Goal: Information Seeking & Learning: Learn about a topic

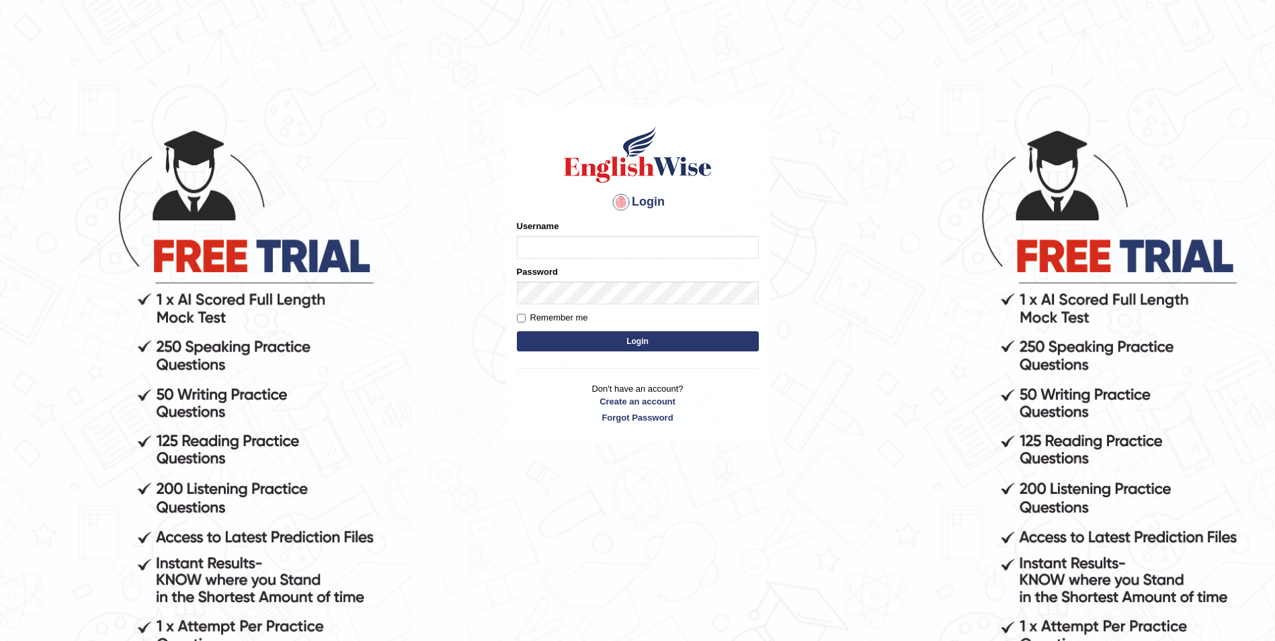
type input "Woldemariam12"
click at [635, 344] on button "Login" at bounding box center [638, 341] width 242 height 20
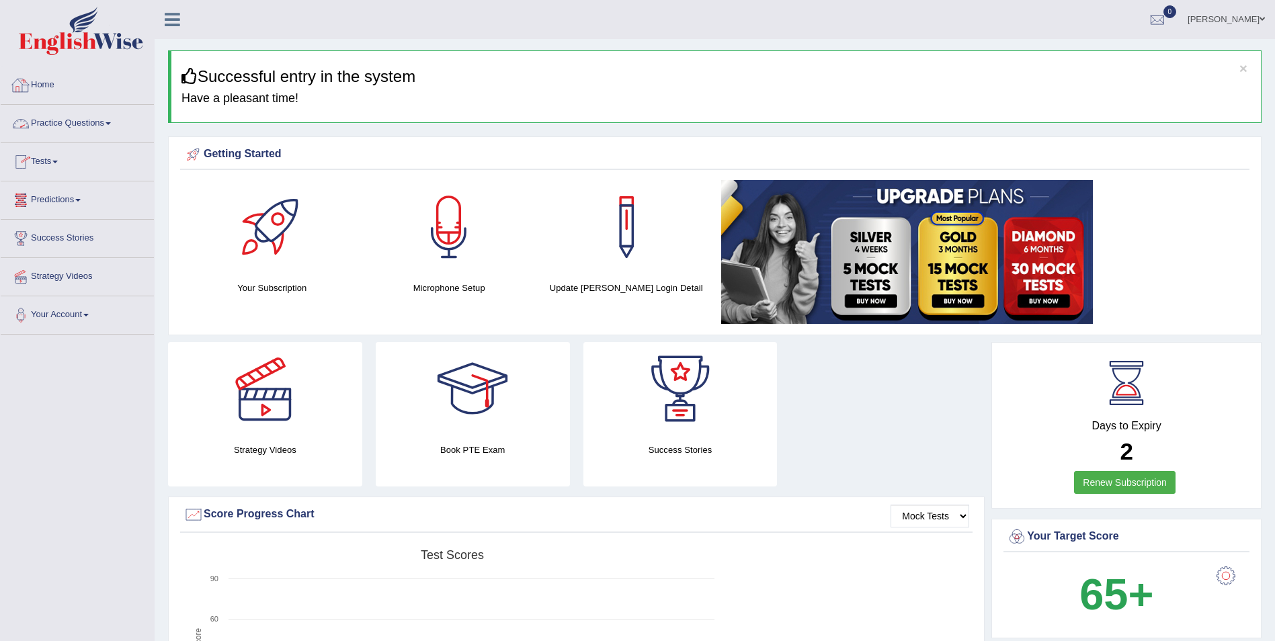
click at [107, 123] on link "Practice Questions" at bounding box center [77, 122] width 153 height 34
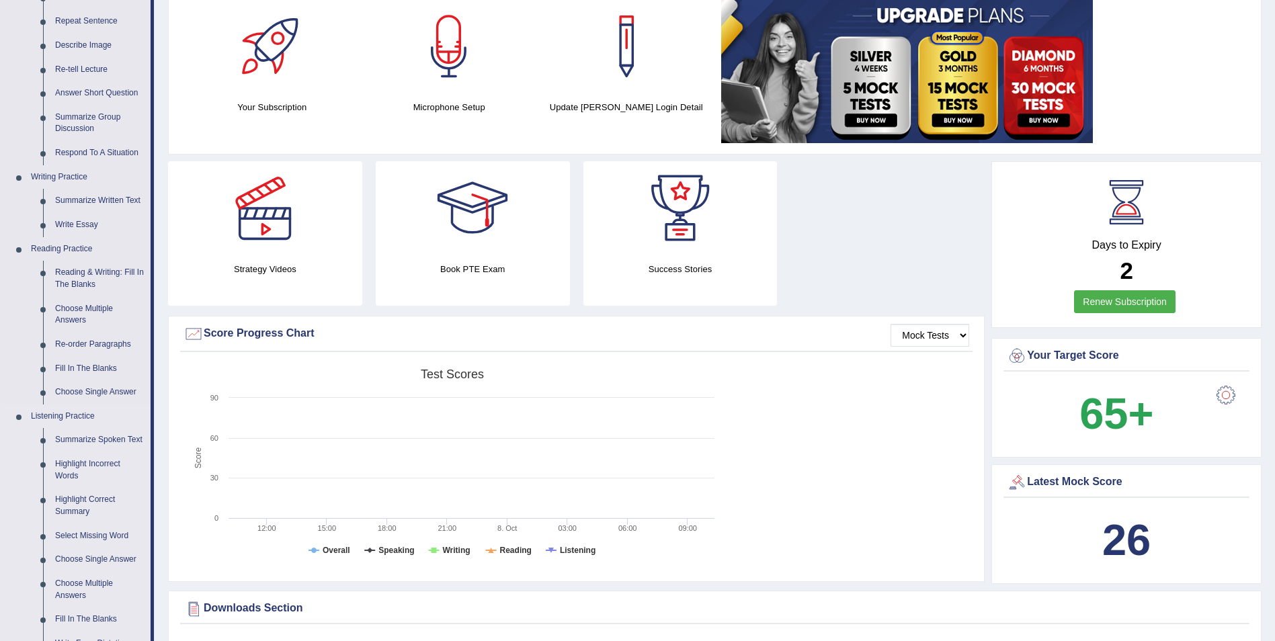
scroll to position [202, 0]
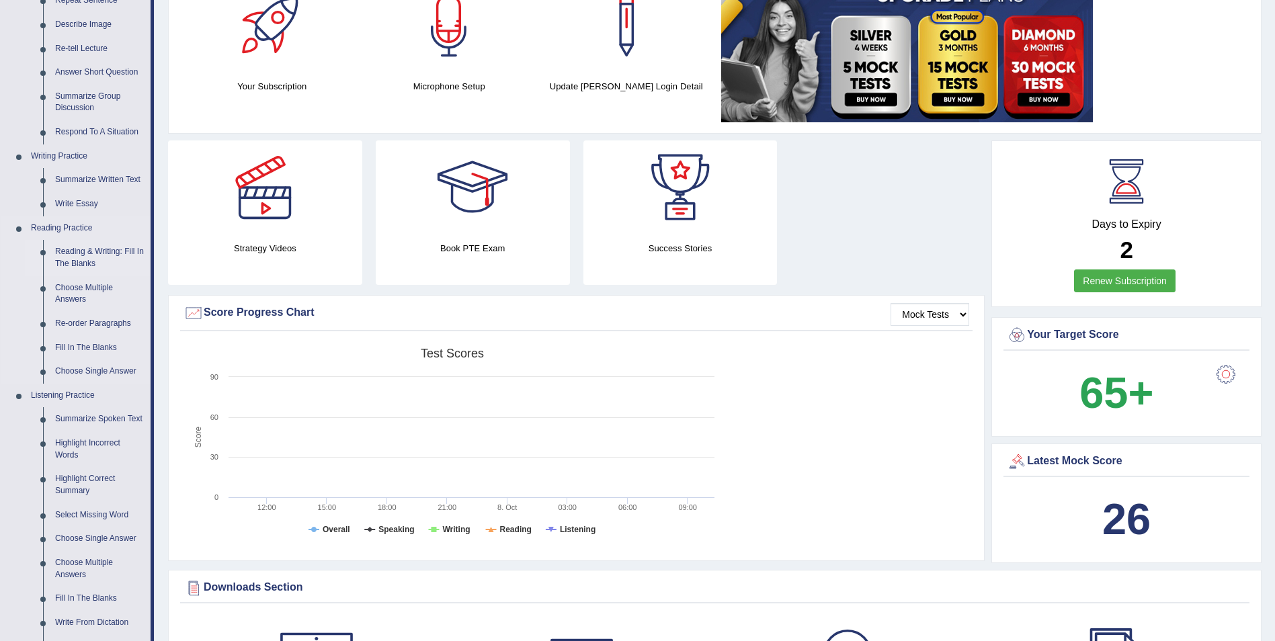
click at [114, 253] on link "Reading & Writing: Fill In The Blanks" at bounding box center [100, 258] width 102 height 36
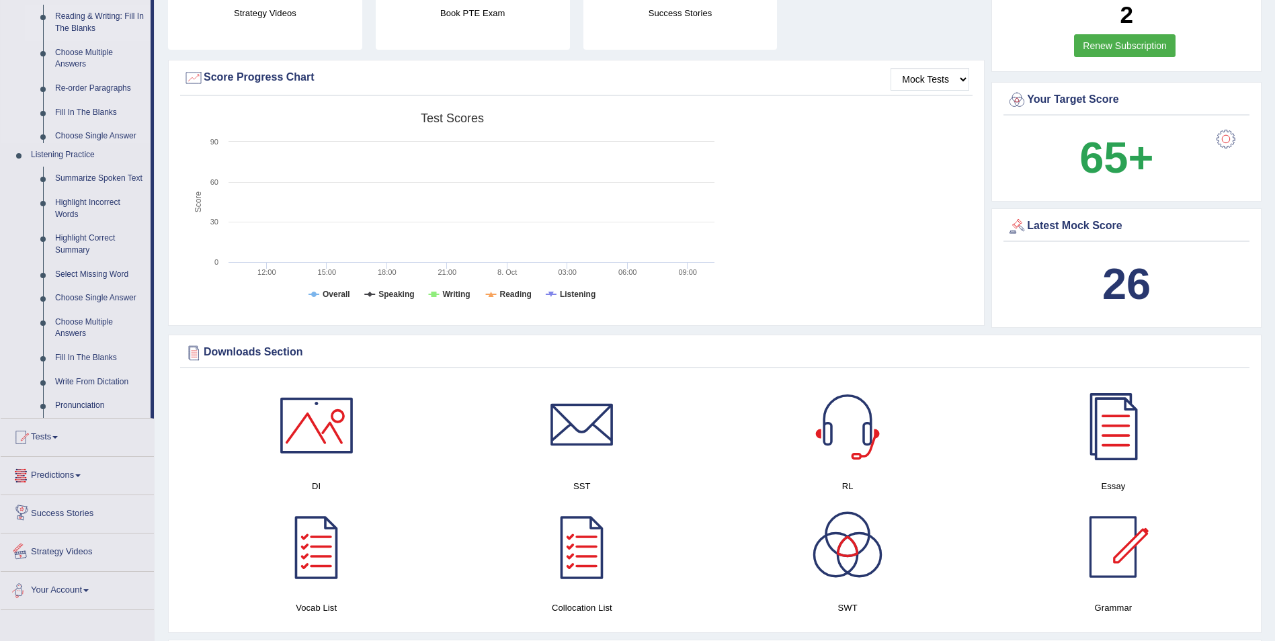
scroll to position [905, 0]
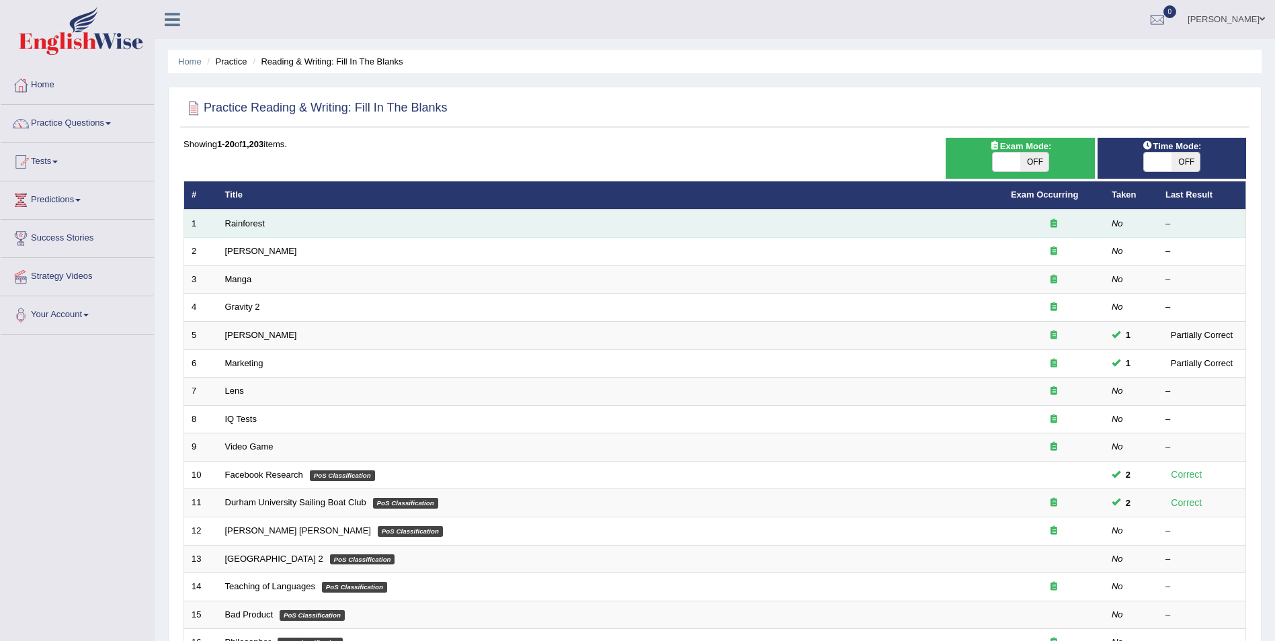
click at [247, 229] on td "Rainforest" at bounding box center [611, 224] width 786 height 28
click at [249, 227] on link "Rainforest" at bounding box center [245, 223] width 40 height 10
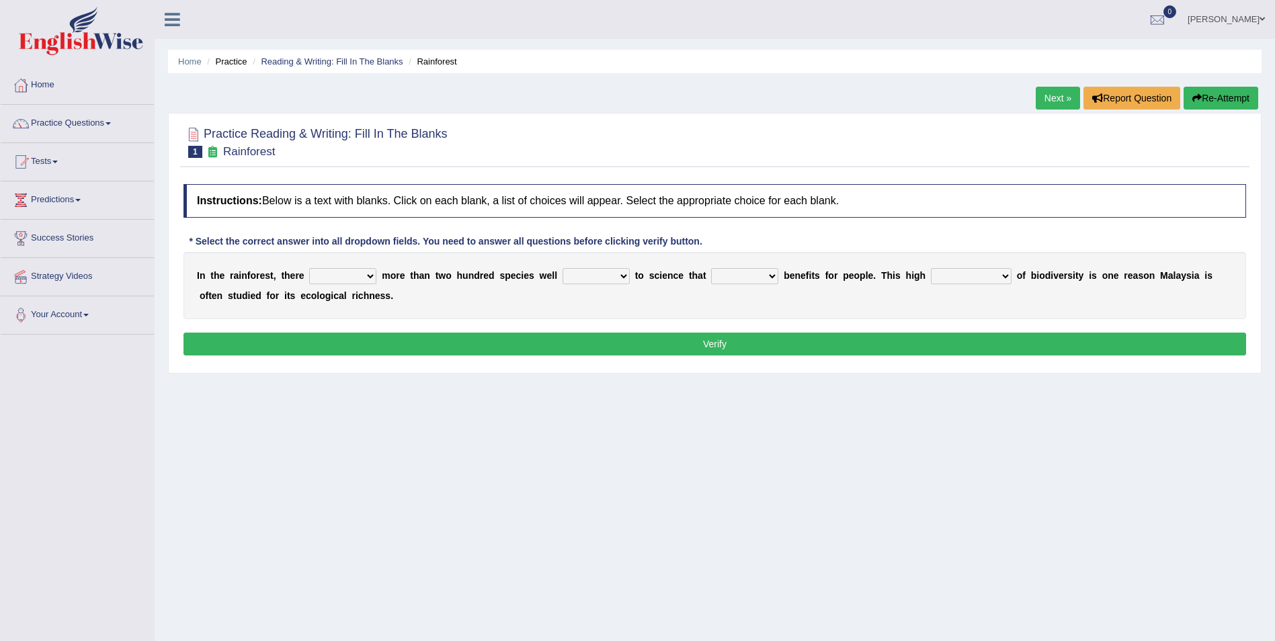
click at [368, 273] on select "have can be has is" at bounding box center [342, 276] width 67 height 16
select select "have"
click at [309, 268] on select "have can be has is" at bounding box center [342, 276] width 67 height 16
click at [601, 275] on select "knowing known knew know" at bounding box center [596, 276] width 67 height 16
select select "known"
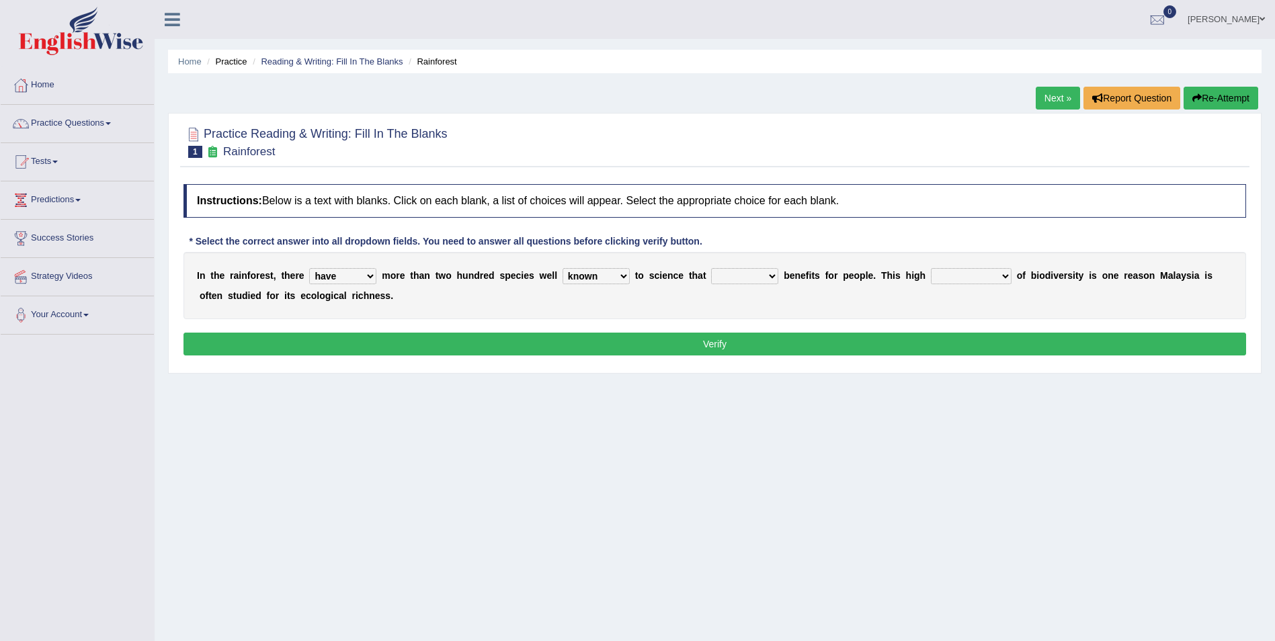
click at [563, 268] on select "knowing known knew know" at bounding box center [596, 276] width 67 height 16
click at [741, 277] on select "contain contained containing contains" at bounding box center [744, 276] width 67 height 16
select select "contains"
click at [711, 268] on select "contain contained containing contains" at bounding box center [744, 276] width 67 height 16
click at [969, 277] on select "condensation conjunction continuity complexity" at bounding box center [971, 276] width 81 height 16
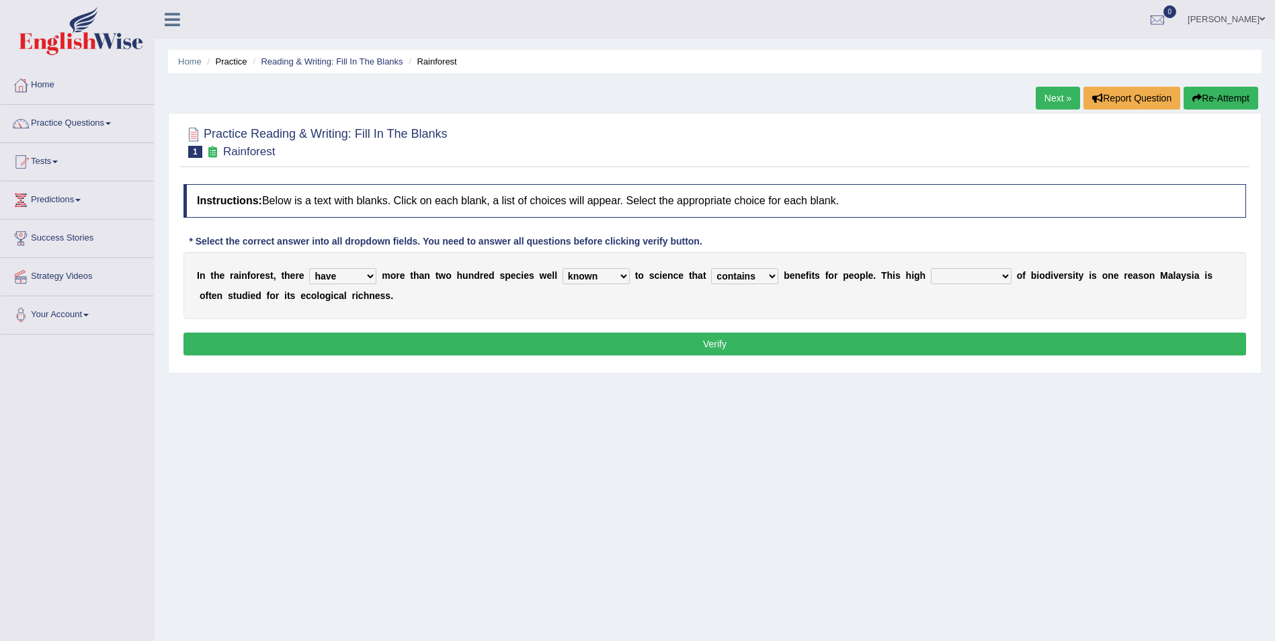
select select "condensation"
click at [931, 268] on select "condensation conjunction continuity complexity" at bounding box center [971, 276] width 81 height 16
click at [720, 358] on div "Instructions: Below is a text with blanks. Click on each blank, a list of choic…" at bounding box center [715, 271] width 1070 height 189
click at [724, 354] on button "Verify" at bounding box center [715, 344] width 1063 height 23
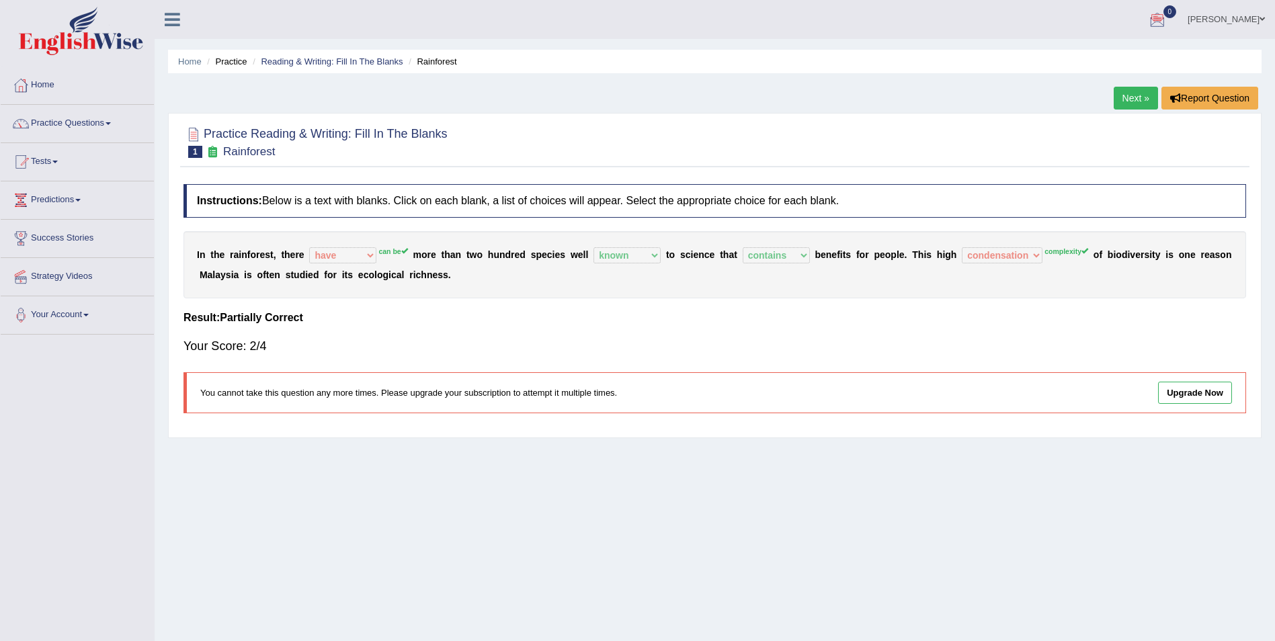
click at [1137, 95] on link "Next »" at bounding box center [1136, 98] width 44 height 23
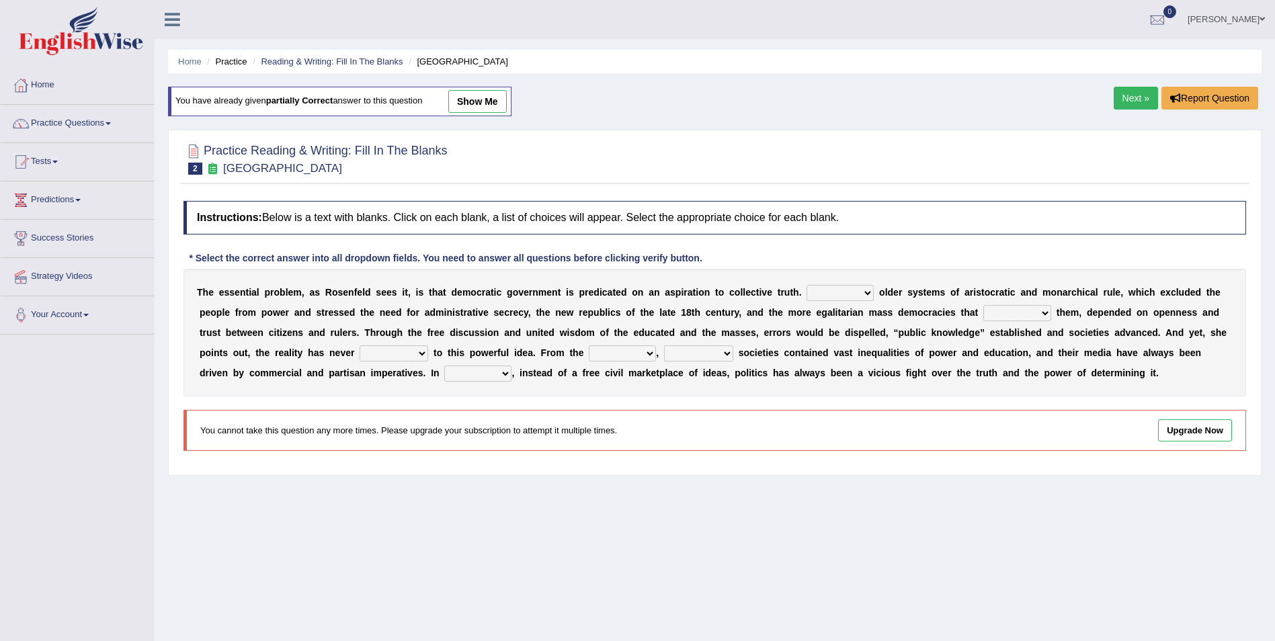
click at [829, 291] on select "Like Unlike Likely Safely" at bounding box center [840, 293] width 67 height 16
select select "Unlike"
click at [807, 285] on select "Like Unlike Likely Safely" at bounding box center [840, 293] width 67 height 16
click at [983, 315] on select "readed grated succeeded printed" at bounding box center [1017, 313] width 68 height 16
select select "grated"
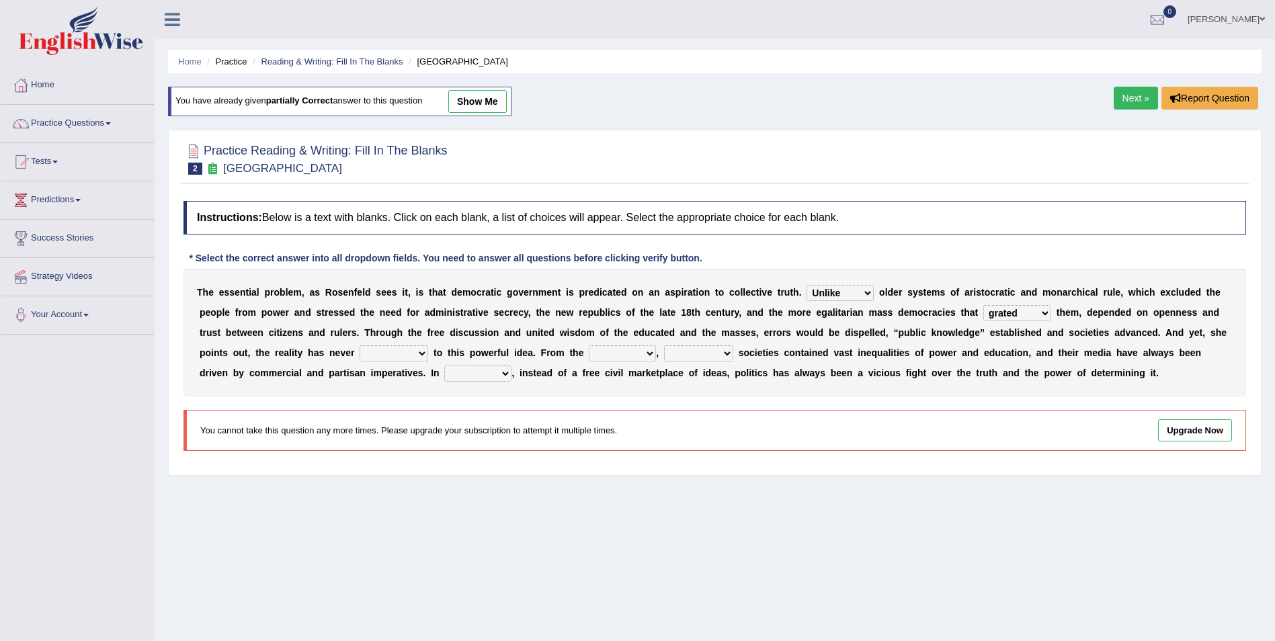
click at [983, 305] on select "readed grated succeeded printed" at bounding box center [1017, 313] width 68 height 16
click at [360, 350] on select "saved up stood up brought up lived up" at bounding box center [394, 354] width 69 height 16
select select "brought up"
click at [360, 346] on select "saved up stood up brought up lived up" at bounding box center [394, 354] width 69 height 16
click at [589, 351] on select "outset ranged stood caught" at bounding box center [622, 354] width 67 height 16
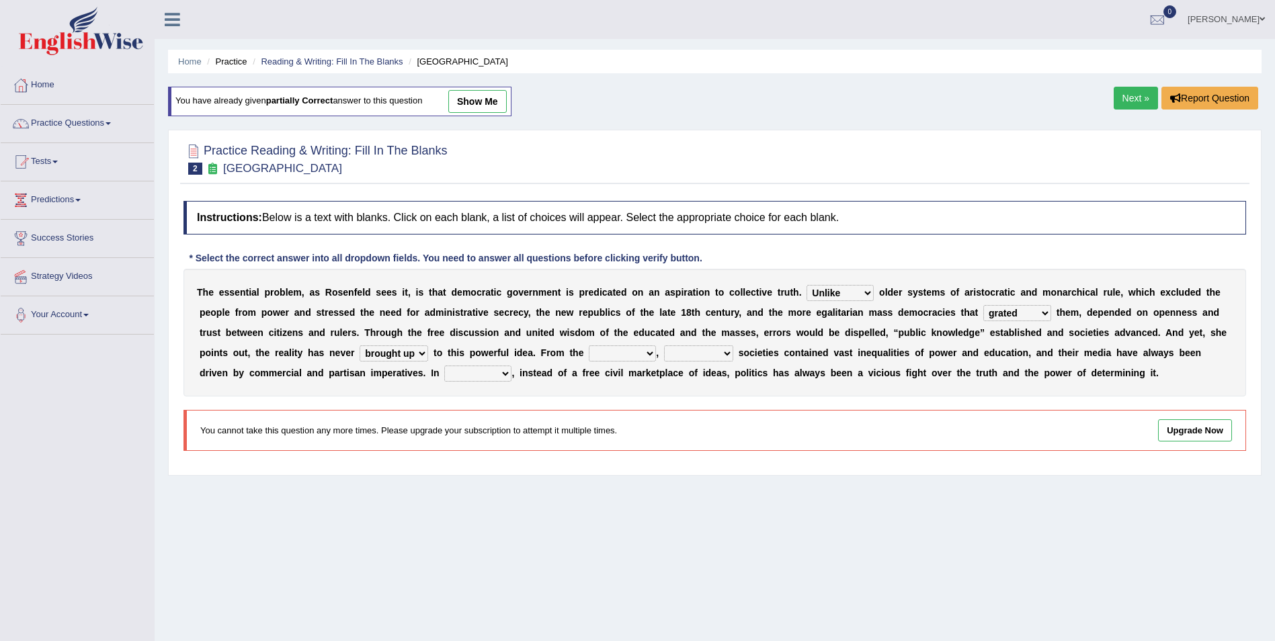
select select "outset"
click at [589, 346] on select "outset ranged stood caught" at bounding box center [622, 354] width 67 height 16
click at [561, 345] on div "T h e e s s e n t i a l p r o b l e m , a s R o s e n f e l d s e e s i t , i s…" at bounding box center [715, 333] width 1063 height 128
click at [664, 355] on select "freedom democratic media stilled" at bounding box center [698, 354] width 69 height 16
select select "democratic"
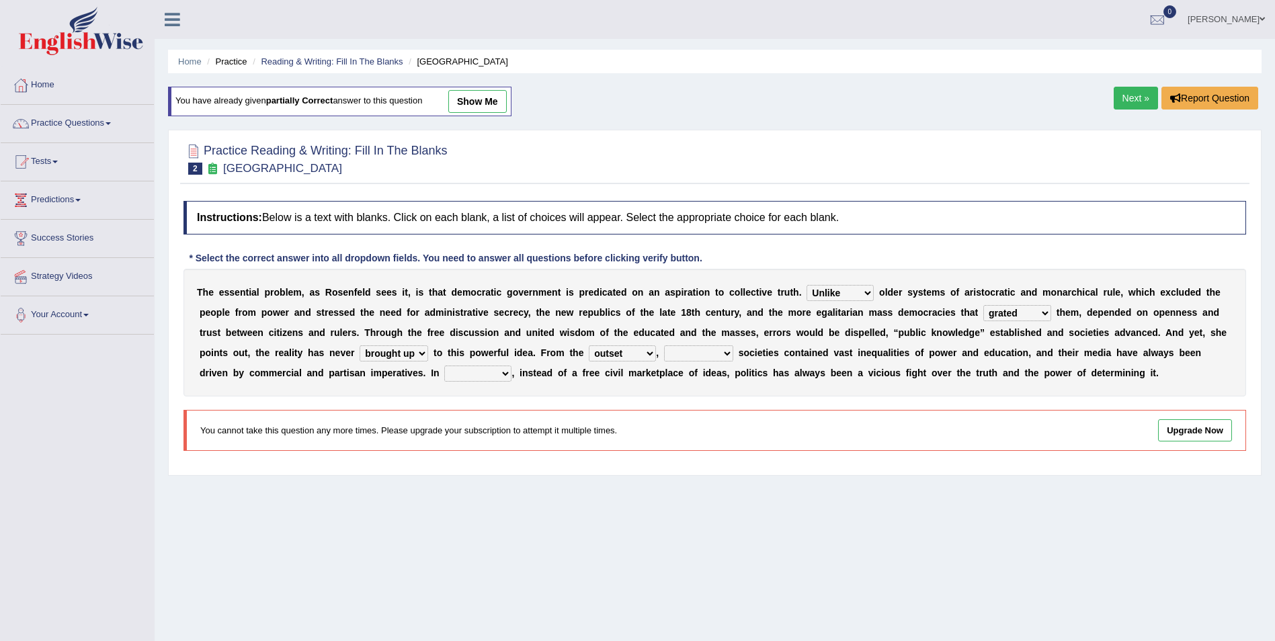
click at [664, 346] on select "freedom democratic media stilled" at bounding box center [698, 354] width 69 height 16
click at [444, 374] on select "power practice ideas fought" at bounding box center [477, 374] width 67 height 16
select select "fought"
click at [444, 366] on select "power practice ideas fought" at bounding box center [477, 374] width 67 height 16
click at [1127, 93] on link "Next »" at bounding box center [1136, 98] width 44 height 23
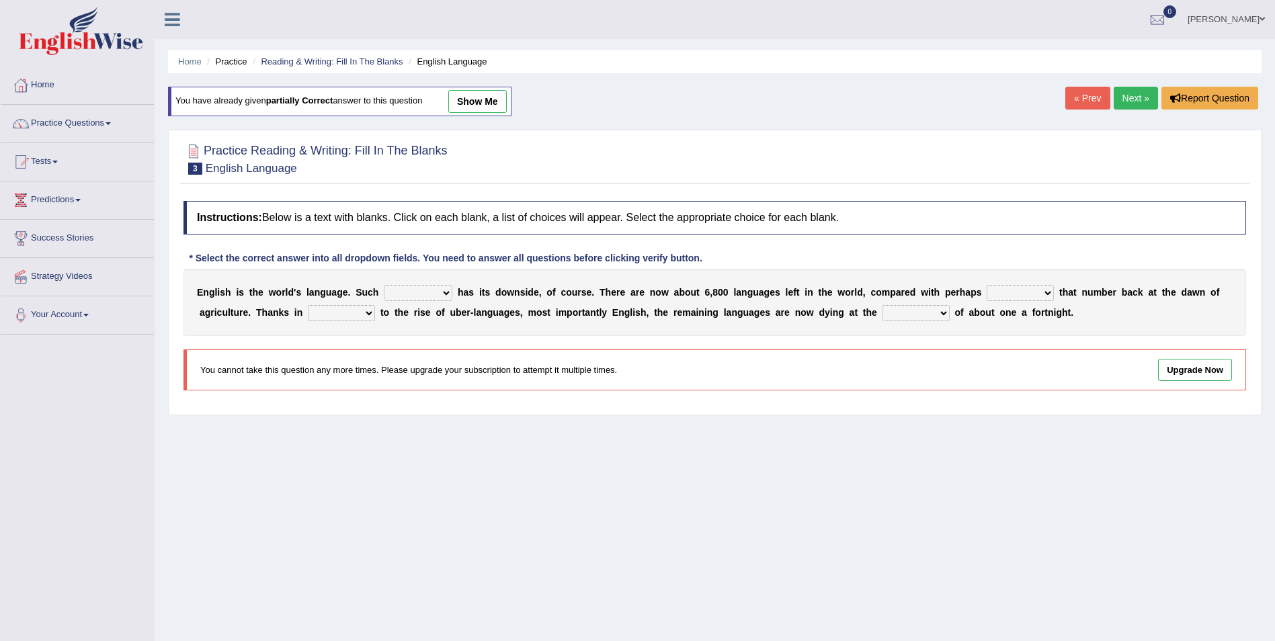
click at [1142, 97] on link "Next »" at bounding box center [1136, 98] width 44 height 23
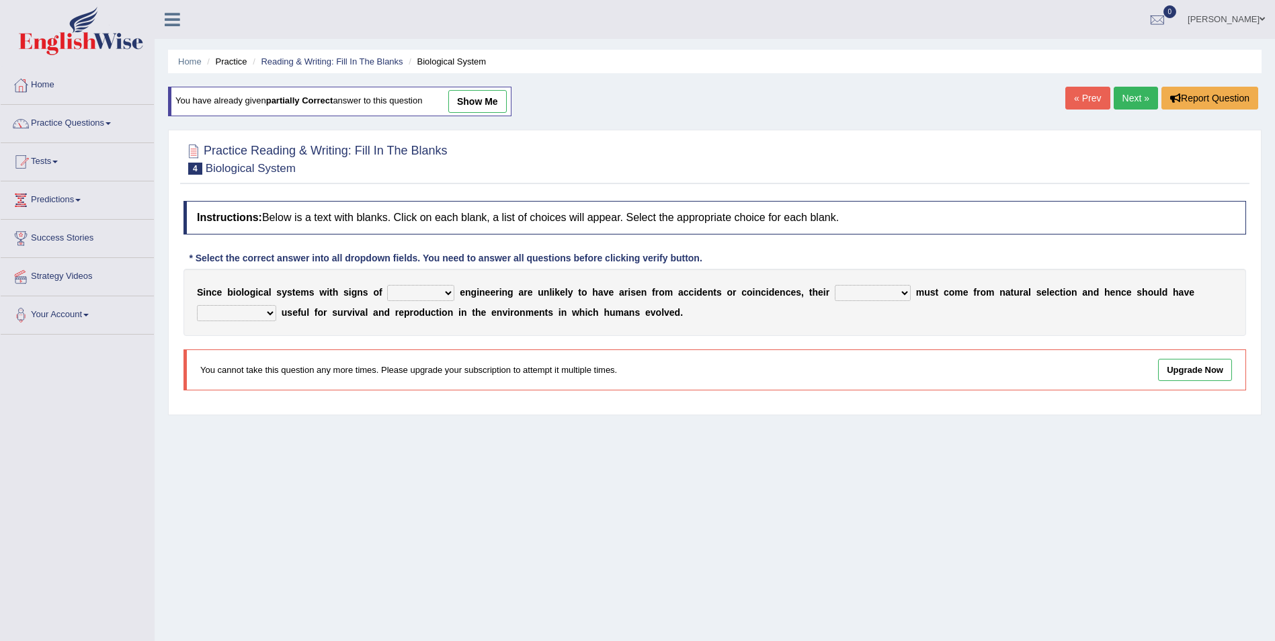
click at [1136, 104] on link "Next »" at bounding box center [1136, 98] width 44 height 23
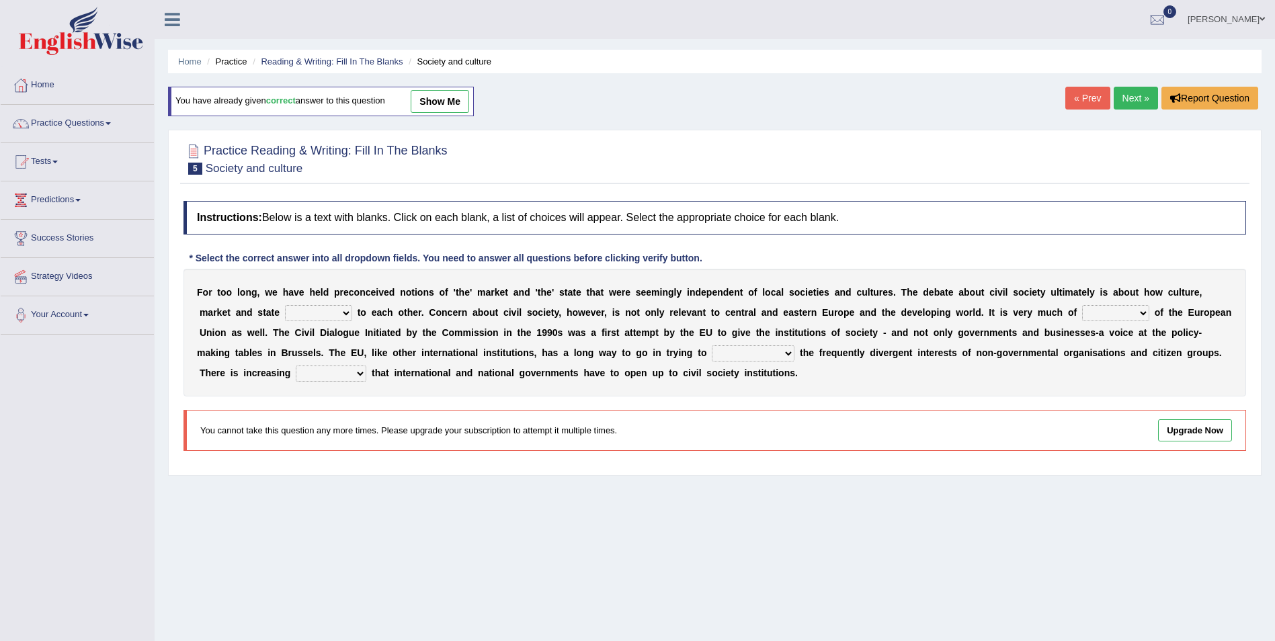
click at [1136, 104] on link "Next »" at bounding box center [1136, 98] width 44 height 23
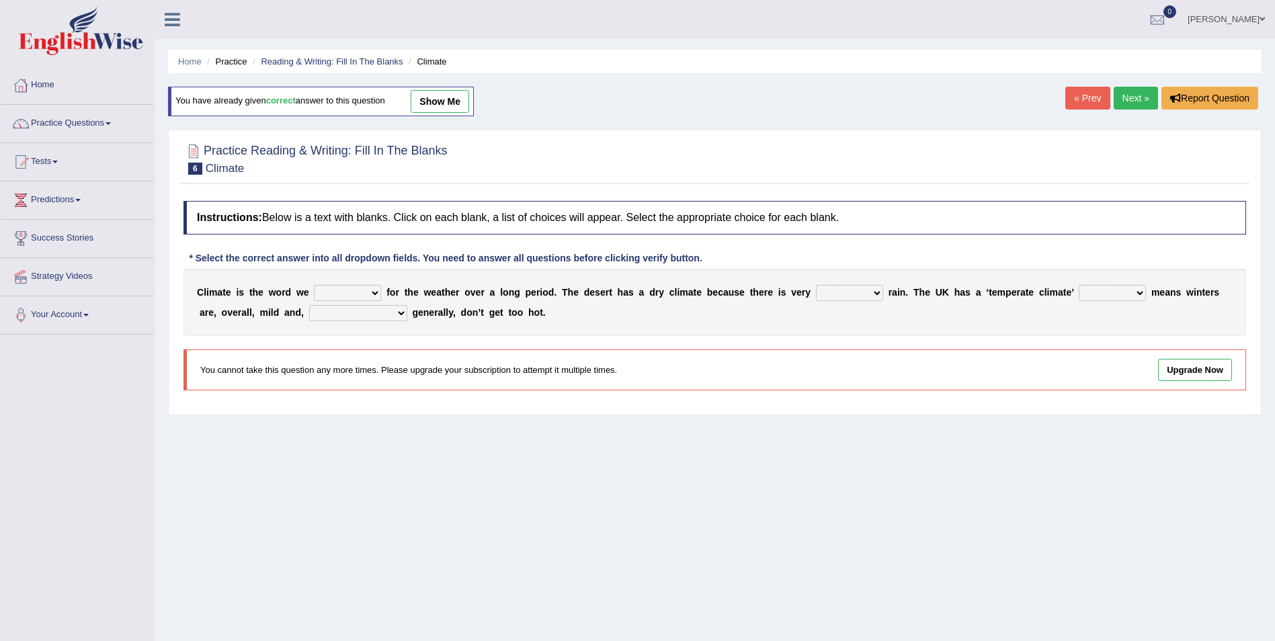
click at [1136, 104] on link "Next »" at bounding box center [1136, 98] width 44 height 23
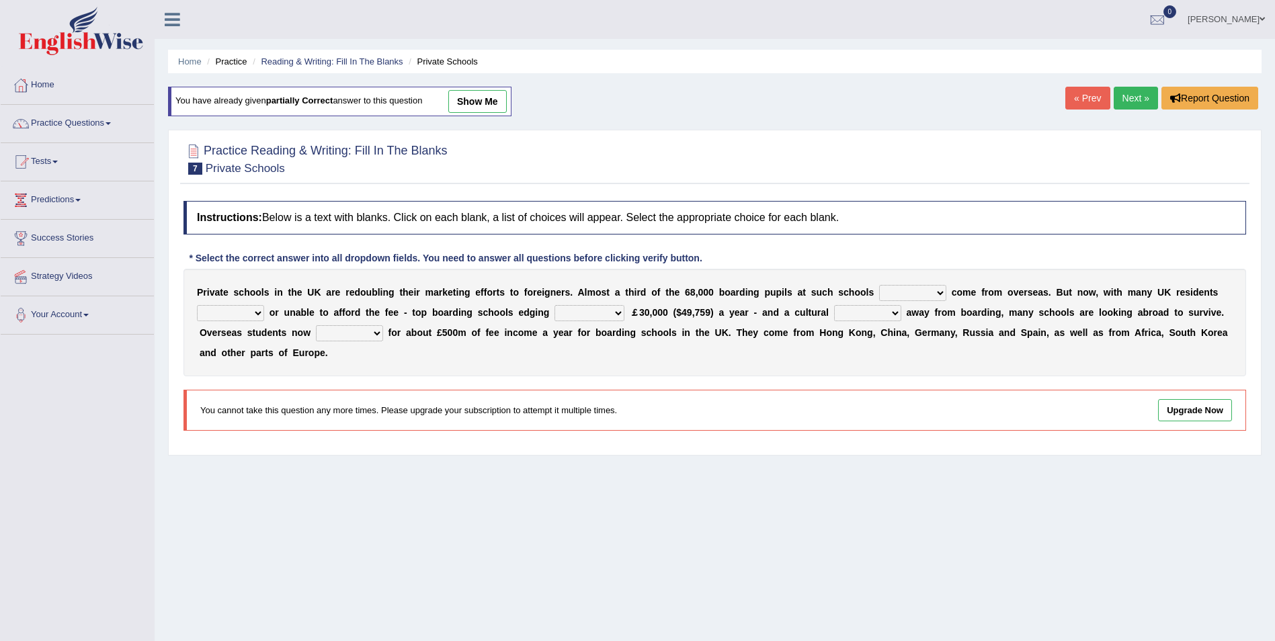
click at [1136, 104] on link "Next »" at bounding box center [1136, 98] width 44 height 23
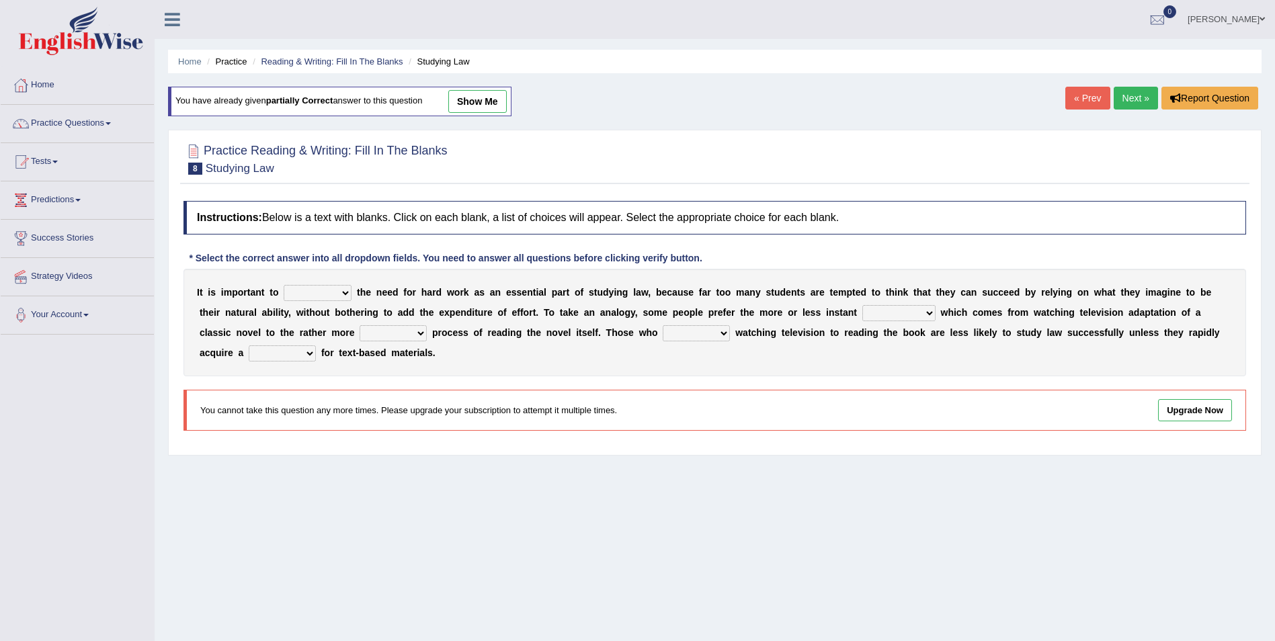
click at [1136, 104] on link "Next »" at bounding box center [1136, 98] width 44 height 23
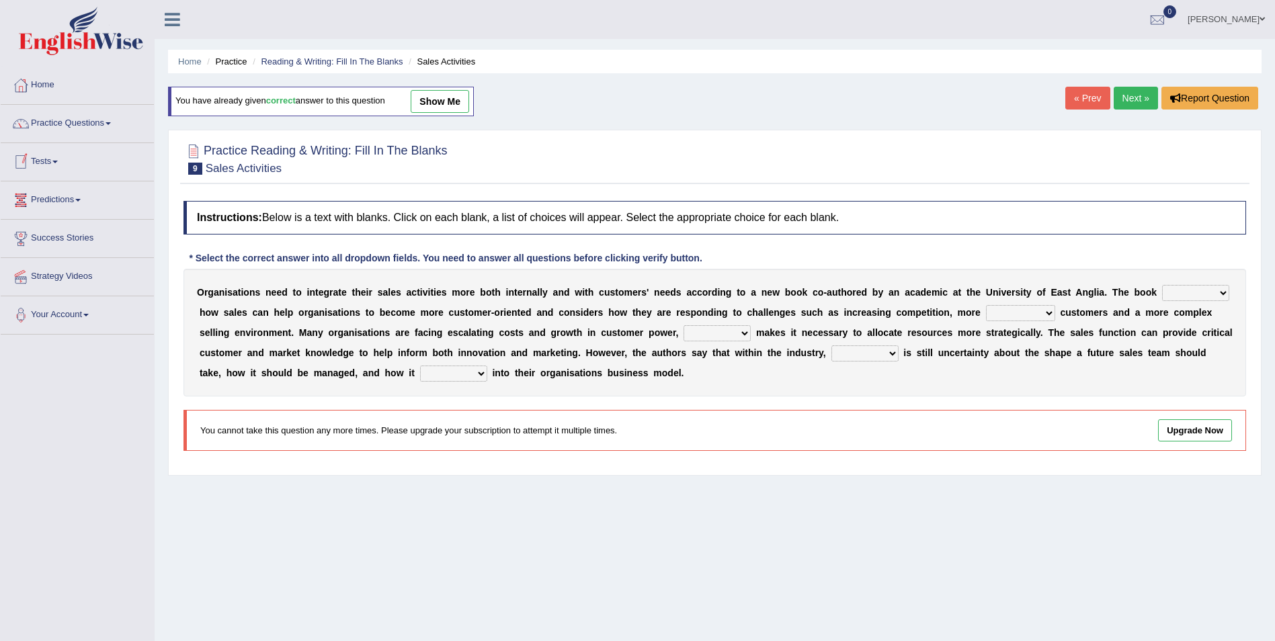
click at [1142, 95] on link "Next »" at bounding box center [1136, 98] width 44 height 23
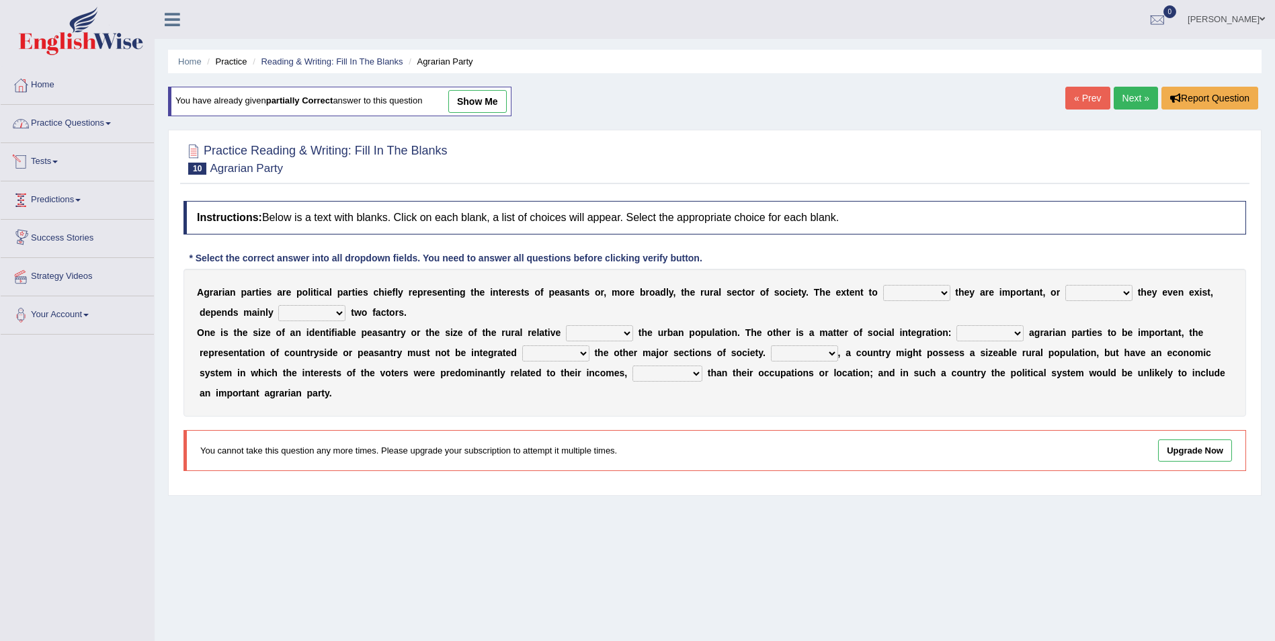
click at [110, 126] on link "Practice Questions" at bounding box center [77, 122] width 153 height 34
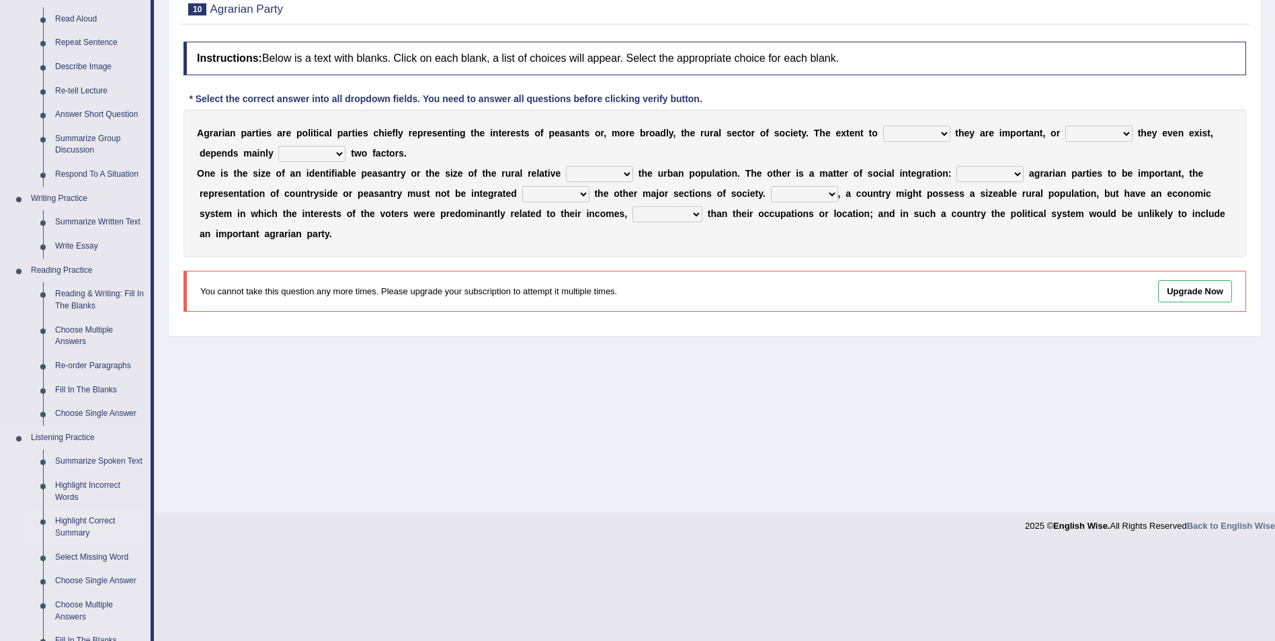
scroll to position [202, 0]
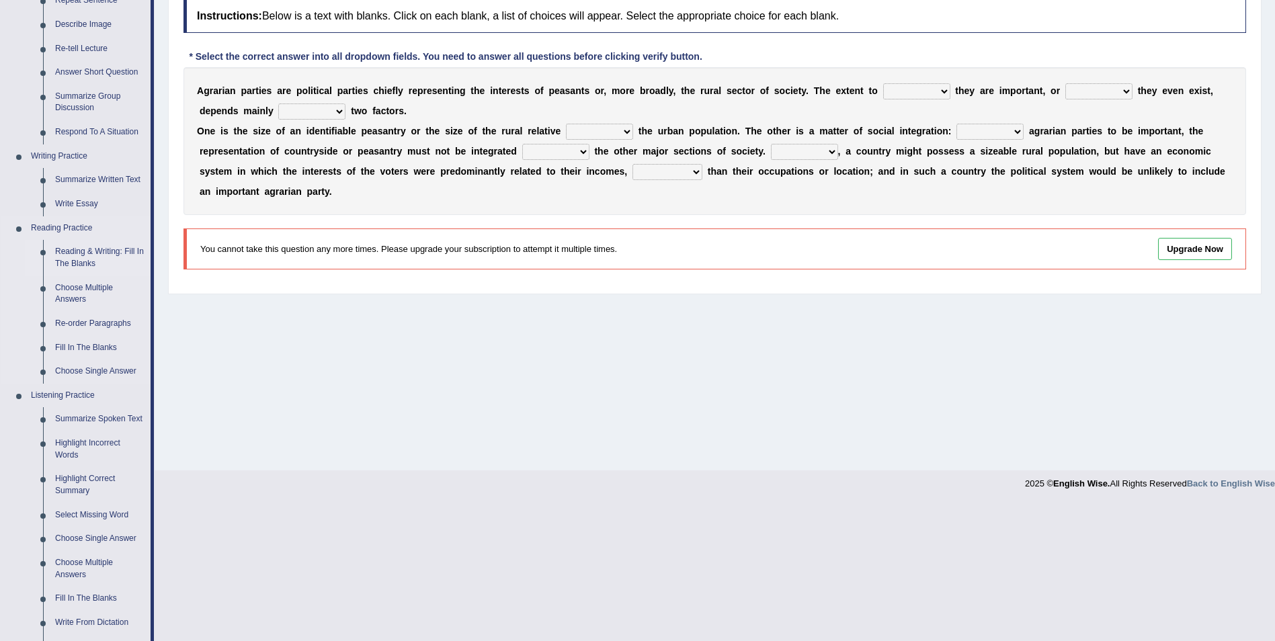
click at [97, 259] on link "Reading & Writing: Fill In The Blanks" at bounding box center [100, 258] width 102 height 36
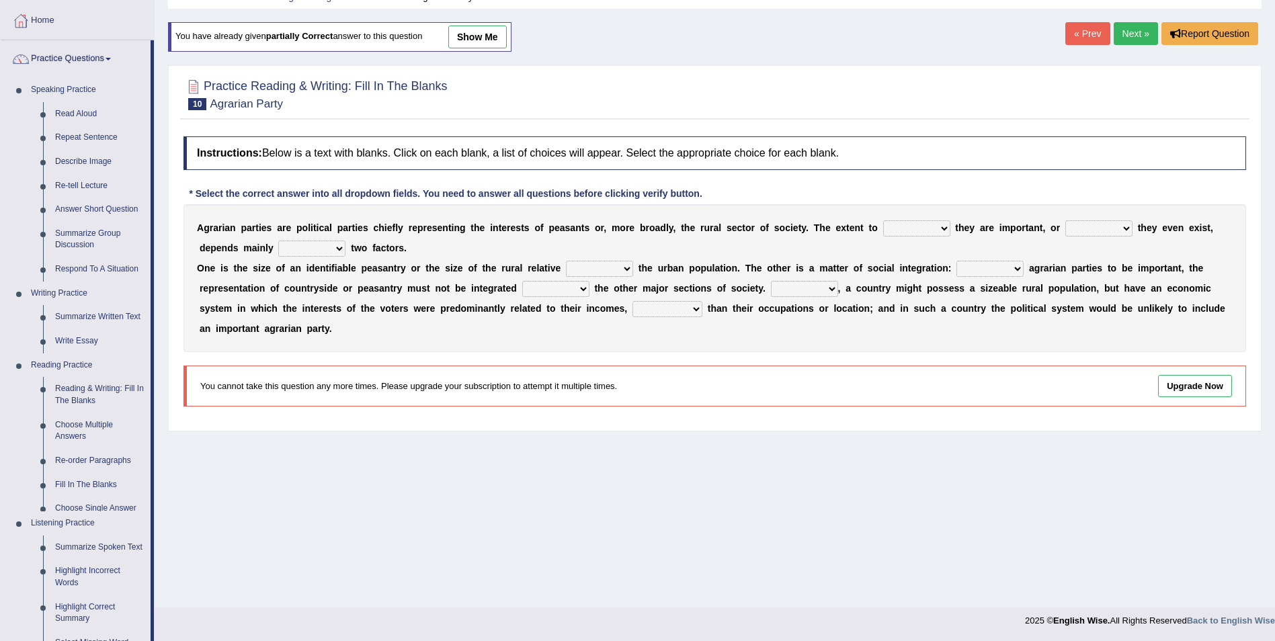
scroll to position [90, 0]
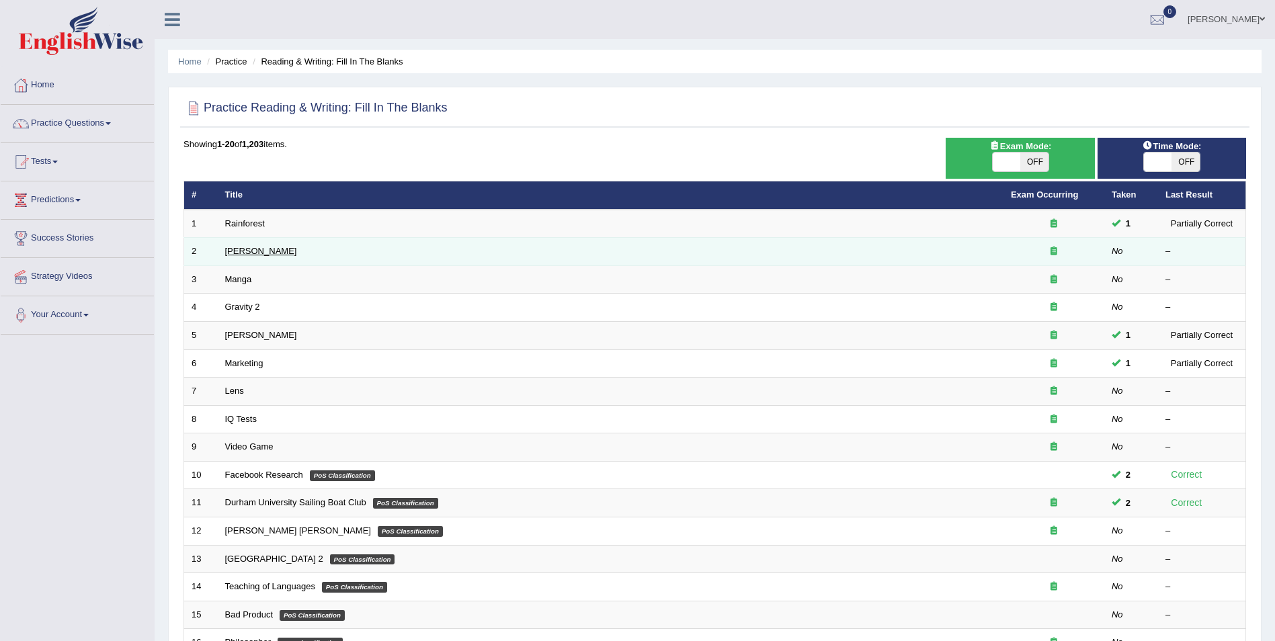
click at [237, 253] on link "[PERSON_NAME]" at bounding box center [261, 251] width 72 height 10
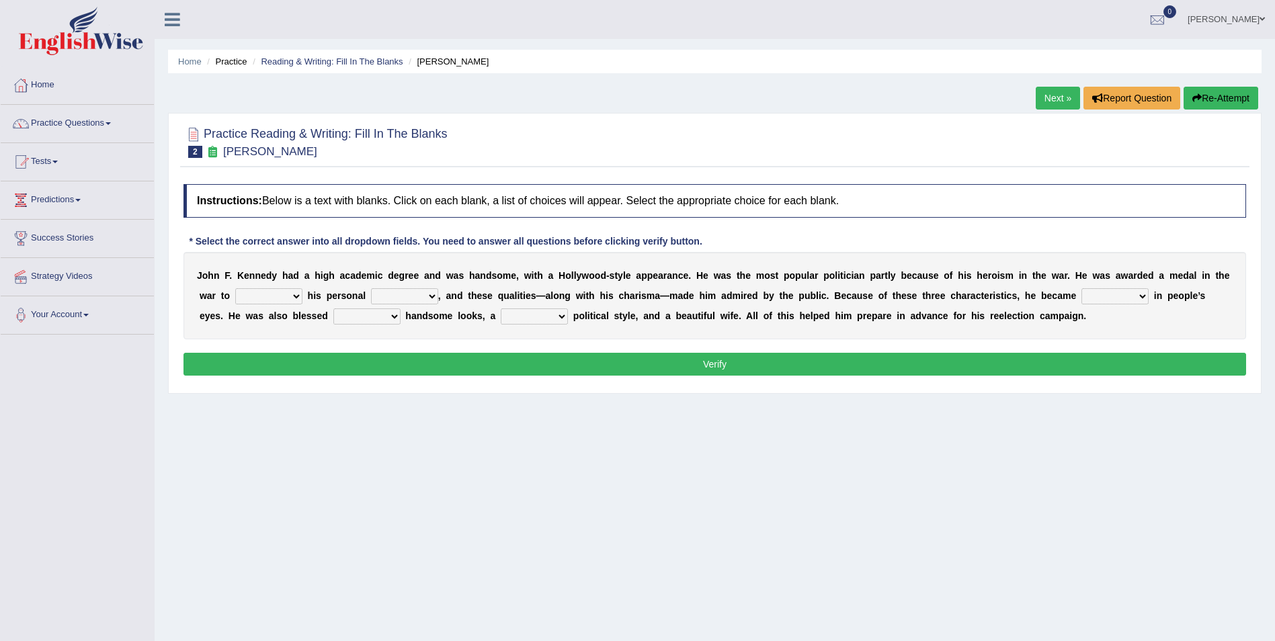
click at [256, 291] on select "prove show evidence upthrow" at bounding box center [268, 296] width 67 height 16
select select "evidence"
click at [235, 288] on select "prove show evidence upthrow" at bounding box center [268, 296] width 67 height 16
click at [387, 300] on select "passion courage charm liking" at bounding box center [404, 296] width 67 height 16
select select "charm"
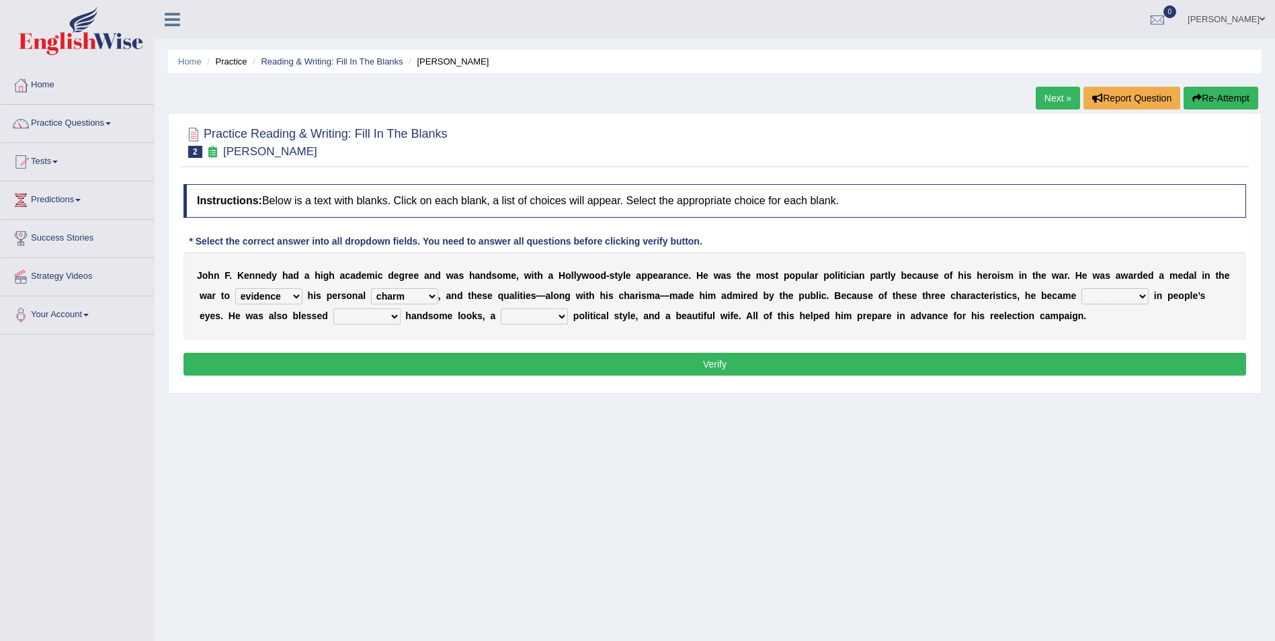
click at [371, 288] on select "passion courage charm liking" at bounding box center [404, 296] width 67 height 16
click at [1082, 291] on select "iconic ironic identical impotent" at bounding box center [1115, 296] width 67 height 16
select select "iconic"
click at [1082, 288] on select "iconic ironic identical impotent" at bounding box center [1115, 296] width 67 height 16
click at [333, 321] on select "with in upon to" at bounding box center [366, 317] width 67 height 16
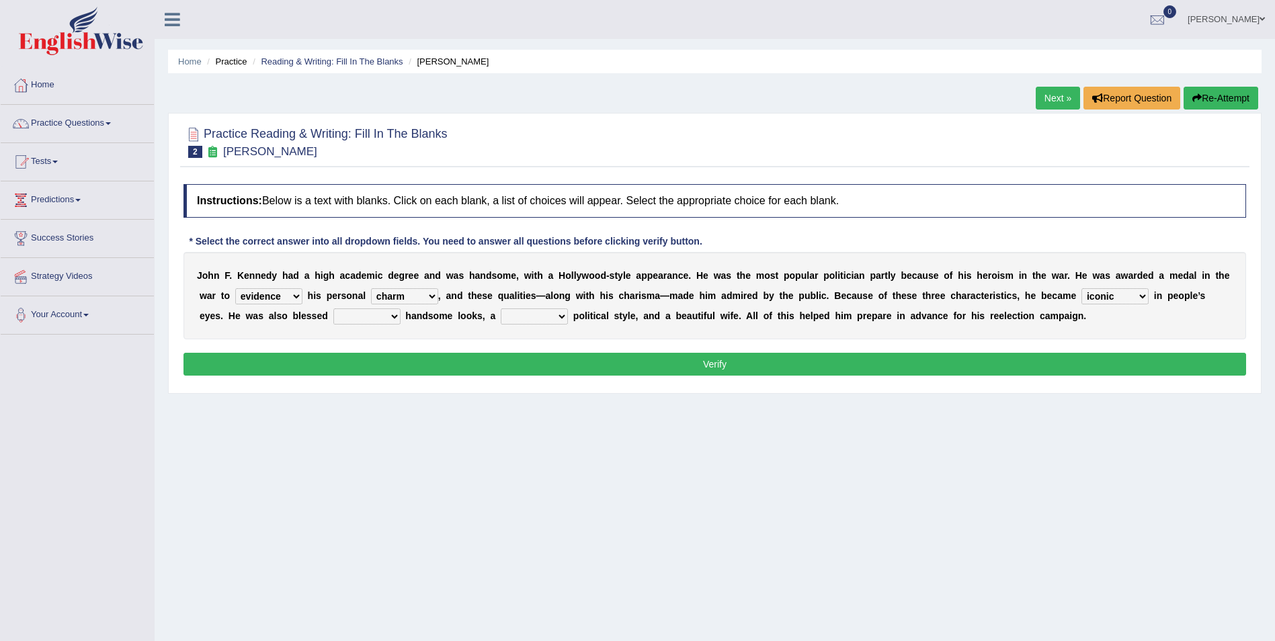
select select "with"
click at [333, 309] on select "with in upon to" at bounding box center [366, 317] width 67 height 16
click at [333, 315] on select "with in upon to" at bounding box center [366, 317] width 67 height 16
click at [501, 313] on select "mending mends mended mend" at bounding box center [534, 317] width 67 height 16
select select "mend"
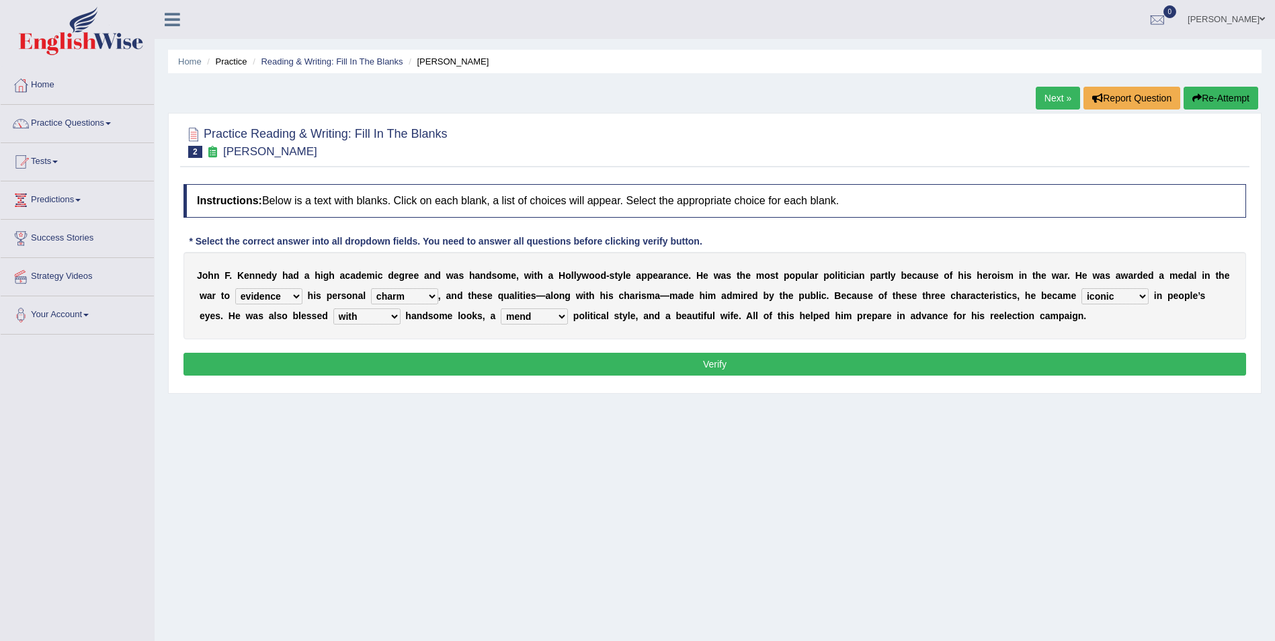
click at [501, 309] on select "mending mends mended mend" at bounding box center [534, 317] width 67 height 16
click at [245, 294] on select "prove show evidence upthrow" at bounding box center [268, 296] width 67 height 16
select select "show"
click at [235, 288] on select "prove show evidence upthrow" at bounding box center [268, 296] width 67 height 16
click at [324, 365] on button "Verify" at bounding box center [715, 364] width 1063 height 23
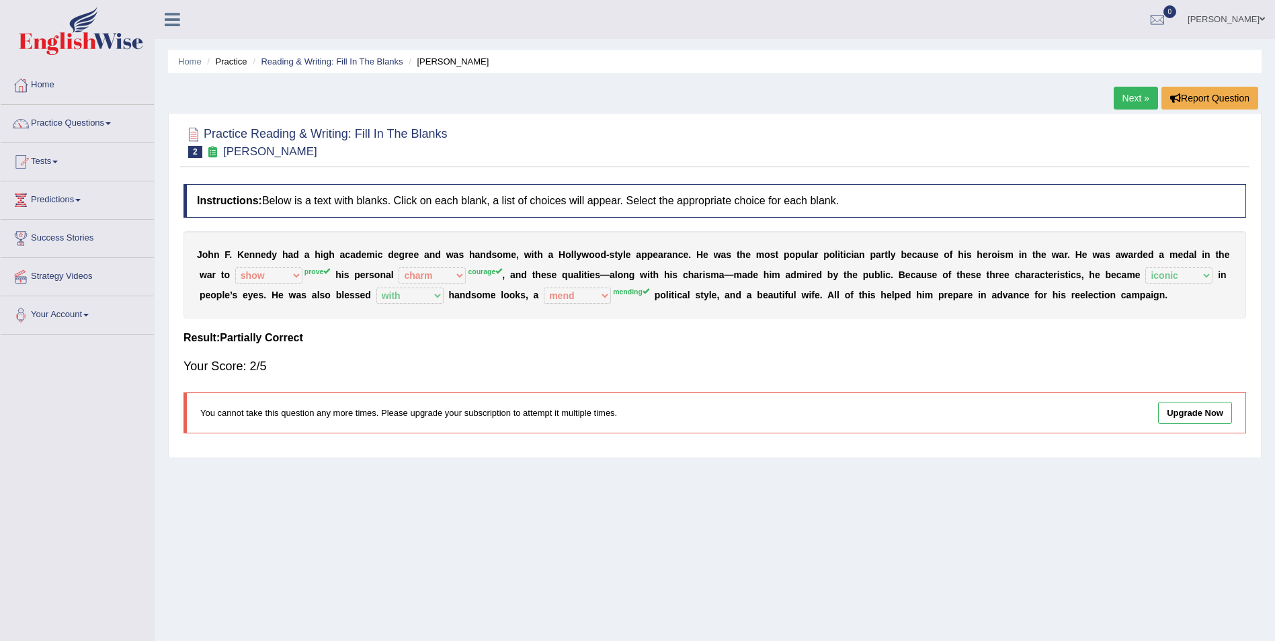
click at [1134, 101] on link "Next »" at bounding box center [1136, 98] width 44 height 23
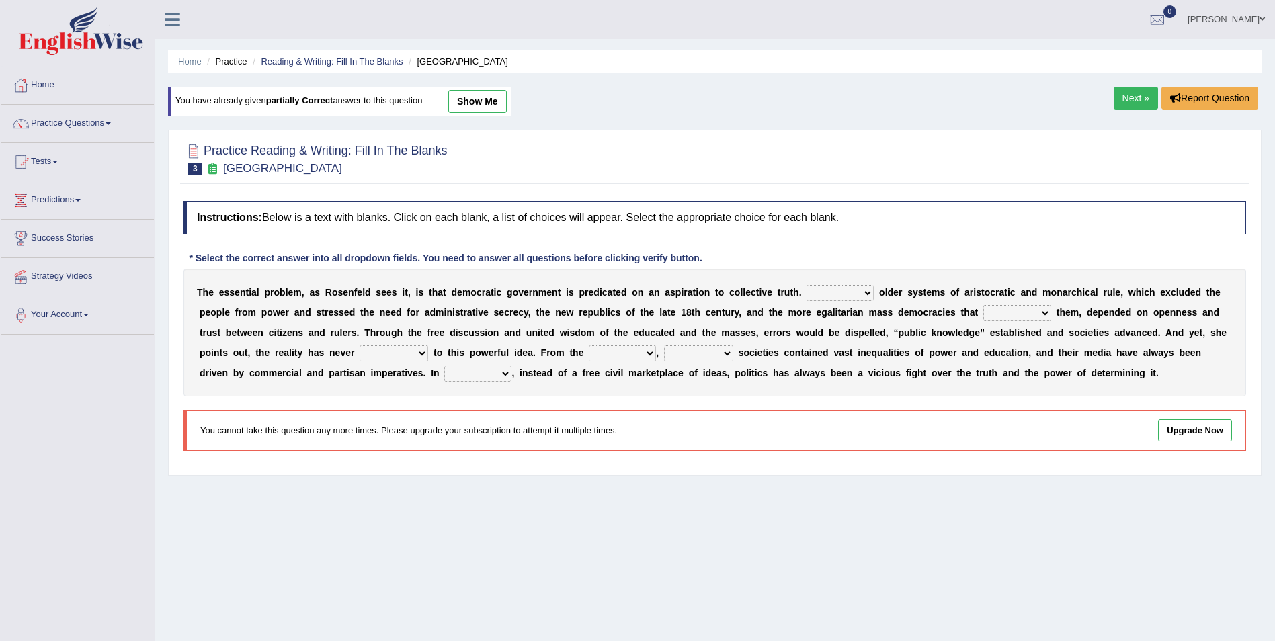
click at [1131, 95] on link "Next »" at bounding box center [1136, 98] width 44 height 23
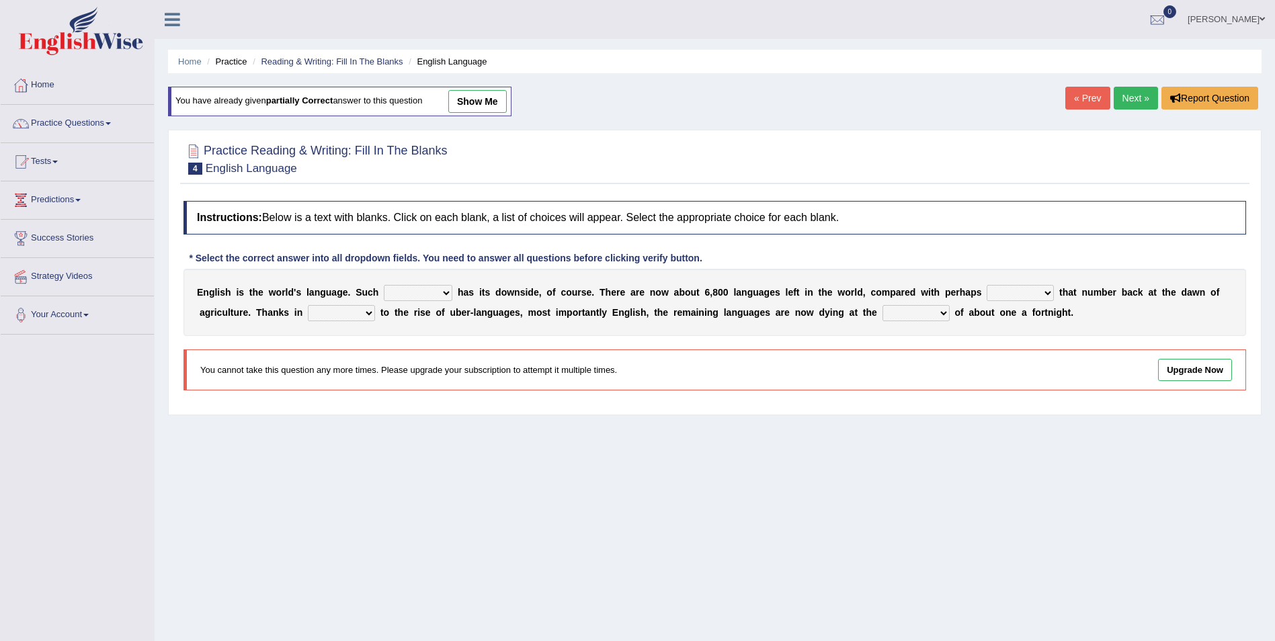
click at [1127, 96] on link "Next »" at bounding box center [1136, 98] width 44 height 23
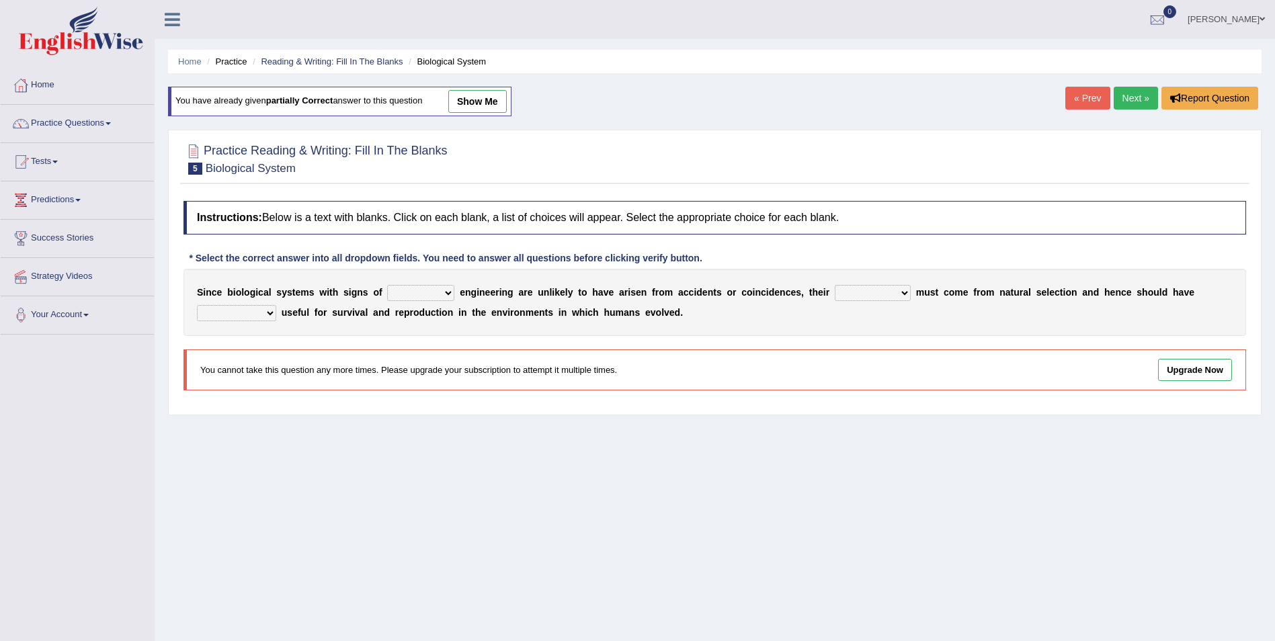
click at [1127, 96] on link "Next »" at bounding box center [1136, 98] width 44 height 23
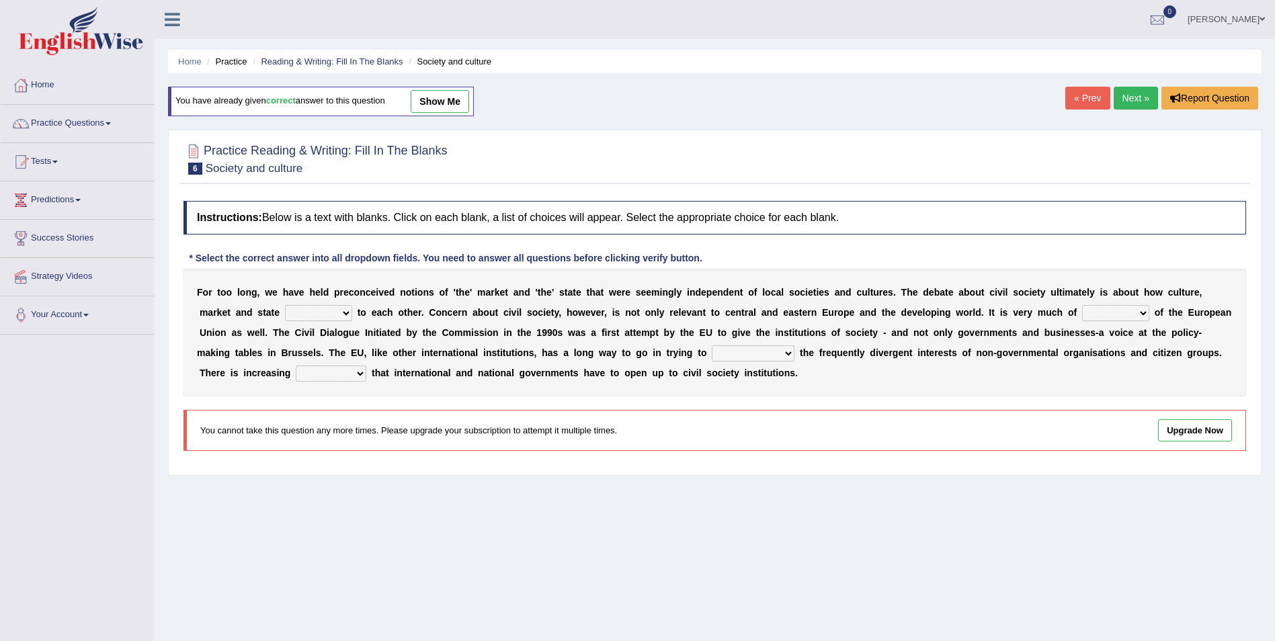
click at [1117, 95] on link "Next »" at bounding box center [1136, 98] width 44 height 23
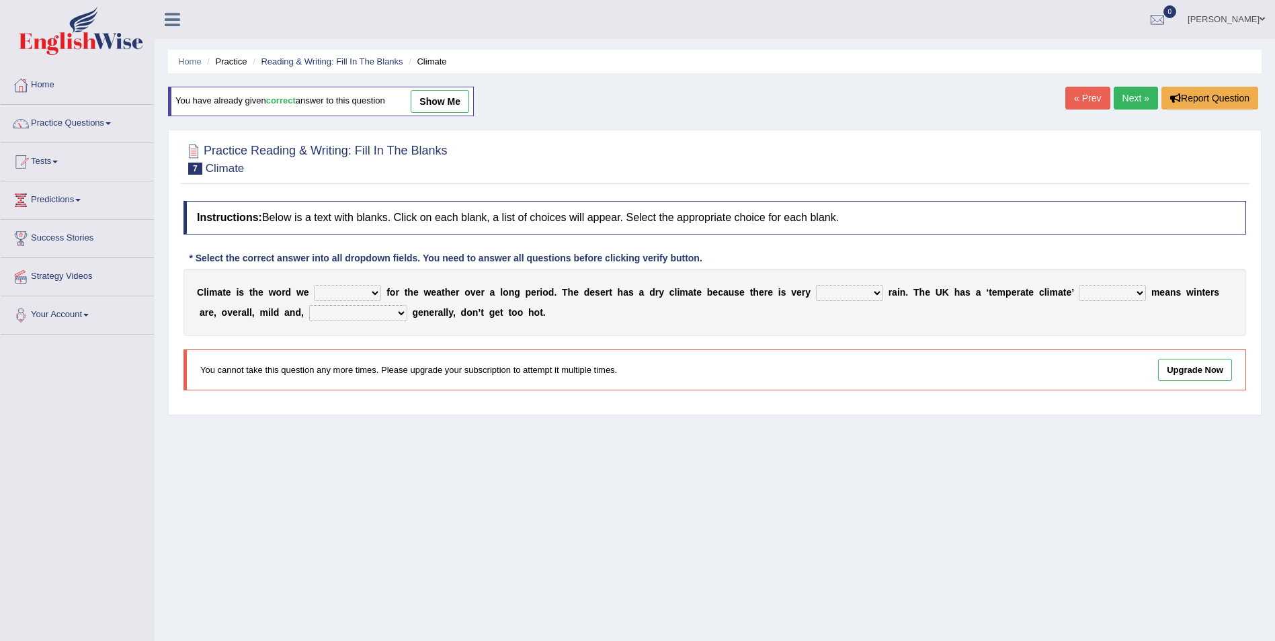
click at [1145, 99] on link "Next »" at bounding box center [1136, 98] width 44 height 23
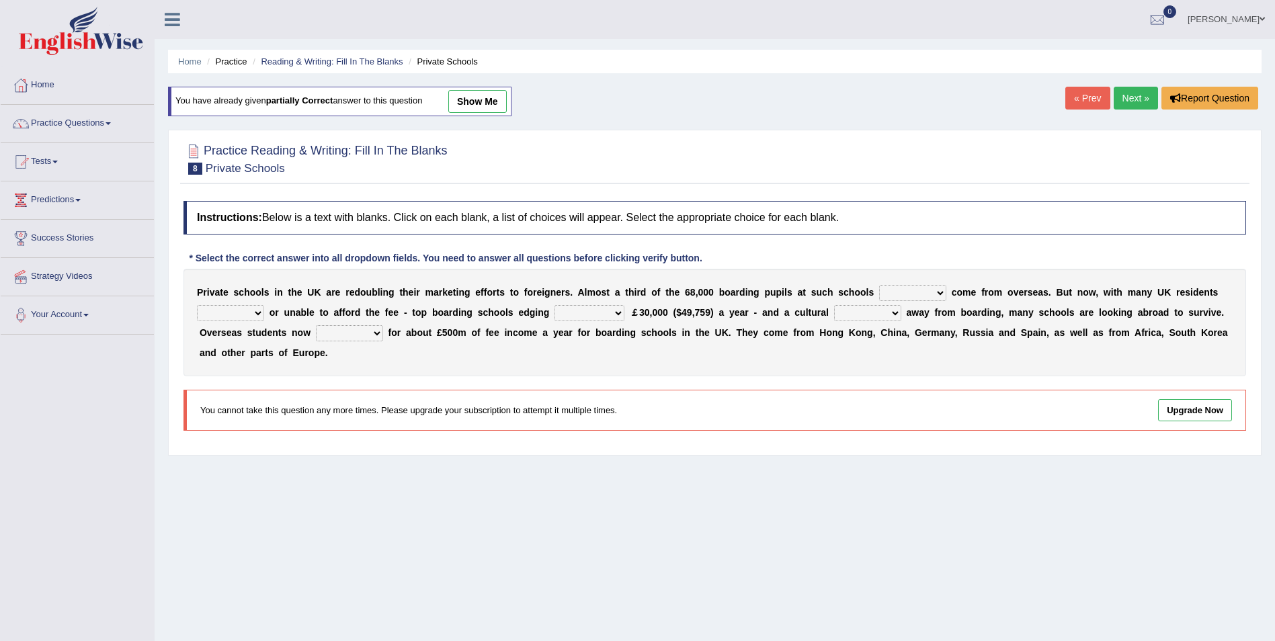
click at [1198, 390] on div "You cannot take this question any more times. Please upgrade your subscription …" at bounding box center [715, 410] width 1063 height 41
click at [1191, 399] on link "Upgrade Now" at bounding box center [1195, 410] width 74 height 22
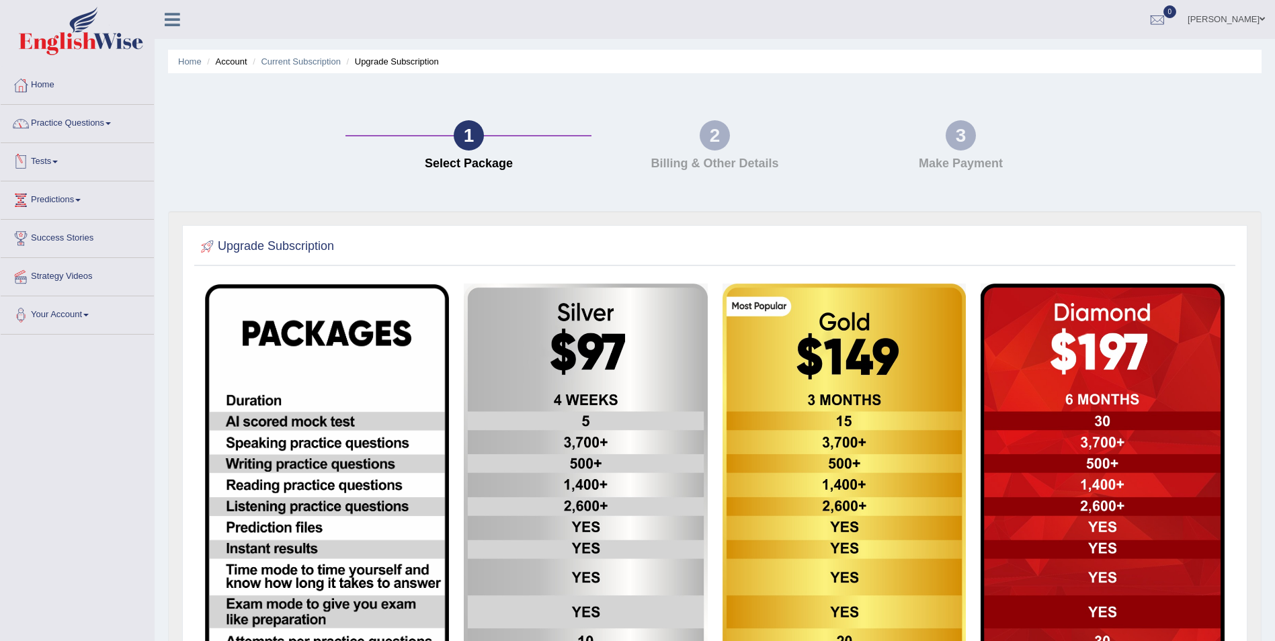
click at [112, 119] on link "Practice Questions" at bounding box center [77, 122] width 153 height 34
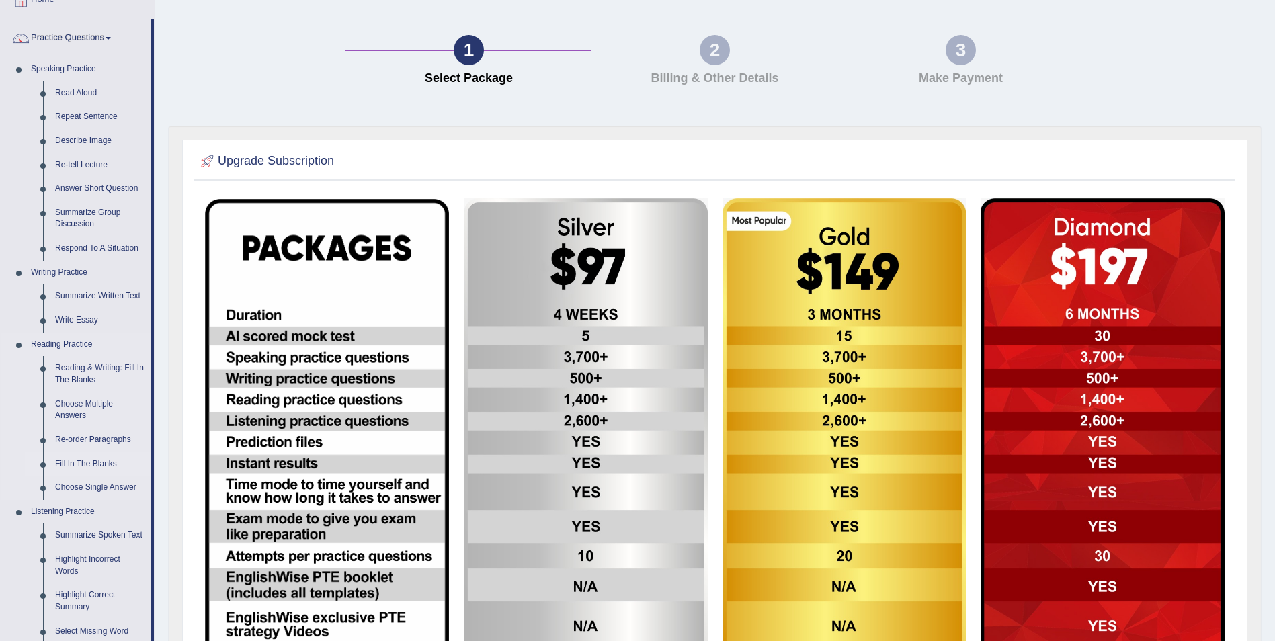
scroll to position [134, 0]
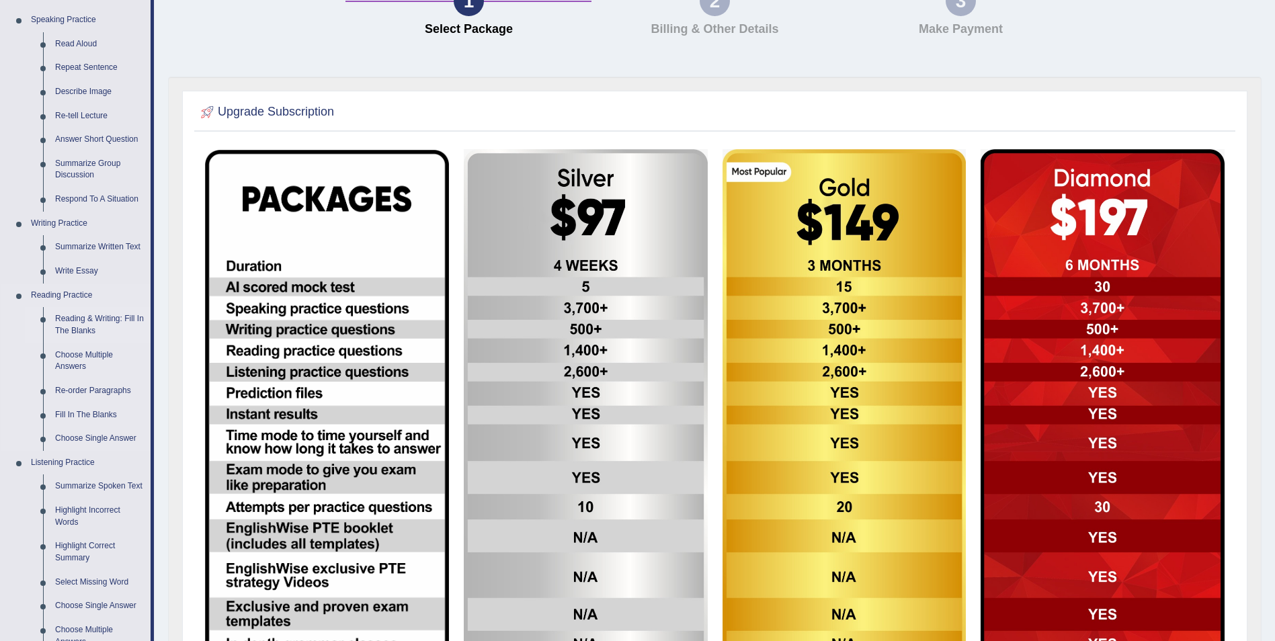
click at [116, 321] on link "Reading & Writing: Fill In The Blanks" at bounding box center [100, 325] width 102 height 36
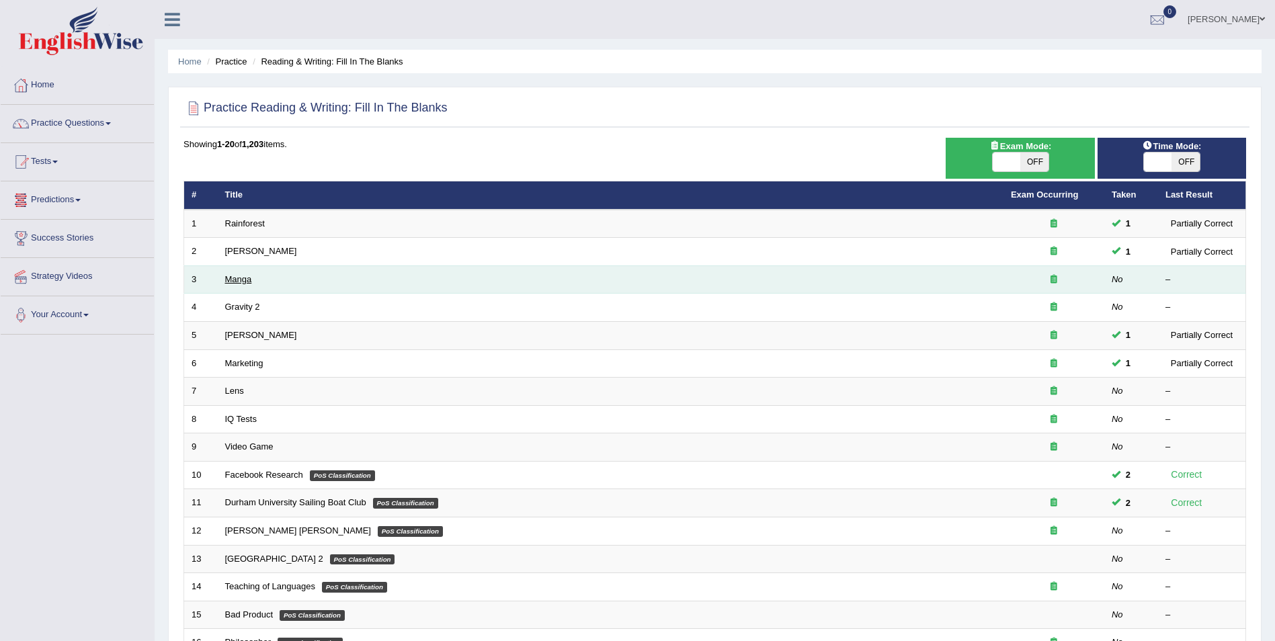
click at [227, 278] on link "Manga" at bounding box center [238, 279] width 27 height 10
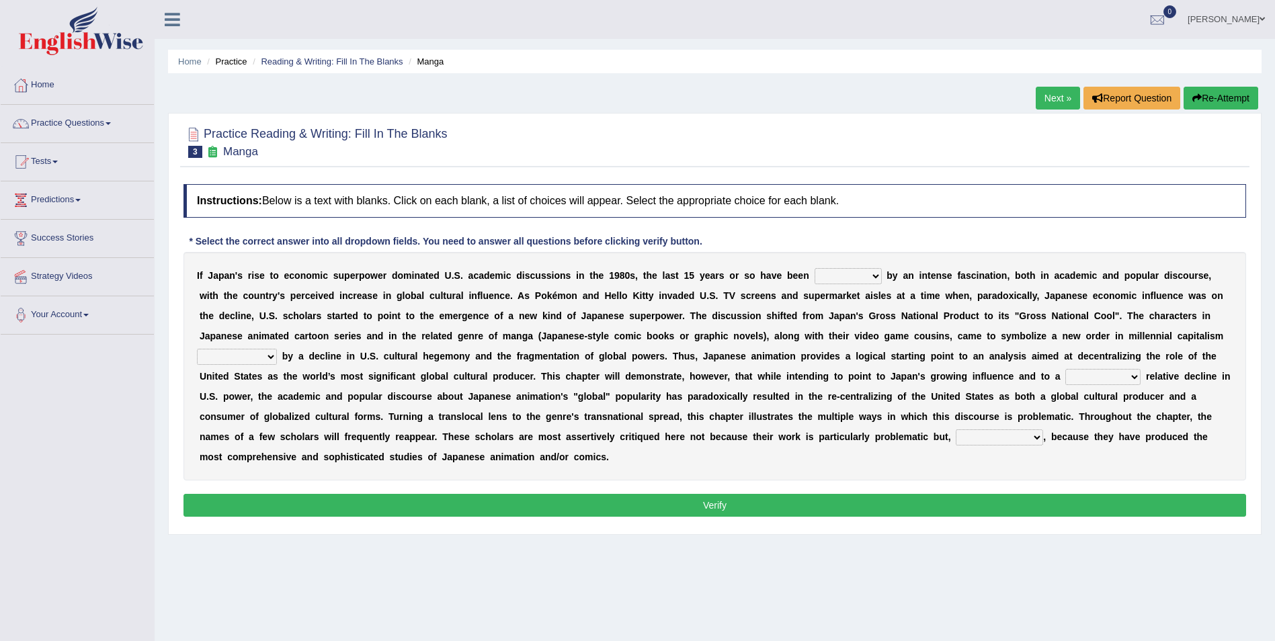
click at [840, 278] on select "marked dedicated made inspired" at bounding box center [848, 276] width 67 height 16
select select "inspired"
click at [815, 268] on select "marked dedicated made inspired" at bounding box center [848, 276] width 67 height 16
click at [277, 349] on select "pocessed characterized opposed tangled" at bounding box center [237, 357] width 80 height 16
select select "characterized"
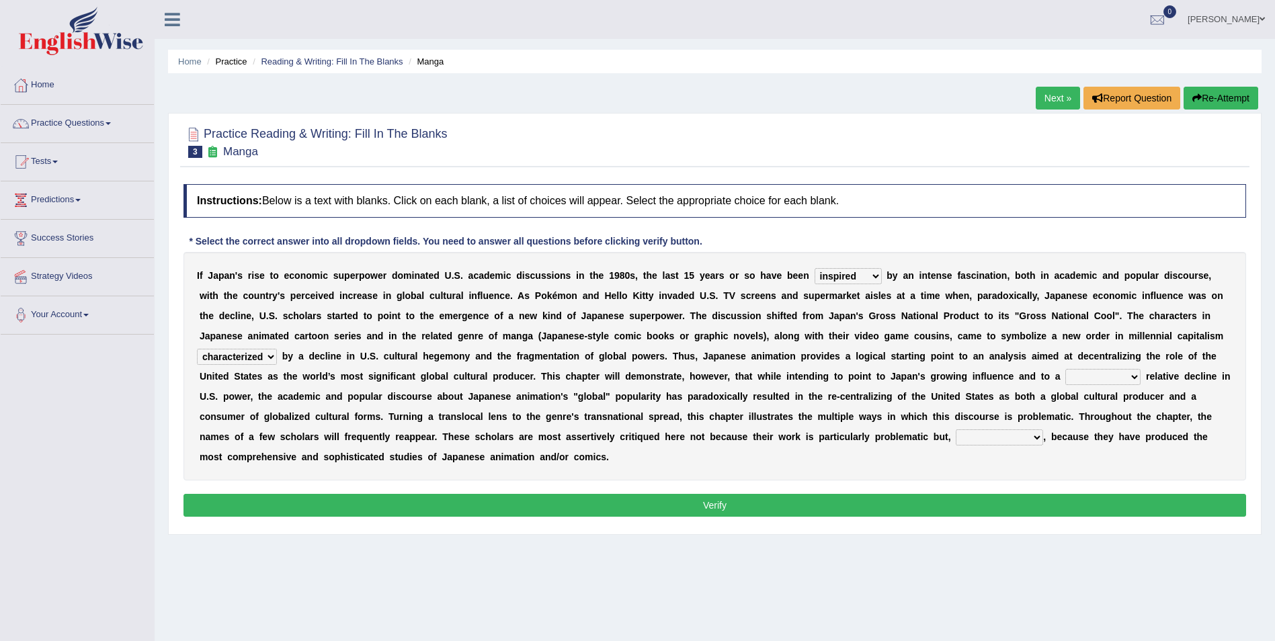
click at [277, 349] on select "pocessed characterized opposed tangled" at bounding box center [237, 357] width 80 height 16
click at [1065, 379] on select "concomitant discrete proportional legitimate" at bounding box center [1102, 377] width 75 height 16
select select "legitimate"
click at [1065, 369] on select "concomitant discrete proportional legitimate" at bounding box center [1102, 377] width 75 height 16
click at [956, 436] on select "however on the contrary in addition on the whole" at bounding box center [999, 438] width 87 height 16
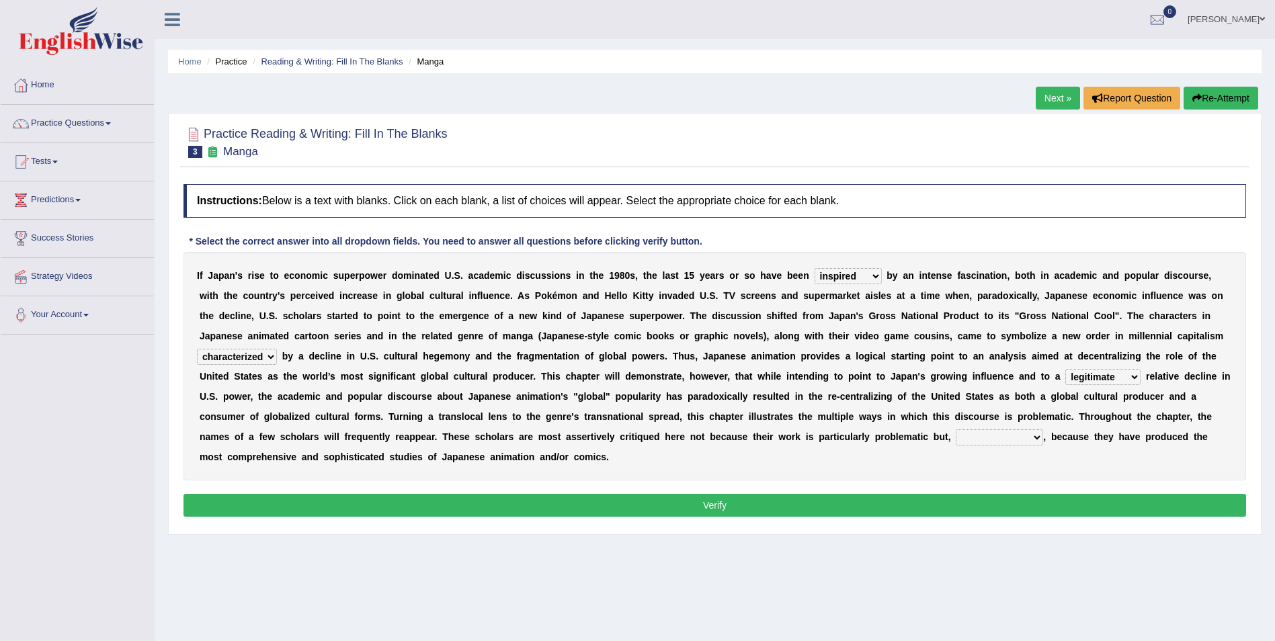
select select "in addition"
click at [956, 430] on select "however on the contrary in addition on the whole" at bounding box center [999, 438] width 87 height 16
click at [665, 494] on button "Verify" at bounding box center [715, 505] width 1063 height 23
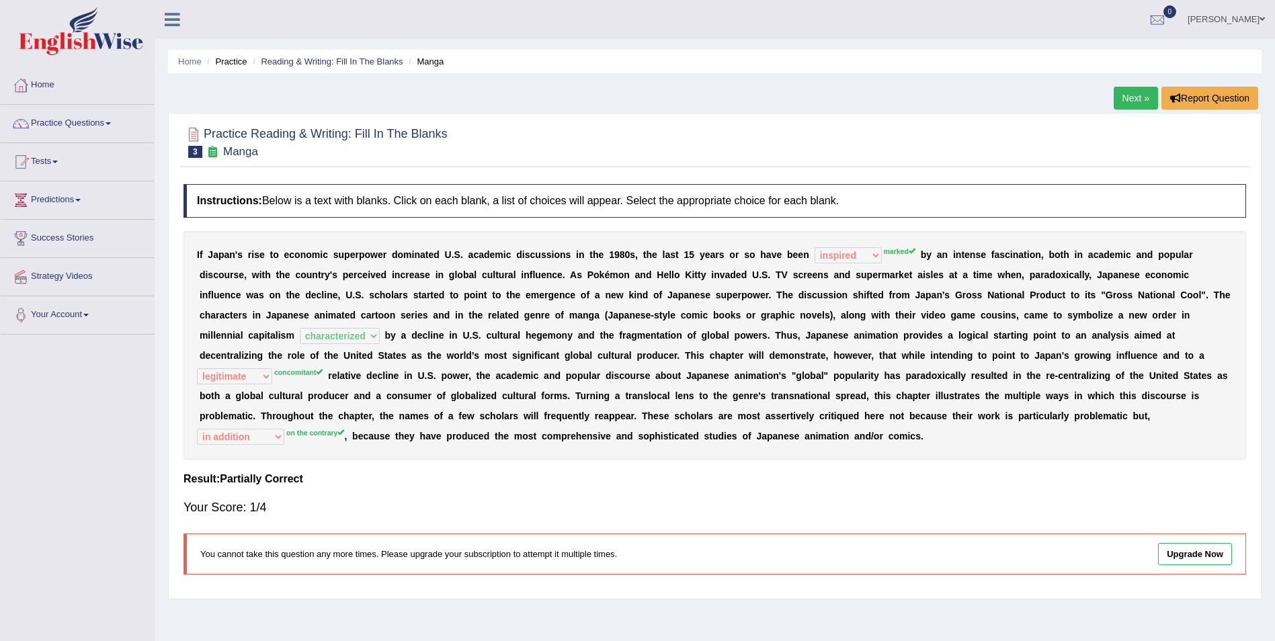
drag, startPoint x: 1139, startPoint y: 90, endPoint x: 1133, endPoint y: 97, distance: 9.0
click at [1139, 90] on link "Next »" at bounding box center [1136, 98] width 44 height 23
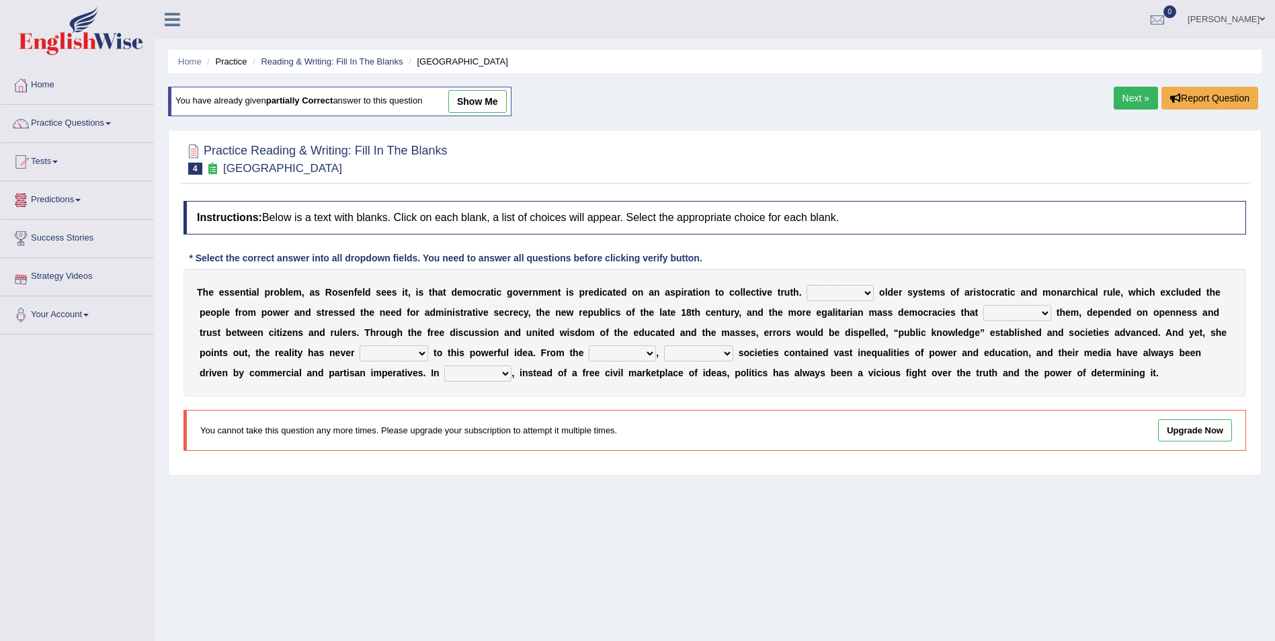
click at [1133, 99] on link "Next »" at bounding box center [1136, 98] width 44 height 23
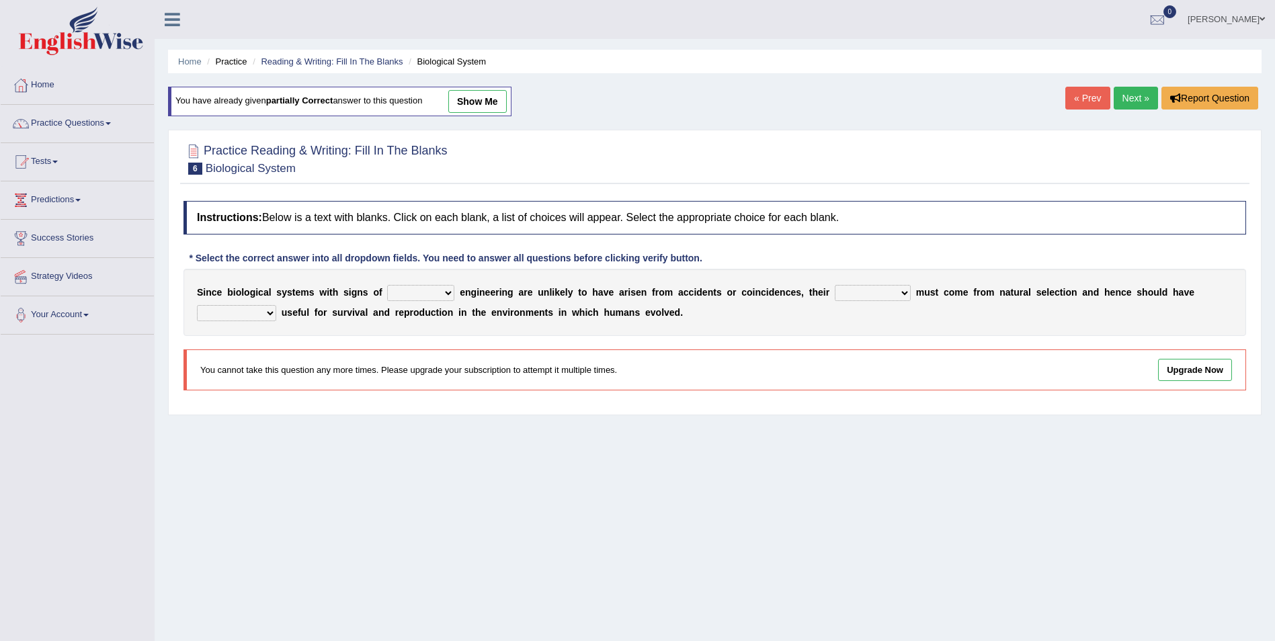
click at [1129, 97] on link "Next »" at bounding box center [1136, 98] width 44 height 23
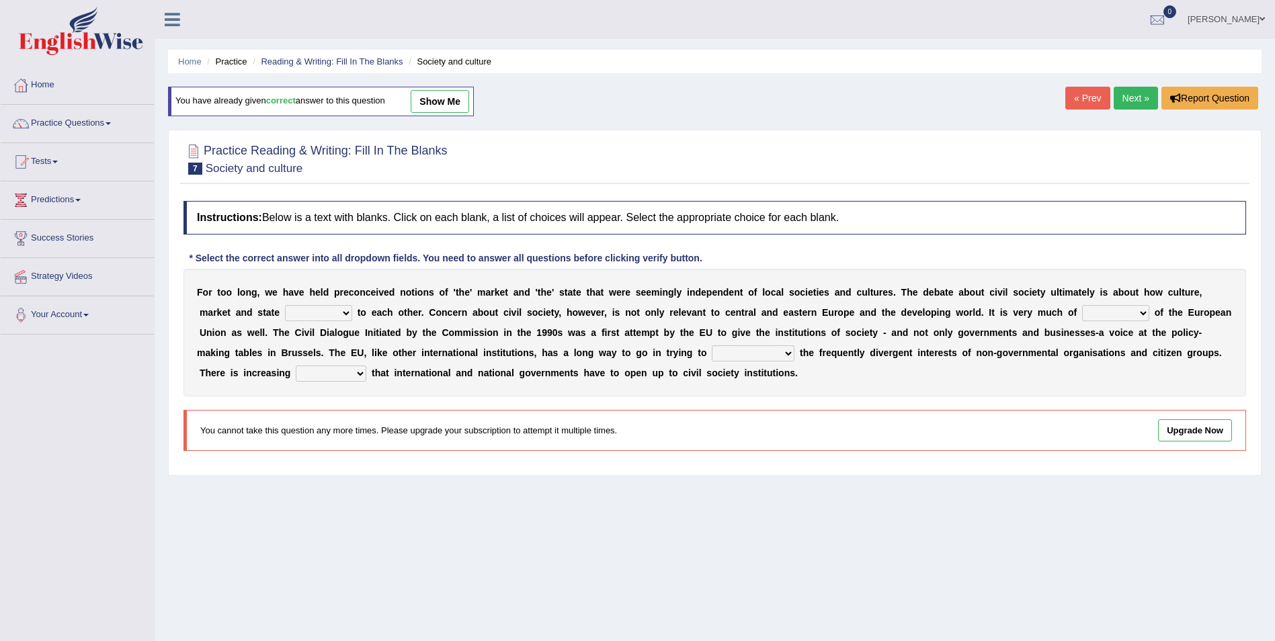
click at [1129, 97] on link "Next »" at bounding box center [1136, 98] width 44 height 23
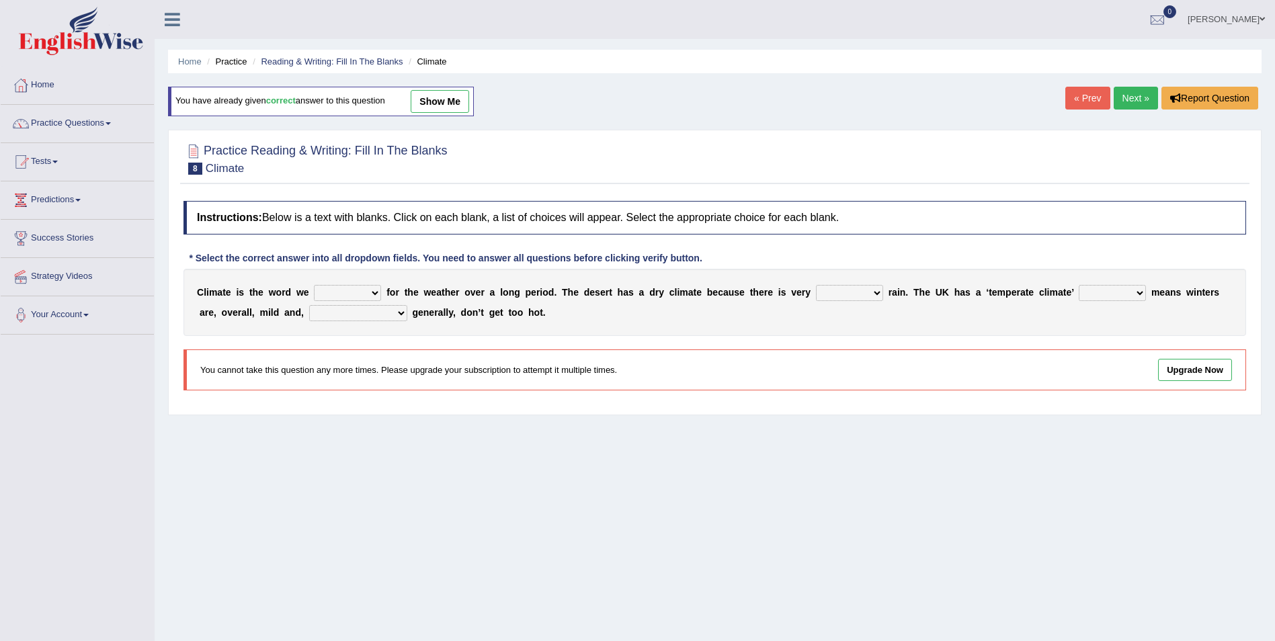
click at [1129, 97] on link "Next »" at bounding box center [1136, 98] width 44 height 23
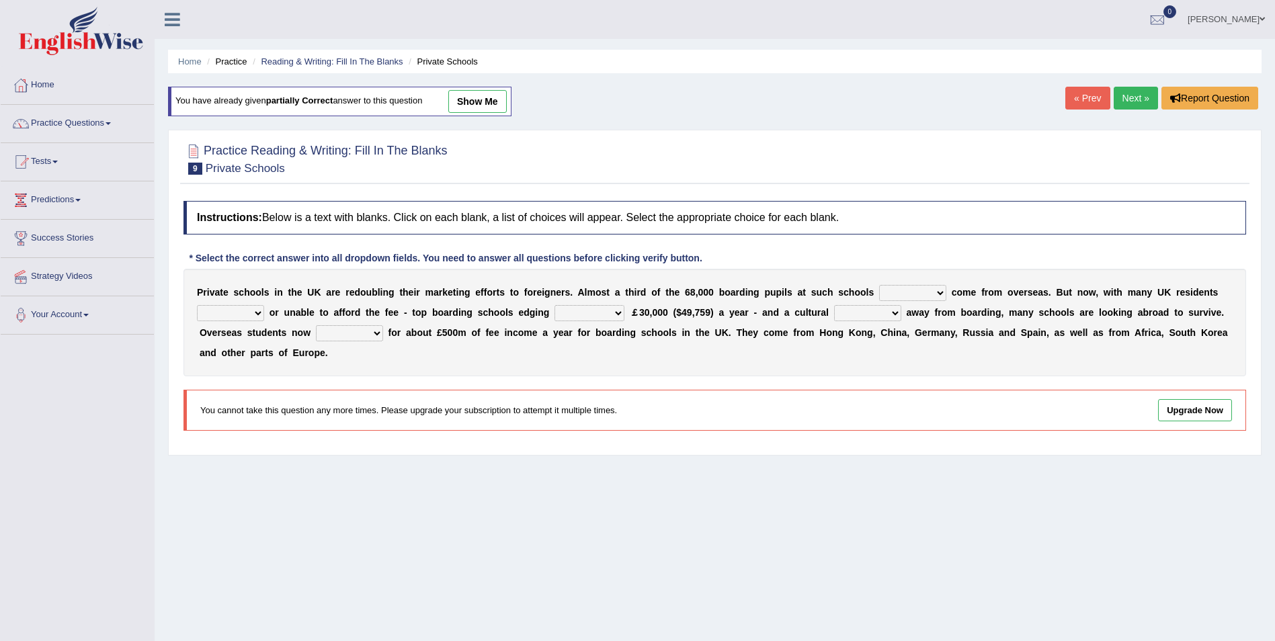
click at [1129, 97] on link "Next »" at bounding box center [1136, 98] width 44 height 23
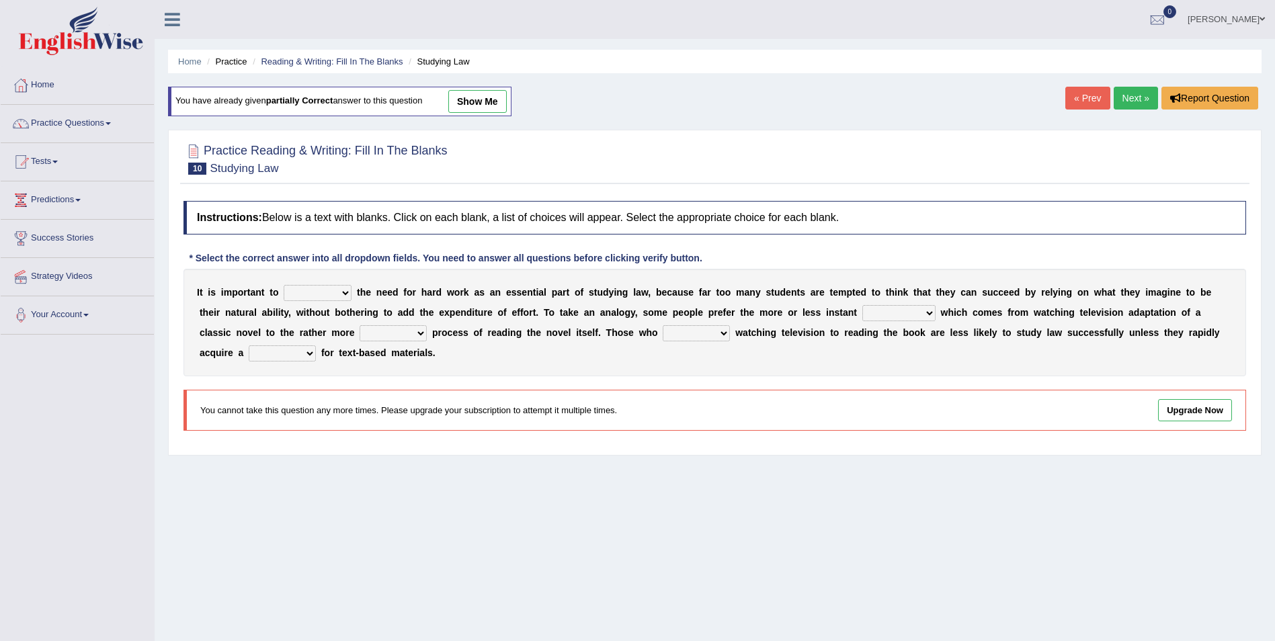
click at [1129, 97] on link "Next »" at bounding box center [1136, 98] width 44 height 23
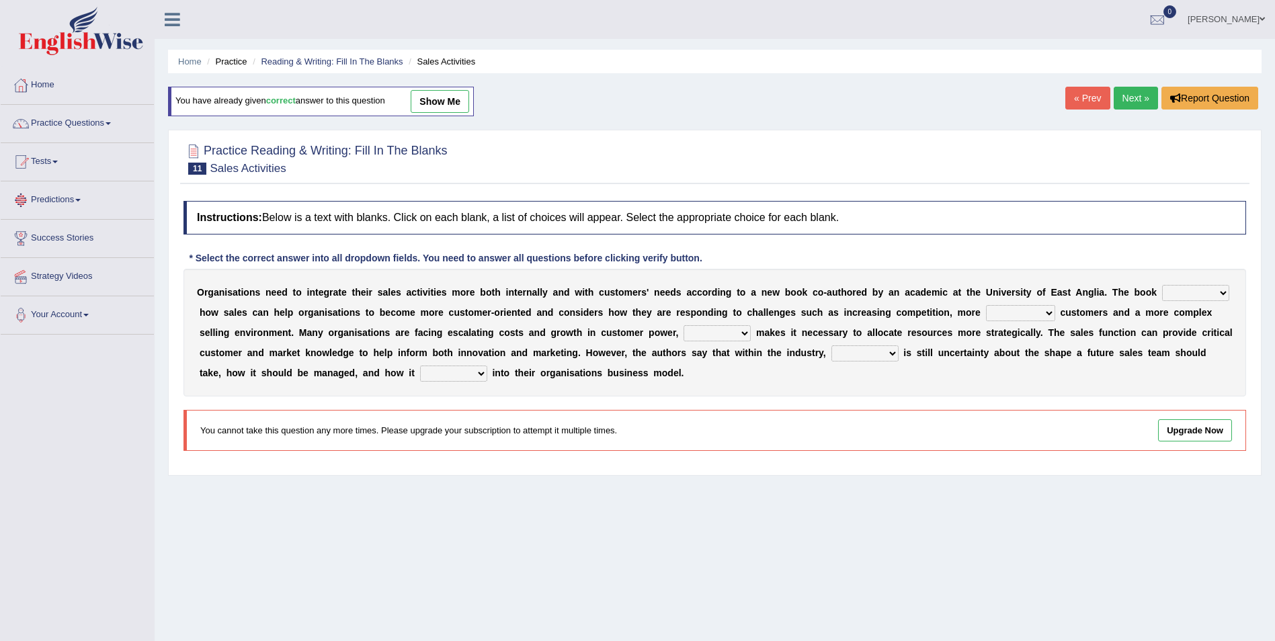
click at [1131, 99] on link "Next »" at bounding box center [1136, 98] width 44 height 23
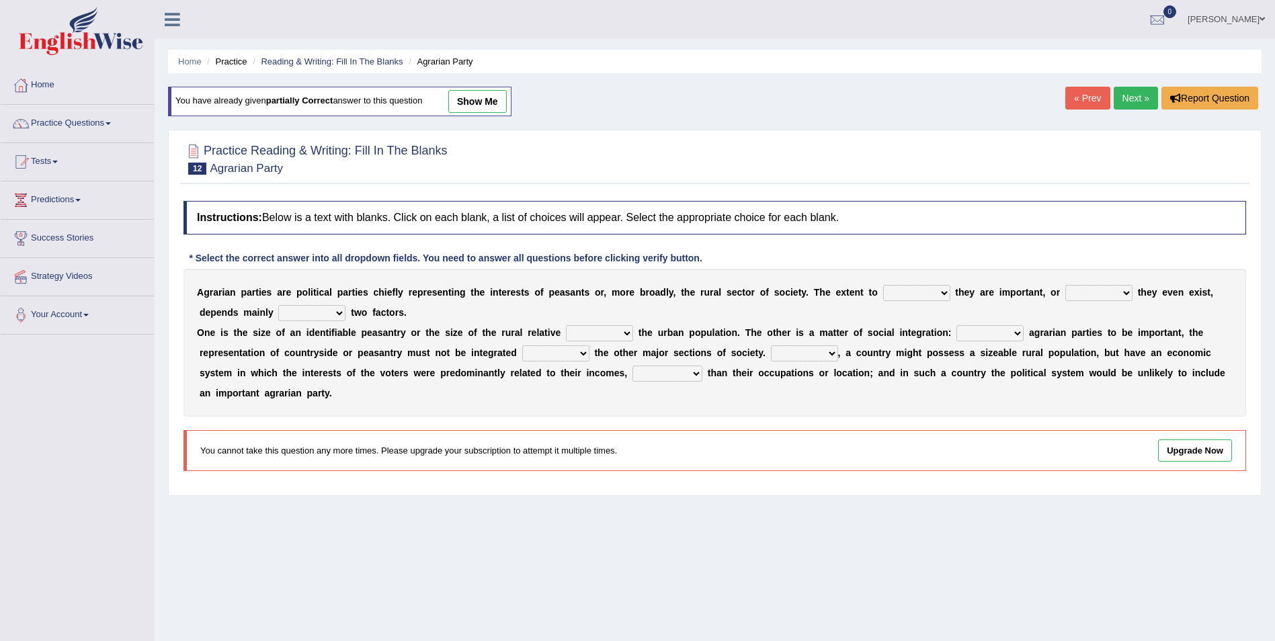
click at [1131, 99] on link "Next »" at bounding box center [1136, 98] width 44 height 23
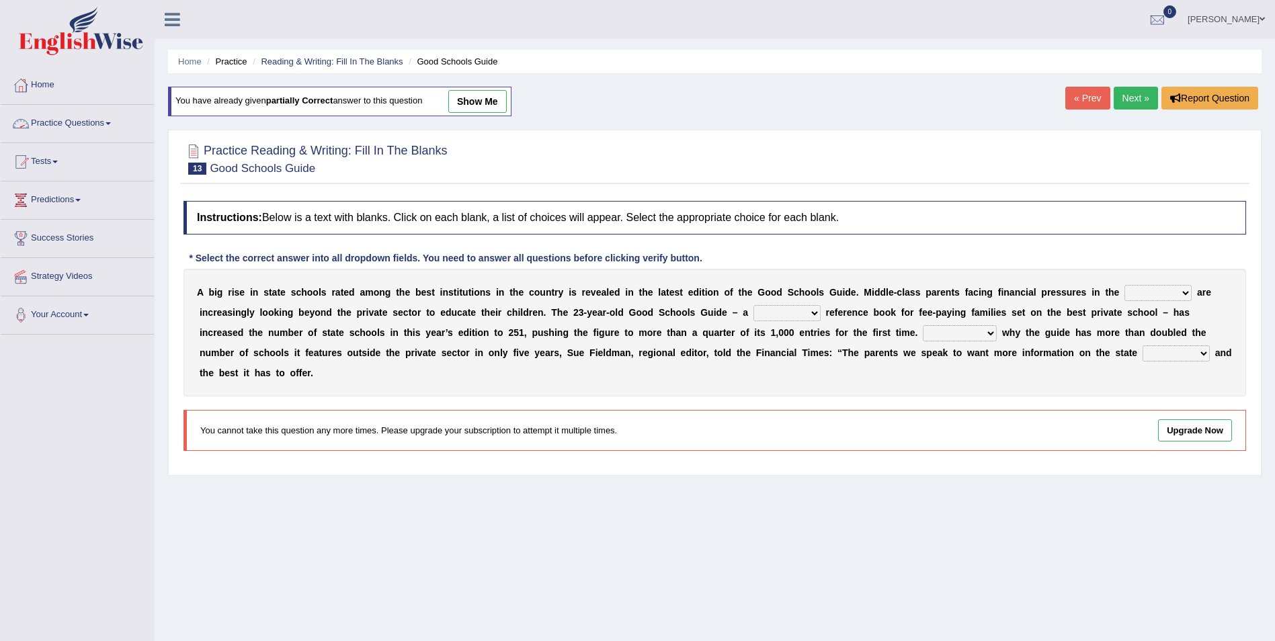
click at [92, 128] on link "Practice Questions" at bounding box center [77, 122] width 153 height 34
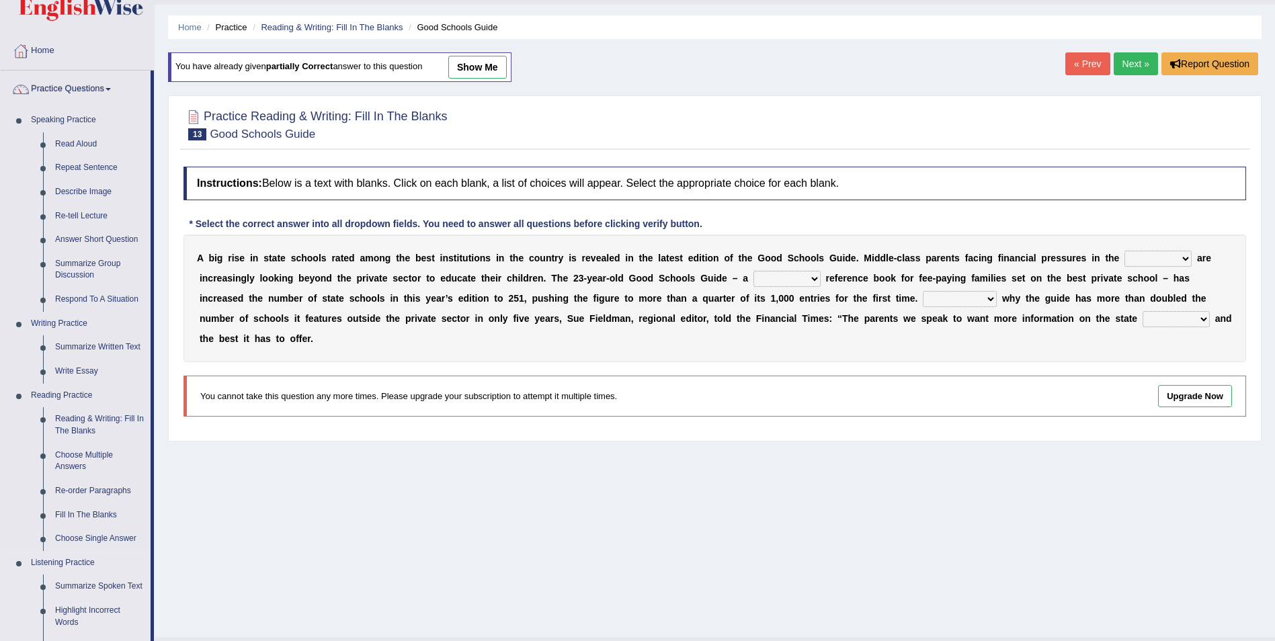
scroll to position [67, 0]
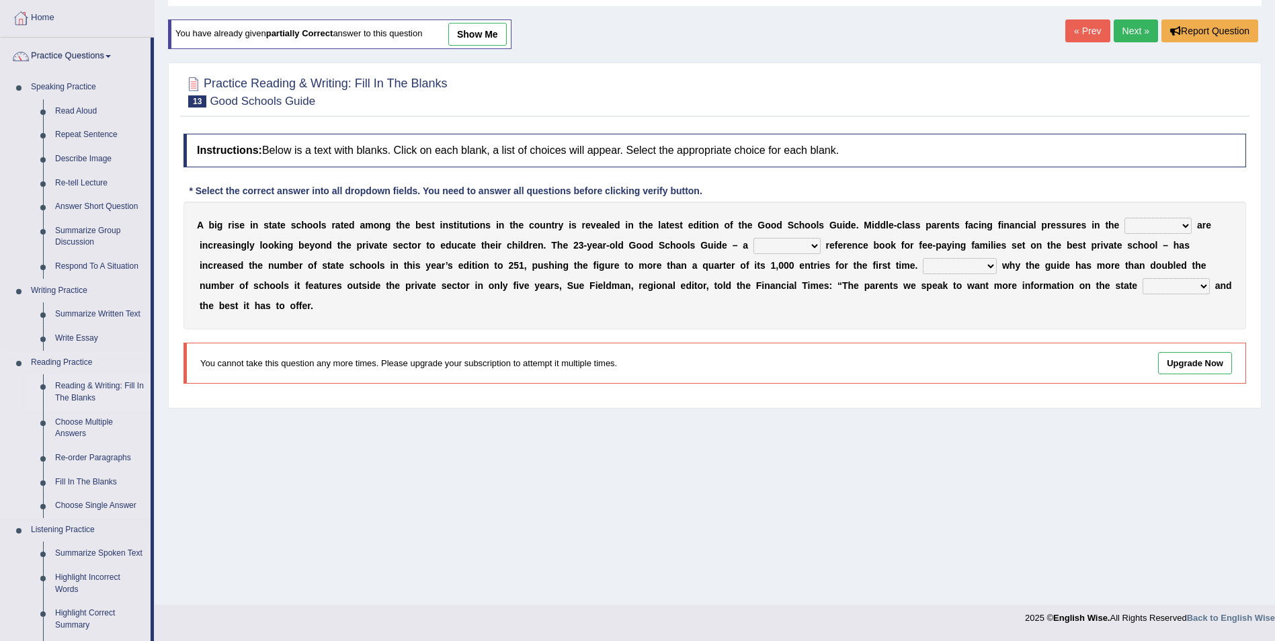
click at [132, 387] on link "Reading & Writing: Fill In The Blanks" at bounding box center [100, 392] width 102 height 36
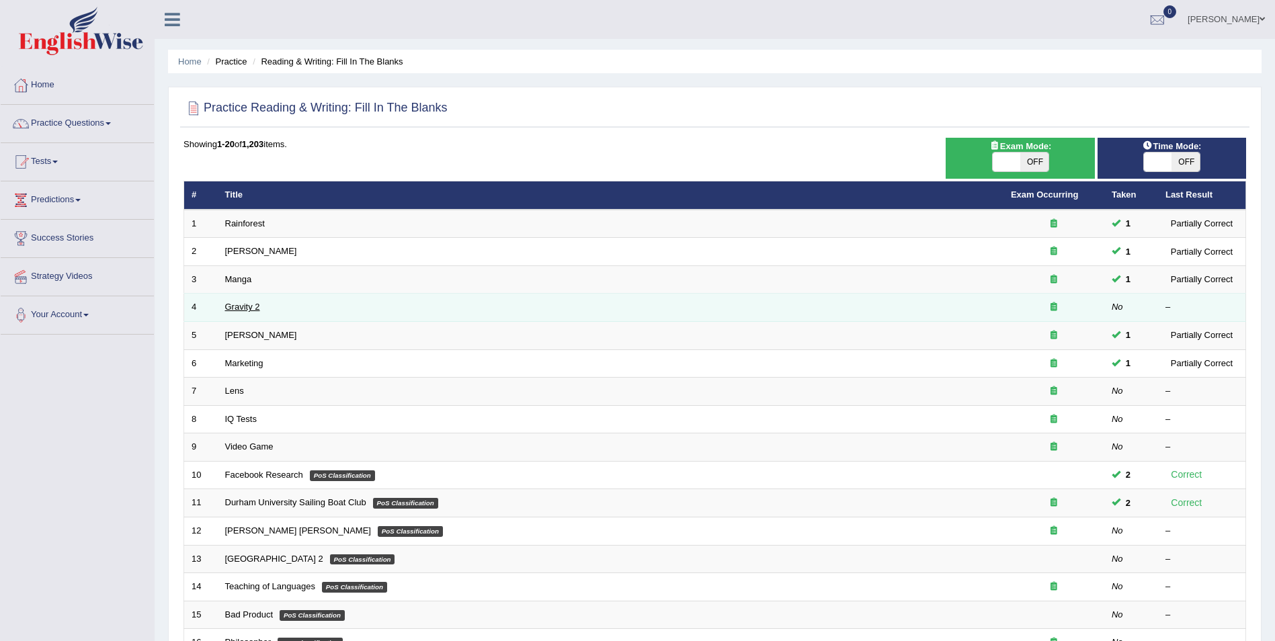
click at [246, 307] on link "Gravity 2" at bounding box center [242, 307] width 35 height 10
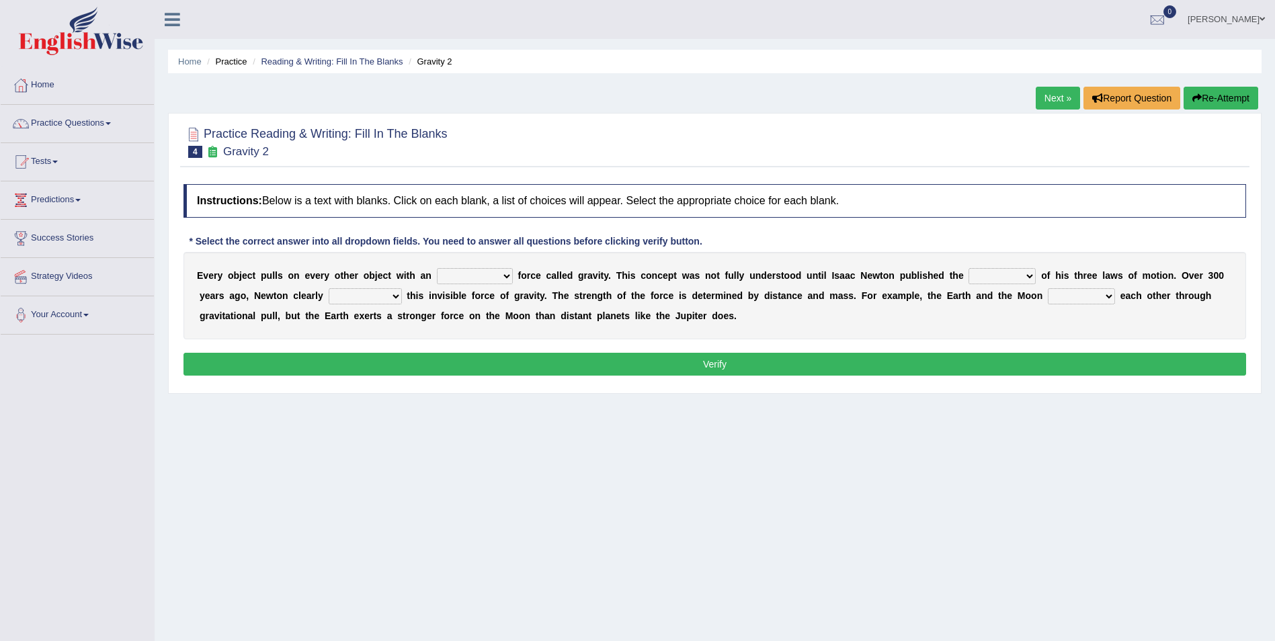
click at [489, 278] on select "invisible unknown unbelievable inconsistent" at bounding box center [475, 276] width 76 height 16
click at [437, 268] on select "invisible unknown unbelievable inconsistent" at bounding box center [475, 276] width 76 height 16
click at [468, 278] on select "invisible unknown unbelievable inconsistent" at bounding box center [475, 276] width 76 height 16
select select "invisible"
click at [437, 268] on select "invisible unknown unbelievable inconsistent" at bounding box center [475, 276] width 76 height 16
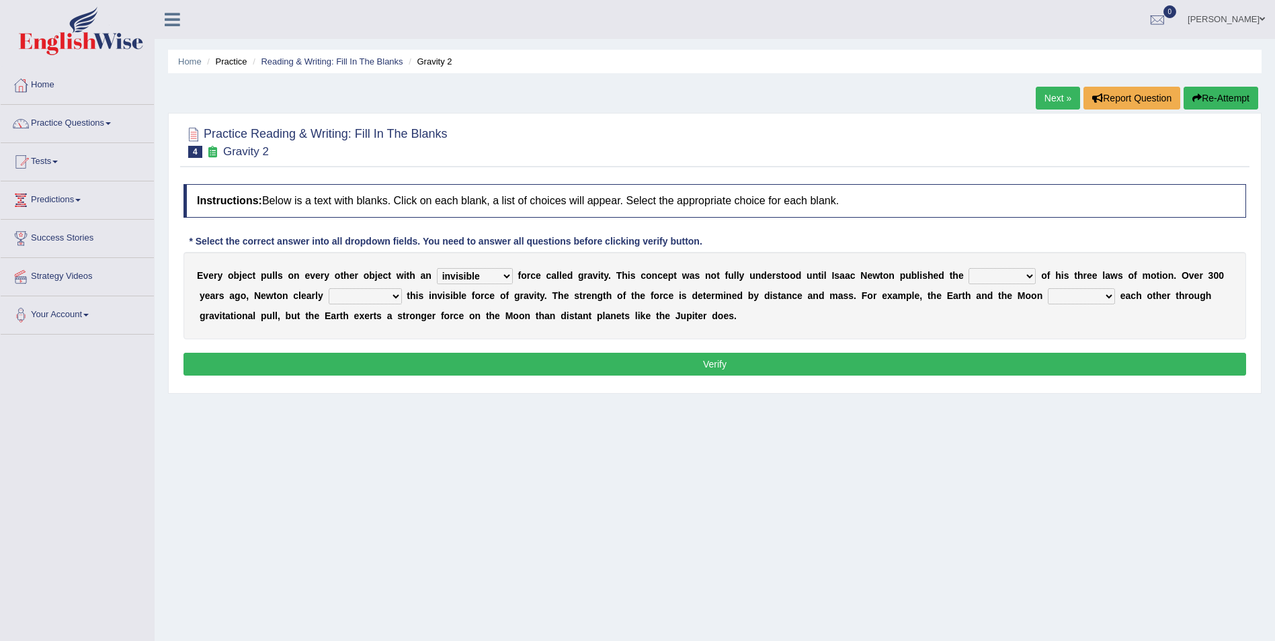
click at [973, 279] on select "concept theory method argument" at bounding box center [1002, 276] width 67 height 16
select select "method"
click at [969, 268] on select "concept theory method argument" at bounding box center [1002, 276] width 67 height 16
click at [329, 299] on select "explained undermined overturned realized" at bounding box center [365, 296] width 73 height 16
select select "explained"
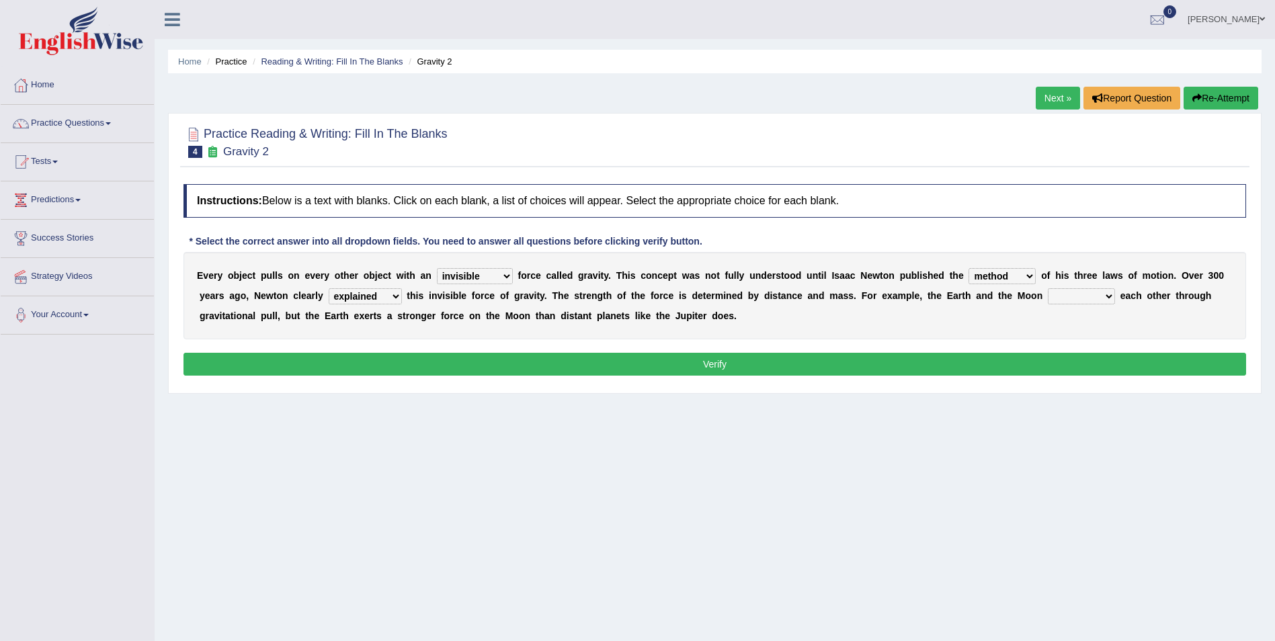
click at [329, 288] on select "explained undermined overturned realized" at bounding box center [365, 296] width 73 height 16
click at [1048, 298] on select "affect spin evade span" at bounding box center [1081, 296] width 67 height 16
select select "span"
click at [1048, 288] on select "affect spin evade span" at bounding box center [1081, 296] width 67 height 16
click at [692, 356] on button "Verify" at bounding box center [715, 364] width 1063 height 23
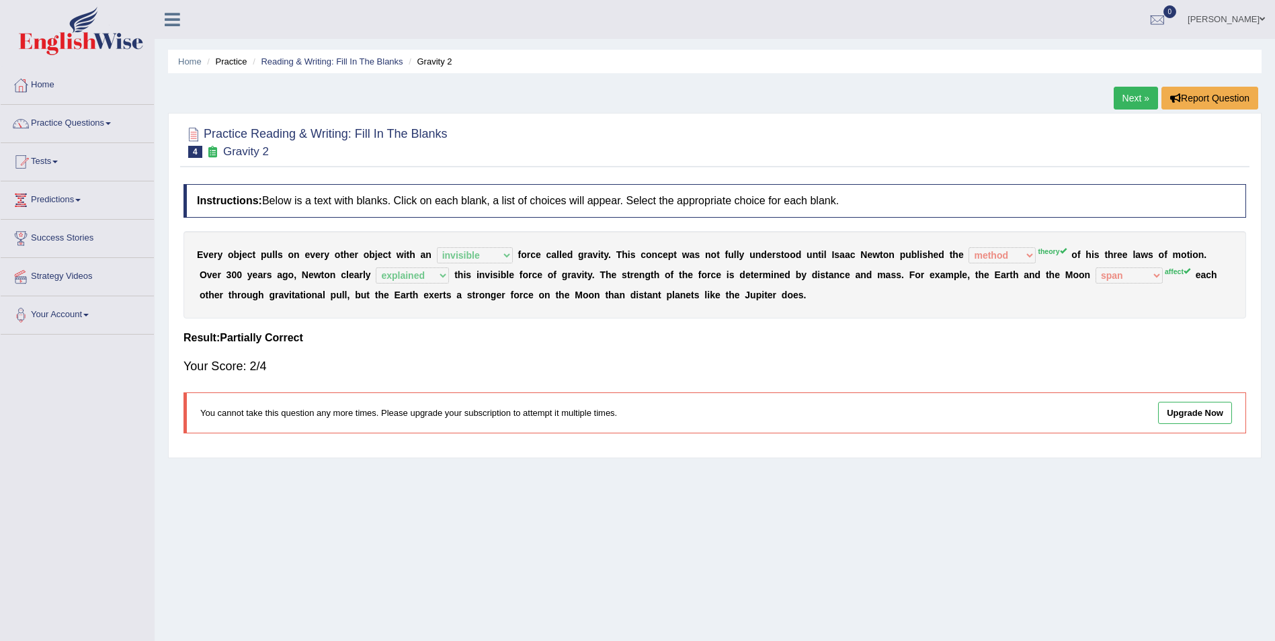
click at [1131, 103] on link "Next »" at bounding box center [1136, 98] width 44 height 23
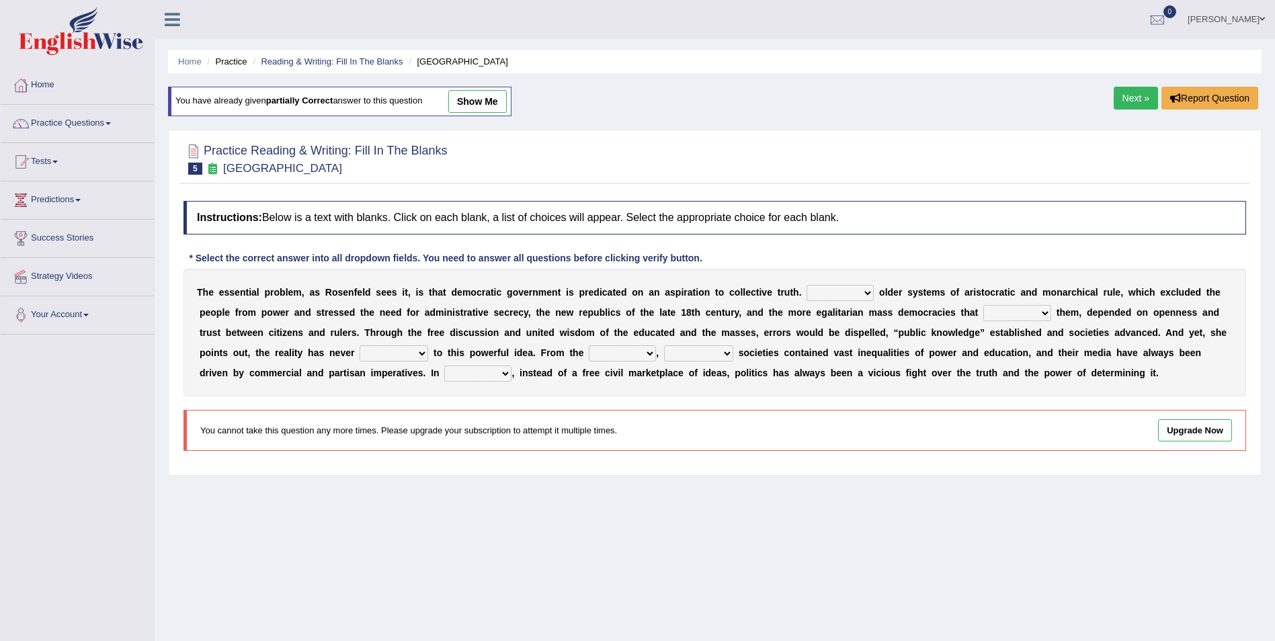
click at [1125, 90] on link "Next »" at bounding box center [1136, 98] width 44 height 23
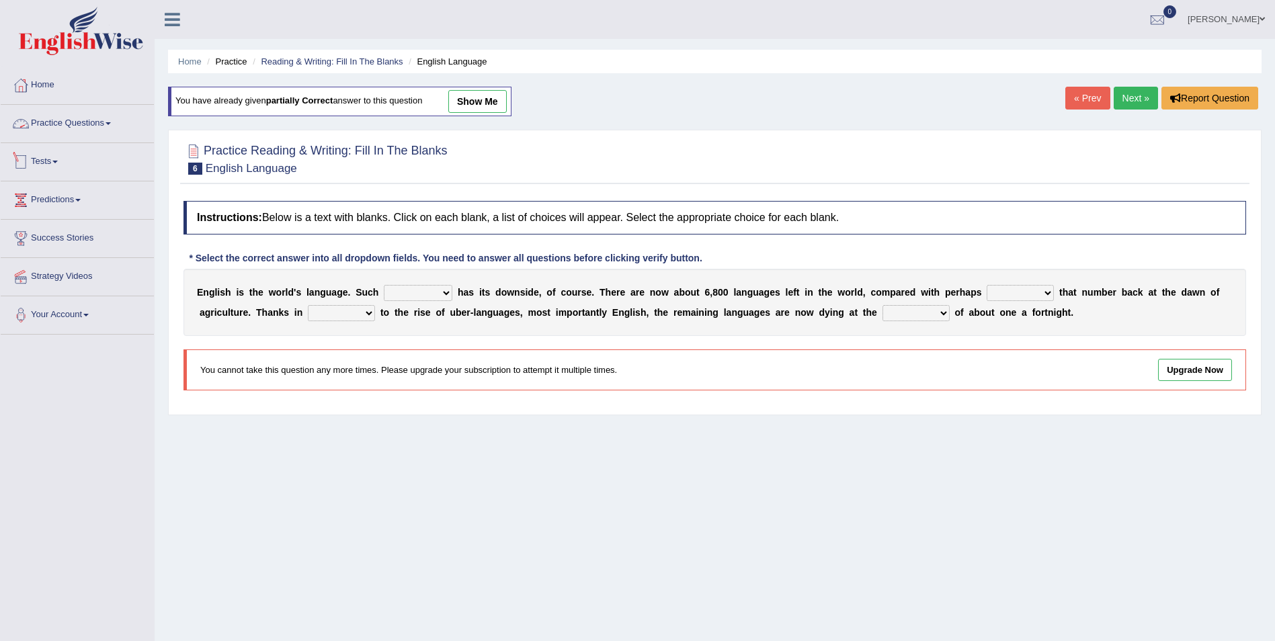
click at [122, 122] on link "Practice Questions" at bounding box center [77, 122] width 153 height 34
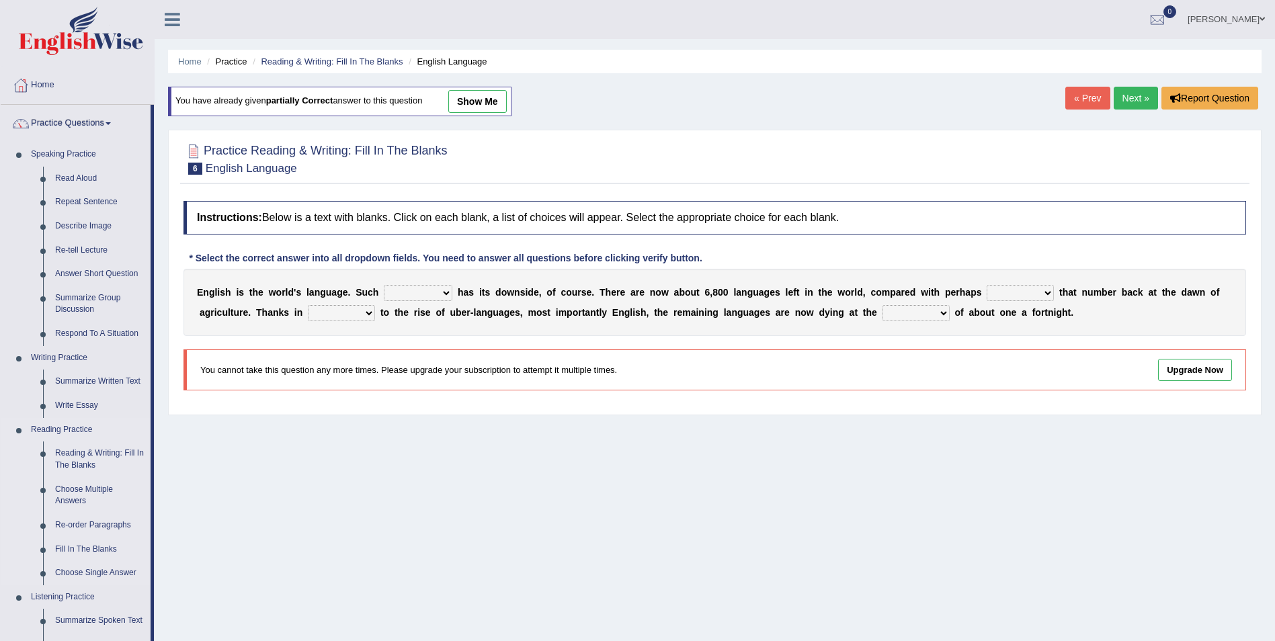
scroll to position [67, 0]
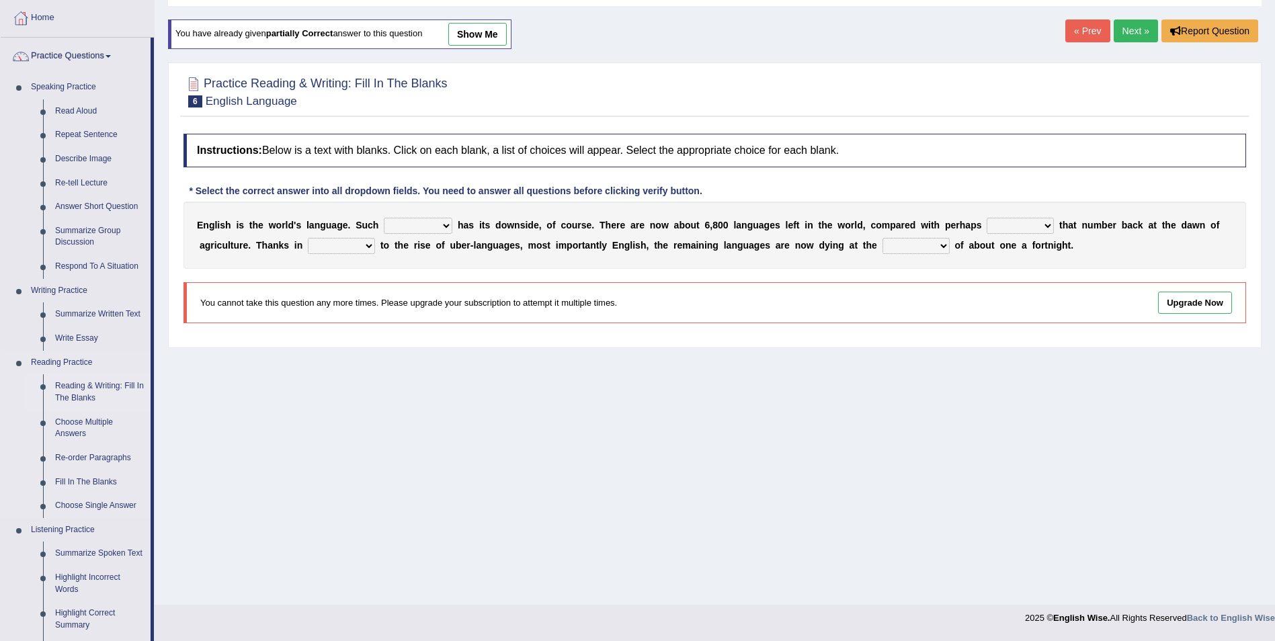
click at [111, 384] on link "Reading & Writing: Fill In The Blanks" at bounding box center [100, 392] width 102 height 36
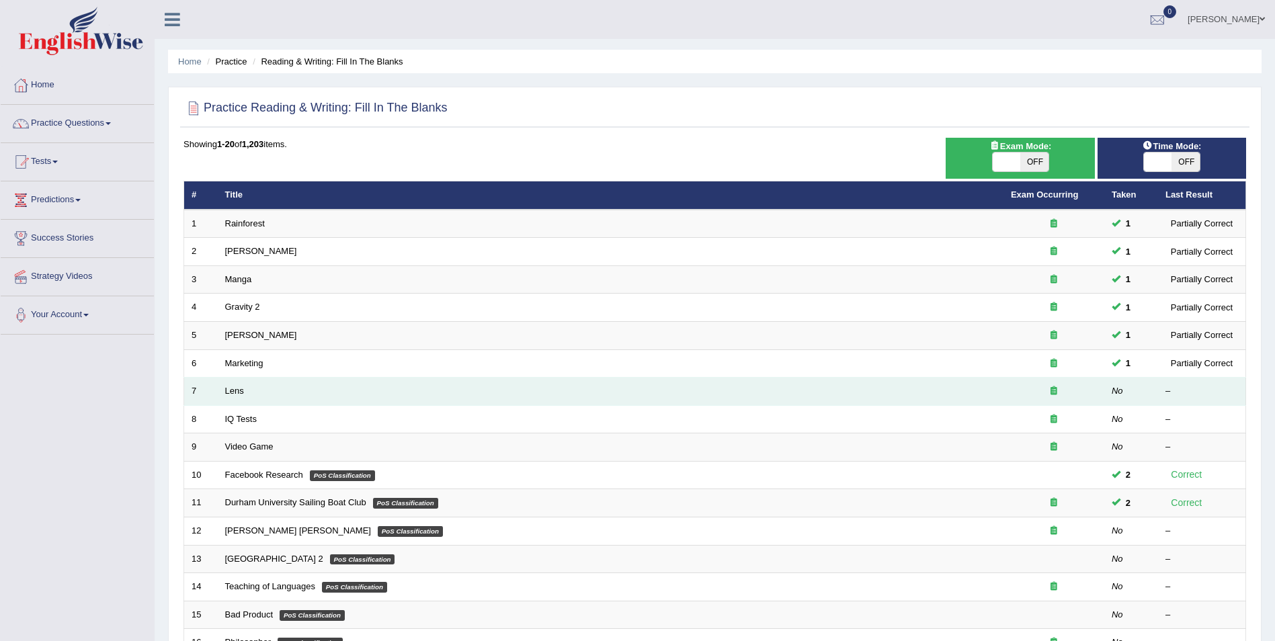
click at [245, 396] on td "Lens" at bounding box center [611, 392] width 786 height 28
click at [238, 393] on link "Lens" at bounding box center [234, 391] width 19 height 10
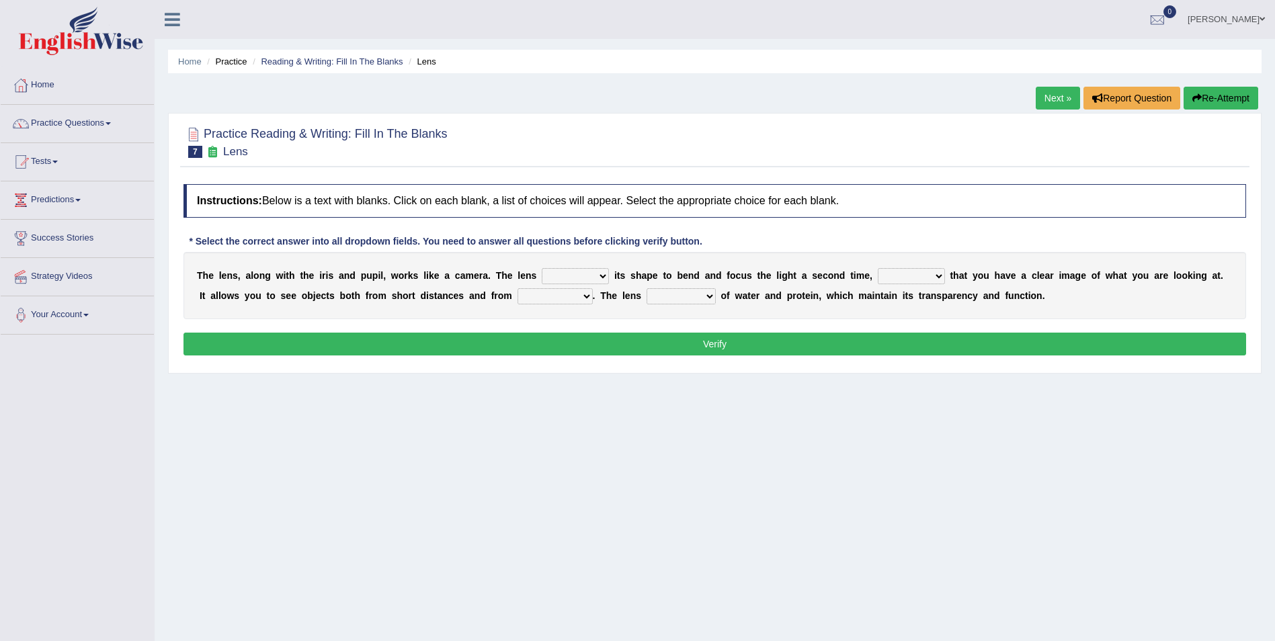
click at [609, 274] on b at bounding box center [611, 275] width 5 height 11
click at [578, 275] on select "adjusts shows selects presents" at bounding box center [575, 276] width 67 height 16
select select "adjusts"
click at [542, 268] on select "adjusts shows selects presents" at bounding box center [575, 276] width 67 height 16
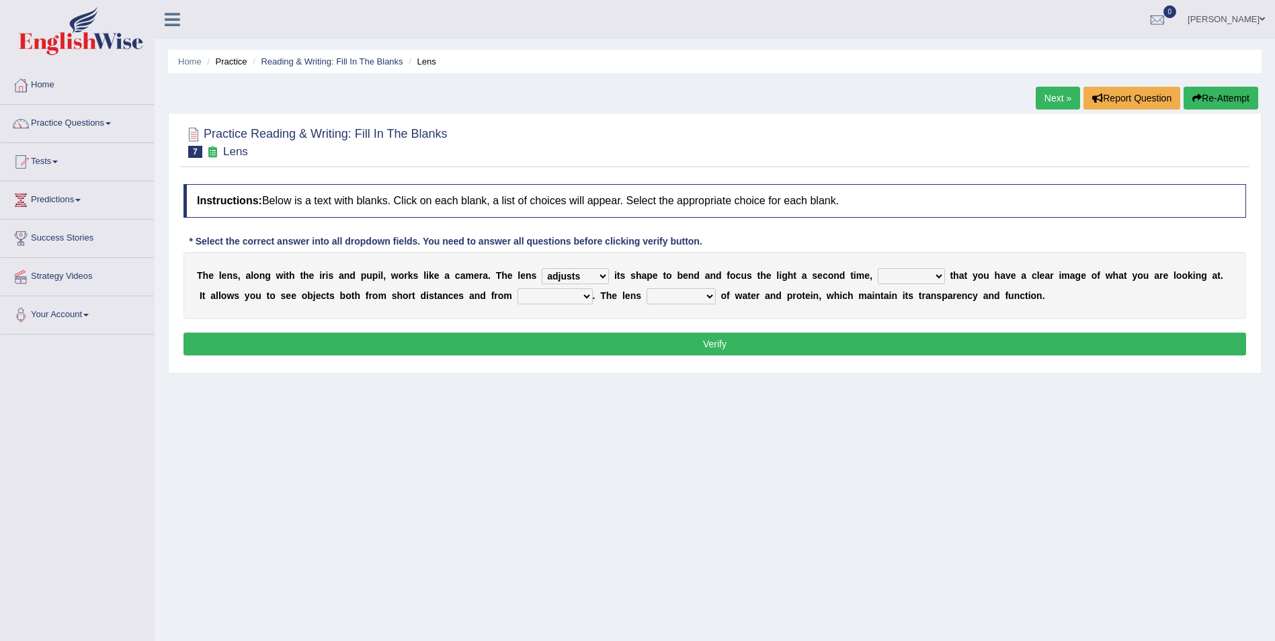
click at [891, 275] on select "ensures to ensure ensure ensured" at bounding box center [911, 276] width 67 height 16
select select "to ensure"
click at [878, 268] on select "ensures to ensure ensure ensured" at bounding box center [911, 276] width 67 height 16
click at [518, 298] on select "far away in between further apart all along" at bounding box center [555, 296] width 75 height 16
select select "further apart"
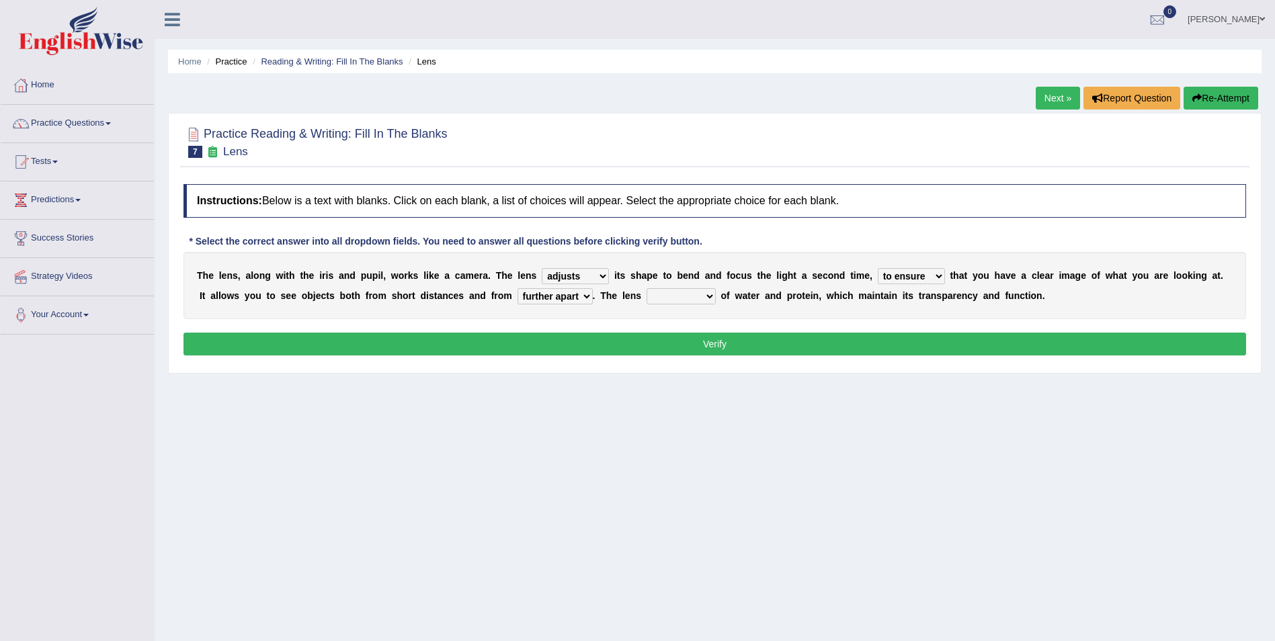
click at [518, 288] on select "far away in between further apart all along" at bounding box center [555, 296] width 75 height 16
click at [647, 295] on select "constitutes comprises composes consists" at bounding box center [681, 296] width 69 height 16
select select "consists"
click at [647, 288] on select "constitutes comprises composes consists" at bounding box center [681, 296] width 69 height 16
drag, startPoint x: 714, startPoint y: 355, endPoint x: 712, endPoint y: 344, distance: 11.6
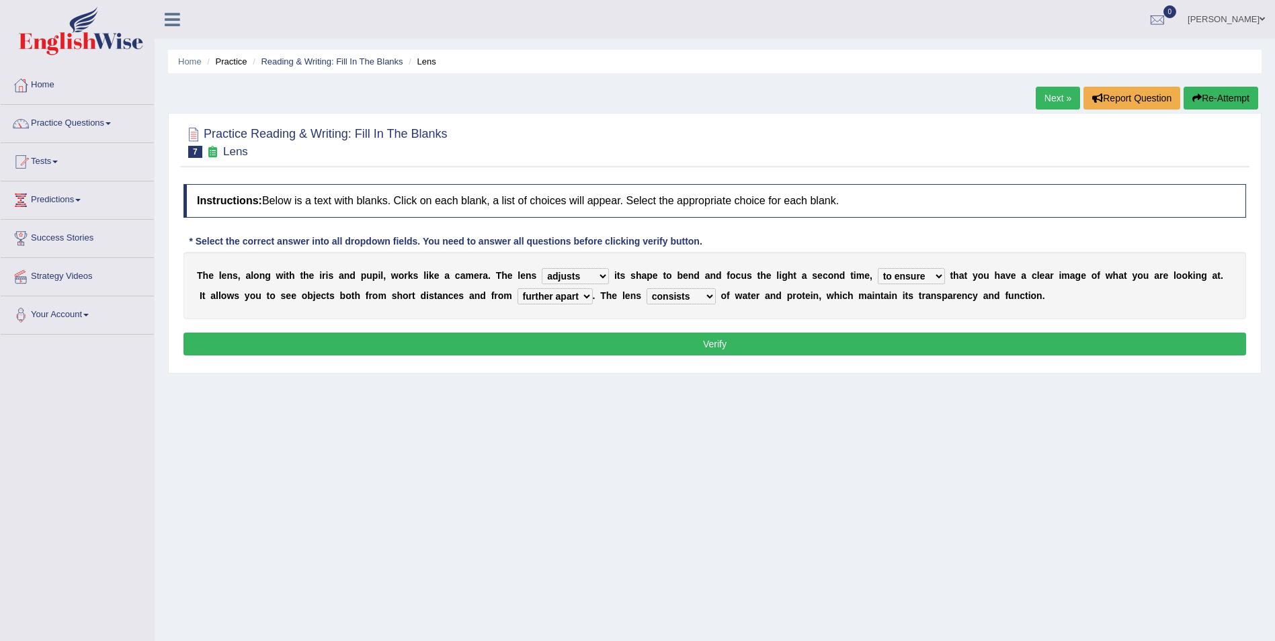
click at [712, 344] on div "Instructions: Below is a text with blanks. Click on each blank, a list of choic…" at bounding box center [715, 271] width 1070 height 189
click at [713, 346] on button "Verify" at bounding box center [715, 344] width 1063 height 23
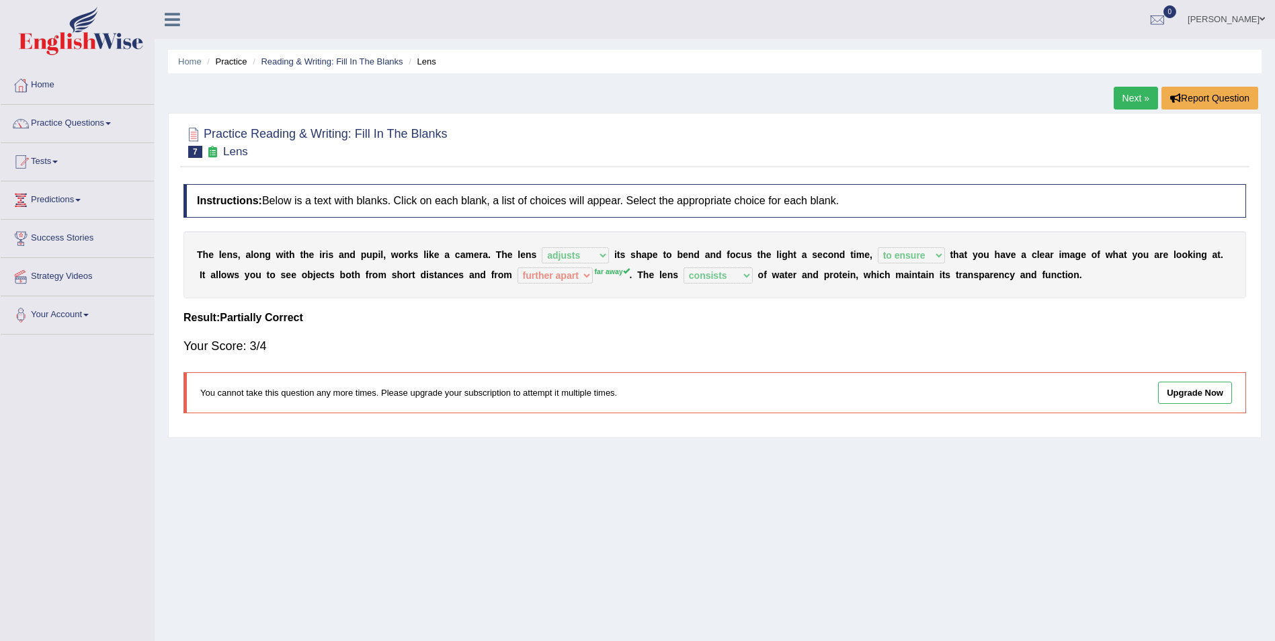
click at [1137, 90] on link "Next »" at bounding box center [1136, 98] width 44 height 23
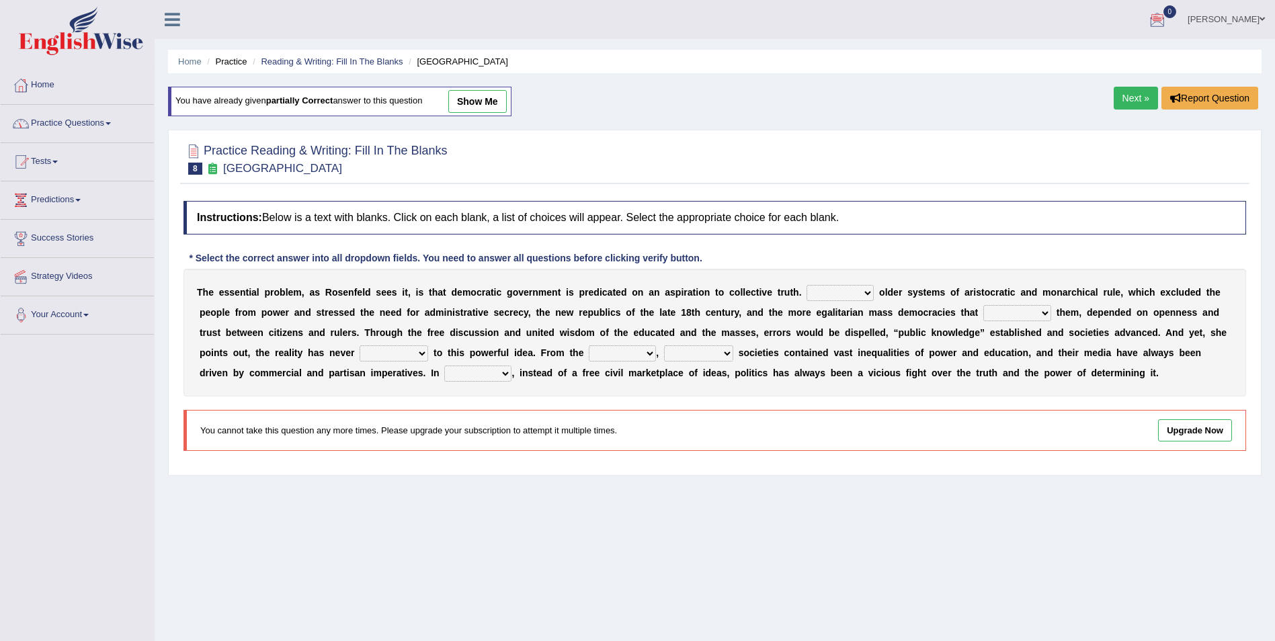
click at [1135, 102] on link "Next »" at bounding box center [1136, 98] width 44 height 23
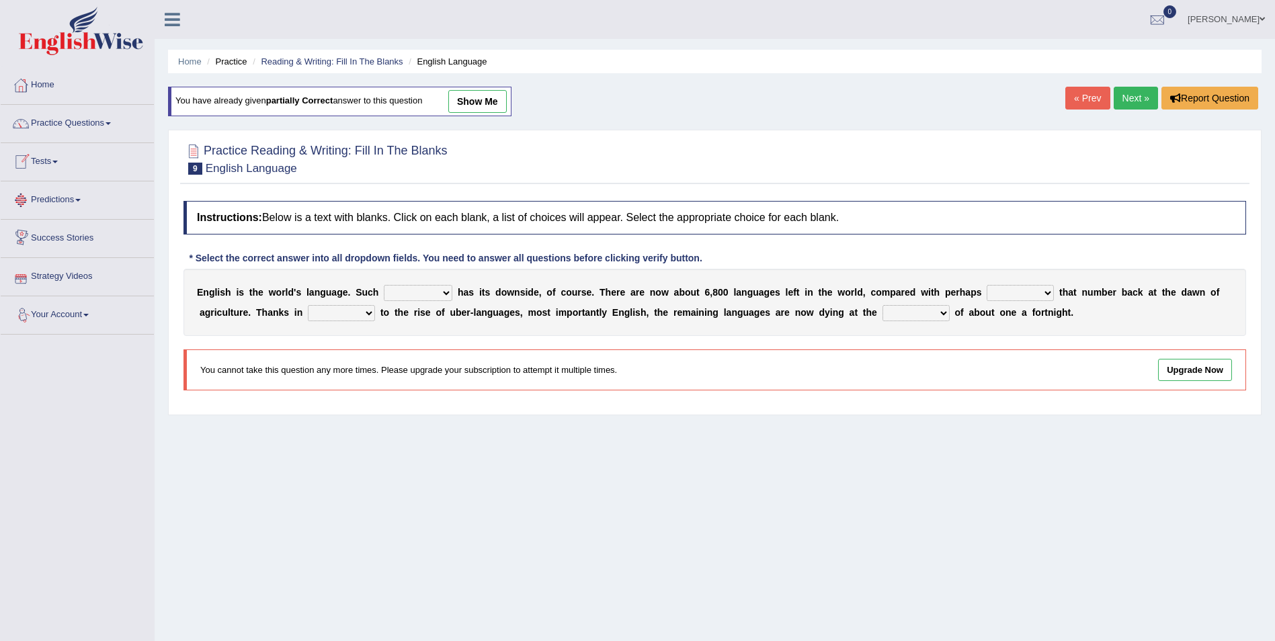
click at [105, 123] on link "Practice Questions" at bounding box center [77, 122] width 153 height 34
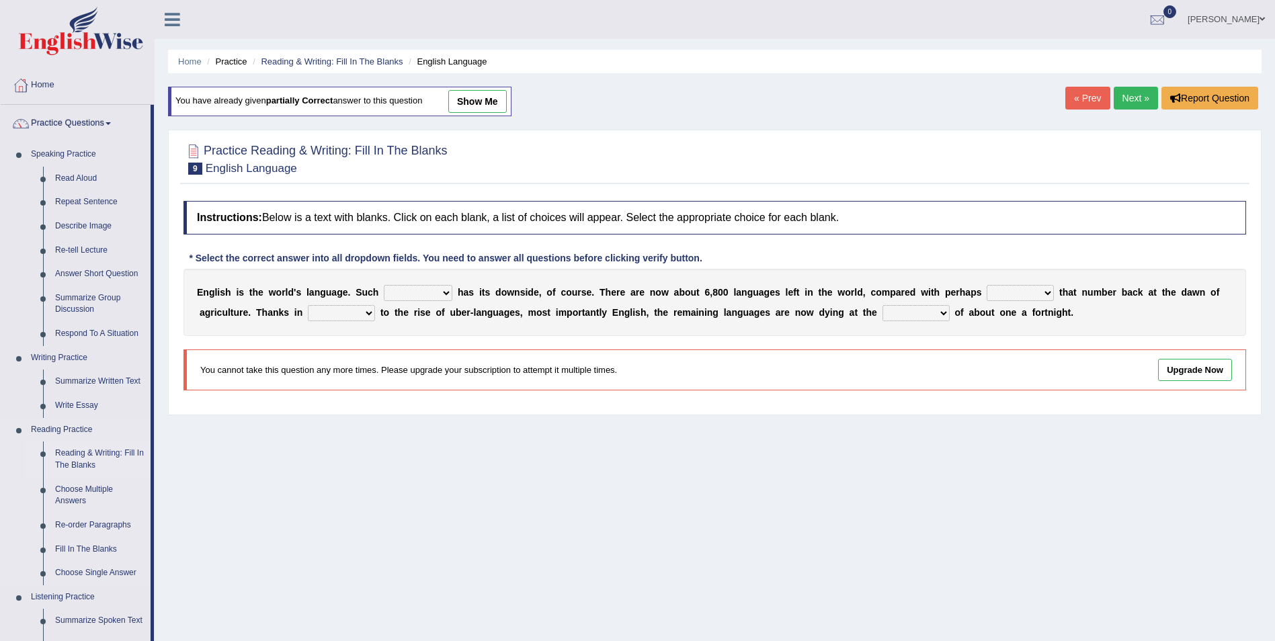
click at [92, 456] on link "Reading & Writing: Fill In The Blanks" at bounding box center [100, 460] width 102 height 36
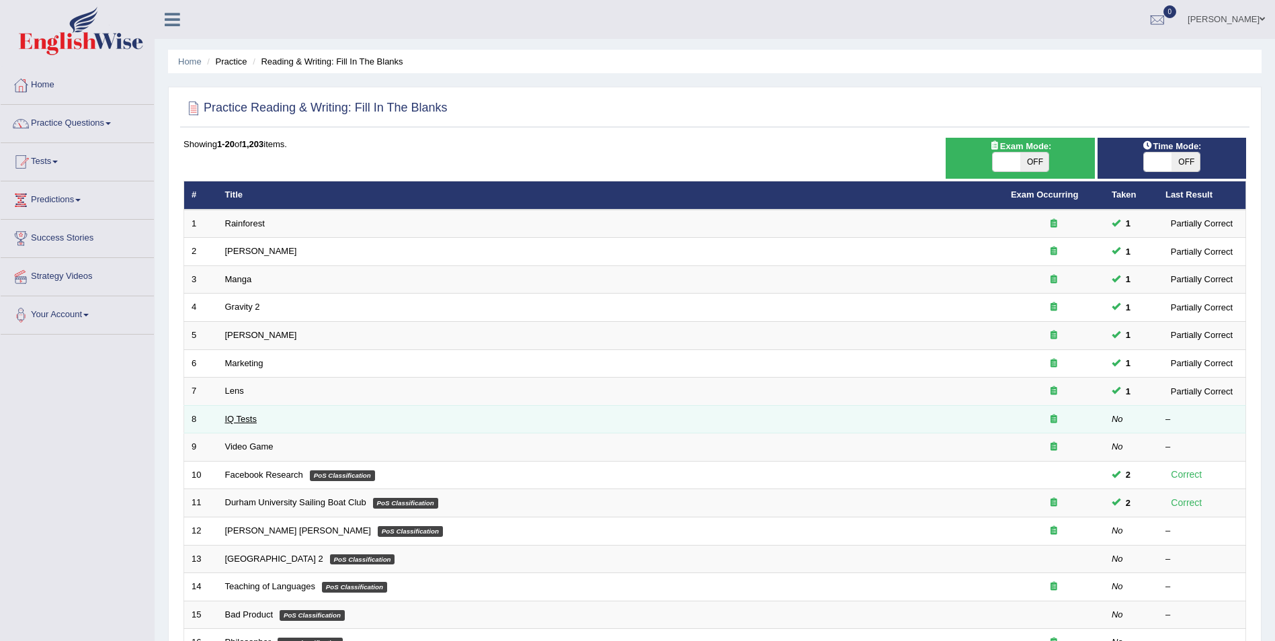
click at [236, 420] on link "IQ Tests" at bounding box center [241, 419] width 32 height 10
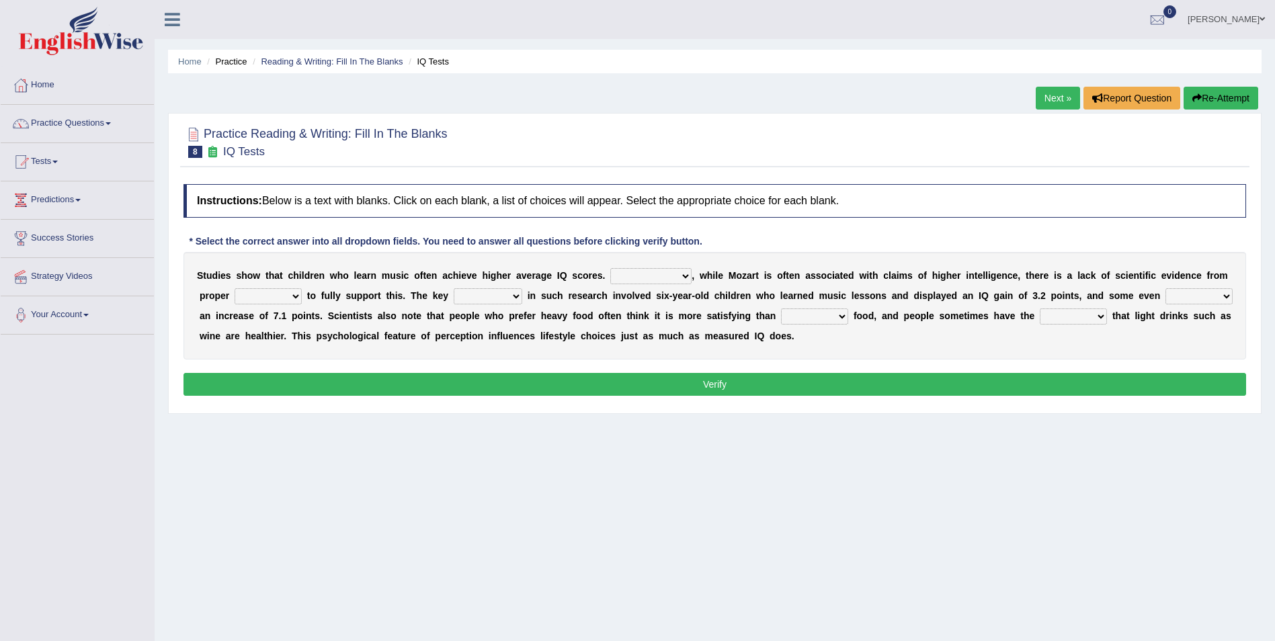
click at [650, 275] on select "However Therefore Consequently While" at bounding box center [650, 276] width 81 height 16
select select "However"
click at [610, 268] on select "However Therefore Consequently While" at bounding box center [650, 276] width 81 height 16
click at [255, 294] on select "test tests testing tested" at bounding box center [268, 296] width 67 height 16
select select "testing"
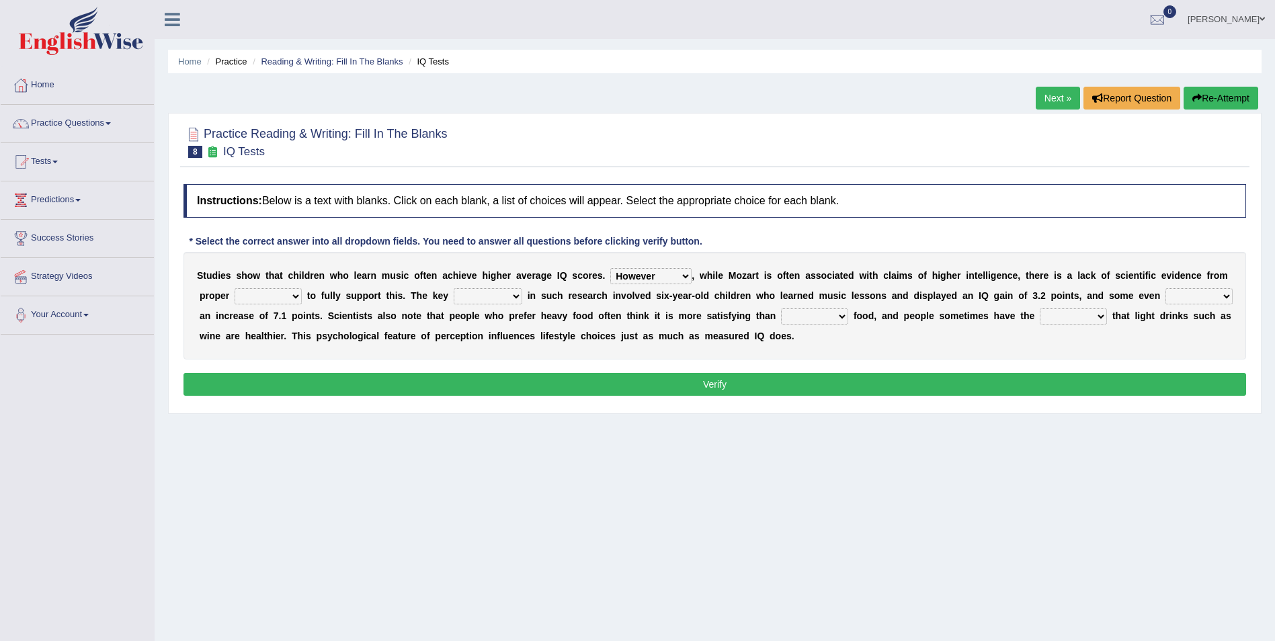
click at [235, 288] on select "test tests testing tested" at bounding box center [268, 296] width 67 height 16
click at [457, 296] on select "process goal implication odd" at bounding box center [488, 296] width 69 height 16
select select "goal"
click at [454, 288] on select "process goal implication odd" at bounding box center [488, 296] width 69 height 16
click at [1166, 293] on select "exhibited taught learned threatened" at bounding box center [1199, 296] width 67 height 16
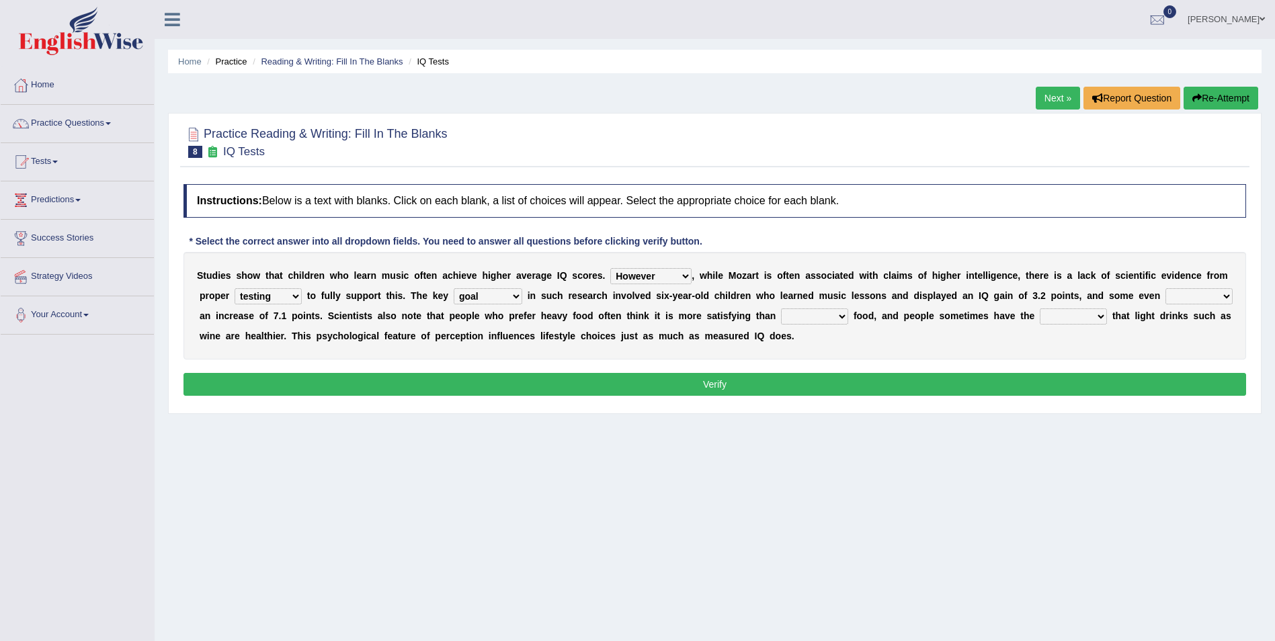
select select "exhibited"
click at [1166, 288] on select "exhibited taught learned threatened" at bounding box center [1199, 296] width 67 height 16
click at [781, 317] on select "choosy lighter cushiony spooky" at bounding box center [814, 317] width 67 height 16
select select "lighter"
click at [781, 309] on select "choosy lighter cushiony spooky" at bounding box center [814, 317] width 67 height 16
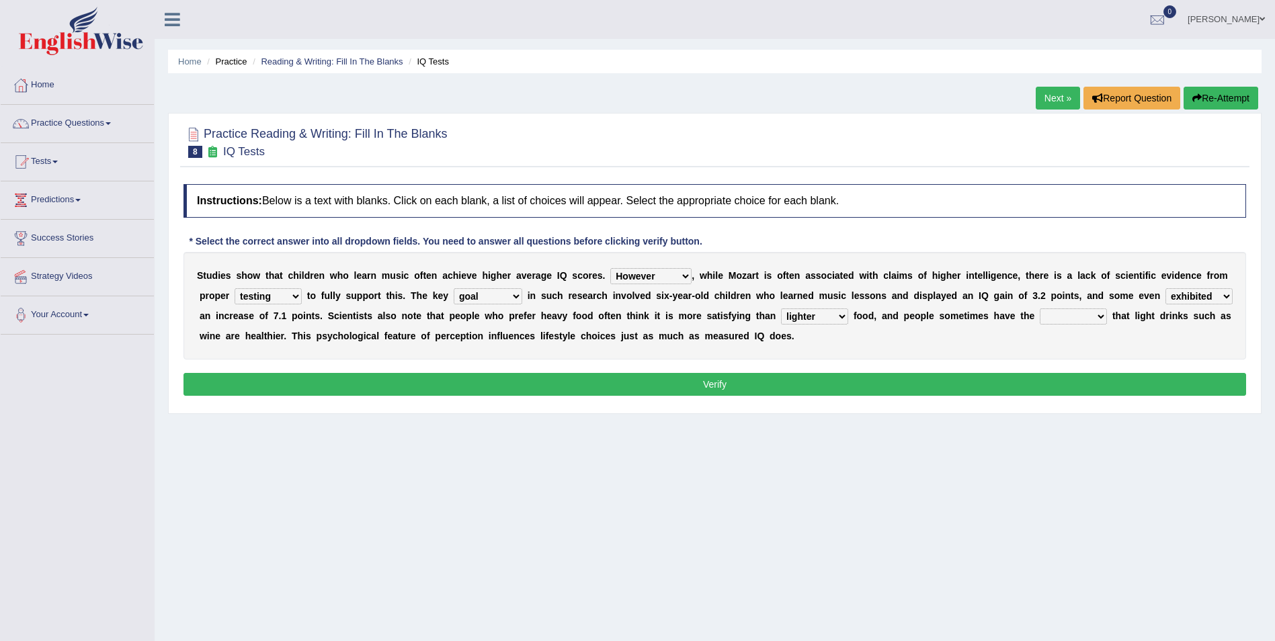
click at [781, 309] on select "choosy lighter cushiony spooky" at bounding box center [814, 317] width 67 height 16
click at [766, 338] on div "S t u d i e s s h o w t h a t c h i l d r e n w h o l e a r n m u s i c o f t e…" at bounding box center [715, 306] width 1063 height 108
click at [1040, 317] on select "illusion sight anecdote intention" at bounding box center [1073, 317] width 67 height 16
click at [1040, 309] on select "illusion sight anecdote intention" at bounding box center [1073, 317] width 67 height 16
click at [1040, 321] on select "illusion sight anecdote intention" at bounding box center [1073, 317] width 67 height 16
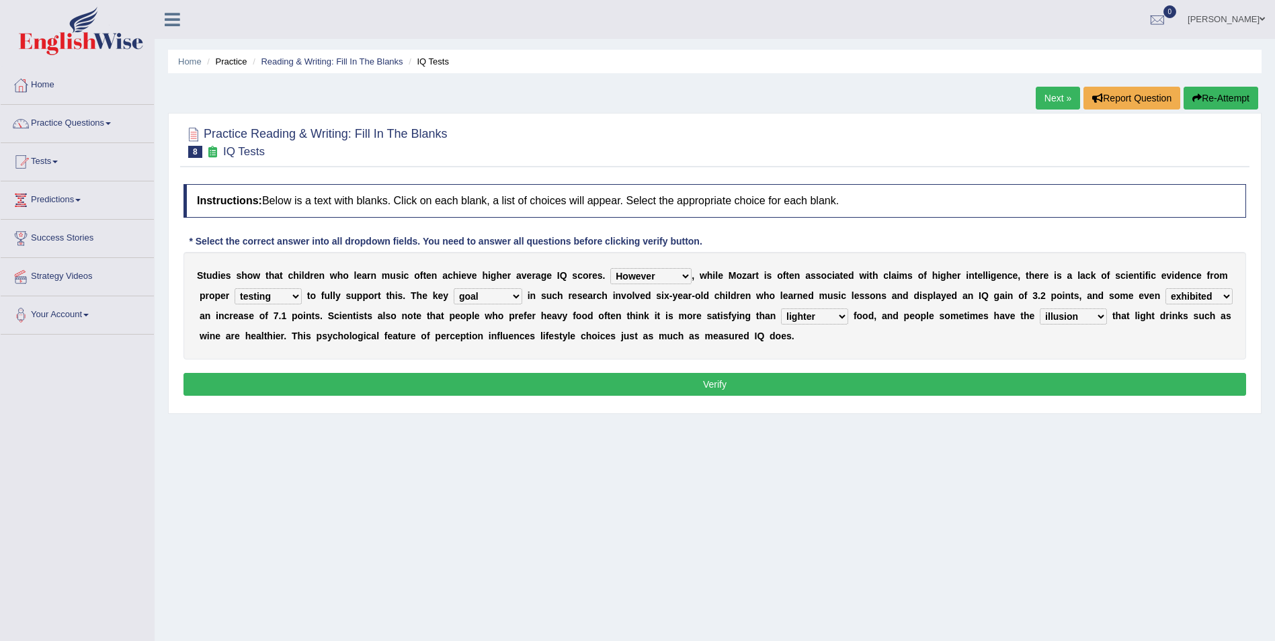
select select "sight"
click at [1040, 309] on select "illusion sight anecdote intention" at bounding box center [1073, 317] width 67 height 16
click at [793, 394] on button "Verify" at bounding box center [715, 384] width 1063 height 23
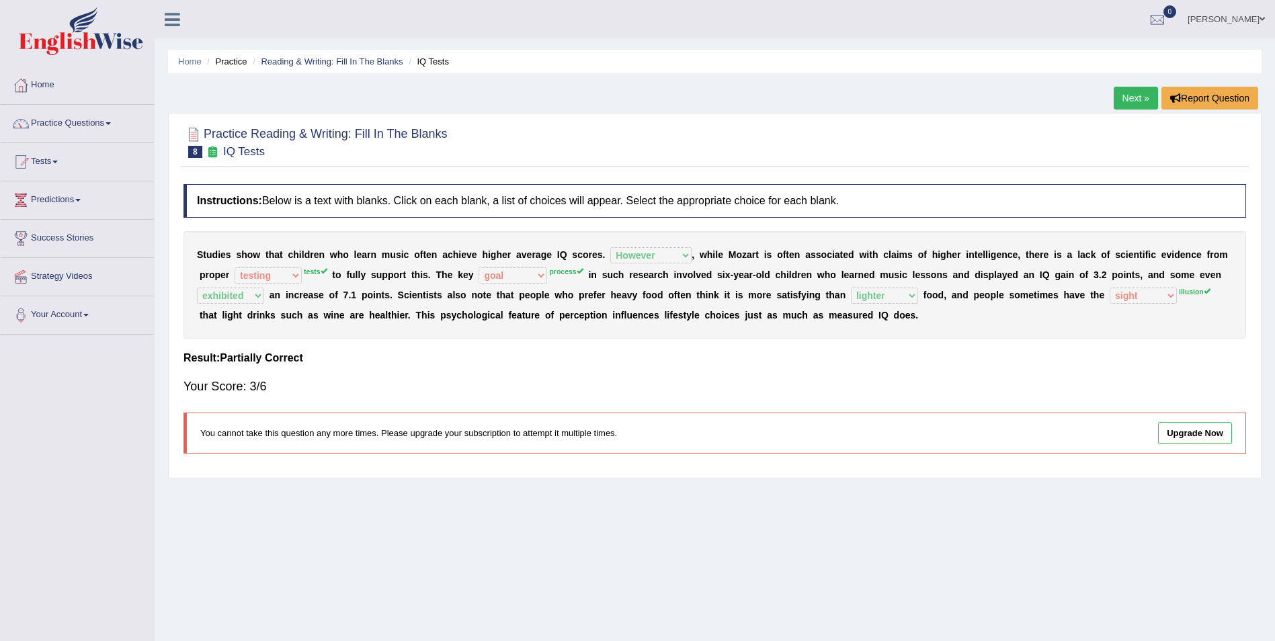
click at [1127, 98] on link "Next »" at bounding box center [1136, 98] width 44 height 23
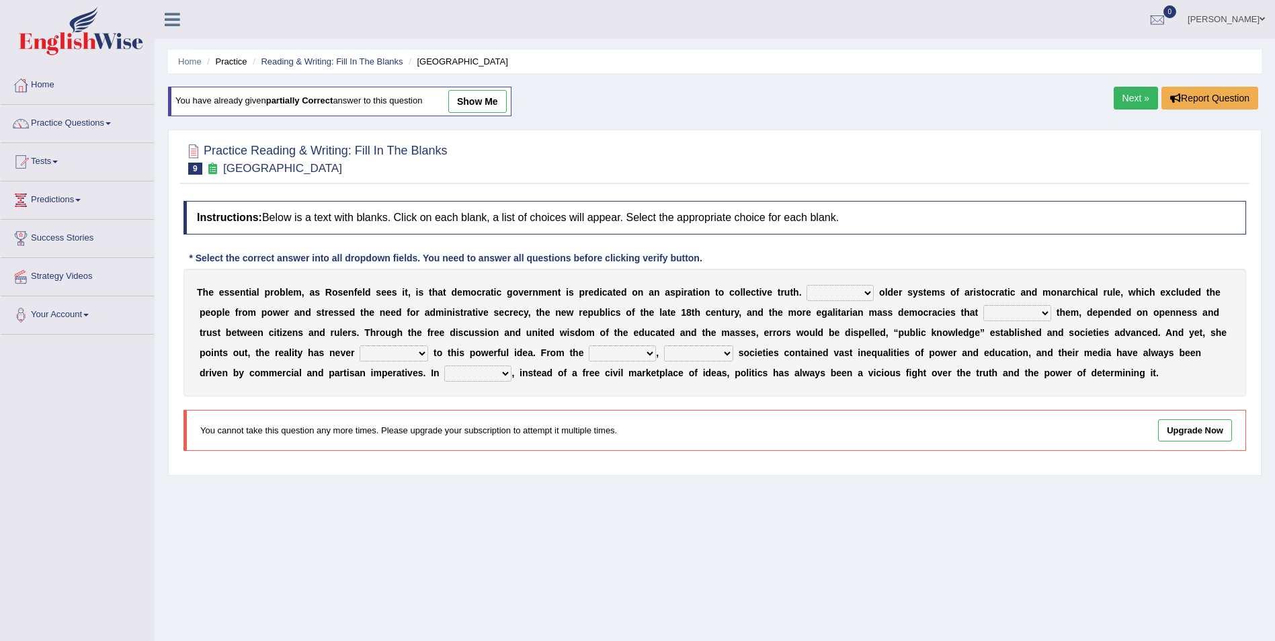
click at [1141, 108] on link "Next »" at bounding box center [1136, 98] width 44 height 23
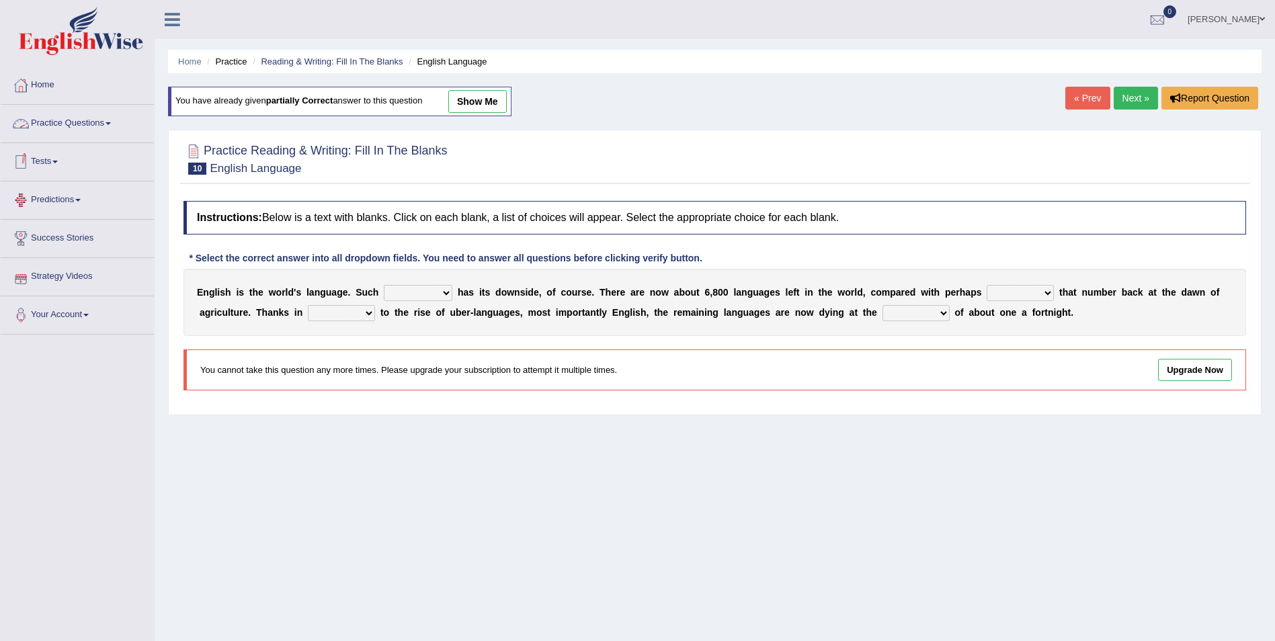
click at [116, 122] on link "Practice Questions" at bounding box center [77, 122] width 153 height 34
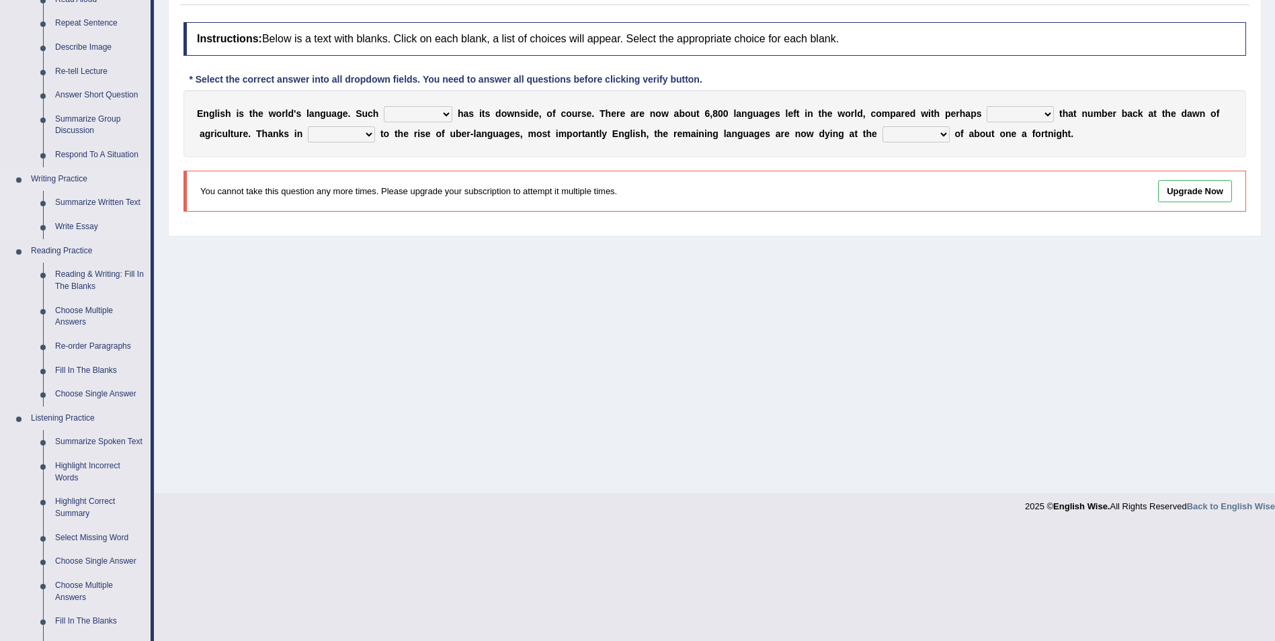
scroll to position [202, 0]
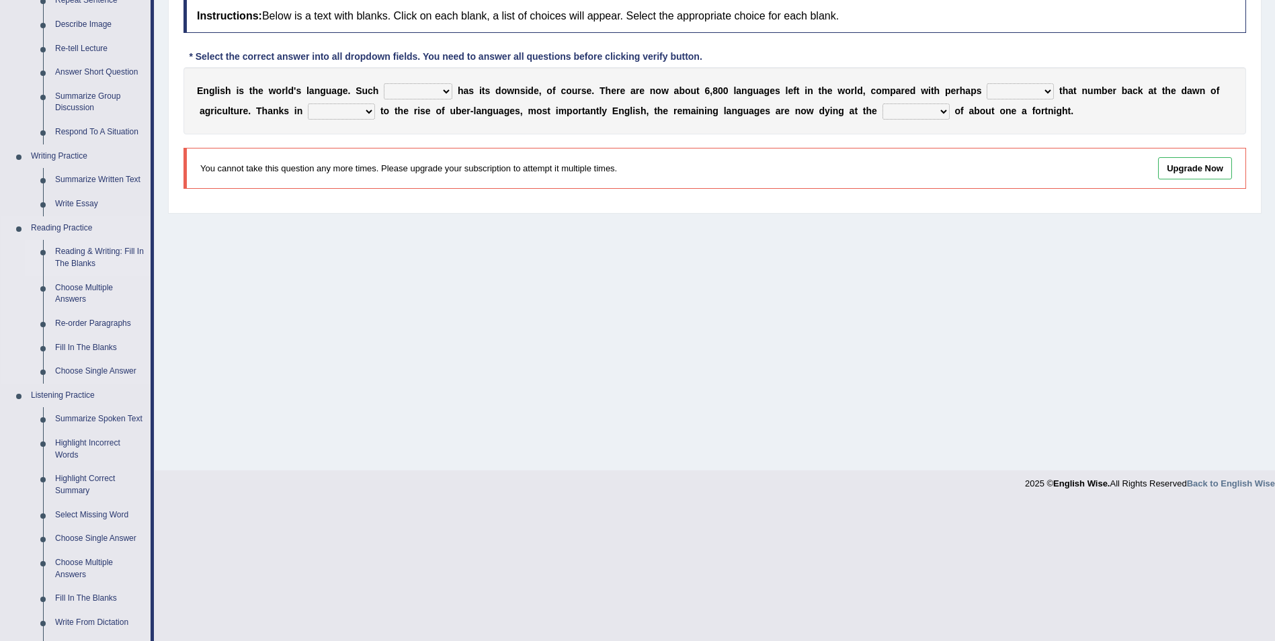
click at [102, 249] on link "Reading & Writing: Fill In The Blanks" at bounding box center [100, 258] width 102 height 36
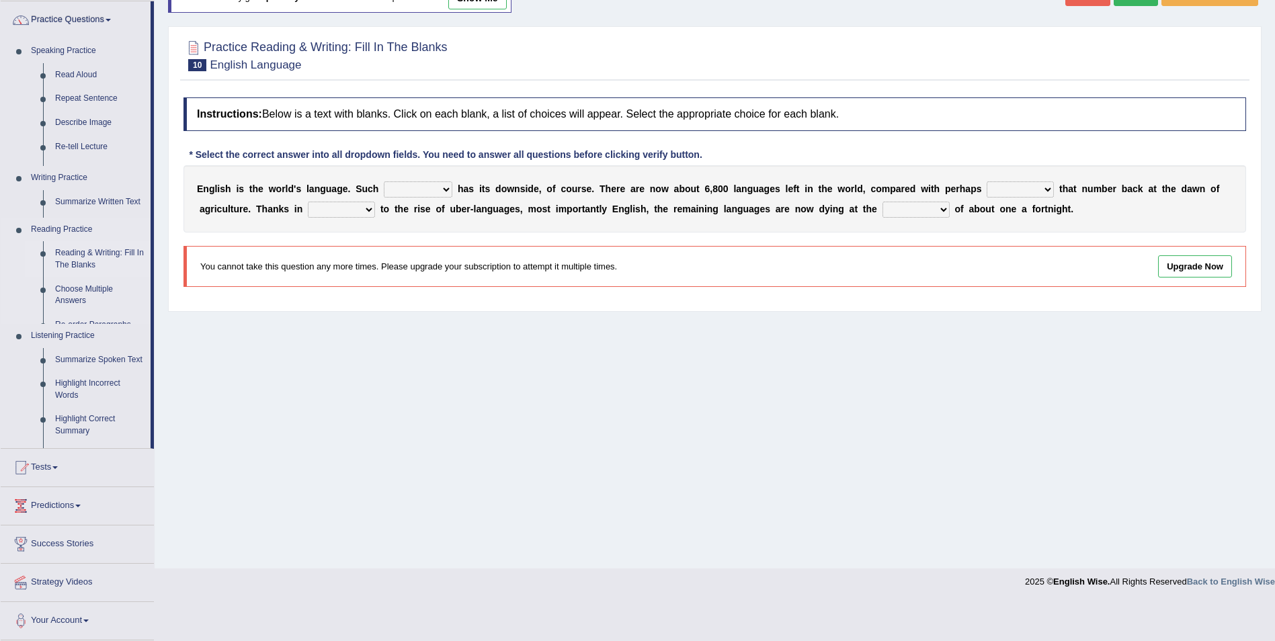
scroll to position [65, 0]
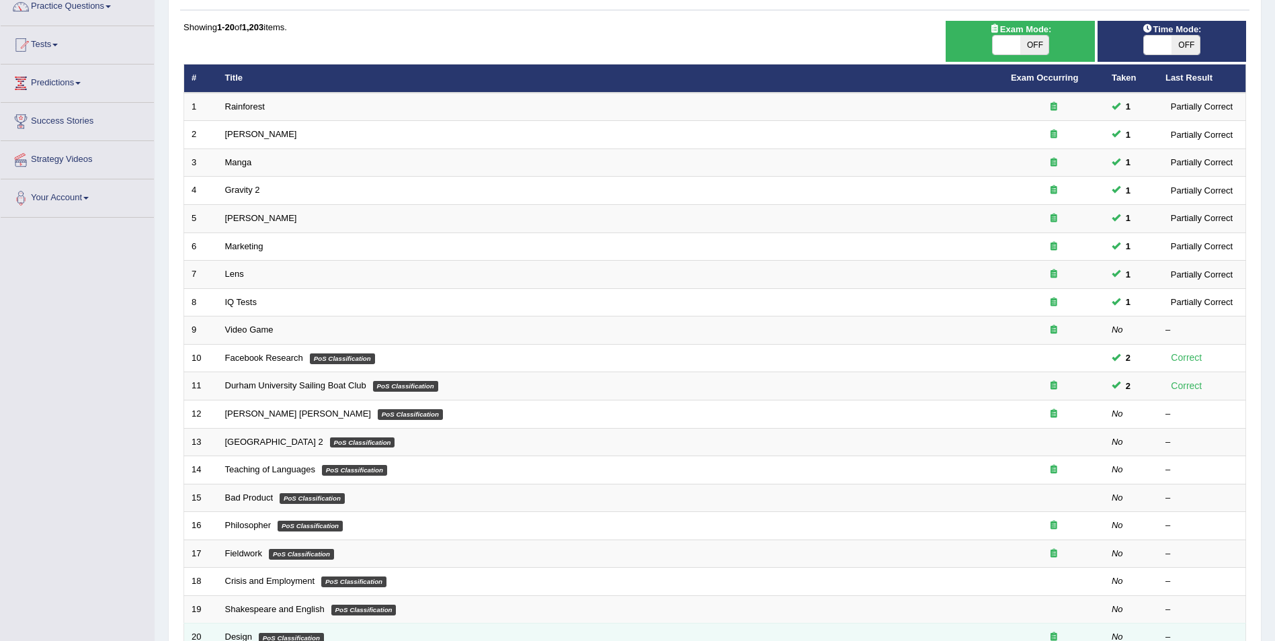
scroll to position [134, 0]
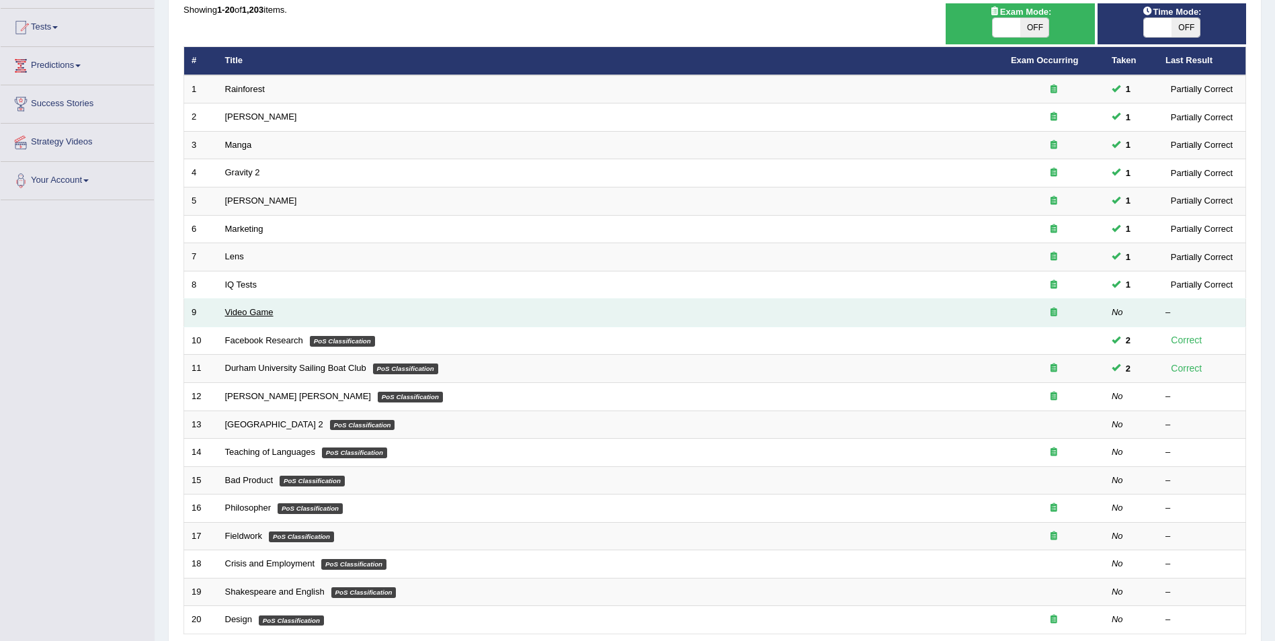
click at [255, 312] on link "Video Game" at bounding box center [249, 312] width 48 height 10
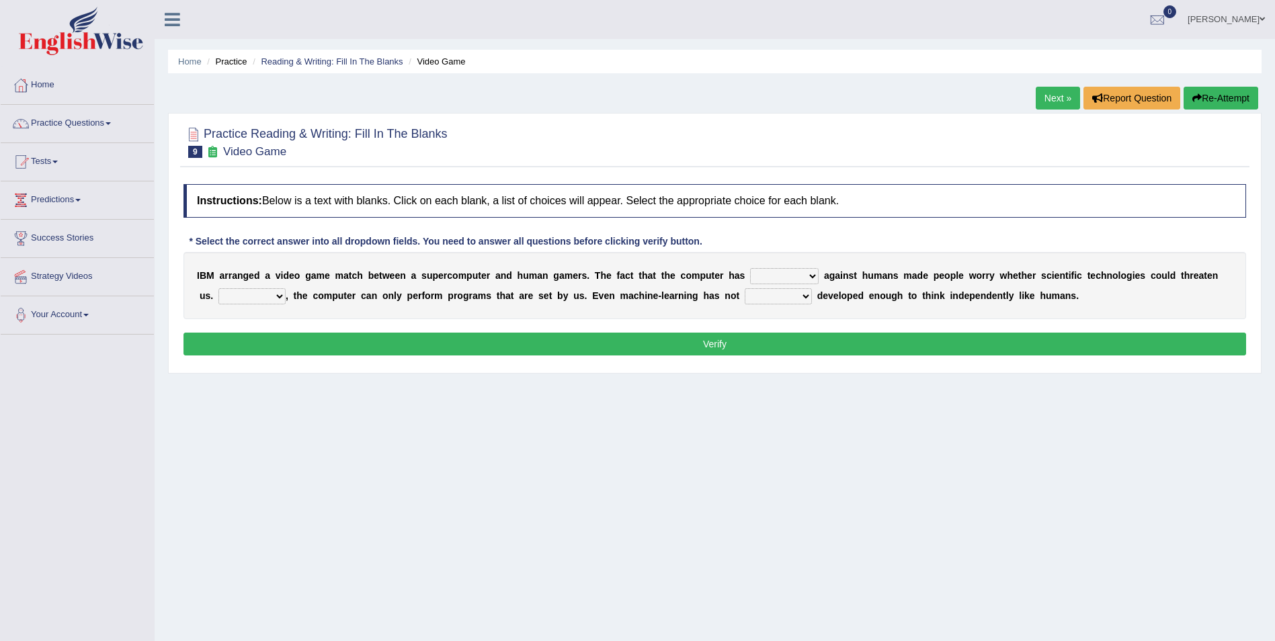
click at [783, 270] on select "competed fought acted challenged" at bounding box center [784, 276] width 69 height 16
select select "challenged"
click at [750, 268] on select "competed fought acted challenged" at bounding box center [784, 276] width 69 height 16
click at [253, 295] on select "Moreover However Thus So" at bounding box center [251, 296] width 67 height 16
select select "However"
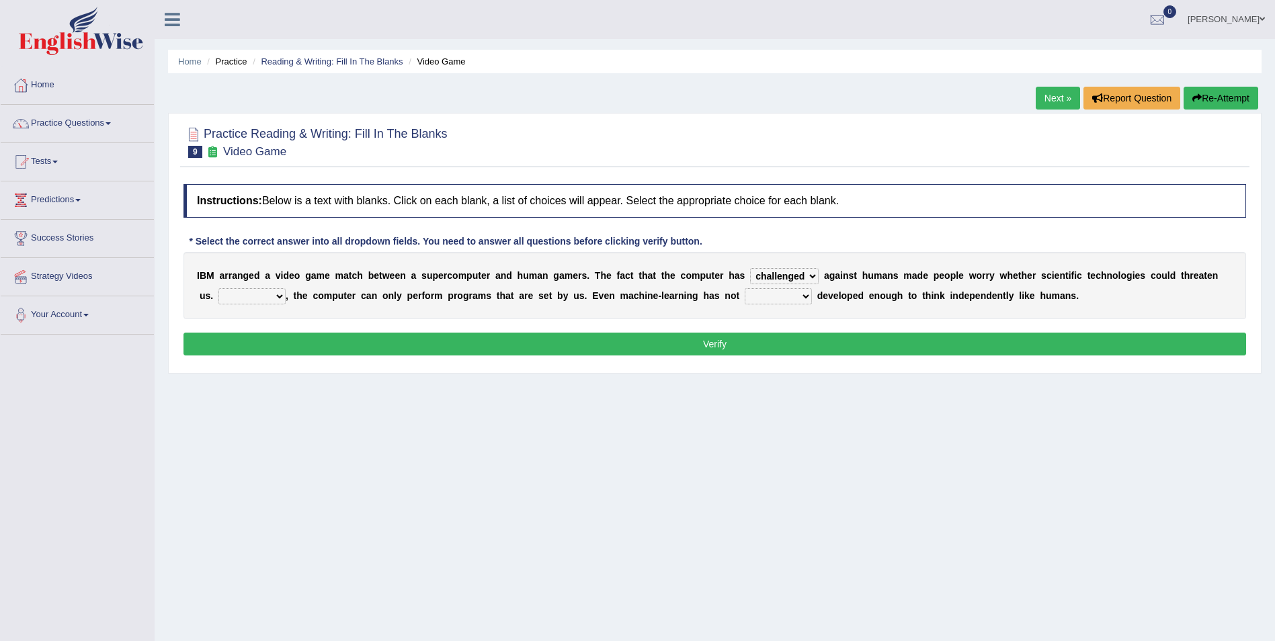
click at [218, 288] on select "Moreover However Thus So" at bounding box center [251, 296] width 67 height 16
click at [745, 298] on select "yet still only just" at bounding box center [778, 296] width 67 height 16
select select "yet"
click at [745, 288] on select "yet still only just" at bounding box center [778, 296] width 67 height 16
click at [733, 346] on button "Verify" at bounding box center [715, 344] width 1063 height 23
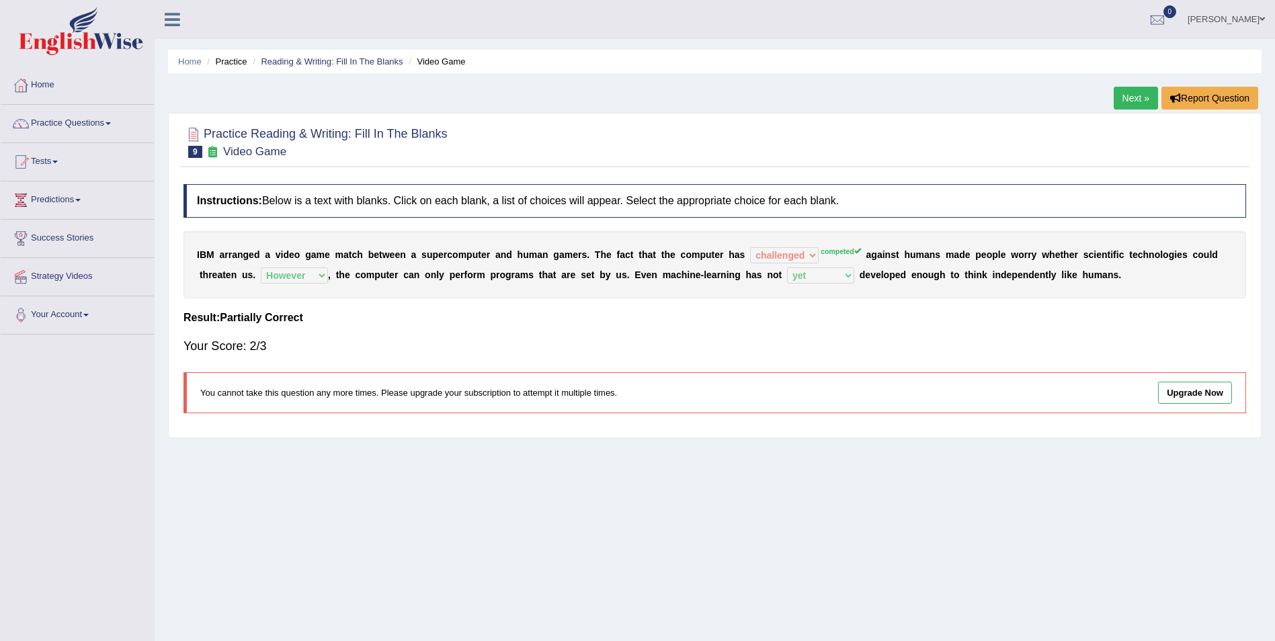
click at [1127, 97] on link "Next »" at bounding box center [1136, 98] width 44 height 23
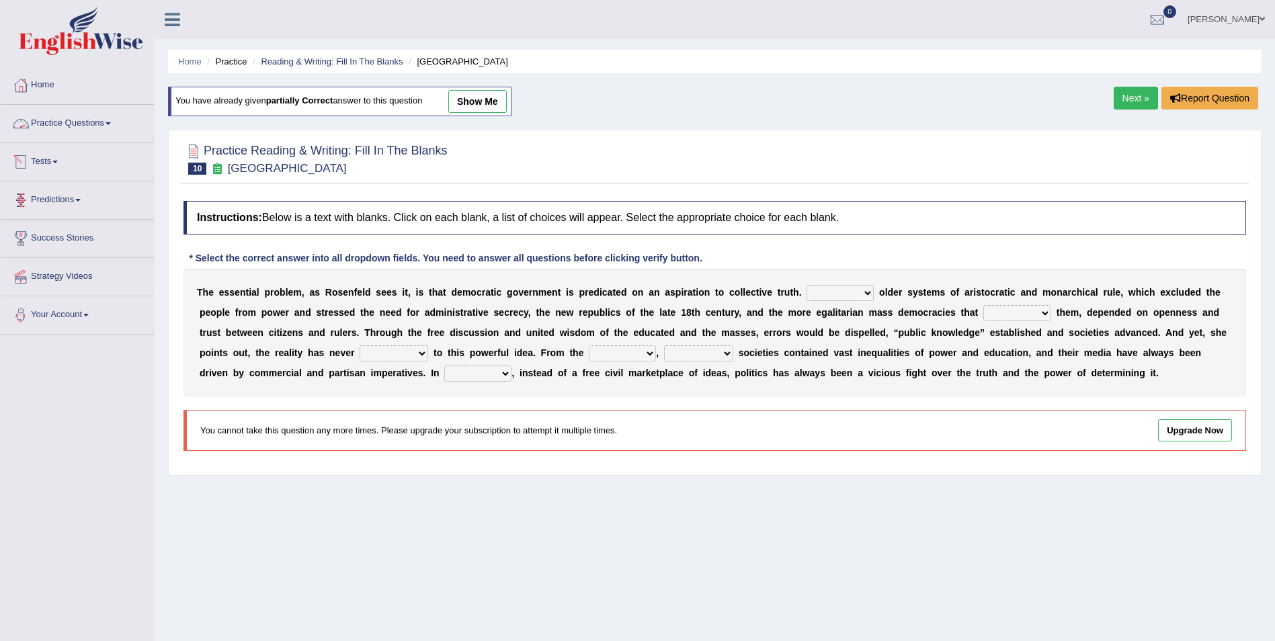
click at [111, 122] on link "Practice Questions" at bounding box center [77, 122] width 153 height 34
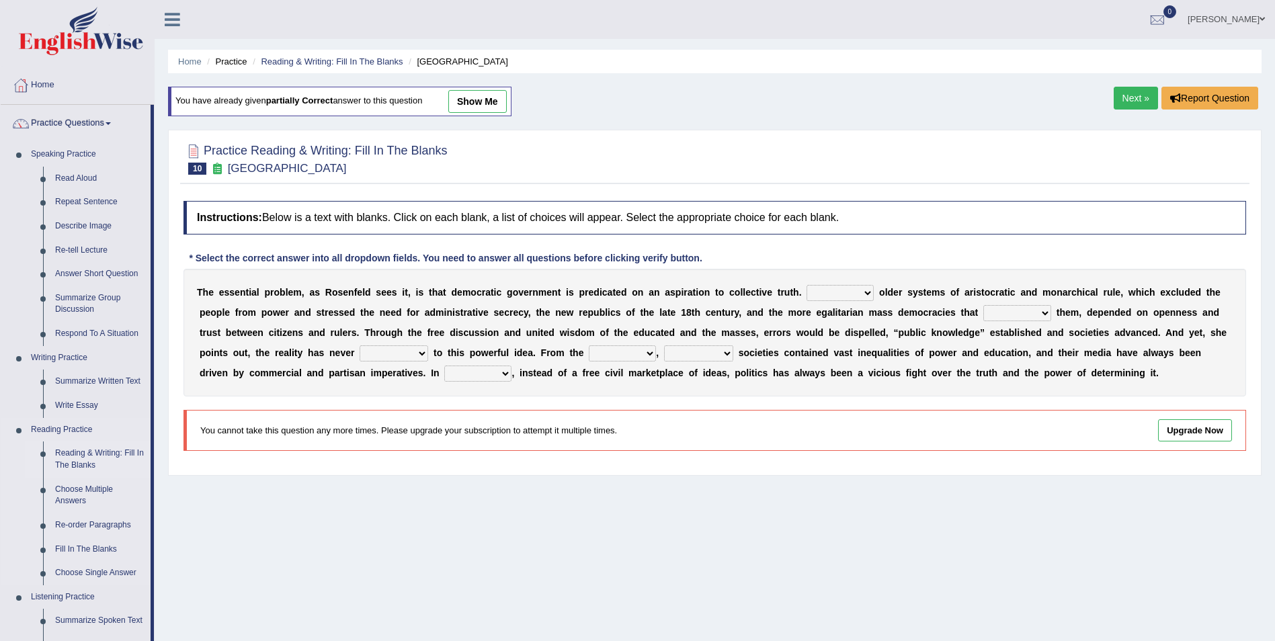
click at [112, 450] on link "Reading & Writing: Fill In The Blanks" at bounding box center [100, 460] width 102 height 36
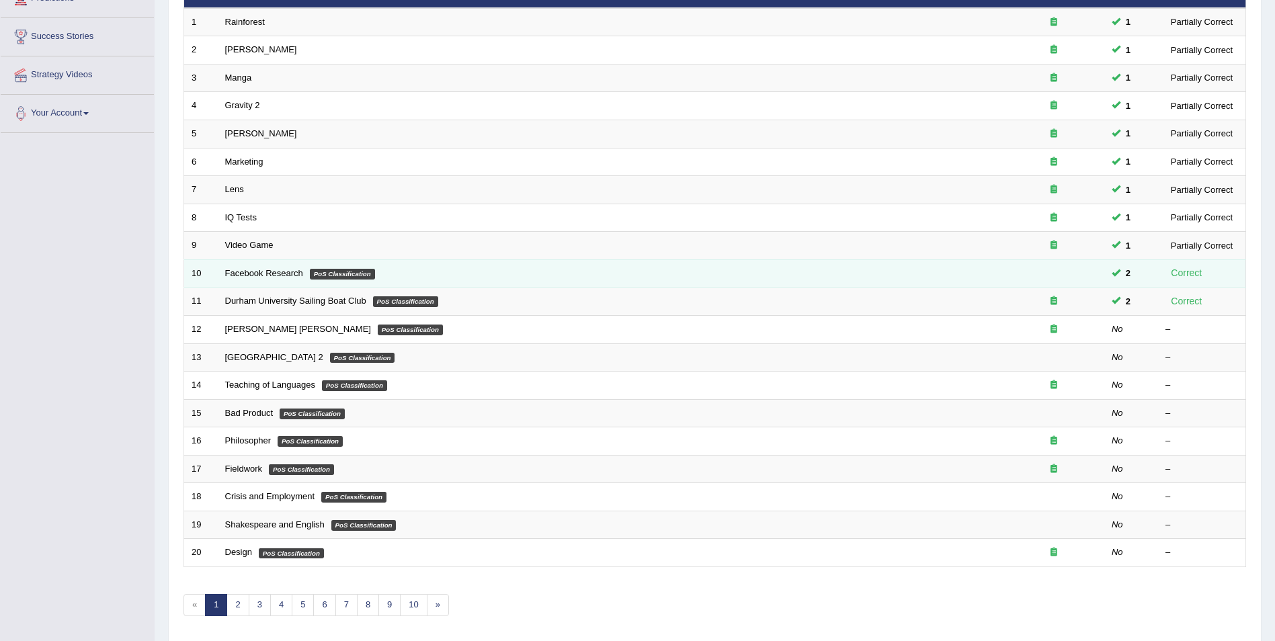
scroll to position [249, 0]
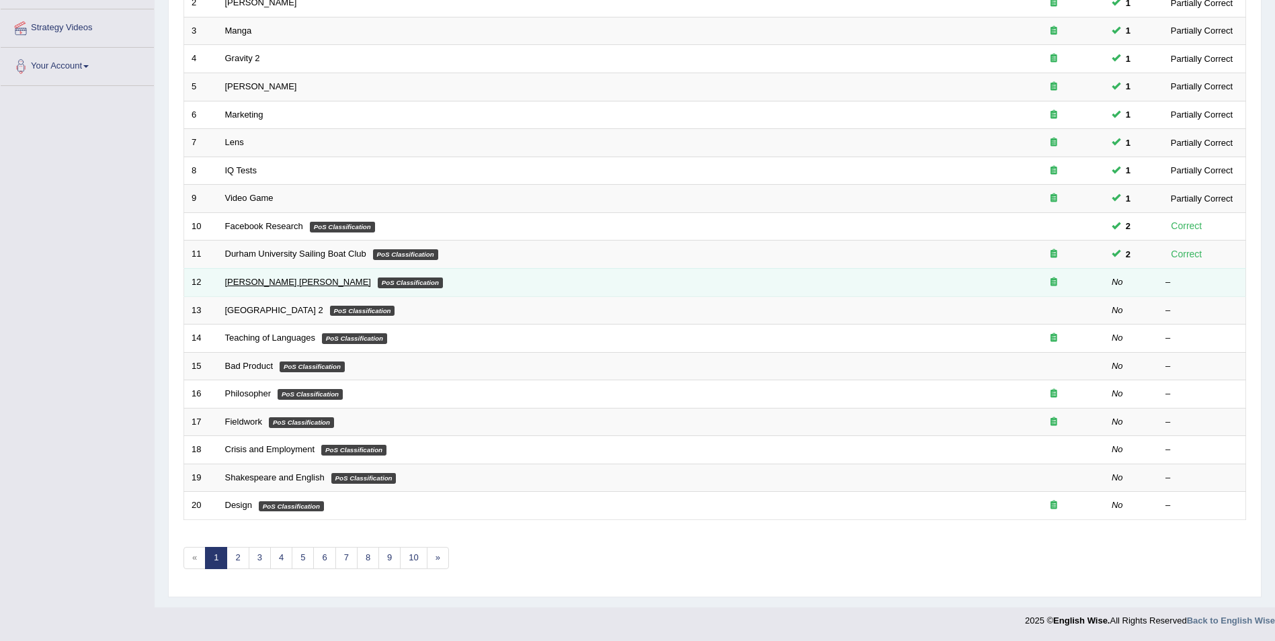
click at [247, 283] on link "[PERSON_NAME] [PERSON_NAME]" at bounding box center [298, 282] width 146 height 10
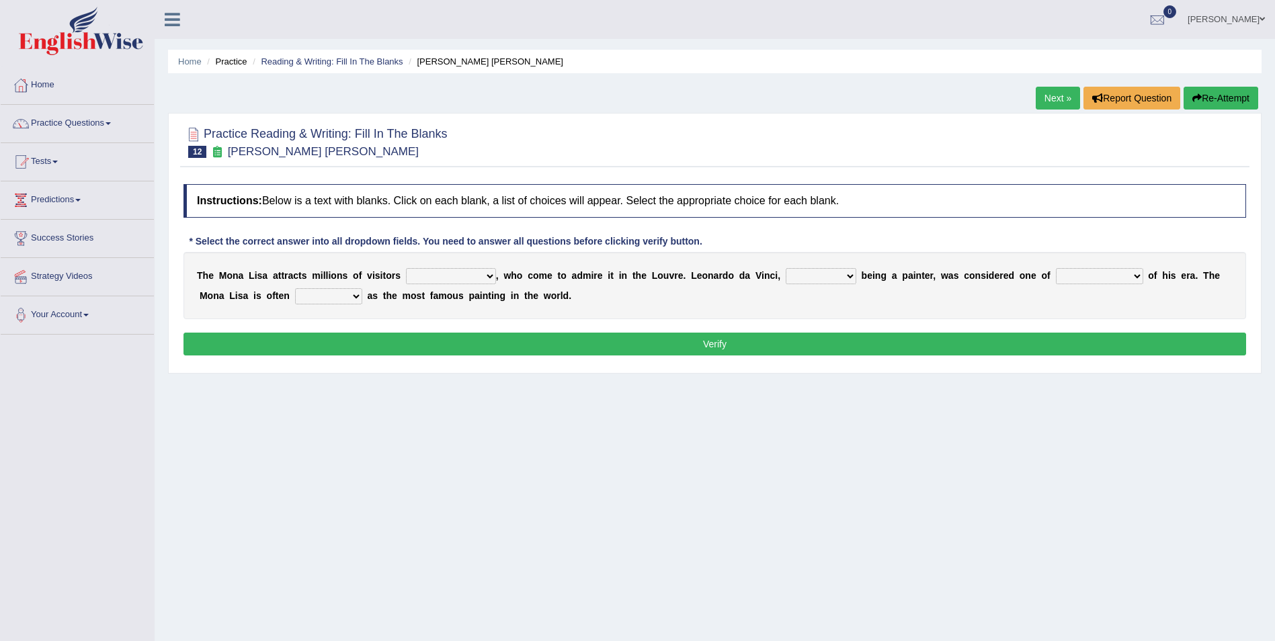
click at [472, 272] on select "around the year the all year all year round per year" at bounding box center [451, 276] width 90 height 16
select select "per year"
click at [406, 268] on select "around the year the all year all year round per year" at bounding box center [451, 276] width 90 height 16
click at [456, 274] on select "around the year the all year all year round per year" at bounding box center [451, 276] width 90 height 16
click at [580, 298] on div "T h e M o n a L i s a a t t r a c t s m i l l i o n s o f v i s i t o r s aroun…" at bounding box center [715, 285] width 1063 height 67
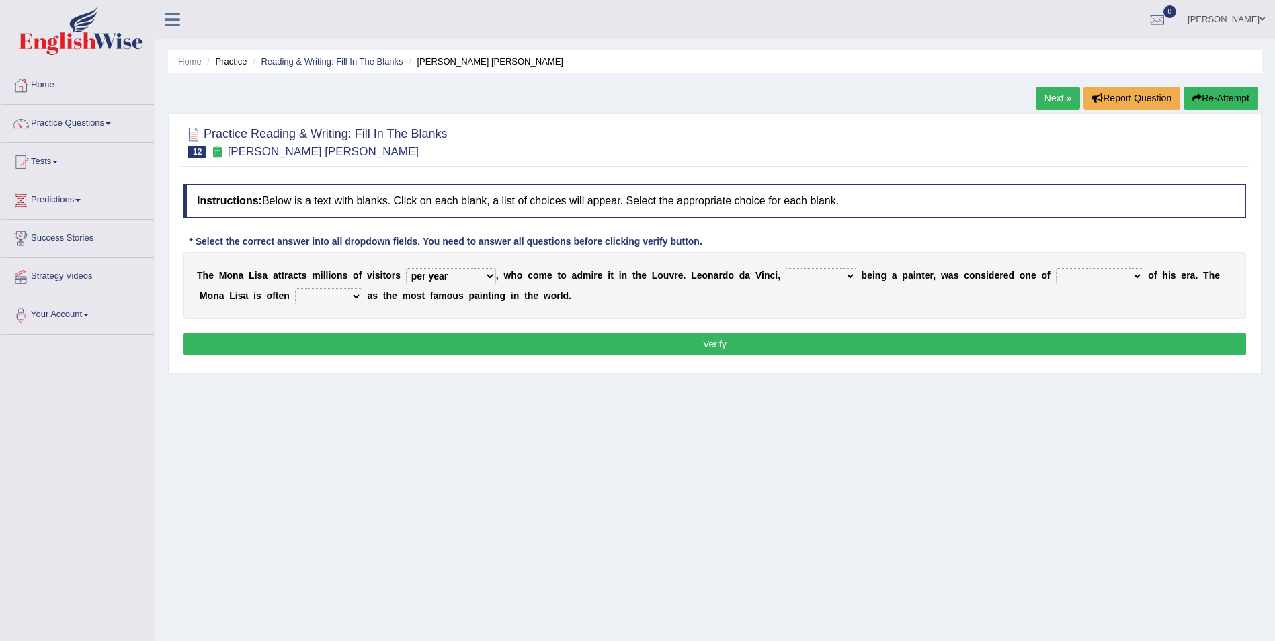
click at [803, 278] on select "rather than as much as as well as as long as" at bounding box center [821, 276] width 71 height 16
select select "as well as"
click at [786, 268] on select "rather than as much as as well as as long as" at bounding box center [821, 276] width 71 height 16
click at [1082, 276] on select "better artists artist the better artist the best artists" at bounding box center [1099, 276] width 87 height 16
select select "the best artists"
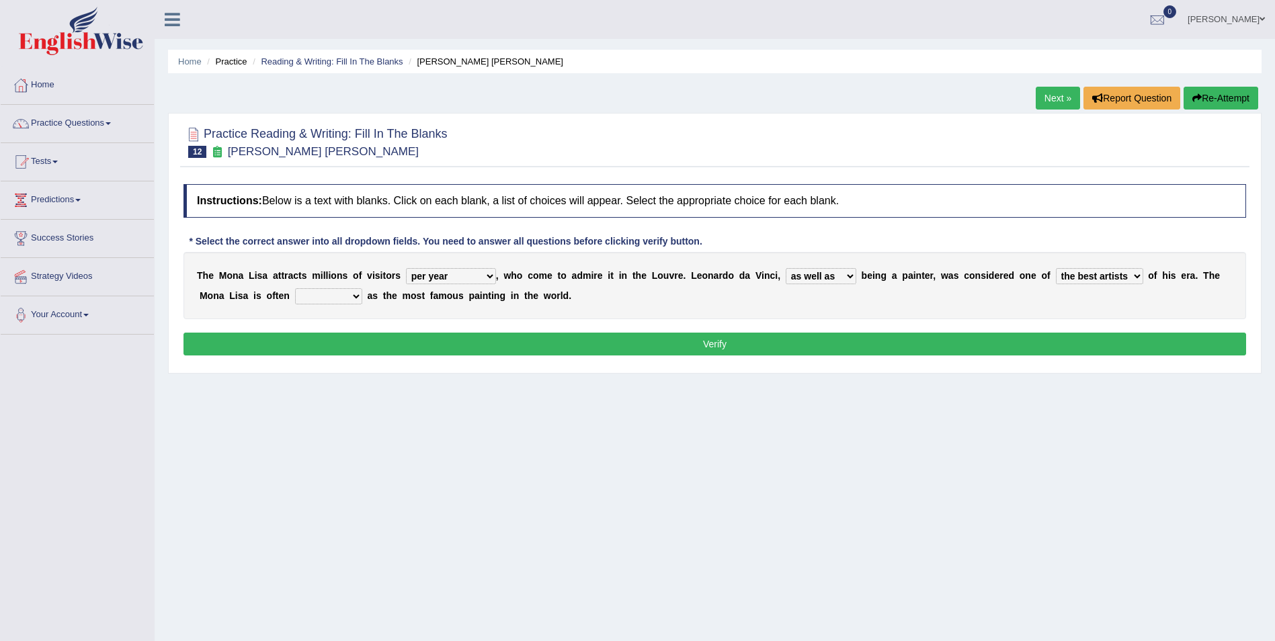
click at [1056, 268] on select "better artists artist the better artist the best artists" at bounding box center [1099, 276] width 87 height 16
click at [295, 303] on select "classified suggested predicted described" at bounding box center [328, 296] width 67 height 16
click at [295, 288] on select "classified suggested predicted described" at bounding box center [328, 296] width 67 height 16
click at [295, 299] on select "classified suggested predicted described" at bounding box center [328, 296] width 67 height 16
select select "classified"
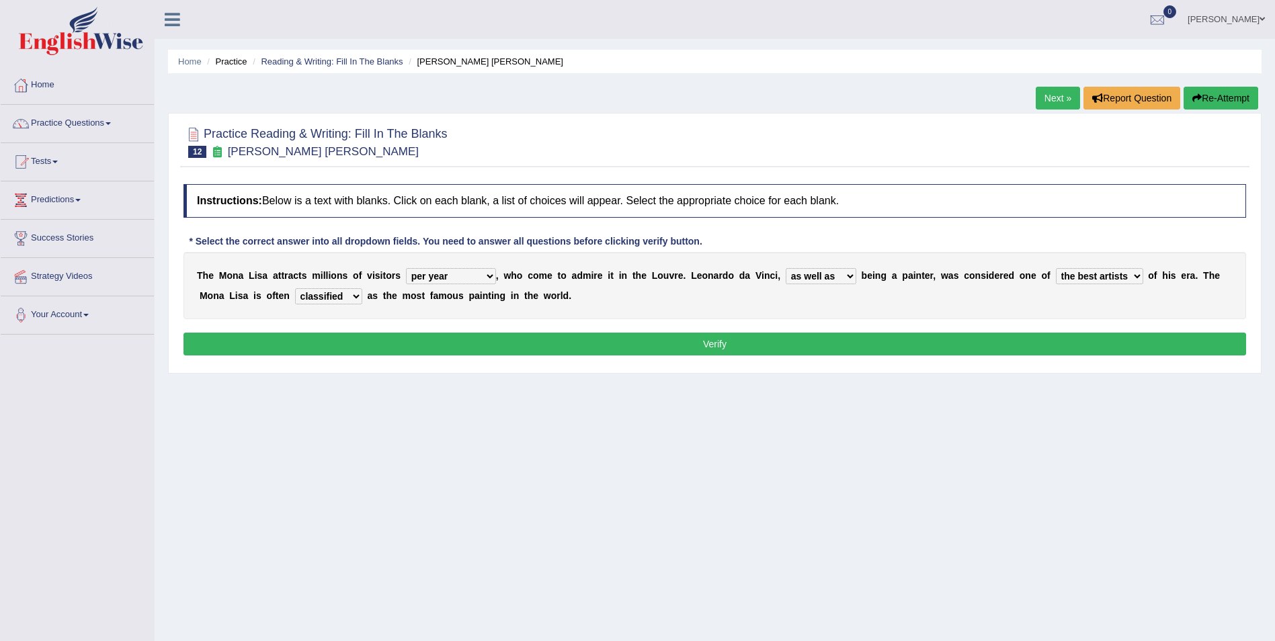
click at [295, 288] on select "classified suggested predicted described" at bounding box center [328, 296] width 67 height 16
click at [686, 341] on button "Verify" at bounding box center [715, 344] width 1063 height 23
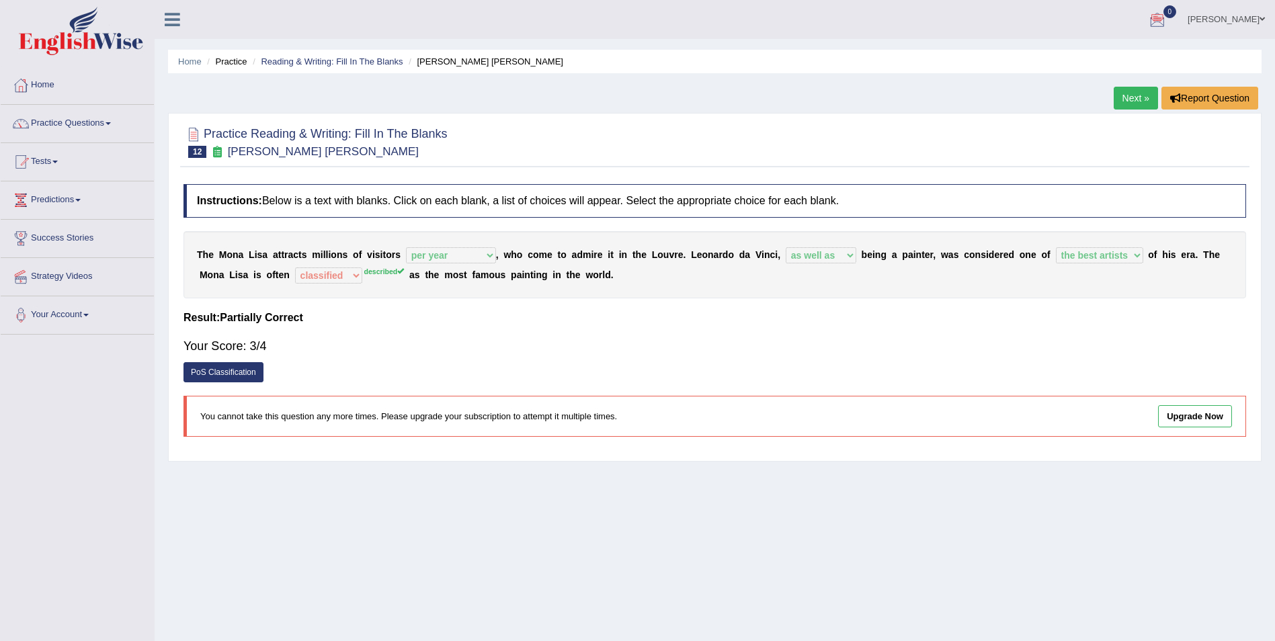
click at [1138, 103] on link "Next »" at bounding box center [1136, 98] width 44 height 23
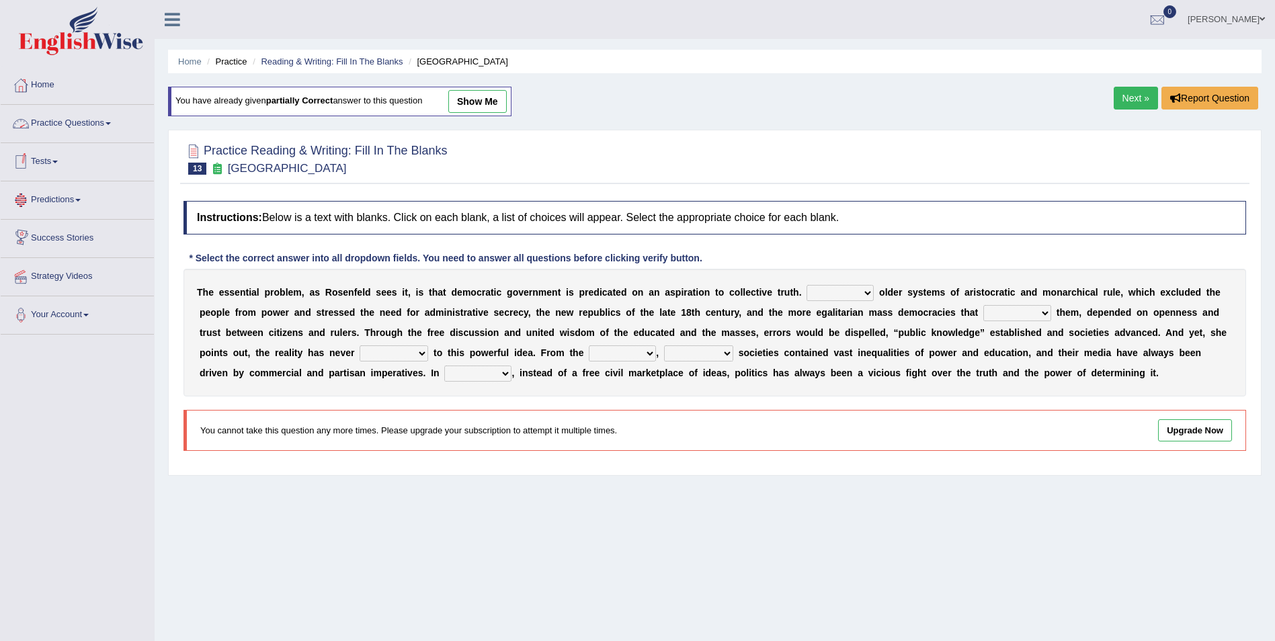
click at [121, 122] on link "Practice Questions" at bounding box center [77, 122] width 153 height 34
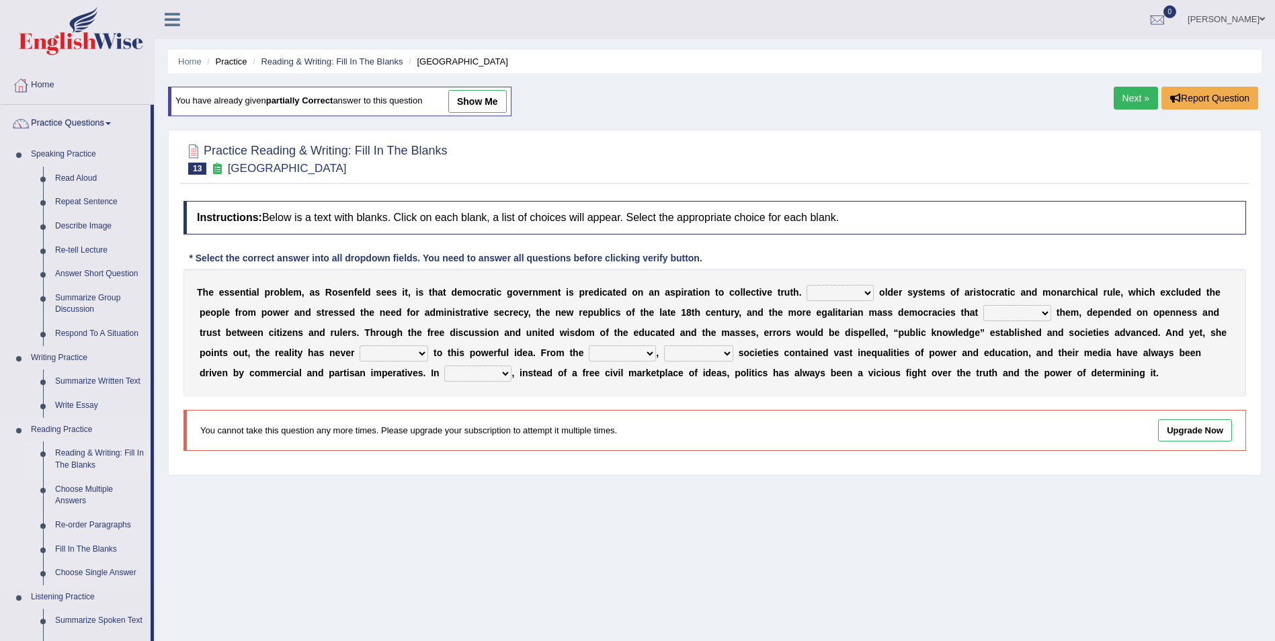
click at [83, 459] on link "Reading & Writing: Fill In The Blanks" at bounding box center [100, 460] width 102 height 36
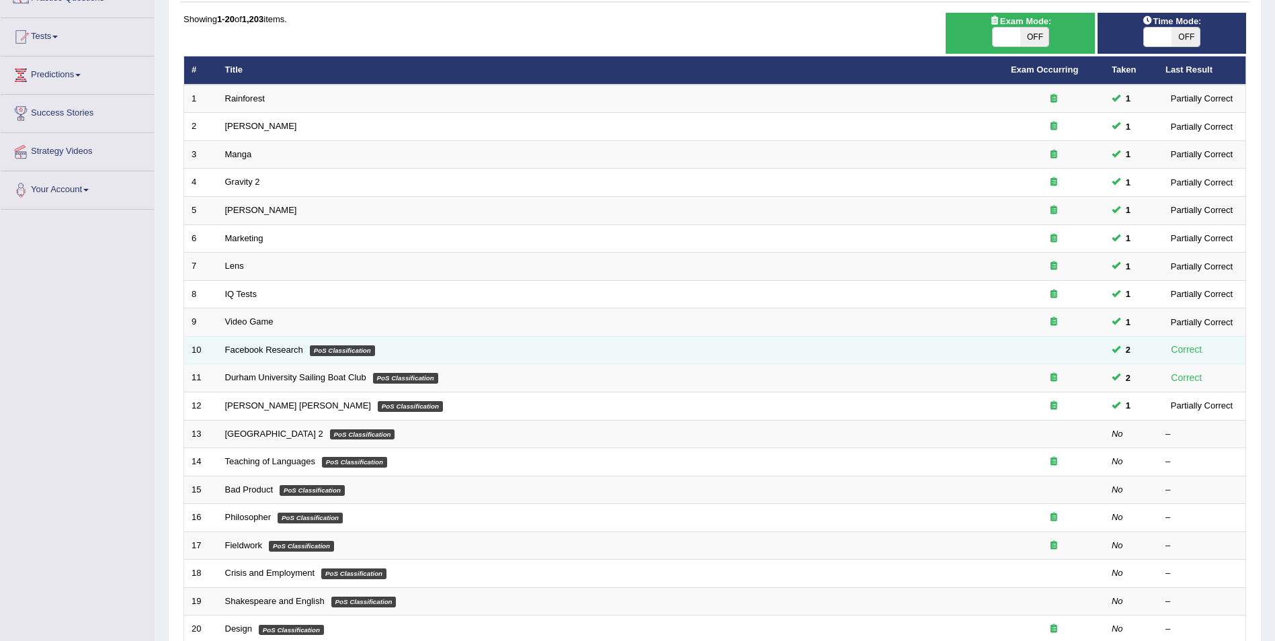
scroll to position [134, 0]
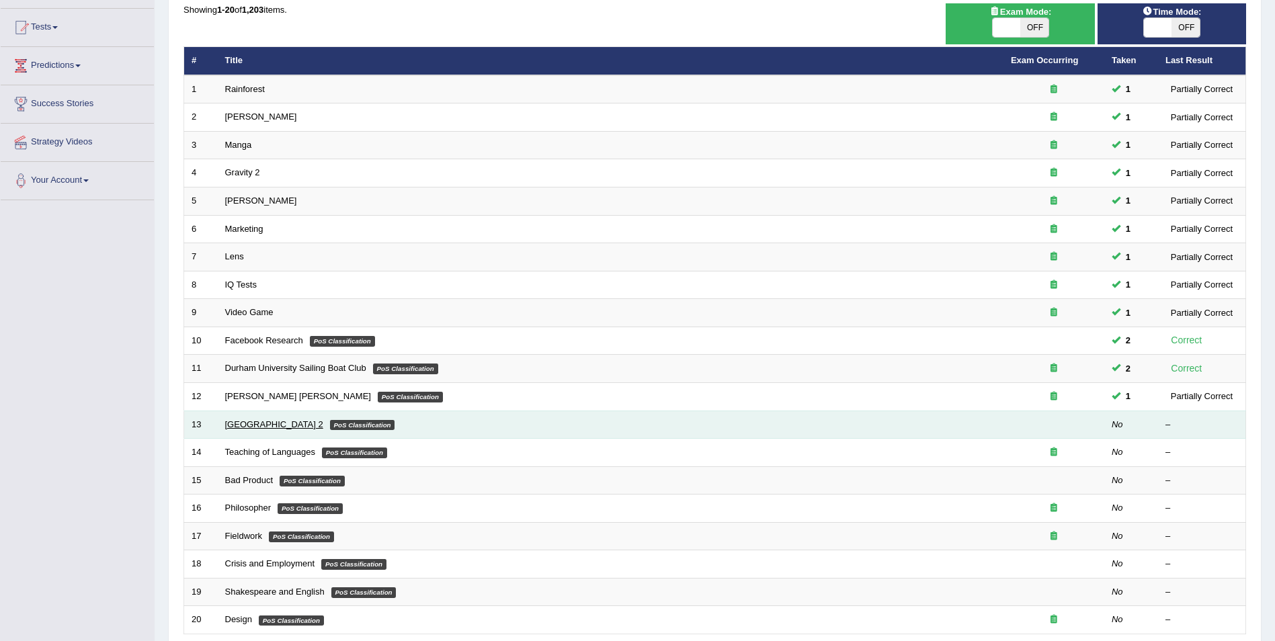
click at [276, 427] on link "[GEOGRAPHIC_DATA] 2" at bounding box center [274, 424] width 98 height 10
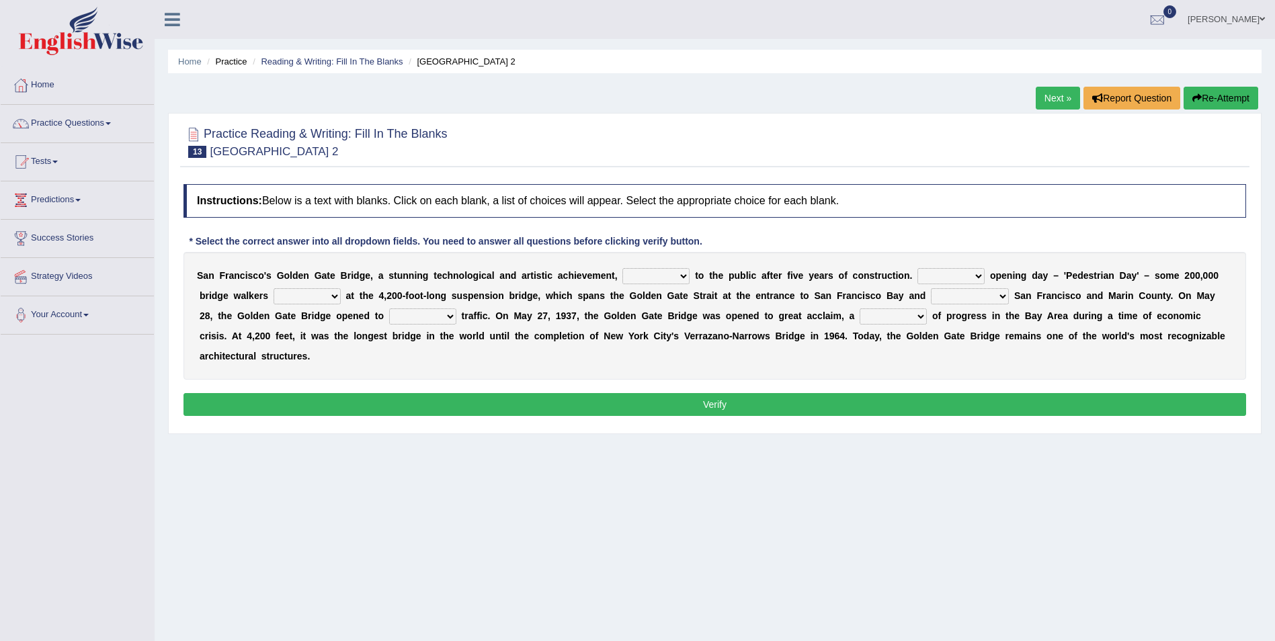
click at [649, 277] on select "opens closes appears equals" at bounding box center [655, 276] width 67 height 16
select select "appears"
click at [622, 268] on select "opens closes appears equals" at bounding box center [655, 276] width 67 height 16
click at [929, 274] on select "On During Since When" at bounding box center [951, 276] width 67 height 16
select select "During"
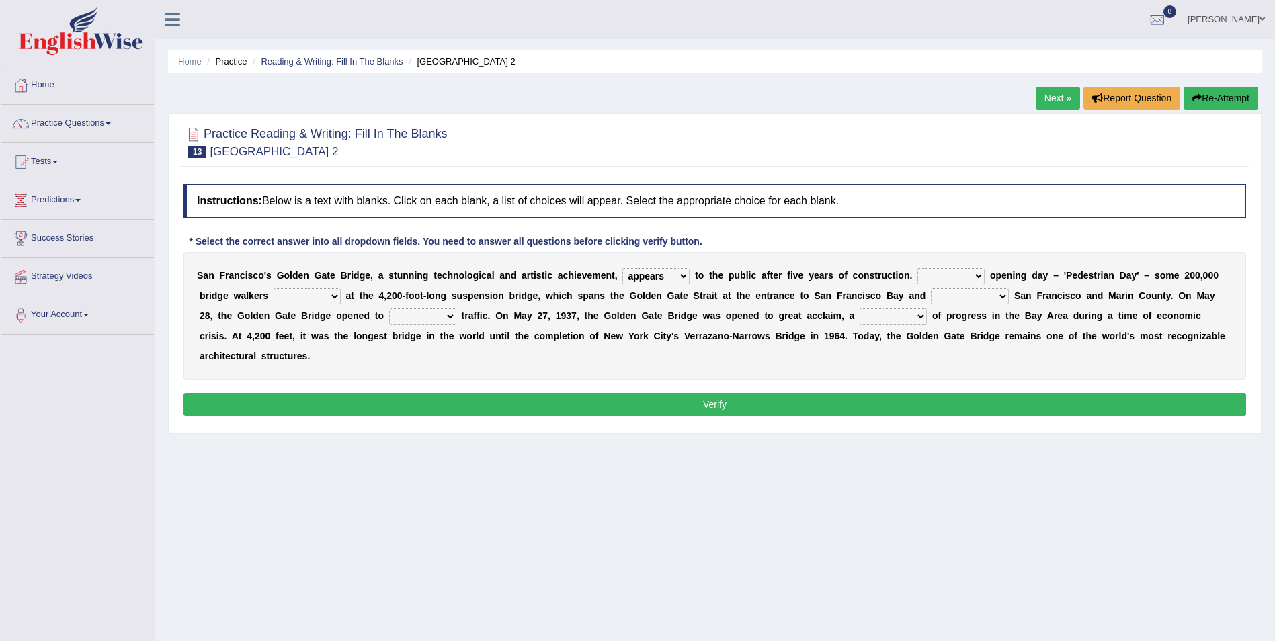
click at [918, 268] on select "On During Since When" at bounding box center [951, 276] width 67 height 16
click at [926, 271] on select "On During Since When" at bounding box center [951, 276] width 67 height 16
click at [1000, 477] on div "Home Practice Reading & Writing: Fill In The Blanks Golden Gate Bridge 2 Next »…" at bounding box center [715, 336] width 1121 height 672
click at [274, 294] on select "stationed looked marveled laughed" at bounding box center [307, 296] width 67 height 16
select select "looked"
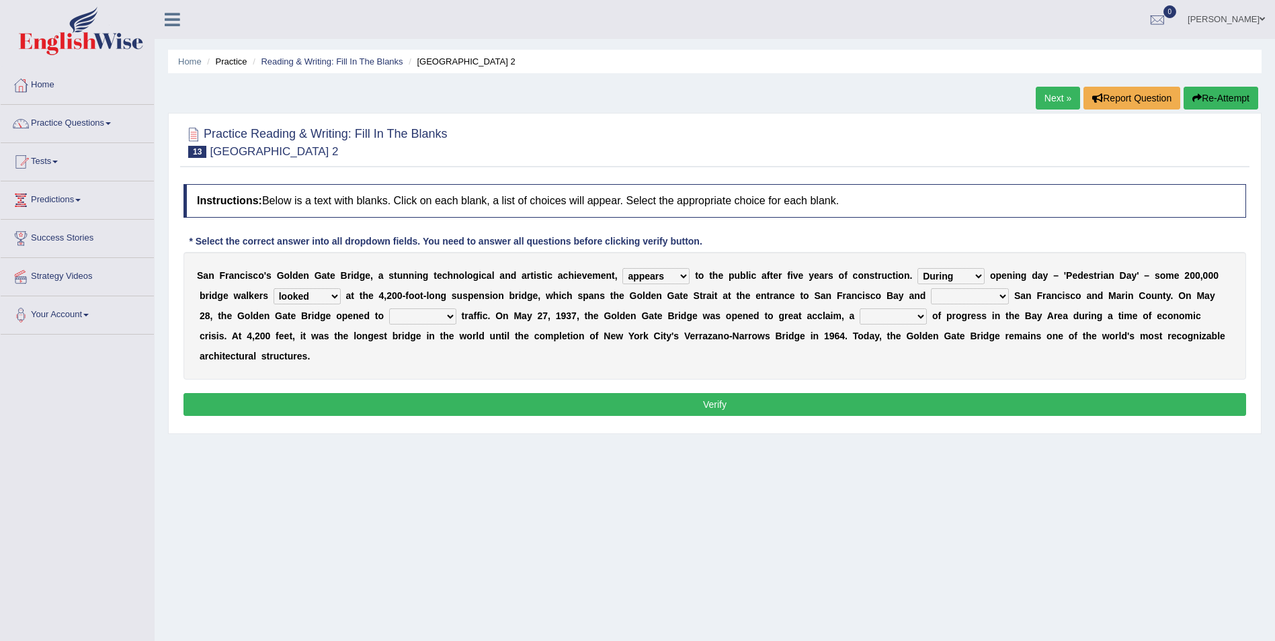
click at [274, 288] on select "stationed looked marveled laughed" at bounding box center [307, 296] width 67 height 16
click at [931, 294] on select "separates connects channels differentiates" at bounding box center [970, 296] width 78 height 16
select select "separates"
click at [931, 288] on select "separates connects channels differentiates" at bounding box center [970, 296] width 78 height 16
click at [389, 312] on select "aquatic vehicular airborne watertight" at bounding box center [422, 317] width 67 height 16
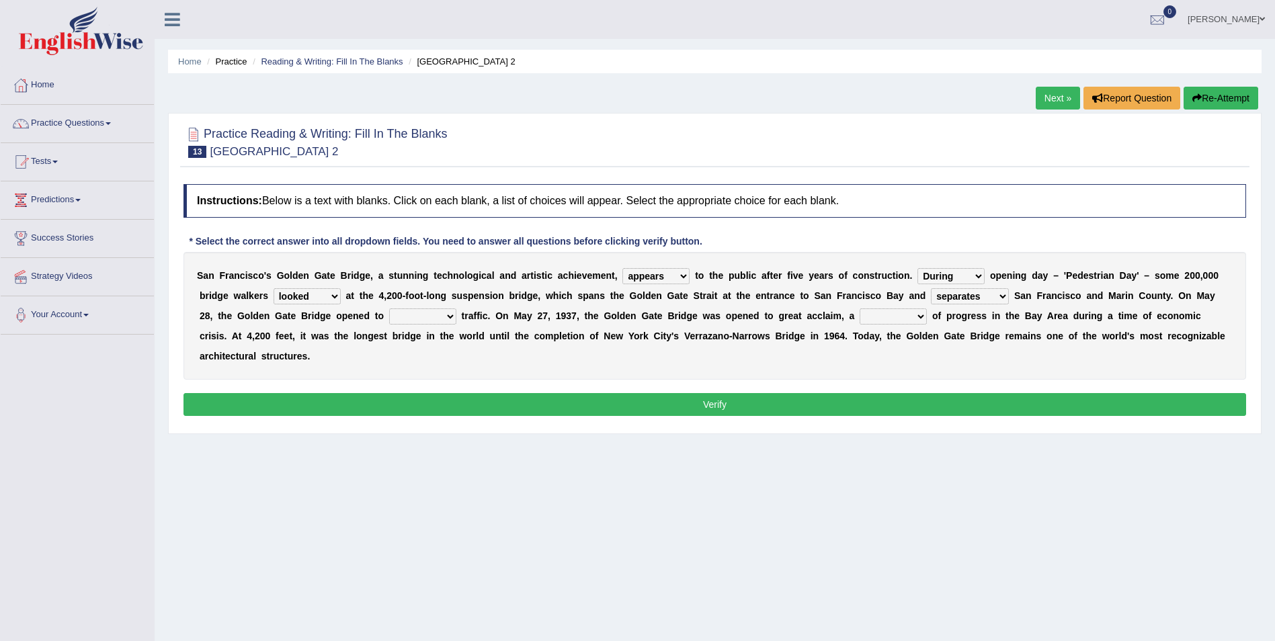
select select "vehicular"
click at [389, 309] on select "aquatic vehicular airborne watertight" at bounding box center [422, 317] width 67 height 16
click at [860, 315] on select "denial symbol technique yield" at bounding box center [893, 317] width 67 height 16
select select "technique"
click at [860, 309] on select "denial symbol technique yield" at bounding box center [893, 317] width 67 height 16
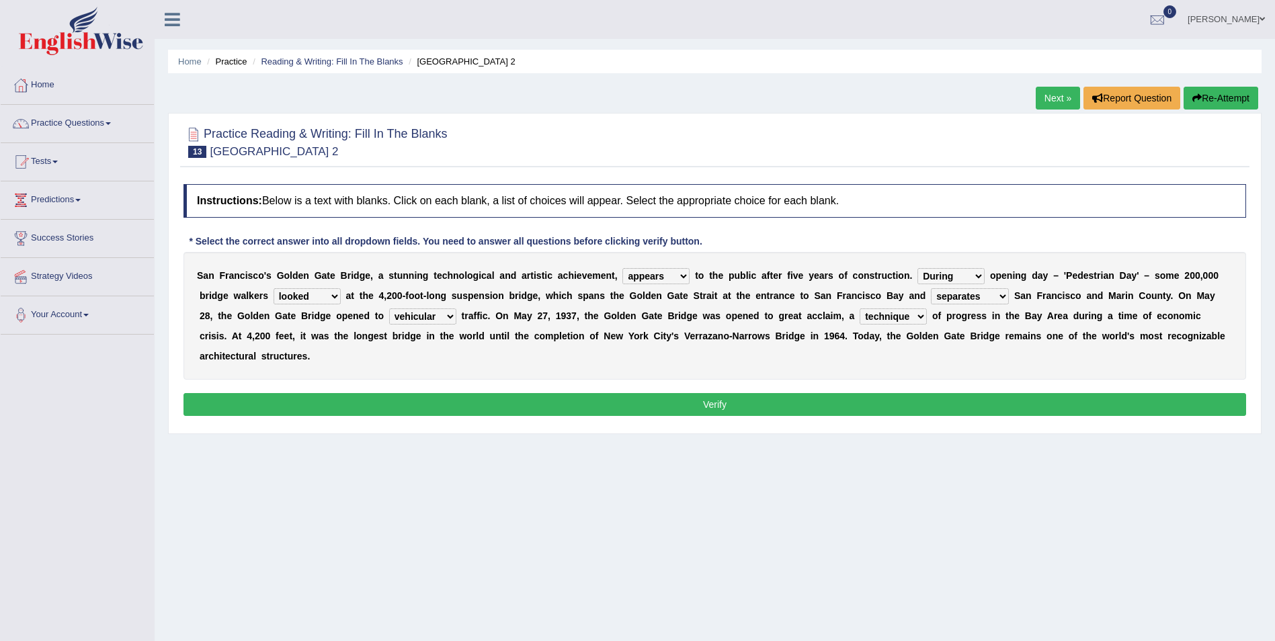
click at [829, 393] on button "Verify" at bounding box center [715, 404] width 1063 height 23
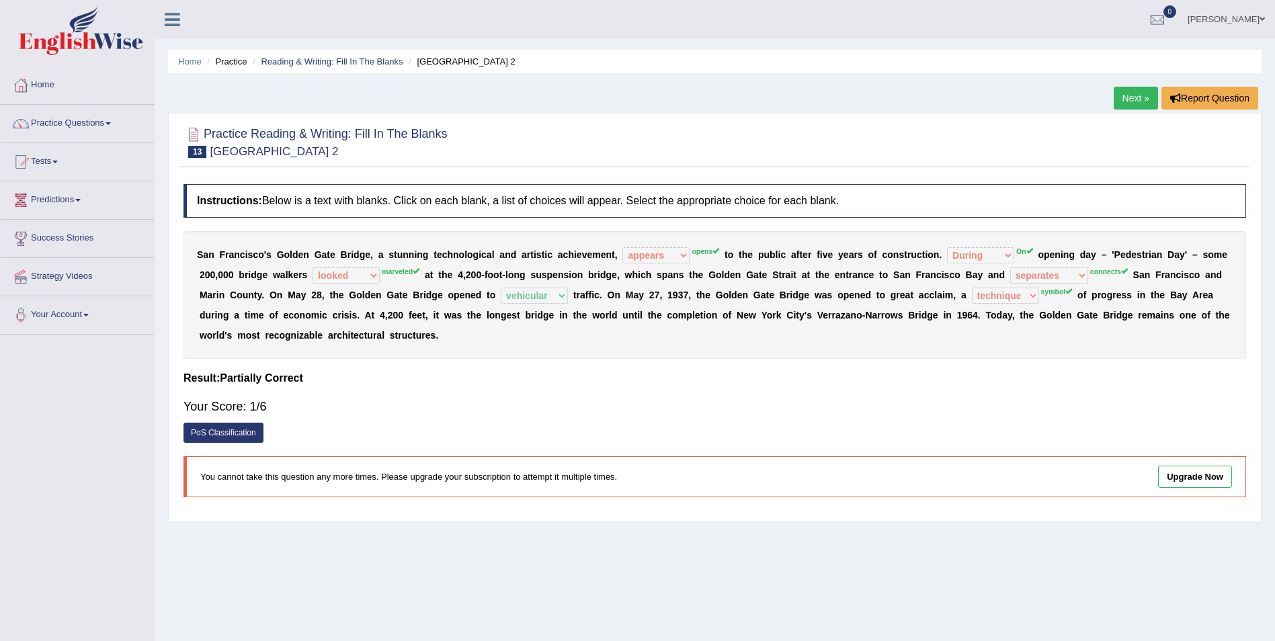
click at [1129, 89] on link "Next »" at bounding box center [1136, 98] width 44 height 23
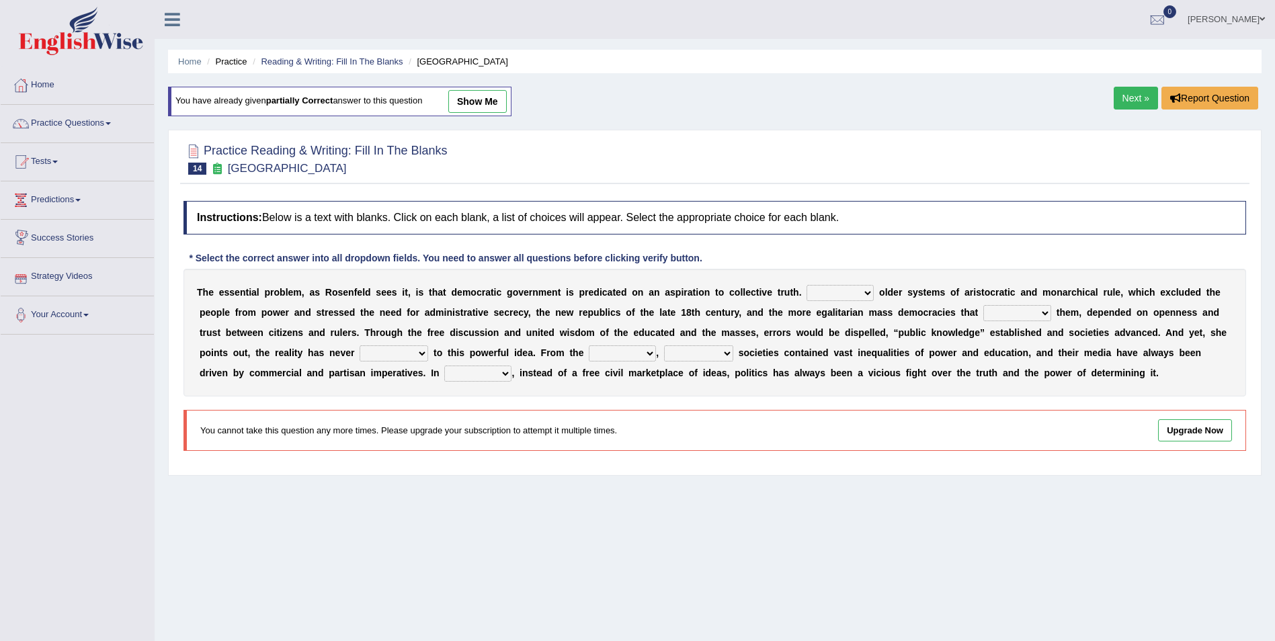
click at [106, 124] on link "Practice Questions" at bounding box center [77, 122] width 153 height 34
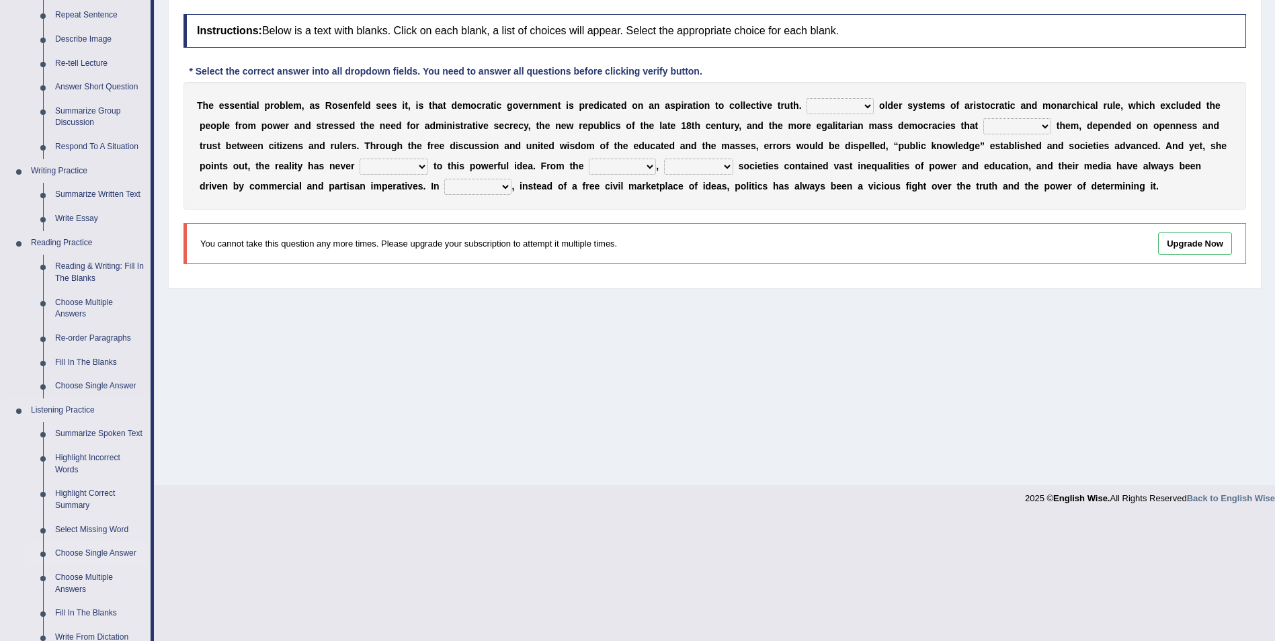
scroll to position [202, 0]
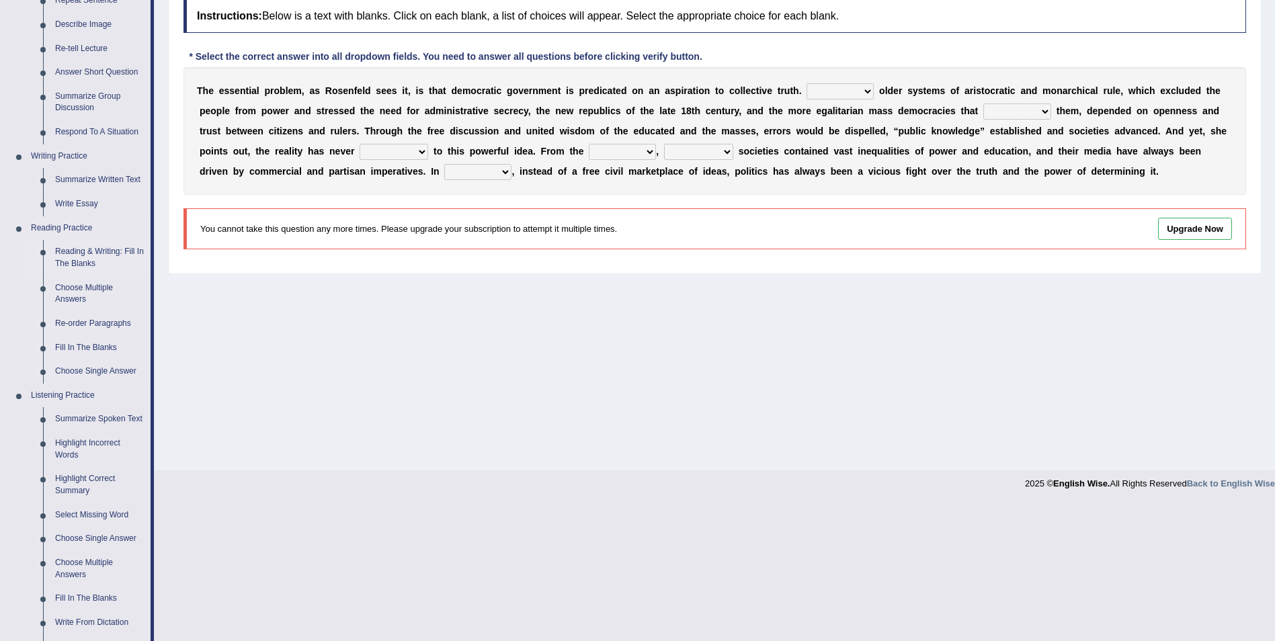
click at [114, 249] on link "Reading & Writing: Fill In The Blanks" at bounding box center [100, 258] width 102 height 36
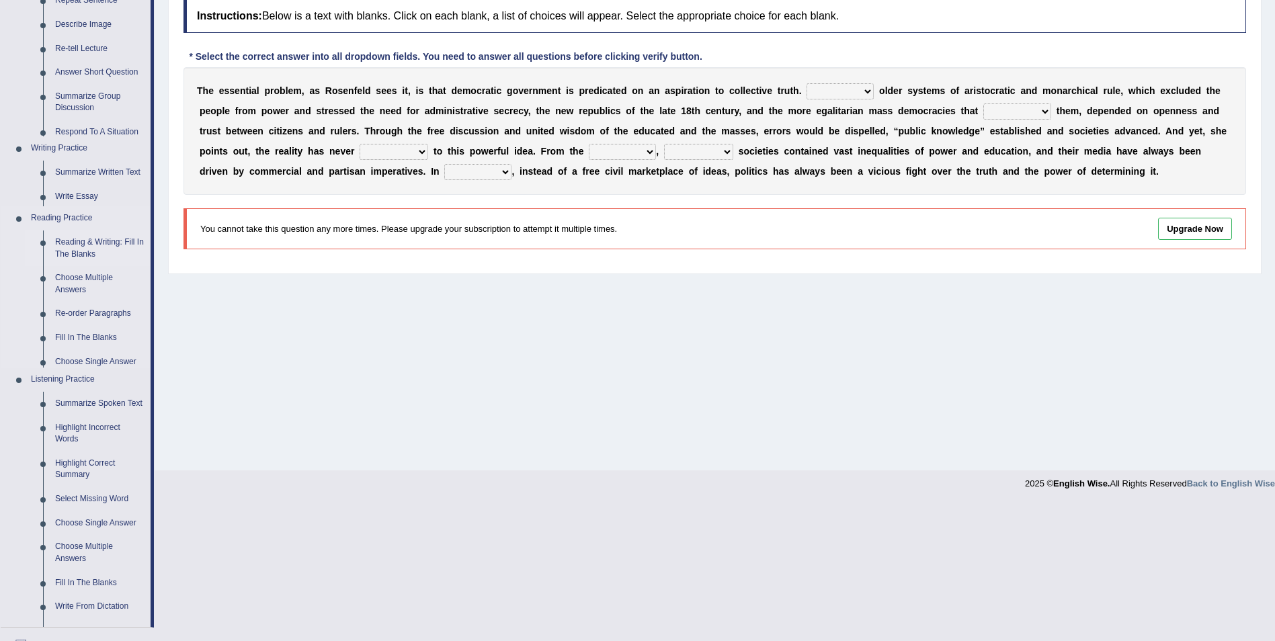
scroll to position [65, 0]
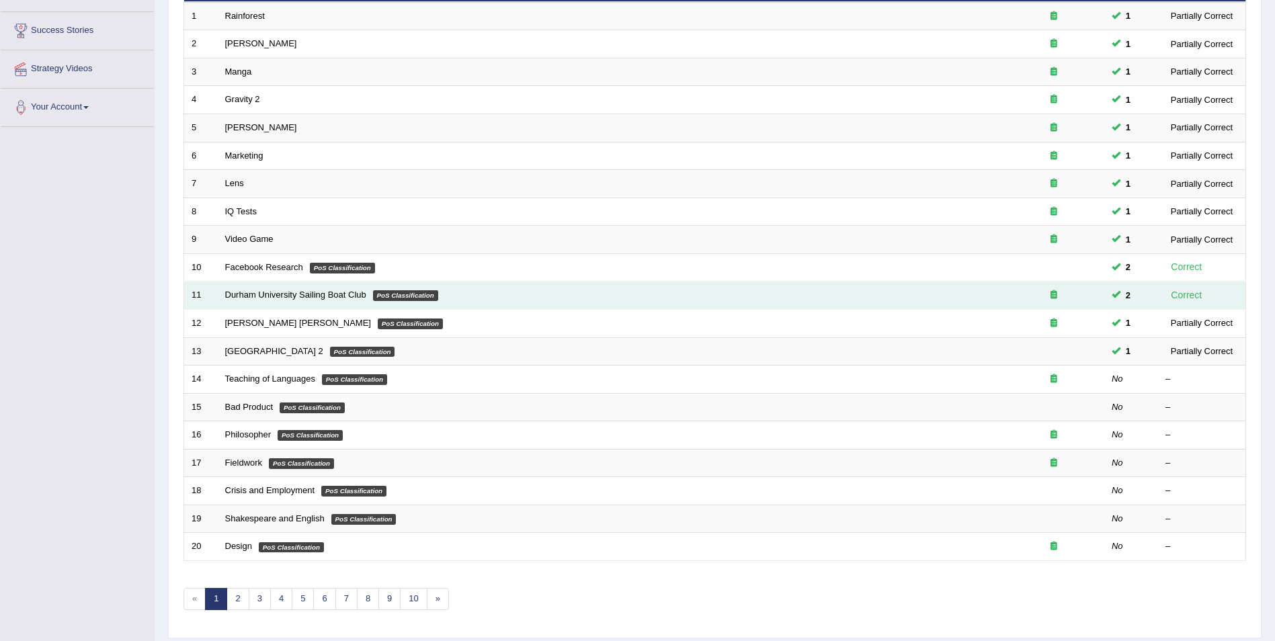
scroll to position [249, 0]
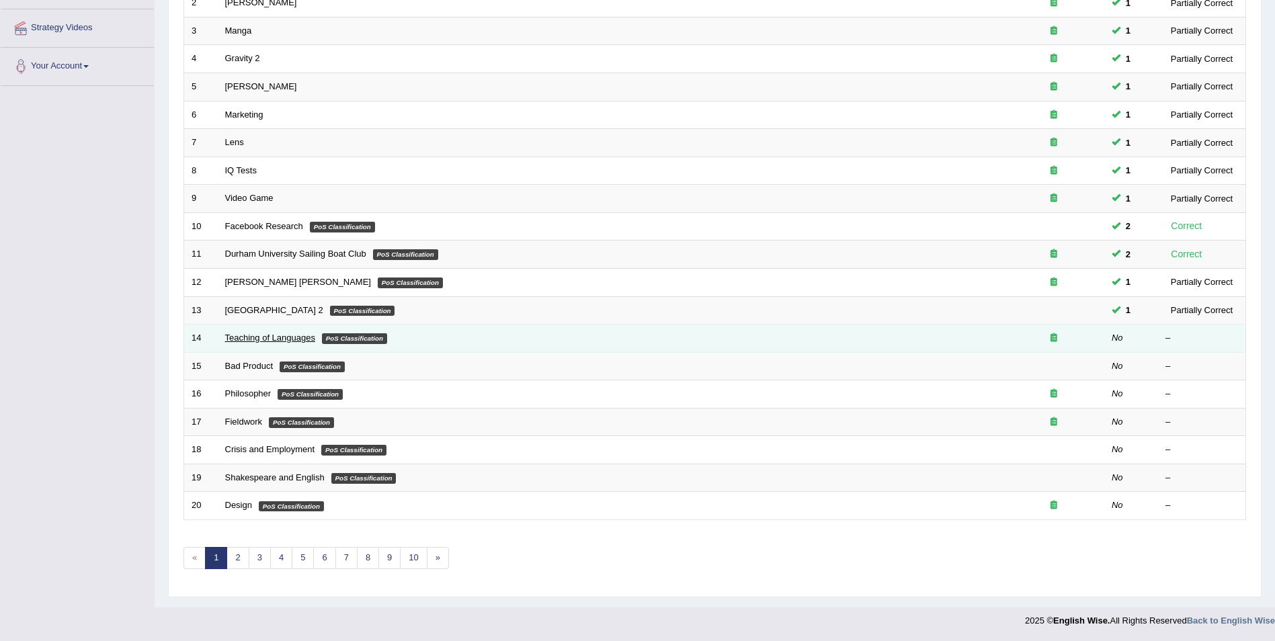
click at [270, 339] on link "Teaching of Languages" at bounding box center [270, 338] width 90 height 10
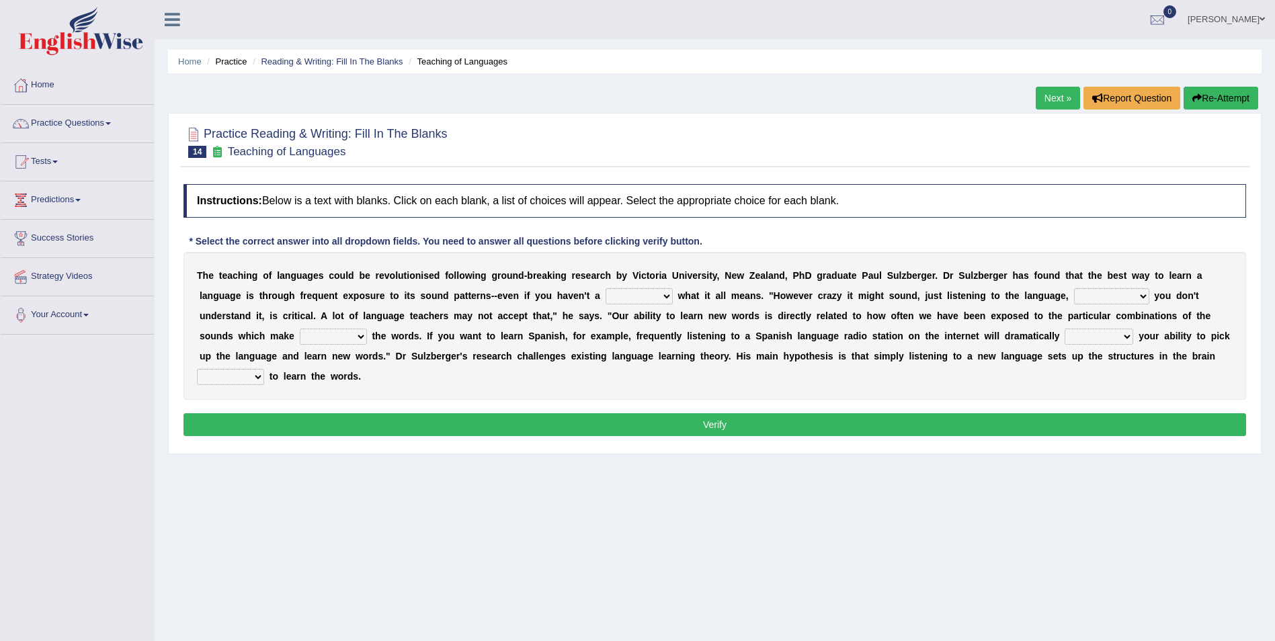
click at [606, 296] on select "dew claw clue due" at bounding box center [639, 296] width 67 height 16
select select "clue"
click at [606, 288] on select "dew claw clue due" at bounding box center [639, 296] width 67 height 16
click at [1074, 298] on select "but also all together even though if so" at bounding box center [1111, 296] width 75 height 16
select select "even though"
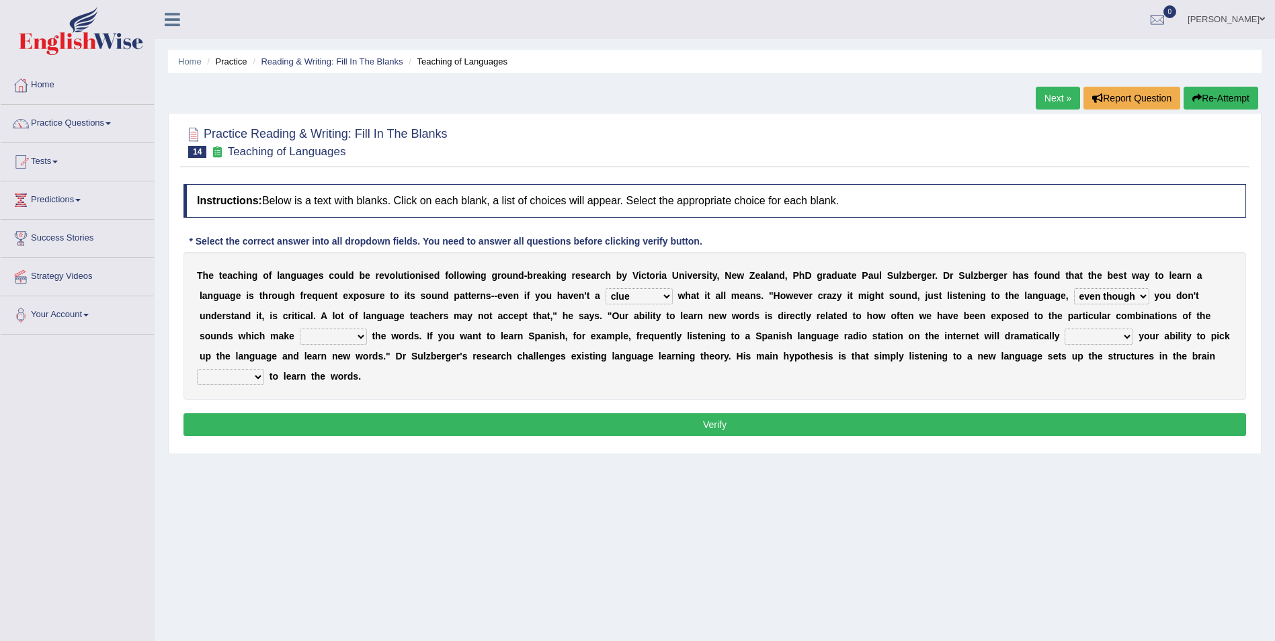
click at [1074, 288] on select "but also all together even though if so" at bounding box center [1111, 296] width 75 height 16
click at [367, 329] on select "down up of on" at bounding box center [333, 337] width 67 height 16
select select "up"
click at [367, 329] on select "down up of on" at bounding box center [333, 337] width 67 height 16
click at [1065, 332] on select "evaluate exaggerate describe boost" at bounding box center [1099, 337] width 69 height 16
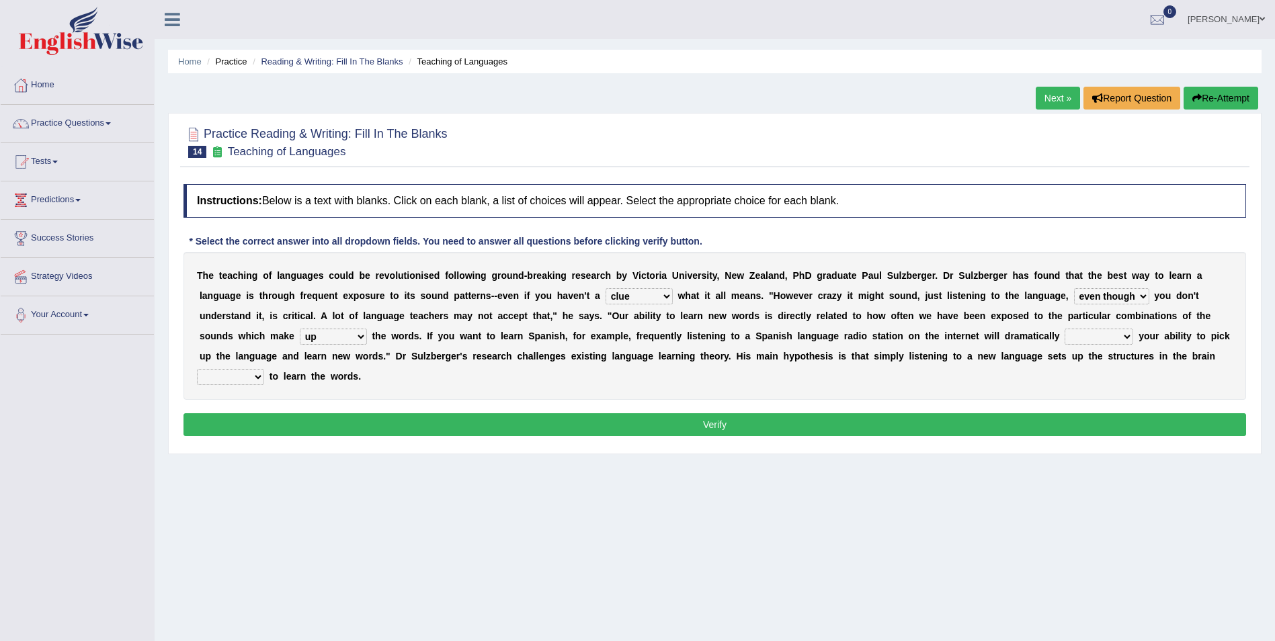
select select "boost"
click at [1065, 329] on select "evaluate exaggerate describe boost" at bounding box center [1099, 337] width 69 height 16
click at [264, 369] on select "requiring required directed to require" at bounding box center [230, 377] width 67 height 16
select select "required"
click at [264, 369] on select "requiring required directed to require" at bounding box center [230, 377] width 67 height 16
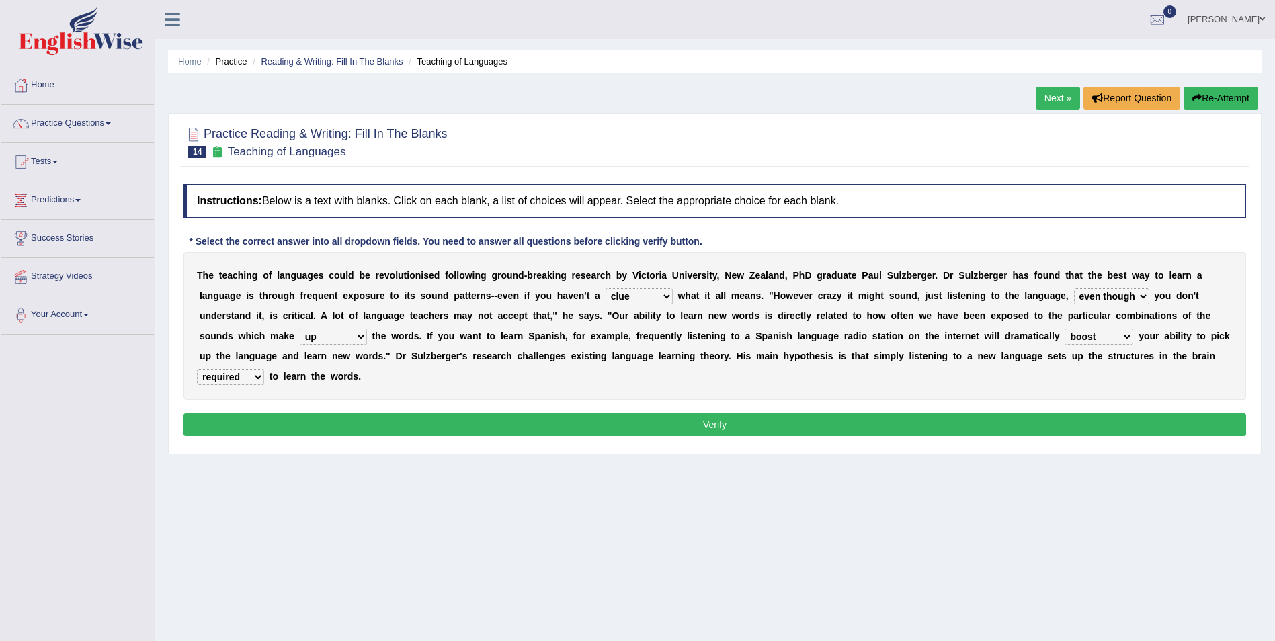
click at [846, 413] on button "Verify" at bounding box center [715, 424] width 1063 height 23
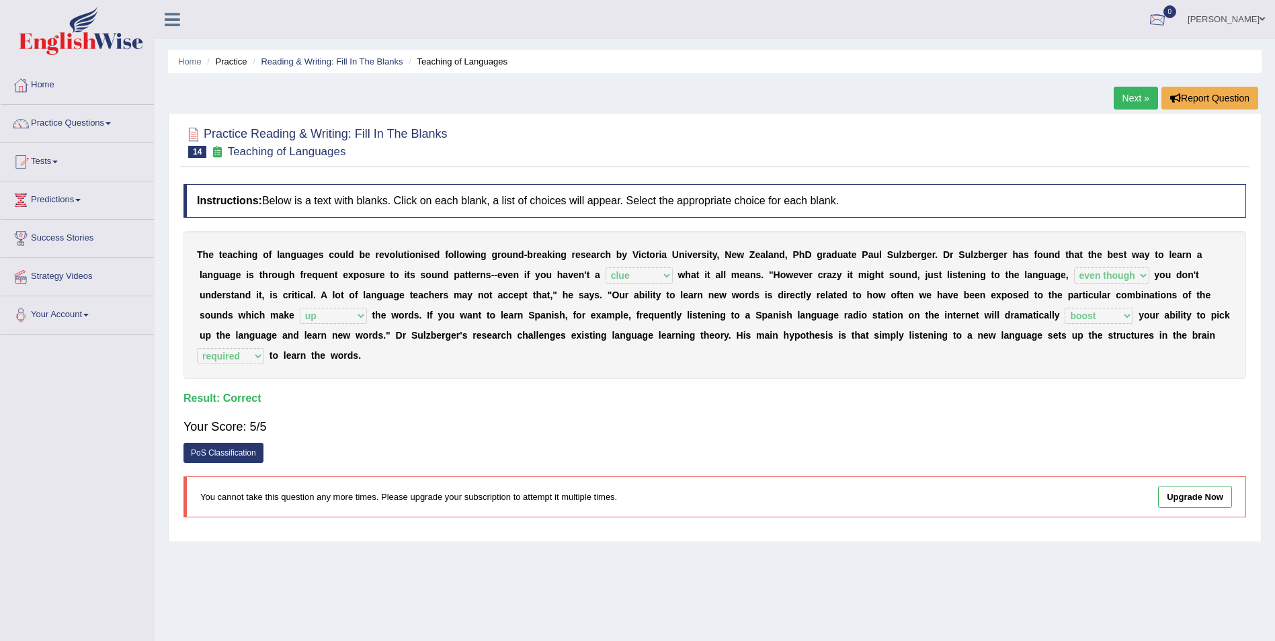
click at [1132, 96] on link "Next »" at bounding box center [1136, 98] width 44 height 23
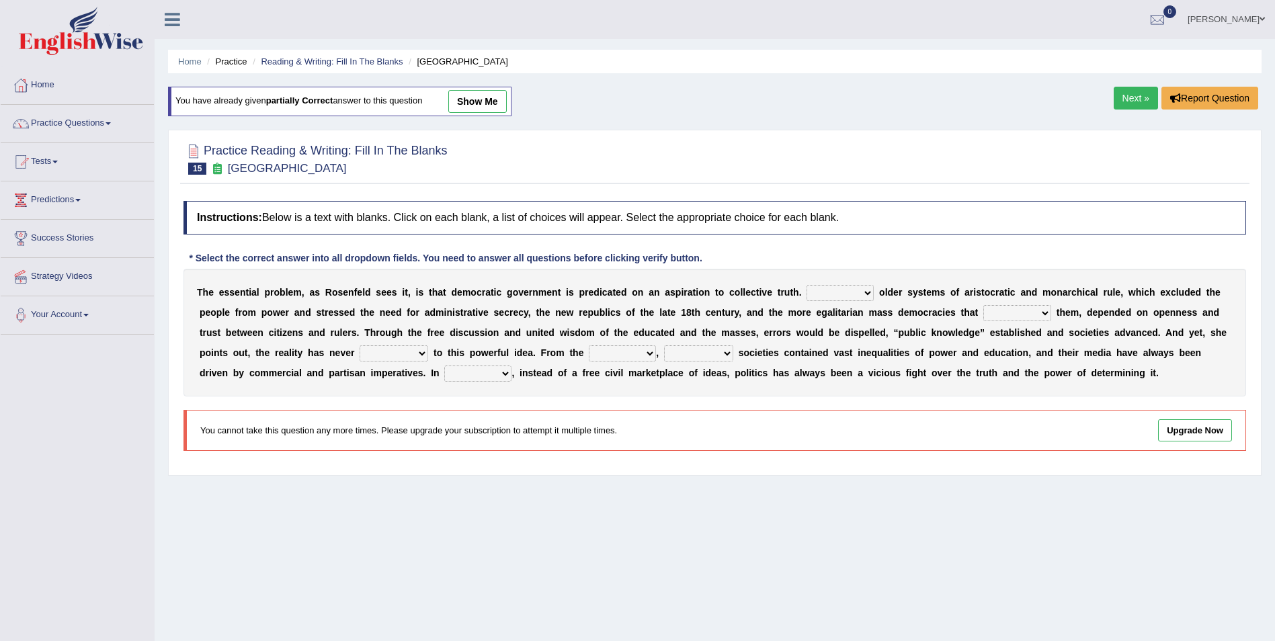
click at [1127, 95] on link "Next »" at bounding box center [1136, 98] width 44 height 23
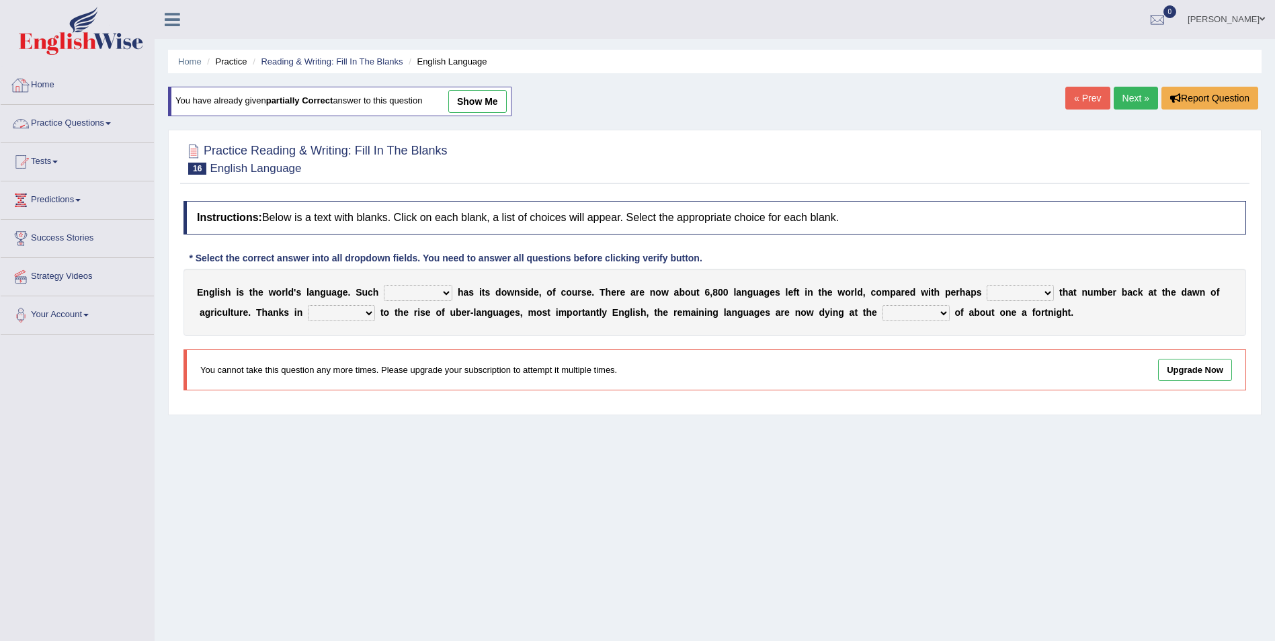
click at [114, 122] on link "Practice Questions" at bounding box center [77, 122] width 153 height 34
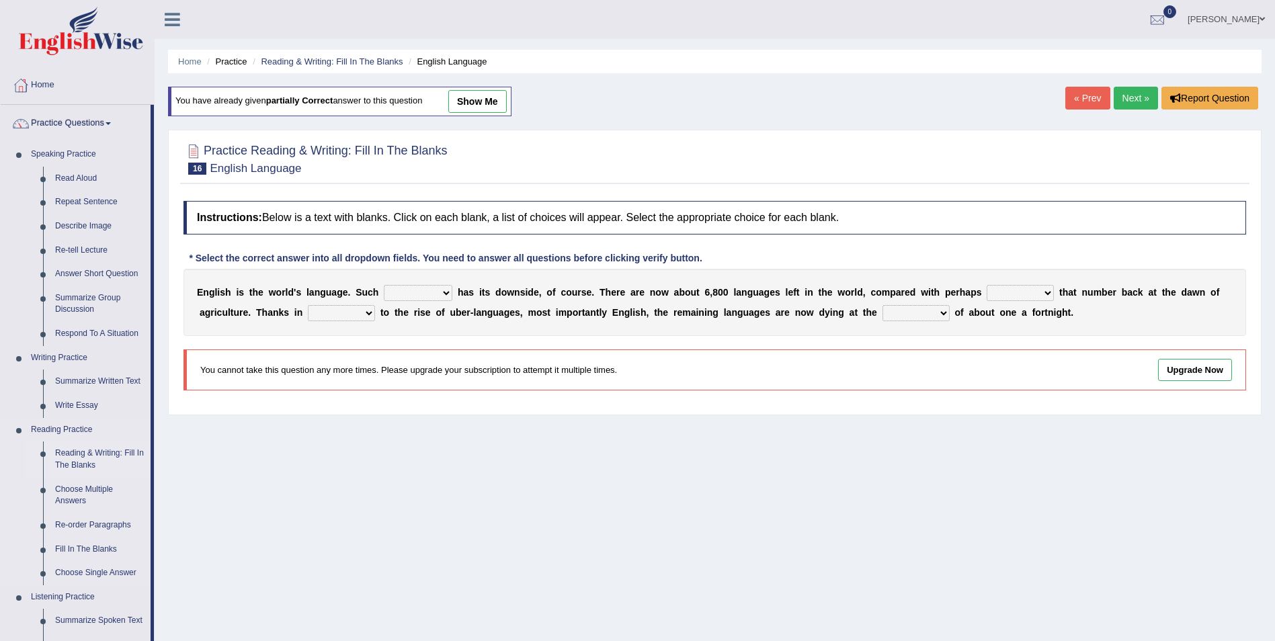
click at [108, 450] on link "Reading & Writing: Fill In The Blanks" at bounding box center [100, 460] width 102 height 36
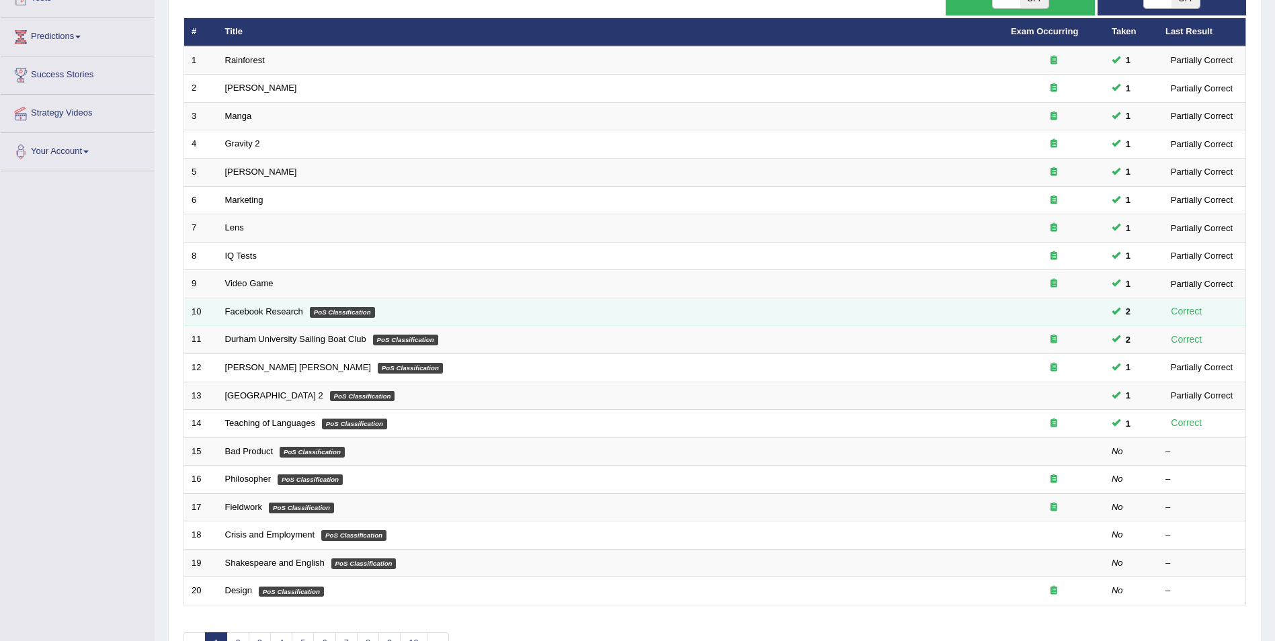
scroll to position [249, 0]
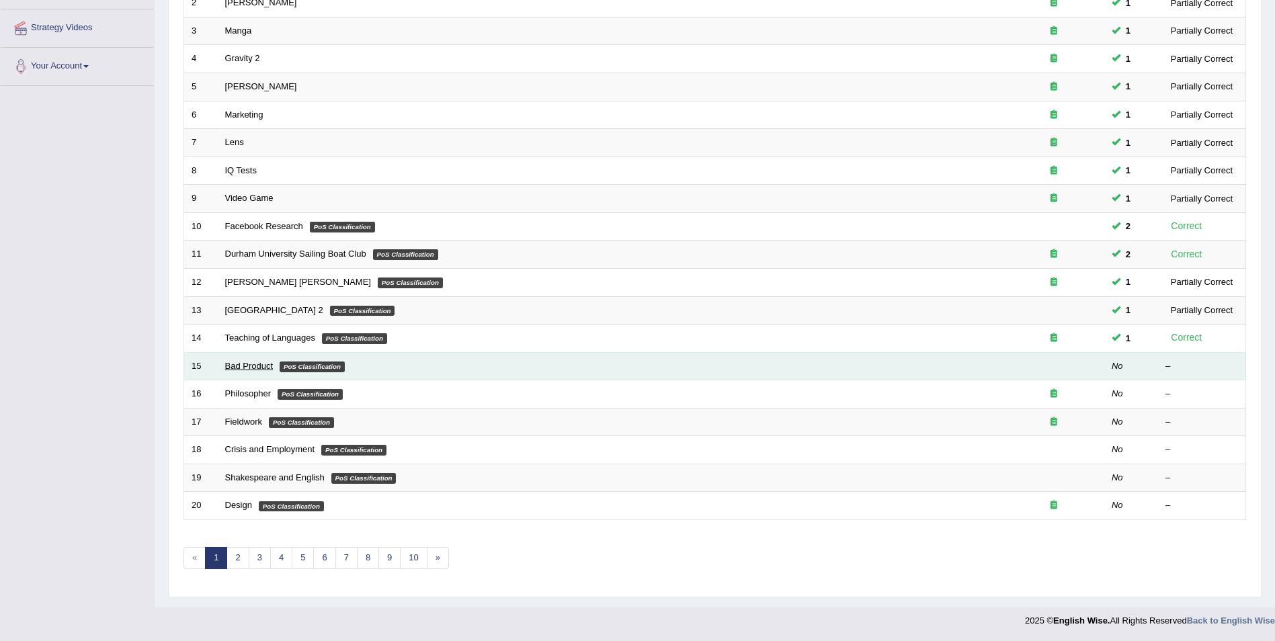
click at [239, 364] on link "Bad Product" at bounding box center [249, 366] width 48 height 10
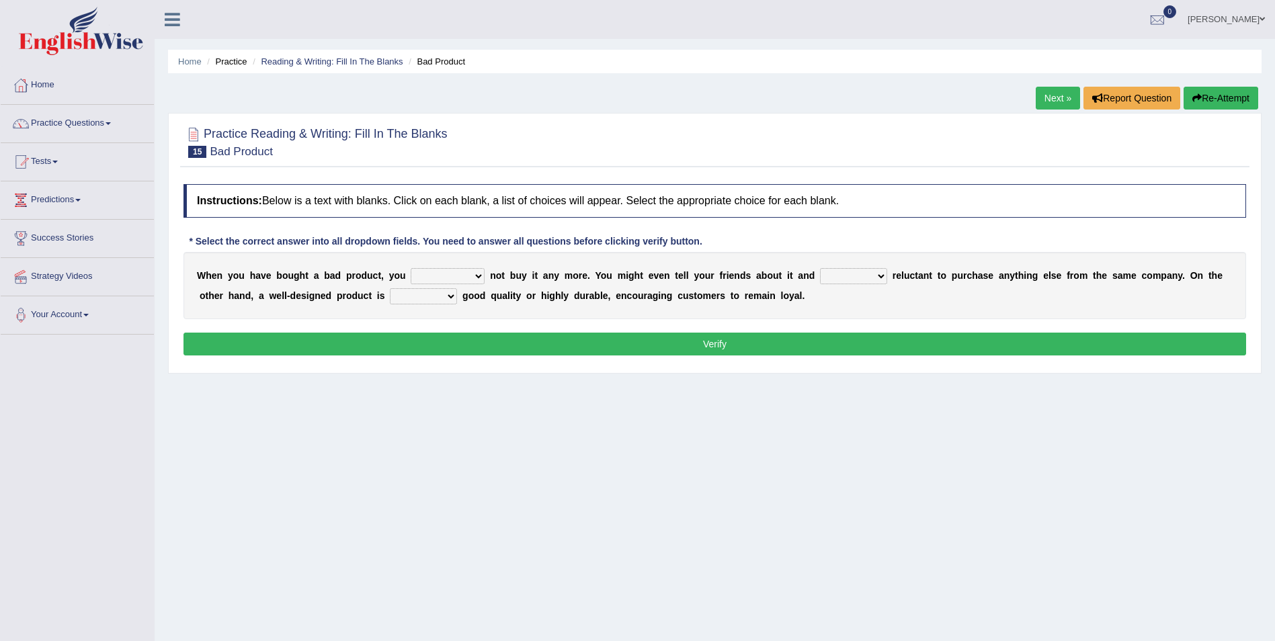
click at [452, 277] on select "would have should have should" at bounding box center [448, 276] width 74 height 16
select select "would"
click at [411, 268] on select "would have should have should" at bounding box center [448, 276] width 74 height 16
click at [842, 272] on select "is are be being" at bounding box center [853, 276] width 67 height 16
select select "is"
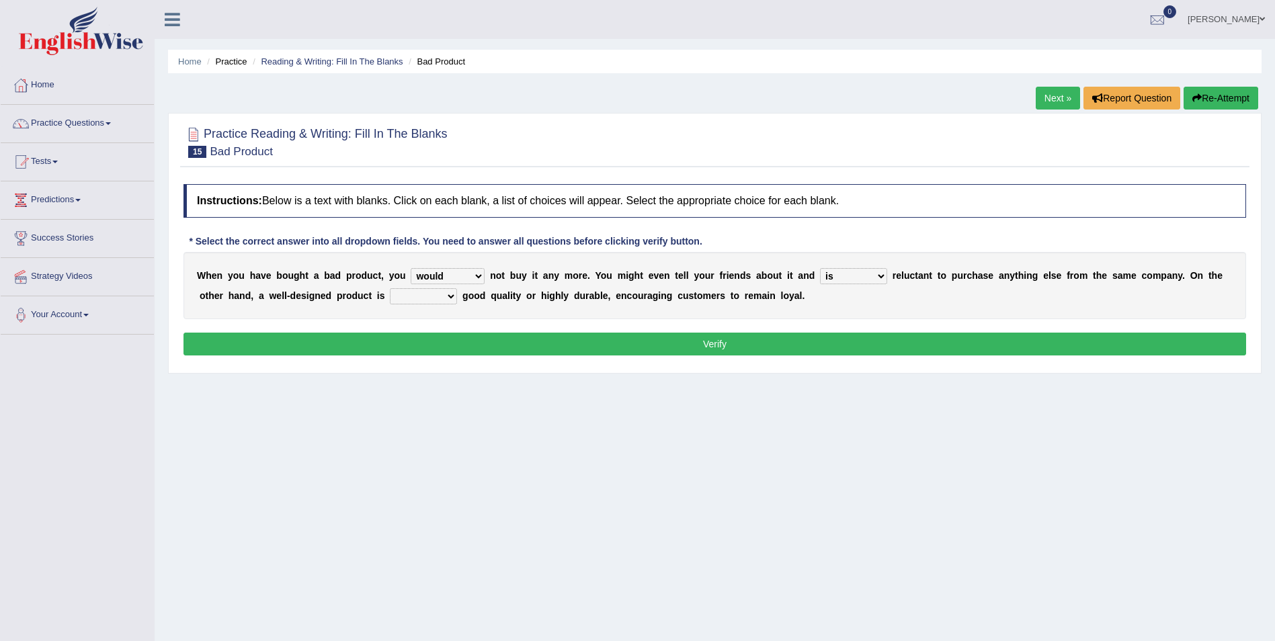
click at [820, 268] on select "is are be being" at bounding box center [853, 276] width 67 height 16
click at [390, 294] on select "both also neither either" at bounding box center [423, 296] width 67 height 16
select select "both"
click at [390, 288] on select "both also neither either" at bounding box center [423, 296] width 67 height 16
click at [407, 340] on button "Verify" at bounding box center [715, 344] width 1063 height 23
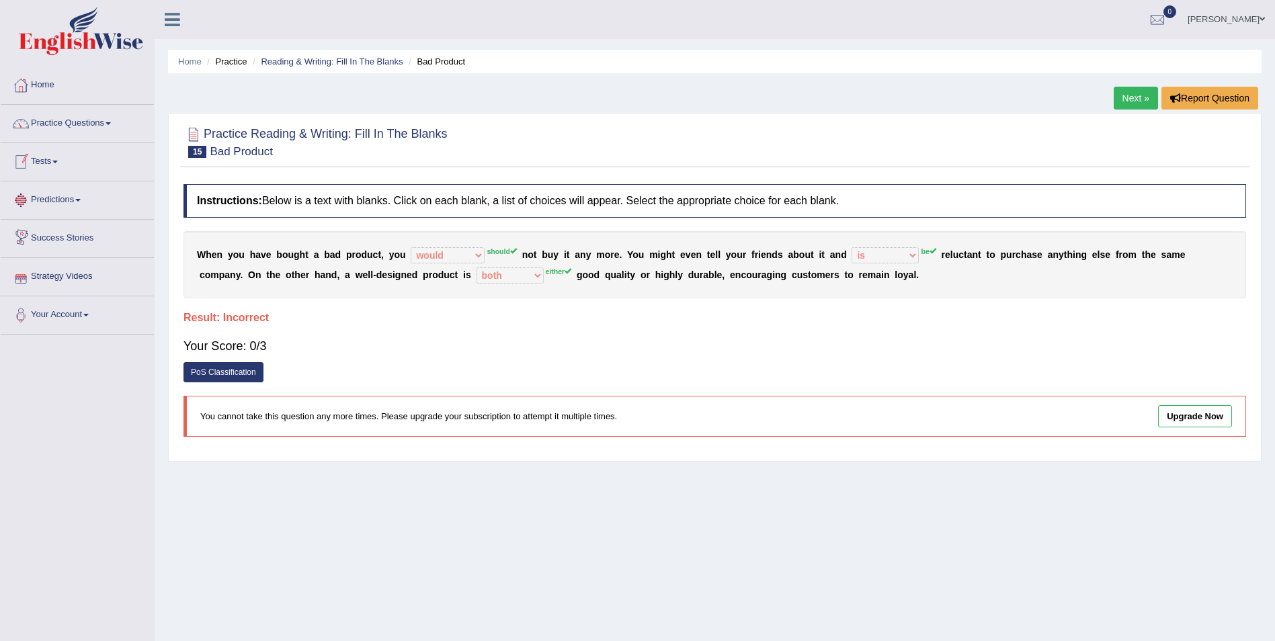
click at [1152, 97] on link "Next »" at bounding box center [1136, 98] width 44 height 23
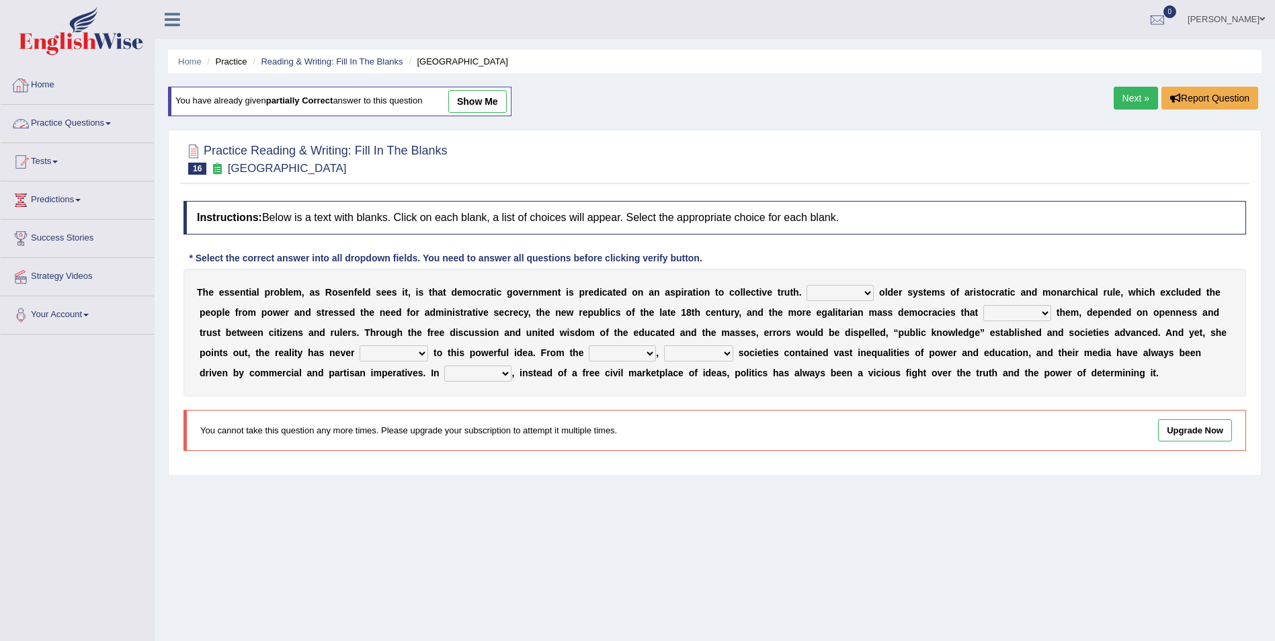
click at [114, 127] on link "Practice Questions" at bounding box center [77, 122] width 153 height 34
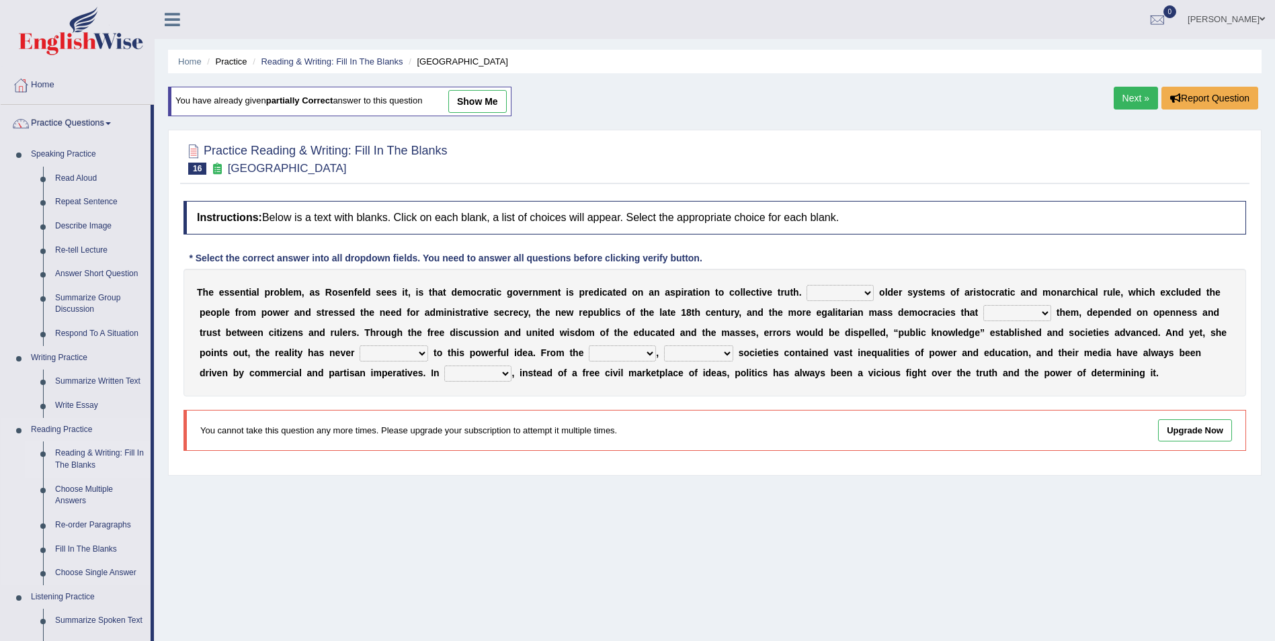
click at [127, 456] on link "Reading & Writing: Fill In The Blanks" at bounding box center [100, 460] width 102 height 36
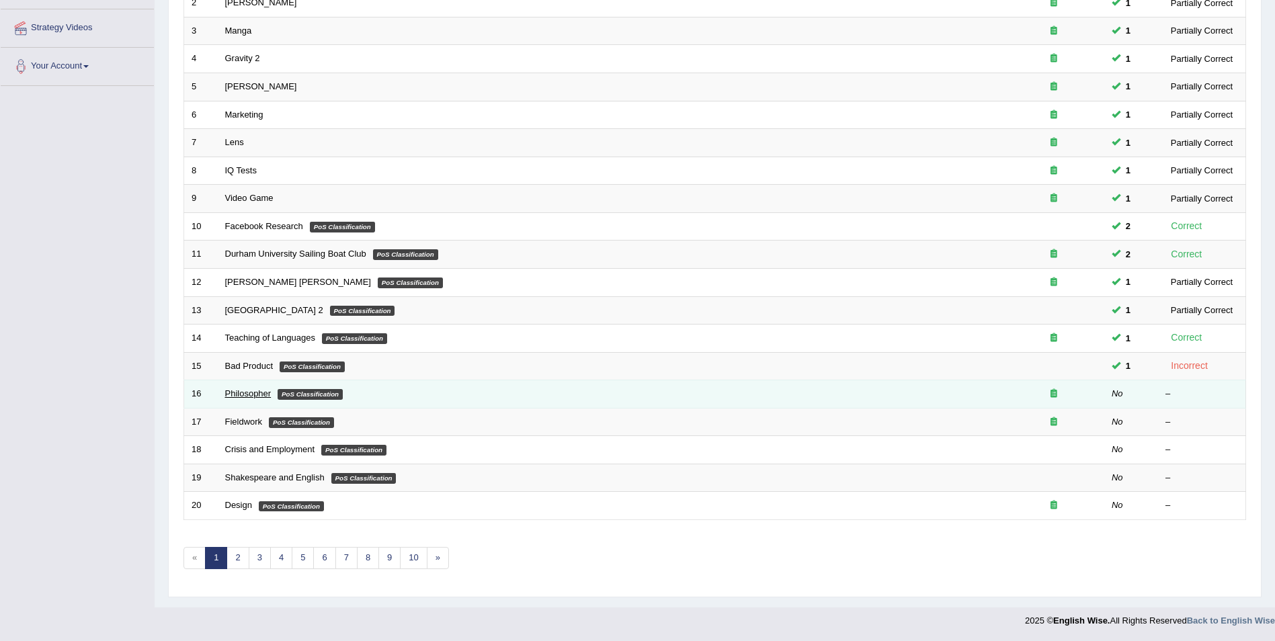
click at [242, 397] on link "Philosopher" at bounding box center [248, 394] width 46 height 10
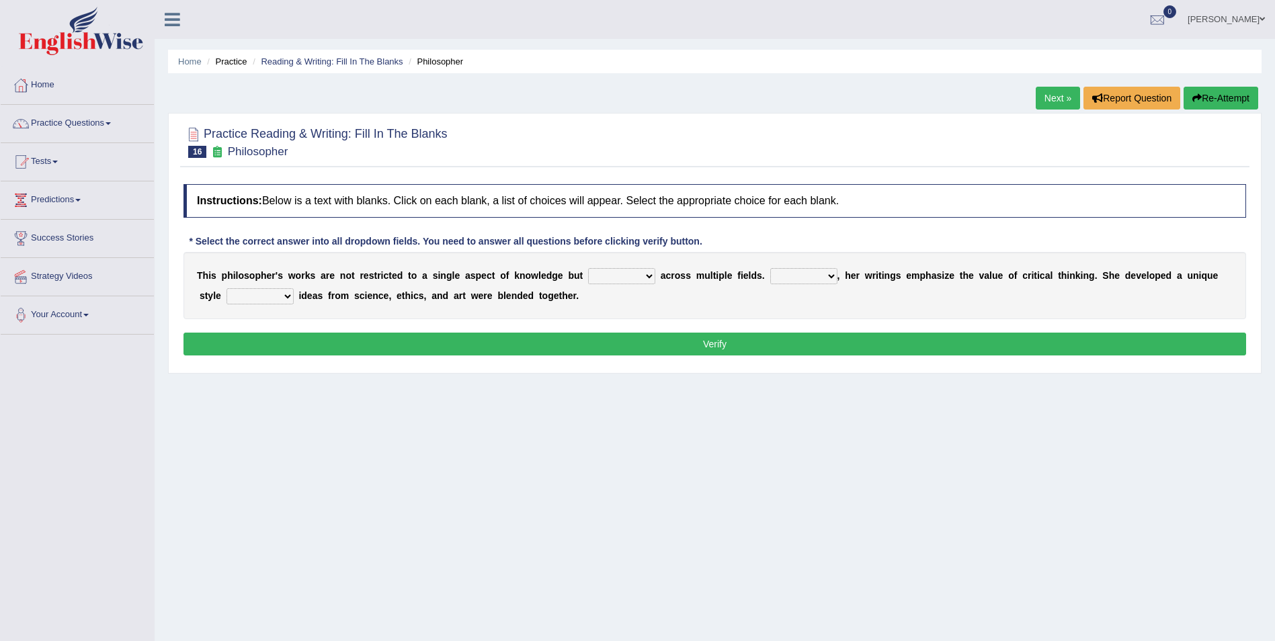
click at [620, 274] on select "constrain contain assemble extend" at bounding box center [621, 276] width 67 height 16
select select "extend"
click at [588, 268] on select "constrain contain assemble extend" at bounding box center [621, 276] width 67 height 16
click at [796, 276] on select "Rather So Moreover Likely" at bounding box center [803, 276] width 67 height 16
select select "Moreover"
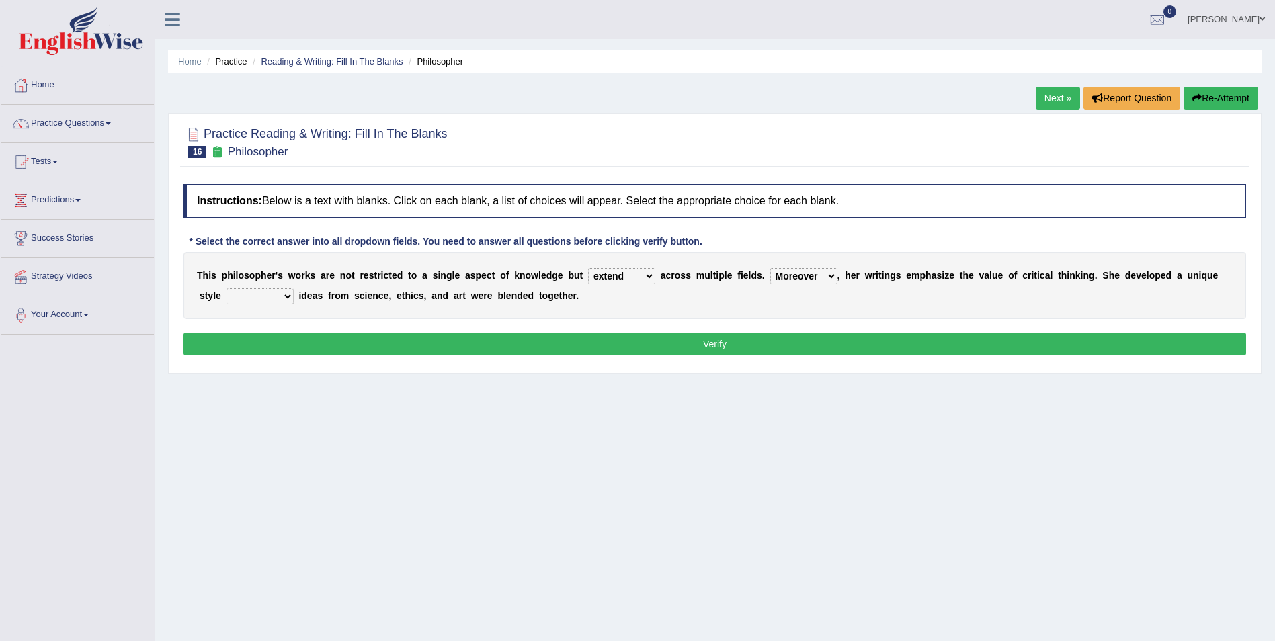
click at [770, 268] on select "Rather So Moreover Likely" at bounding box center [803, 276] width 67 height 16
click at [253, 298] on select "in that that which in which" at bounding box center [260, 296] width 67 height 16
select select "in that"
click at [227, 288] on select "in that that which in which" at bounding box center [260, 296] width 67 height 16
click at [558, 341] on button "Verify" at bounding box center [715, 344] width 1063 height 23
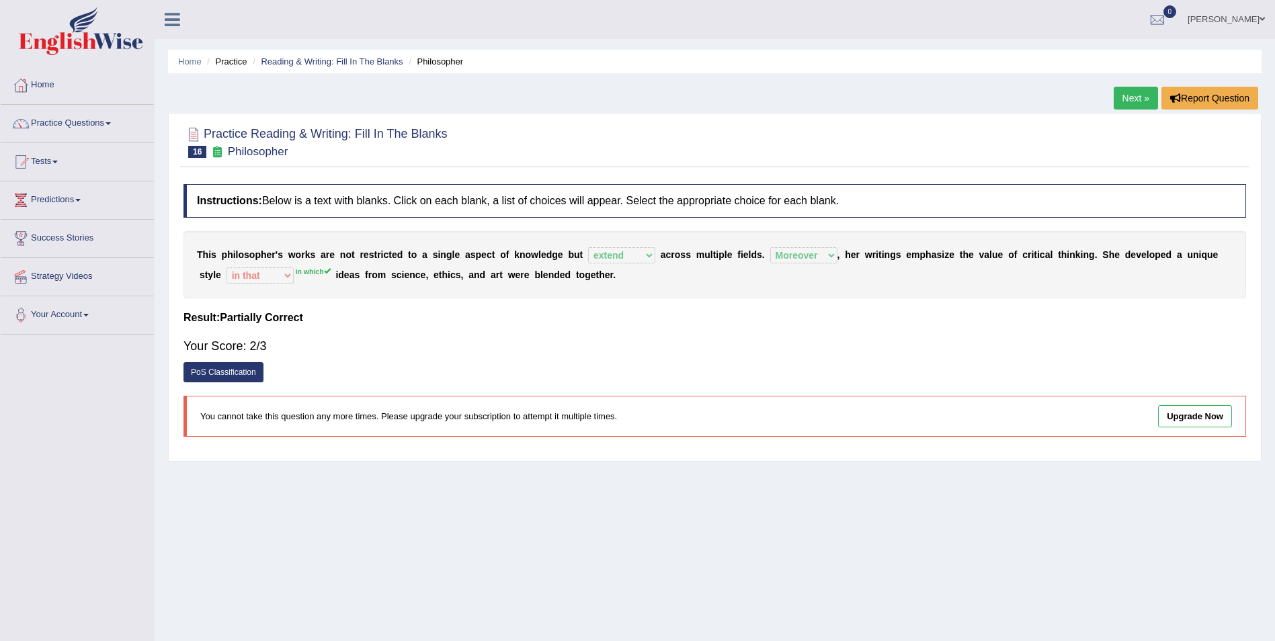
click at [1134, 99] on link "Next »" at bounding box center [1136, 98] width 44 height 23
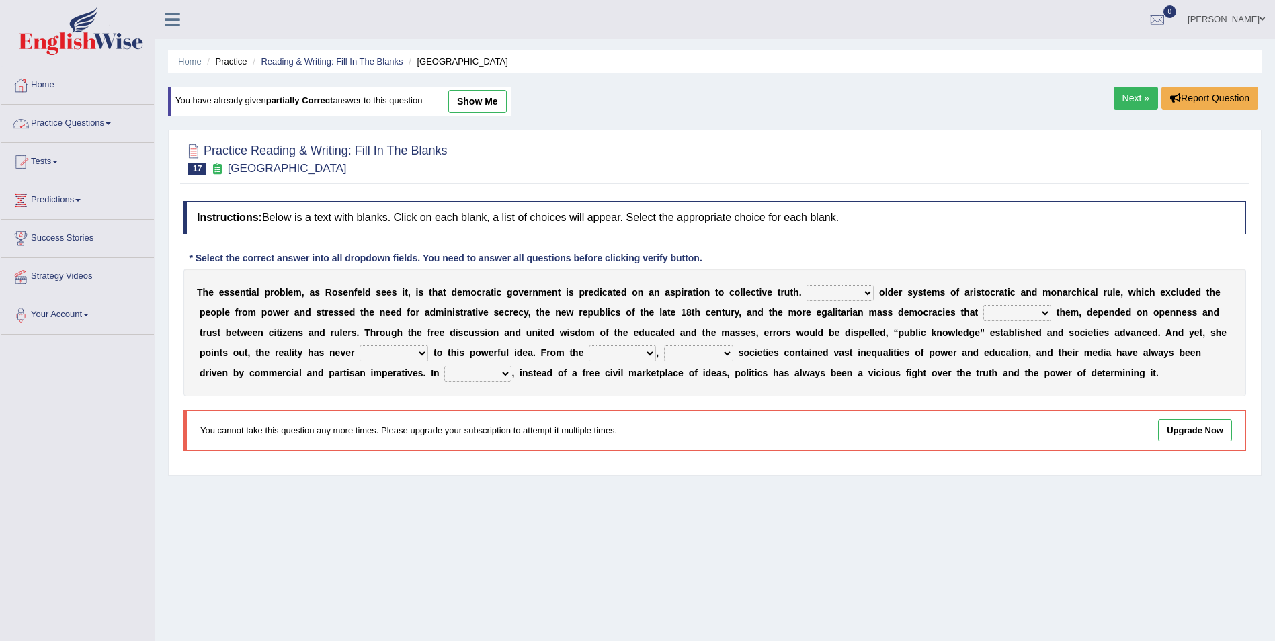
click at [107, 124] on link "Practice Questions" at bounding box center [77, 122] width 153 height 34
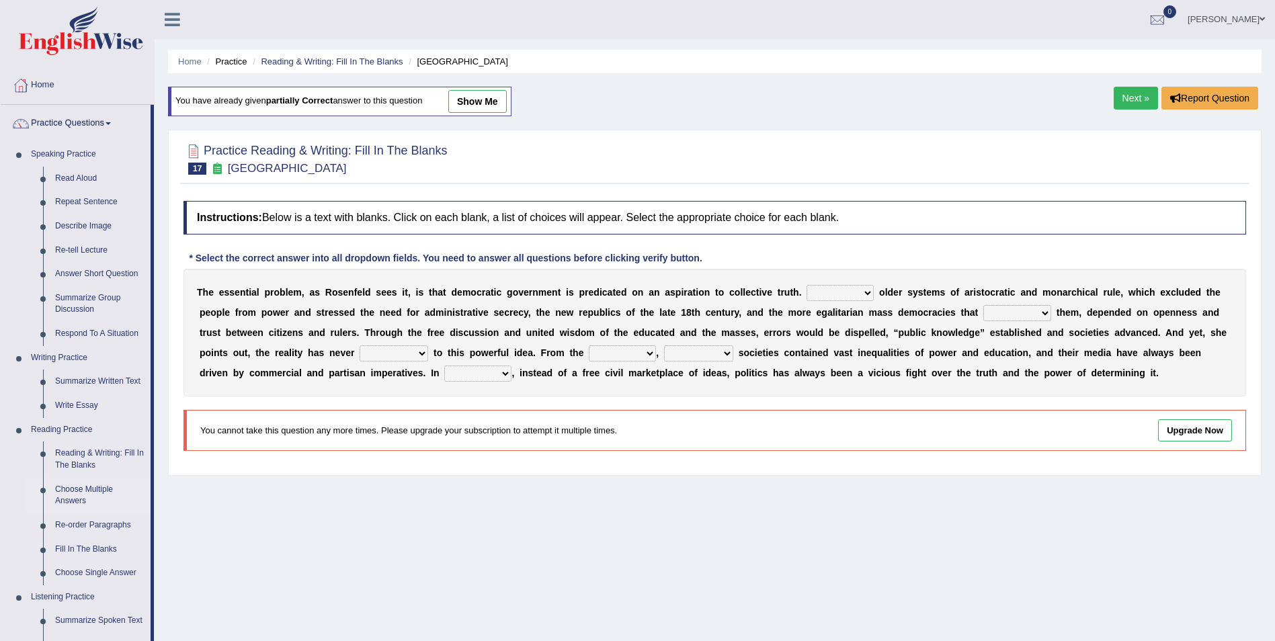
click at [92, 492] on link "Choose Multiple Answers" at bounding box center [100, 496] width 102 height 36
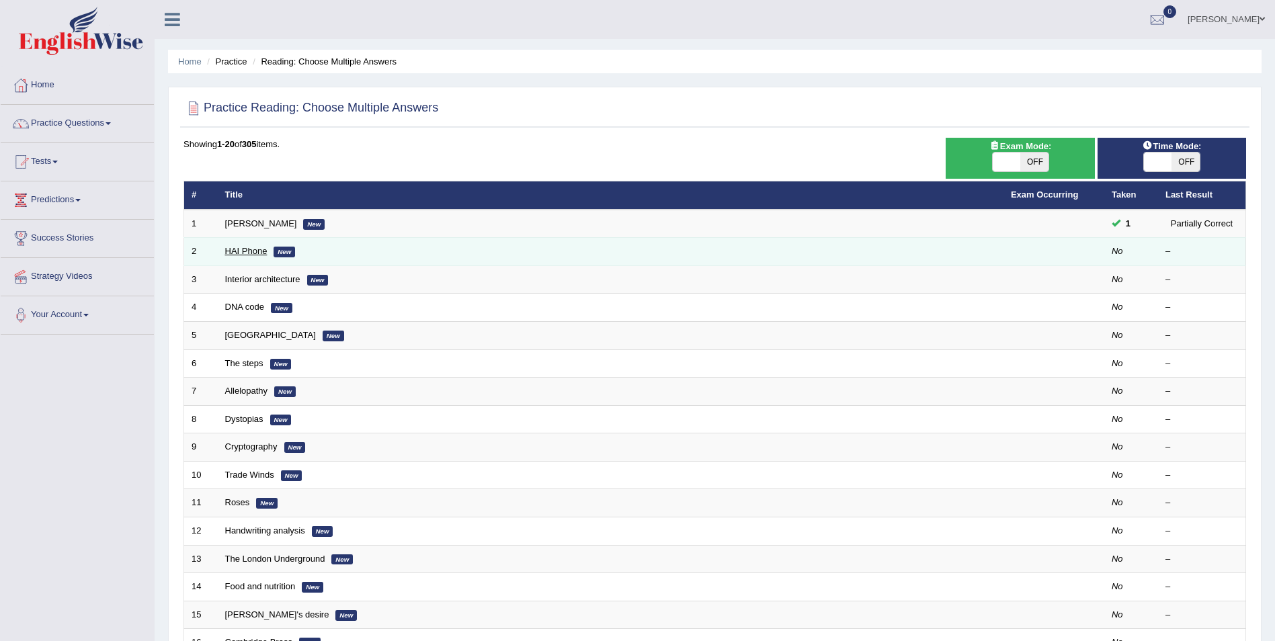
click at [227, 252] on link "HAI Phone" at bounding box center [246, 251] width 42 height 10
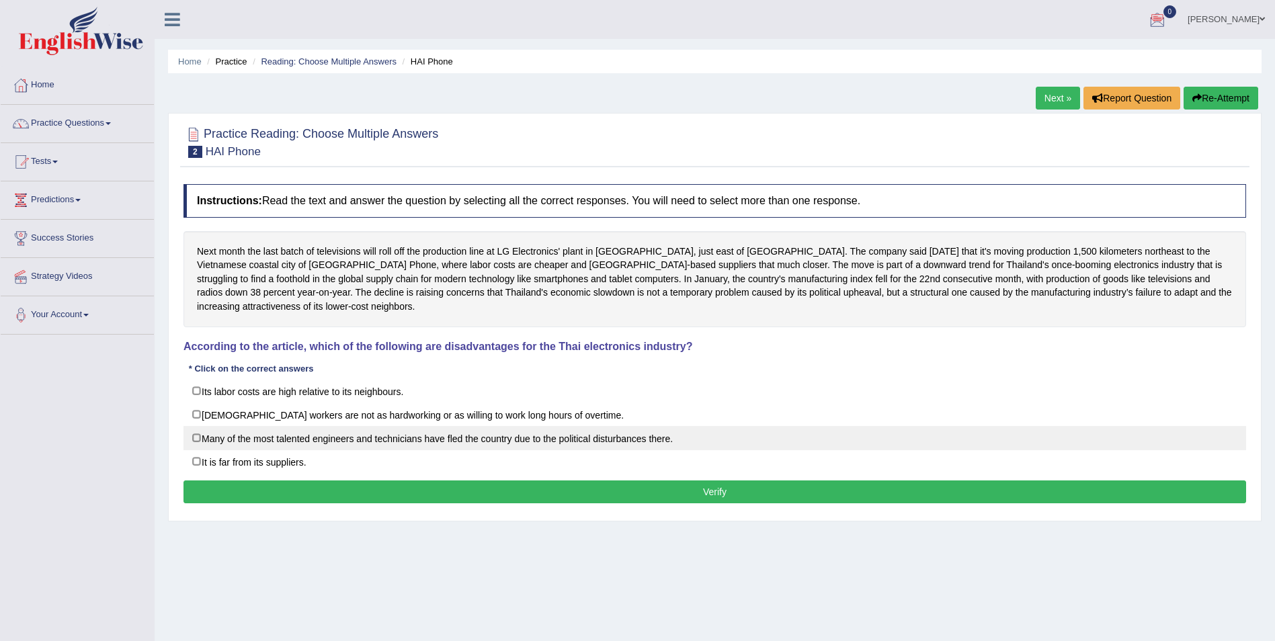
click at [197, 446] on label "Many of the most talented engineers and technicians have fled the country due t…" at bounding box center [715, 438] width 1063 height 24
checkbox input "true"
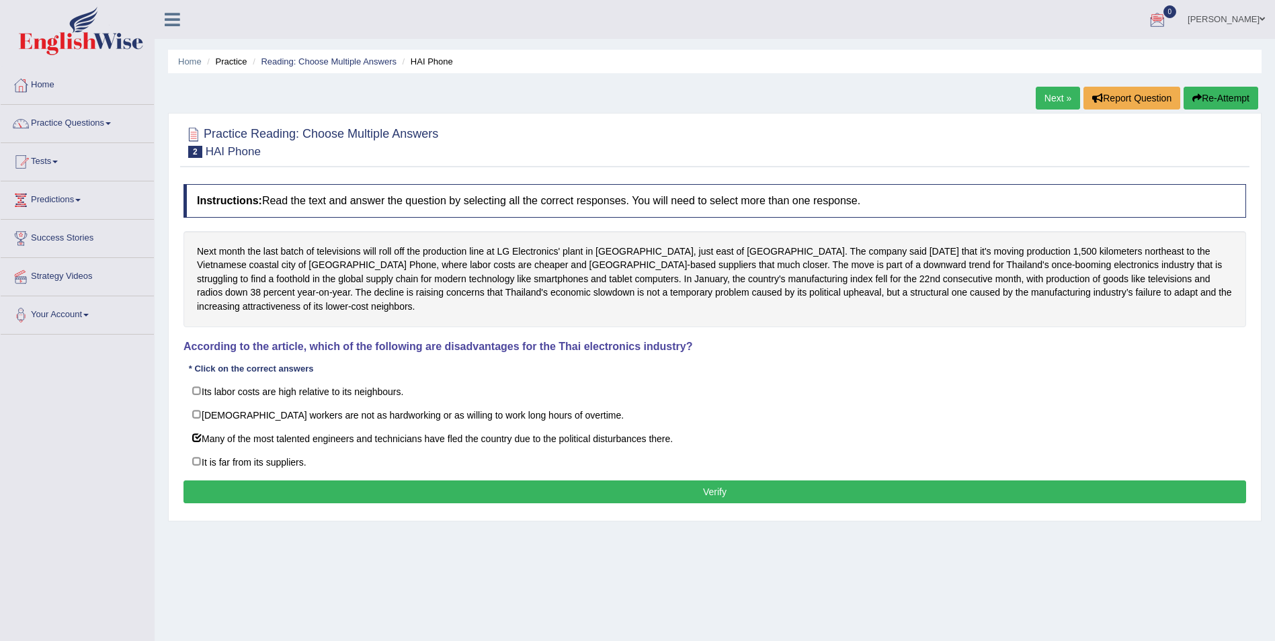
click at [751, 498] on button "Verify" at bounding box center [715, 492] width 1063 height 23
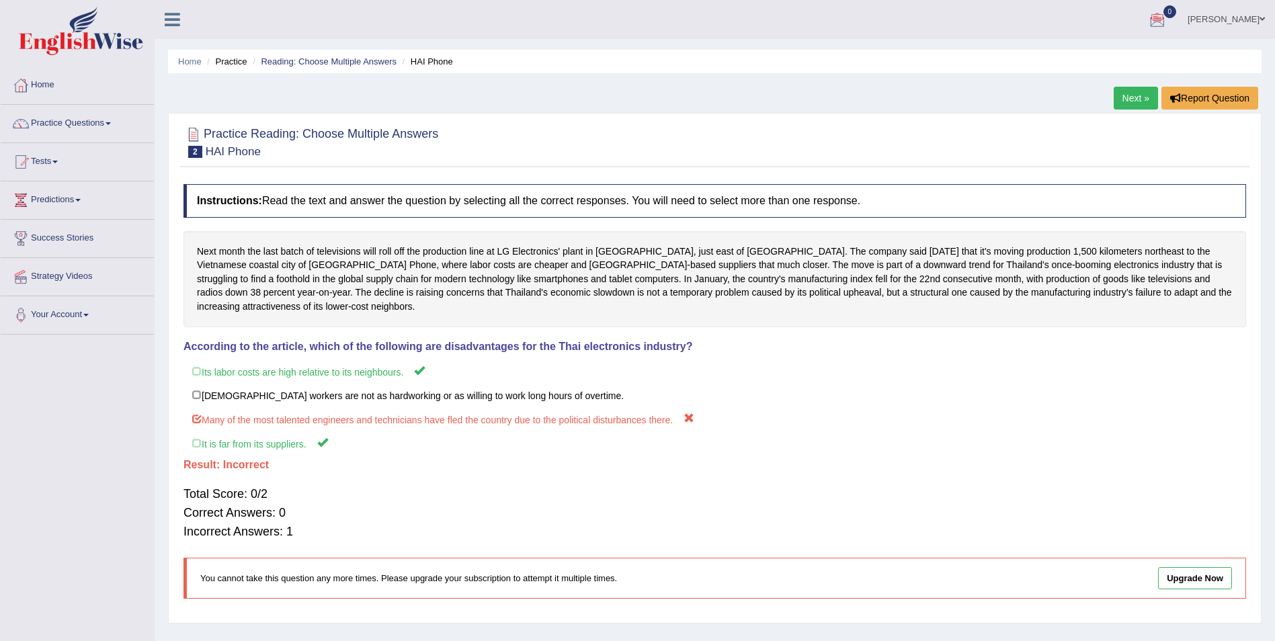
click at [1135, 97] on link "Next »" at bounding box center [1136, 98] width 44 height 23
click at [1138, 97] on link "Next »" at bounding box center [1136, 98] width 44 height 23
click at [1129, 99] on link "Next »" at bounding box center [1136, 98] width 44 height 23
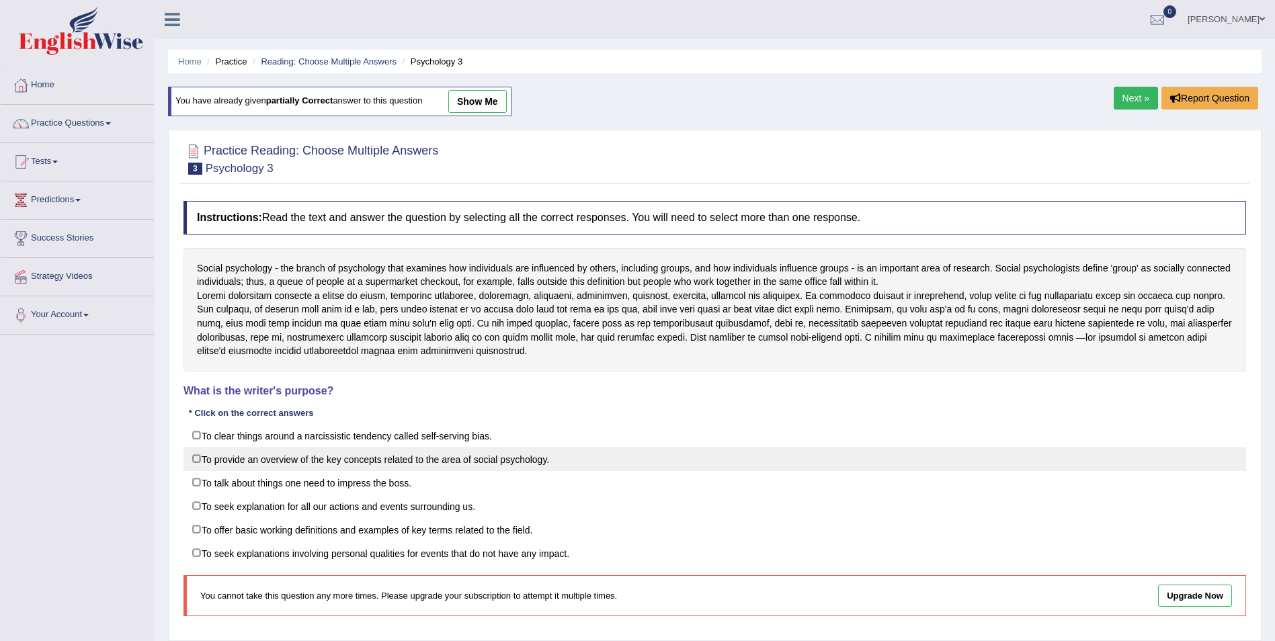
click at [198, 471] on label "To provide an overview of the key concepts related to the area of social psycho…" at bounding box center [715, 459] width 1063 height 24
checkbox input "true"
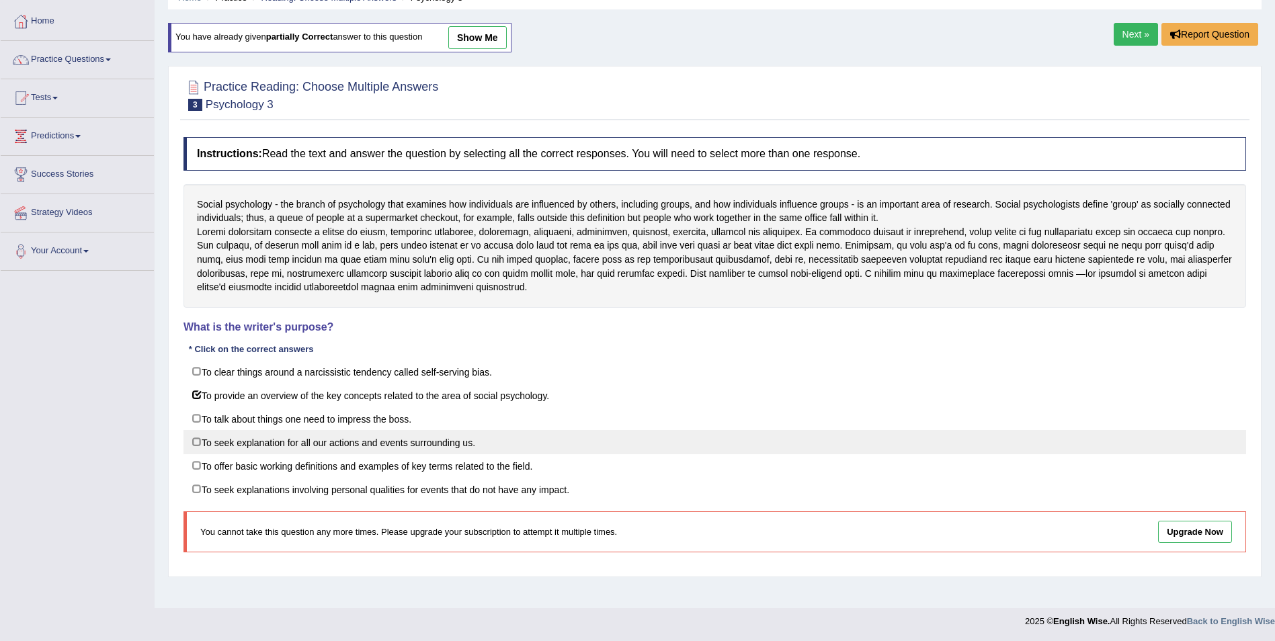
scroll to position [65, 0]
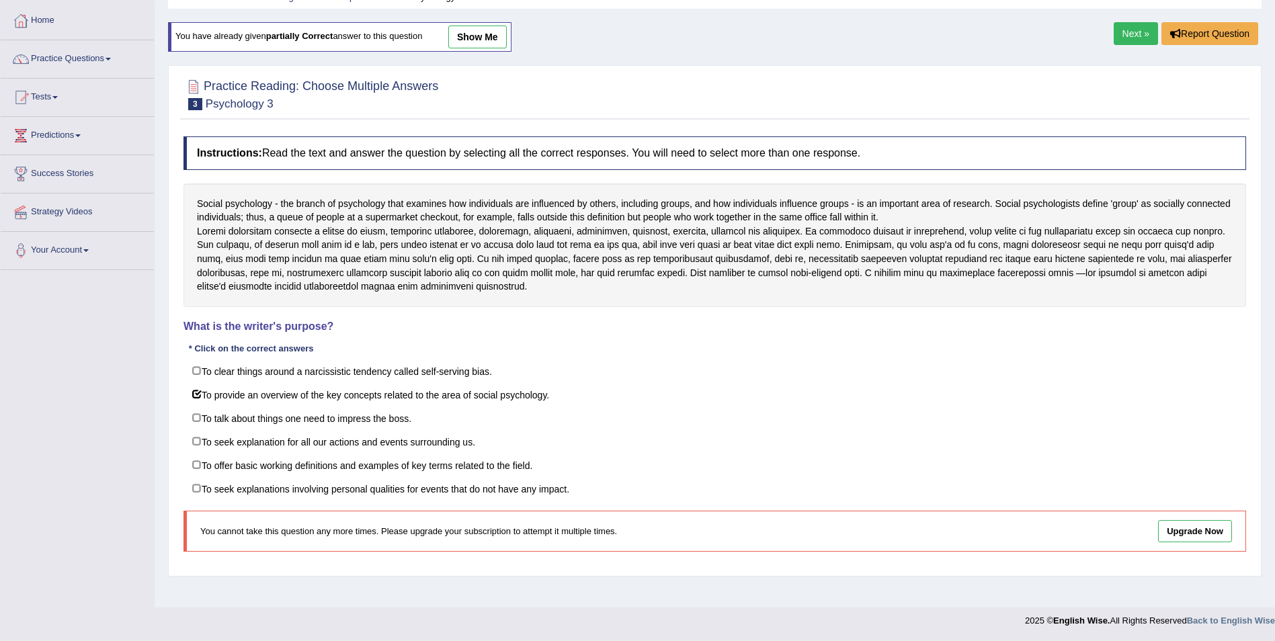
click at [1139, 32] on link "Next »" at bounding box center [1136, 33] width 44 height 23
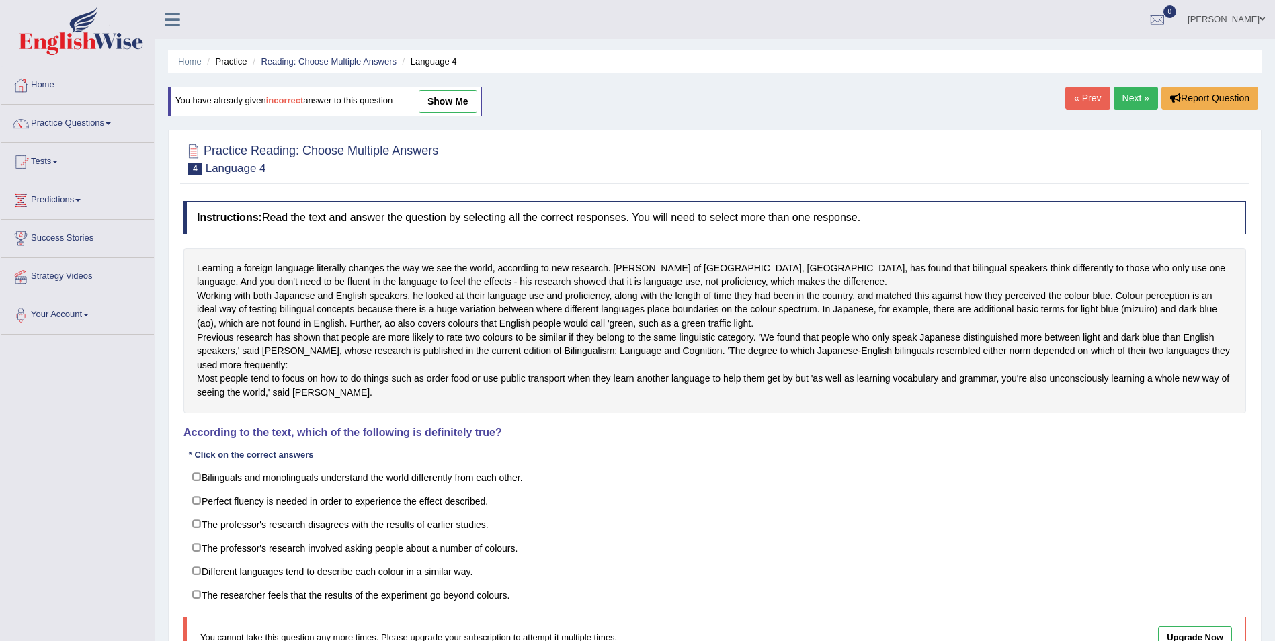
click at [1139, 95] on link "Next »" at bounding box center [1136, 98] width 44 height 23
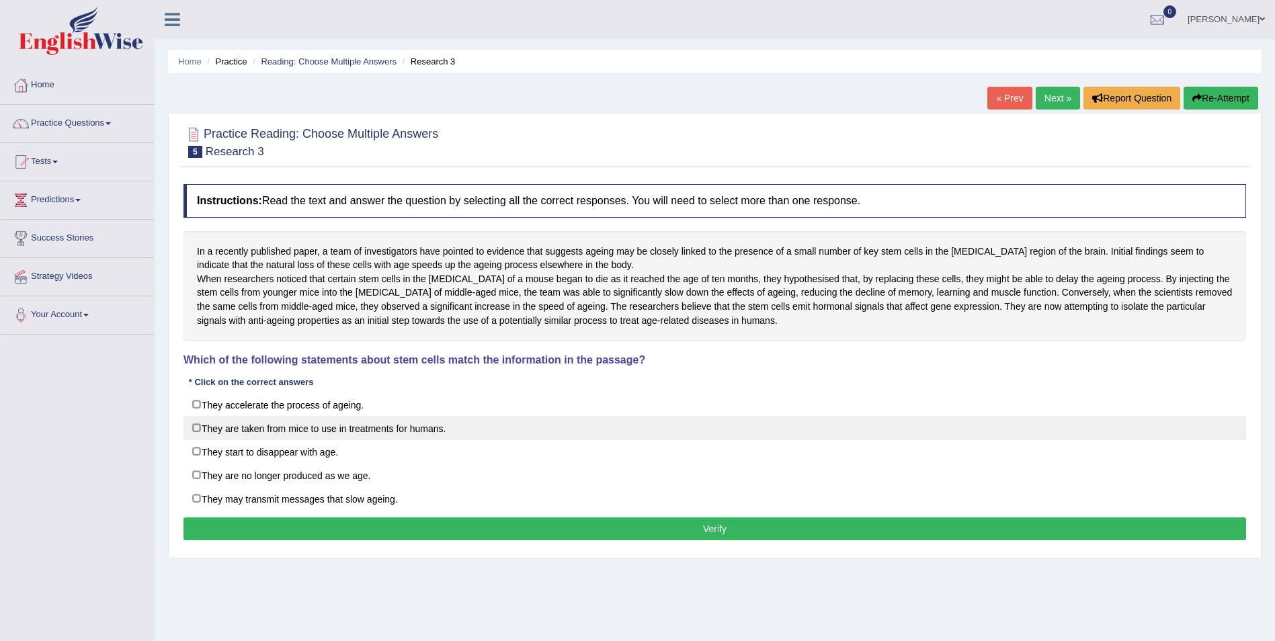
click at [195, 440] on label "They are taken from mice to use in treatments for humans." at bounding box center [715, 428] width 1063 height 24
checkbox input "true"
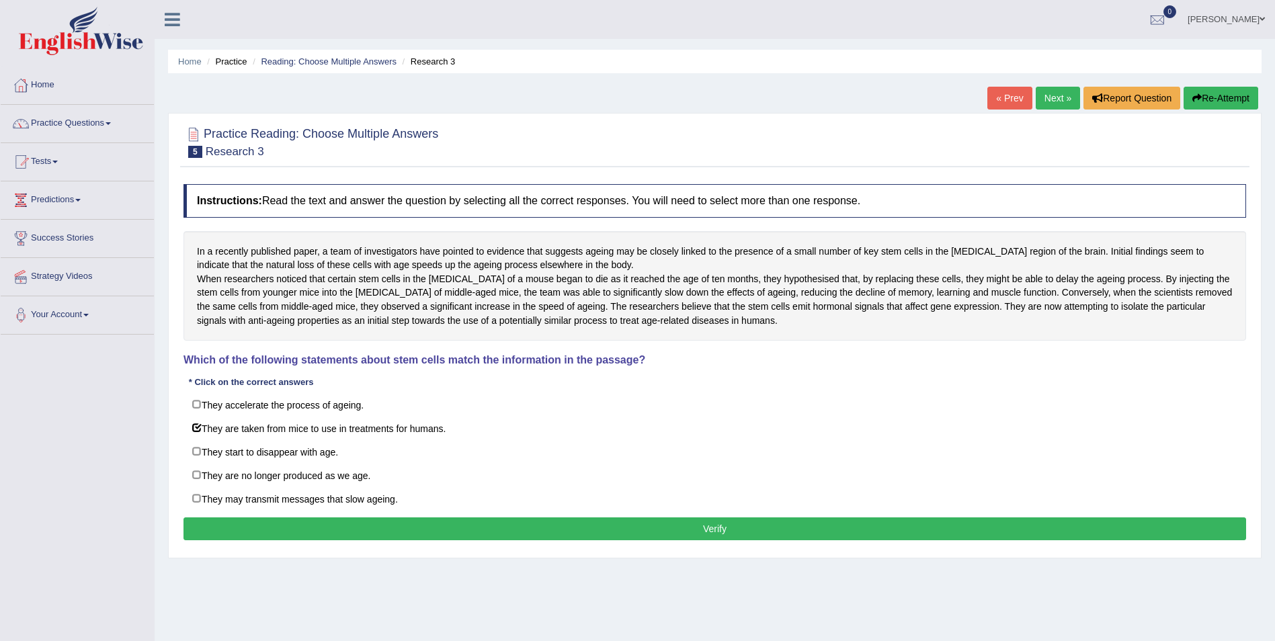
click at [626, 540] on button "Verify" at bounding box center [715, 529] width 1063 height 23
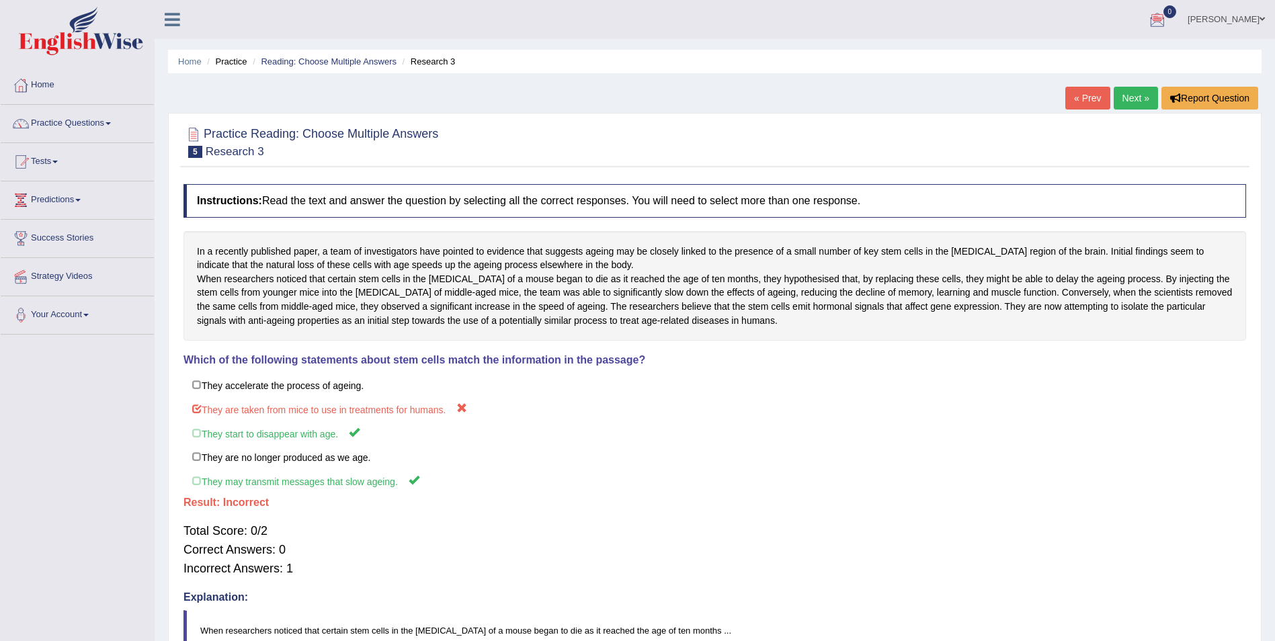
click at [1141, 93] on link "Next »" at bounding box center [1136, 98] width 44 height 23
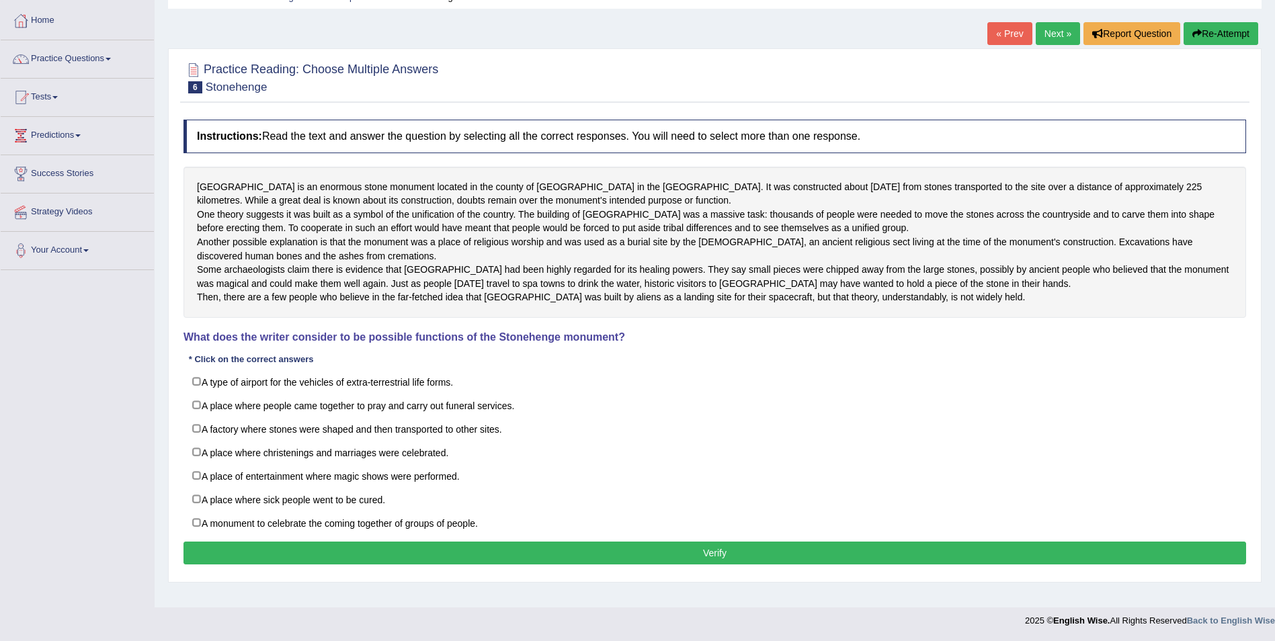
scroll to position [110, 0]
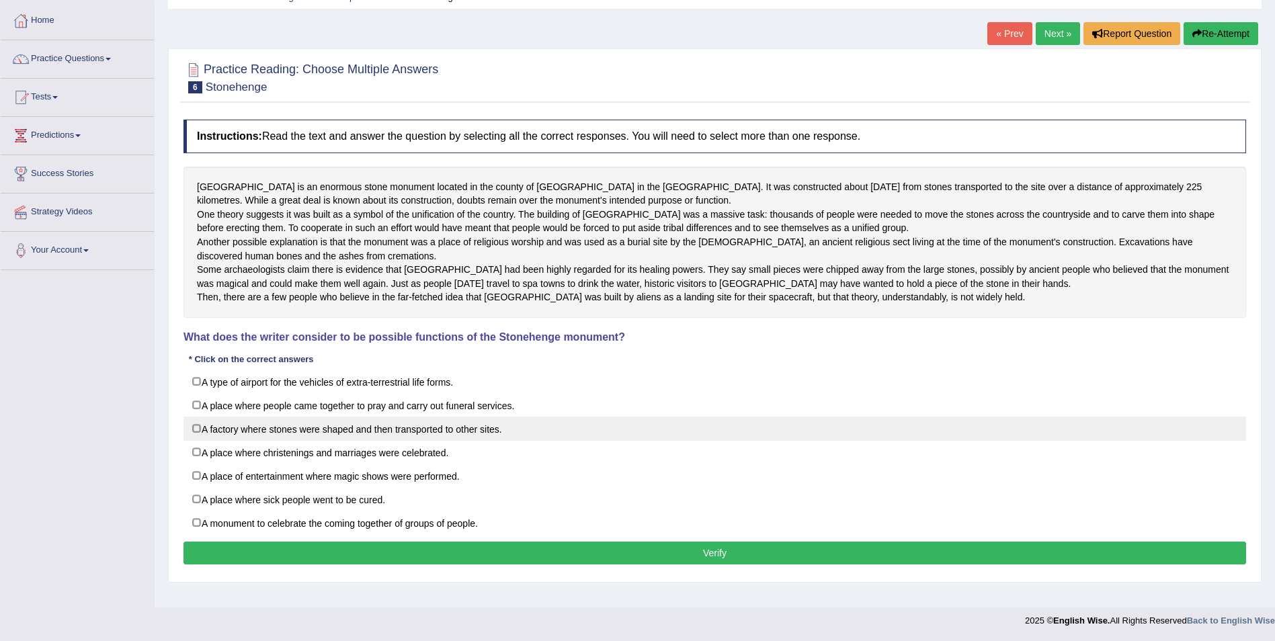
click at [198, 441] on label "A factory where stones were shaped and then transported to other sites." at bounding box center [715, 429] width 1063 height 24
checkbox input "true"
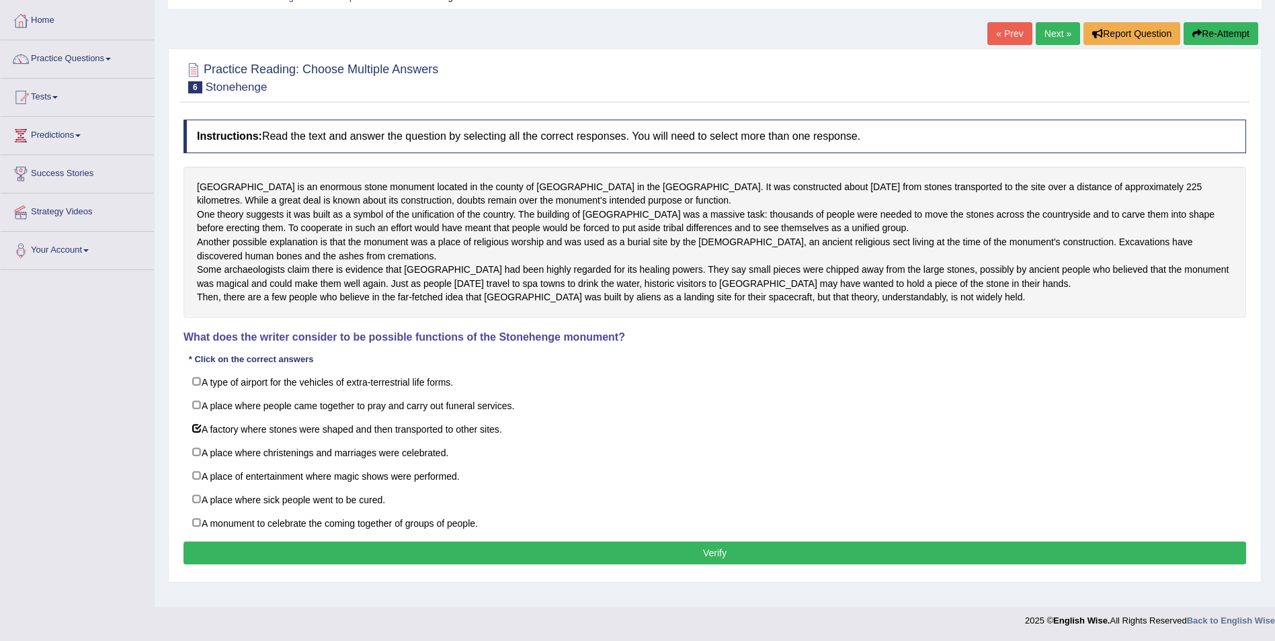
click at [764, 559] on button "Verify" at bounding box center [715, 553] width 1063 height 23
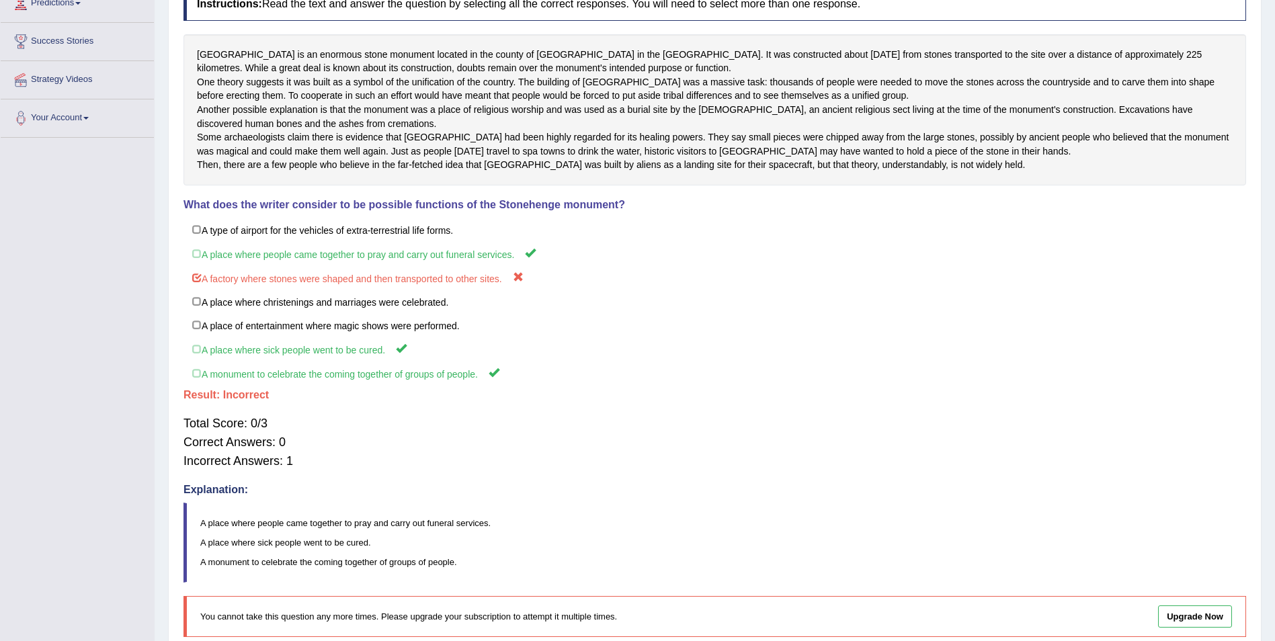
scroll to position [0, 0]
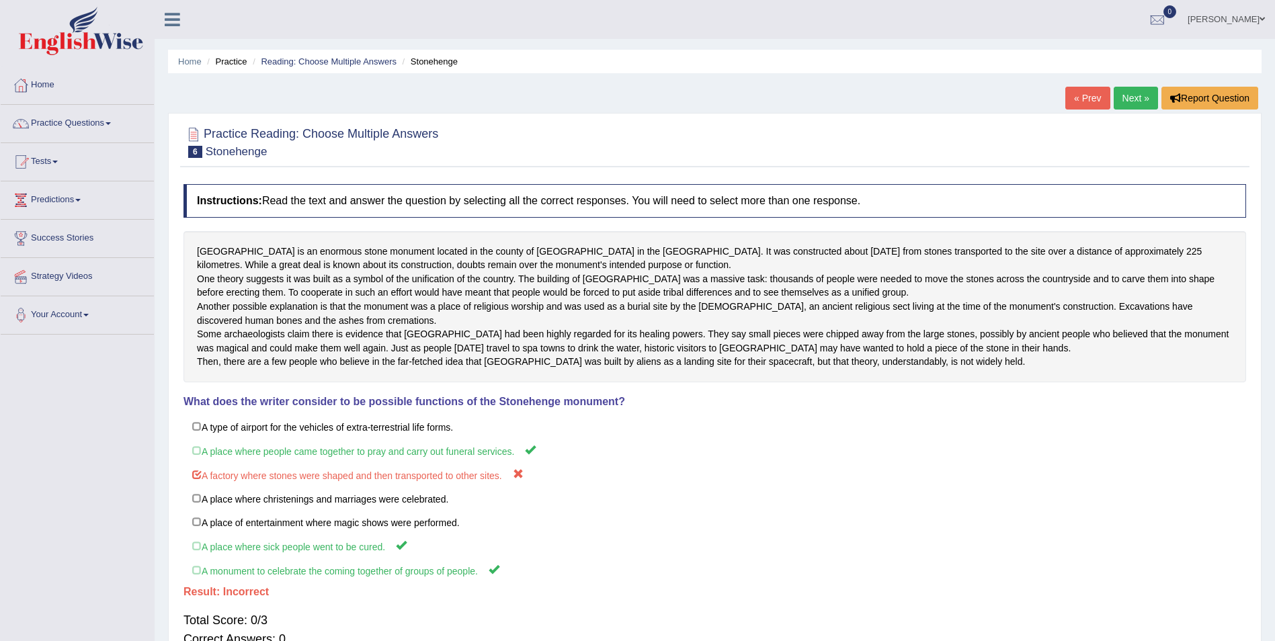
click at [1140, 103] on link "Next »" at bounding box center [1136, 98] width 44 height 23
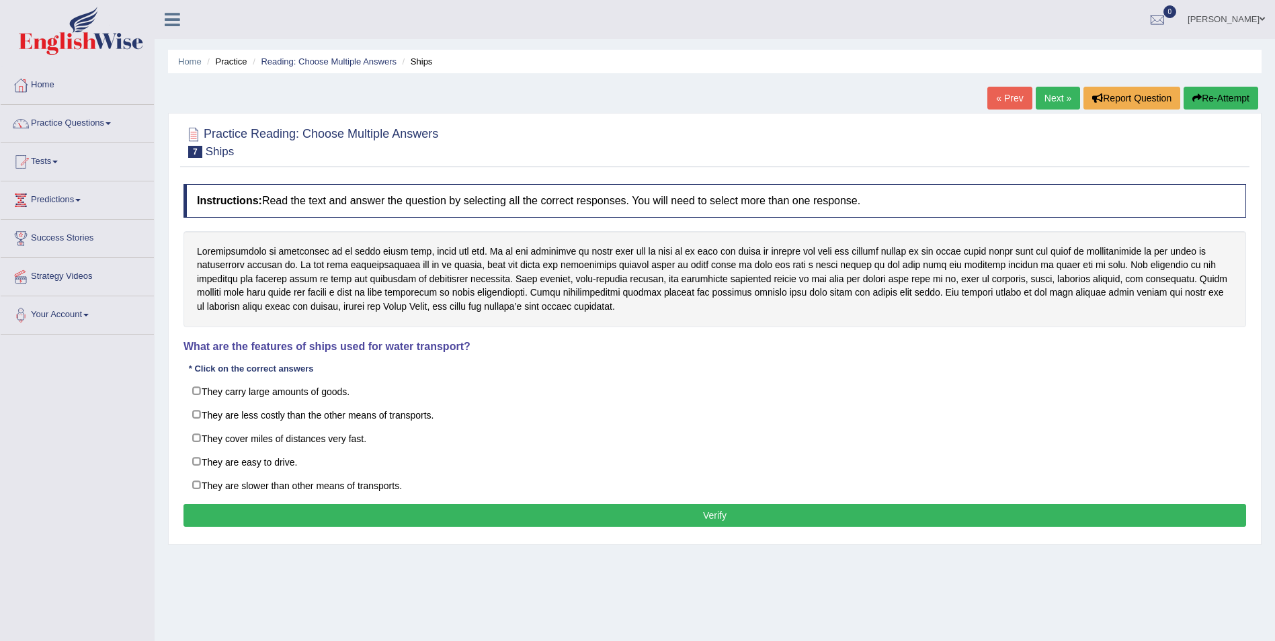
drag, startPoint x: 575, startPoint y: 517, endPoint x: 555, endPoint y: 520, distance: 20.3
click at [557, 520] on button "Verify" at bounding box center [715, 515] width 1063 height 23
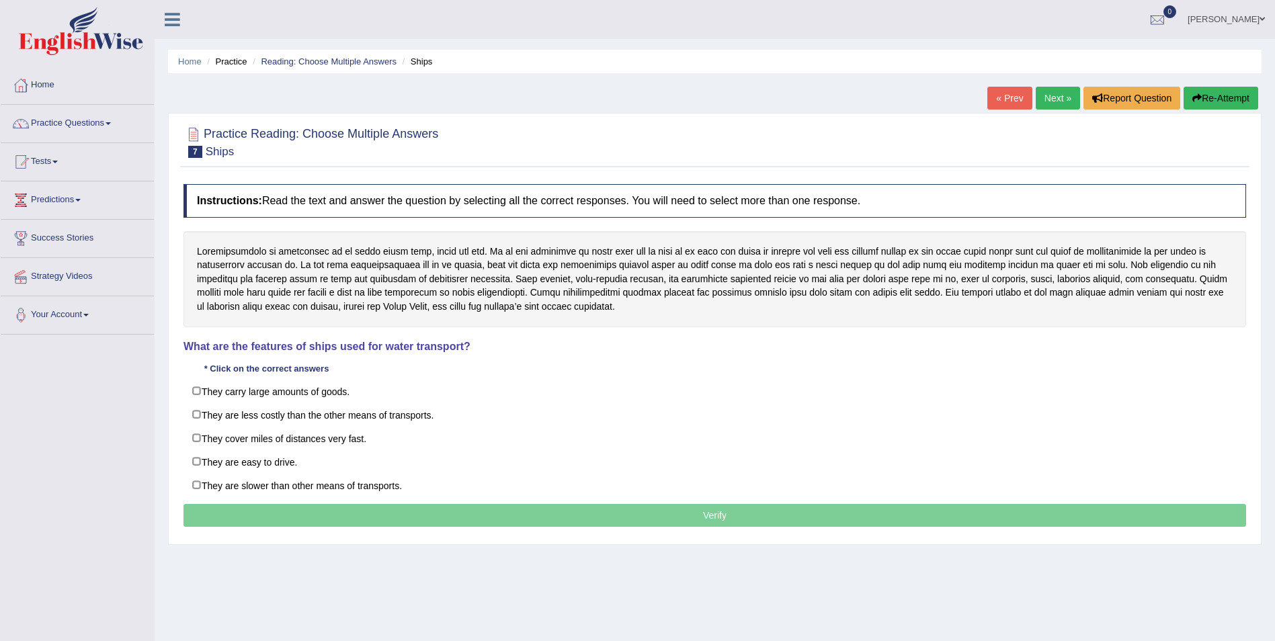
click at [554, 519] on p "Verify" at bounding box center [715, 515] width 1063 height 23
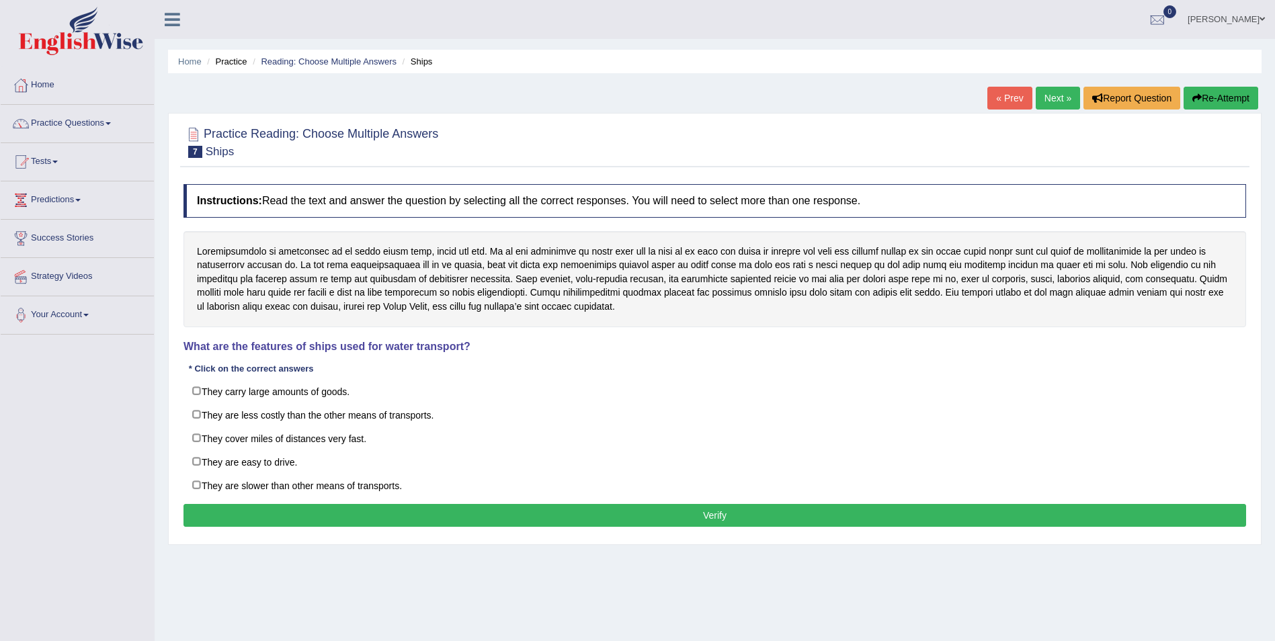
drag, startPoint x: 514, startPoint y: 532, endPoint x: 366, endPoint y: 518, distance: 148.6
click at [456, 537] on div "Instructions: Read the text and answer the question by selecting all the correc…" at bounding box center [715, 357] width 1070 height 360
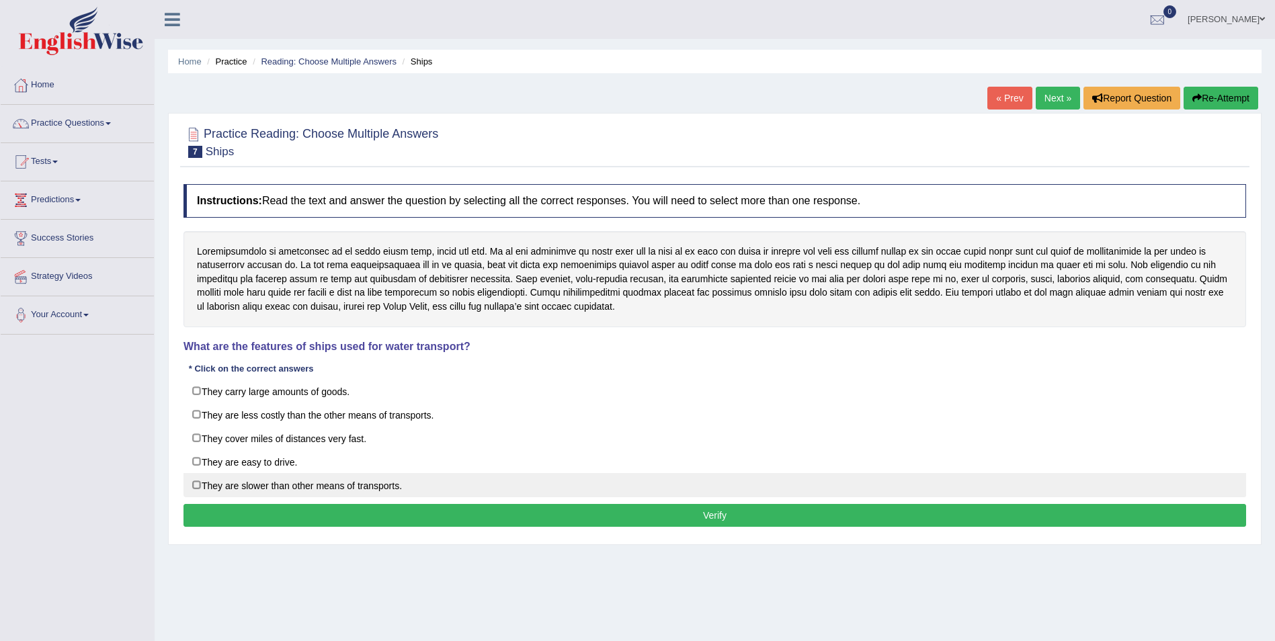
click at [200, 491] on label "They are slower than other means of transports." at bounding box center [715, 485] width 1063 height 24
checkbox input "true"
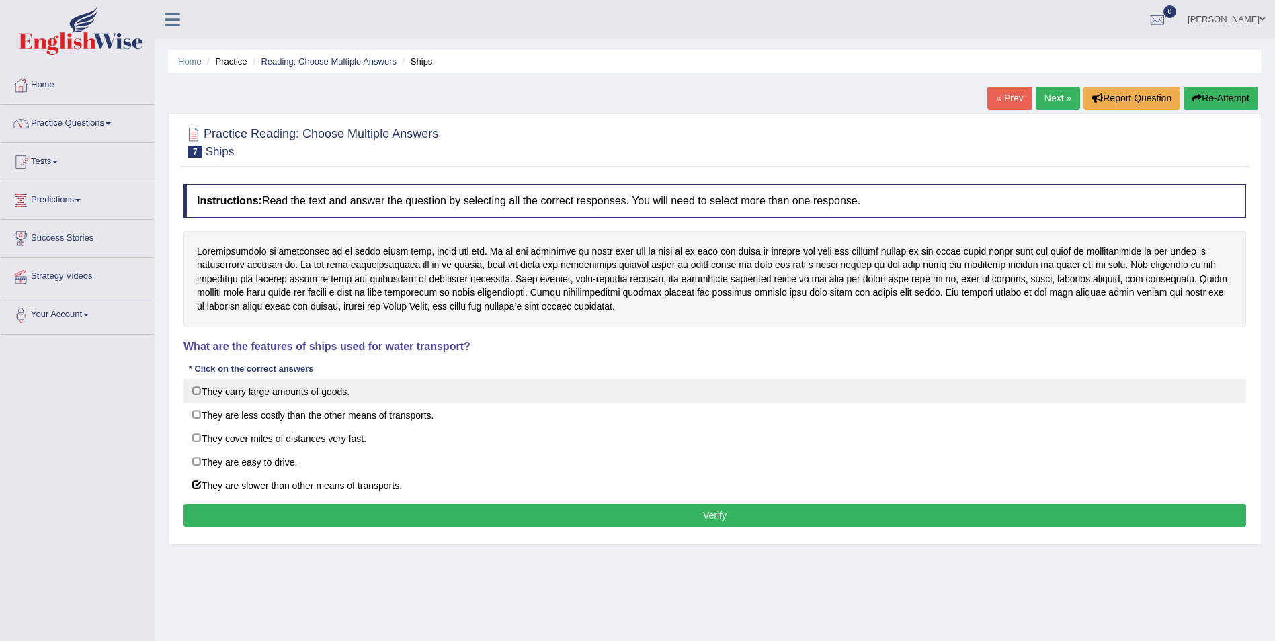
click at [198, 393] on label "They carry large amounts of goods." at bounding box center [715, 391] width 1063 height 24
checkbox input "true"
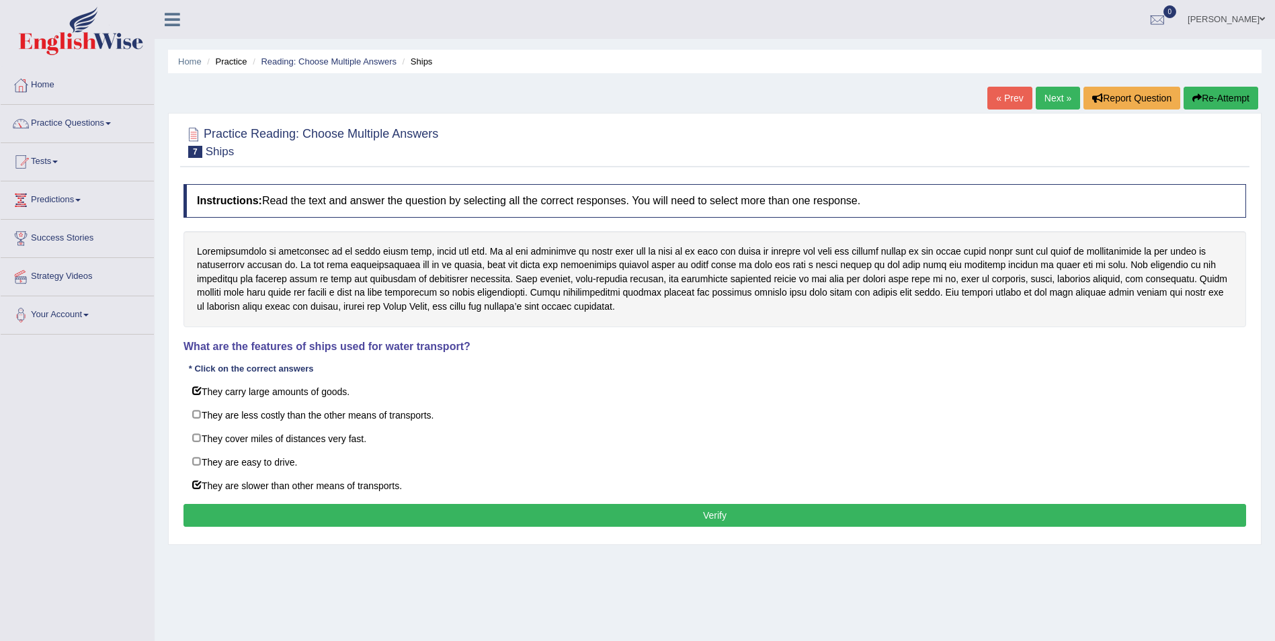
click at [386, 512] on button "Verify" at bounding box center [715, 515] width 1063 height 23
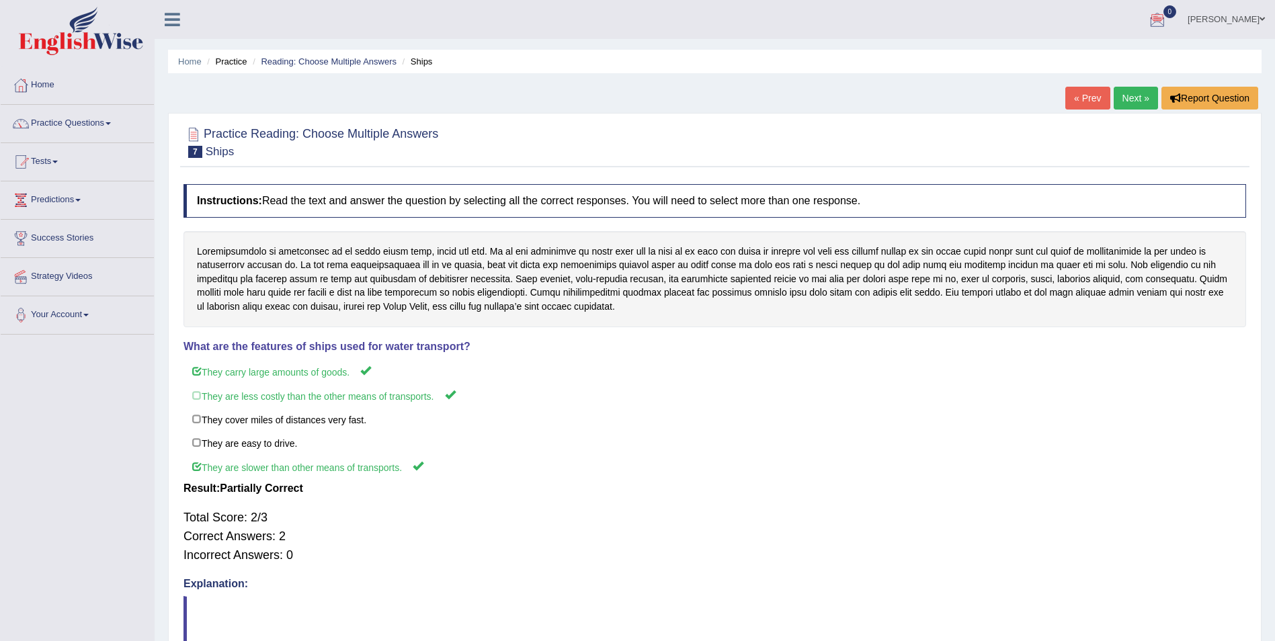
click at [1136, 99] on link "Next »" at bounding box center [1136, 98] width 44 height 23
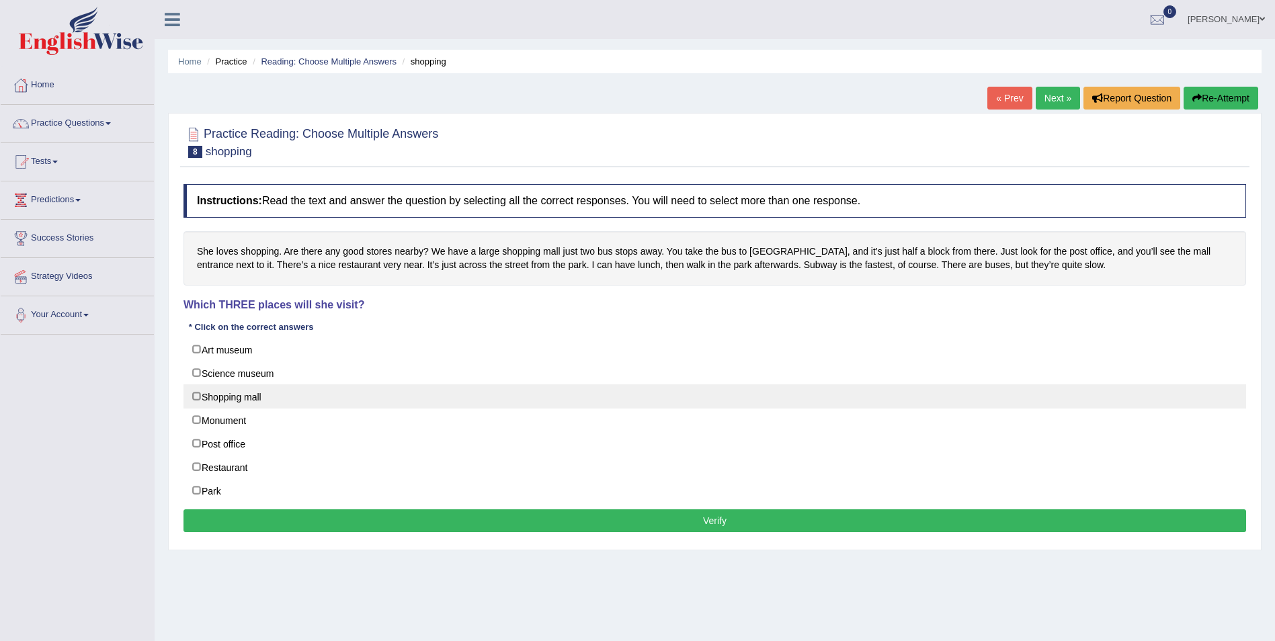
click at [195, 399] on label "Shopping mall" at bounding box center [715, 397] width 1063 height 24
checkbox input "true"
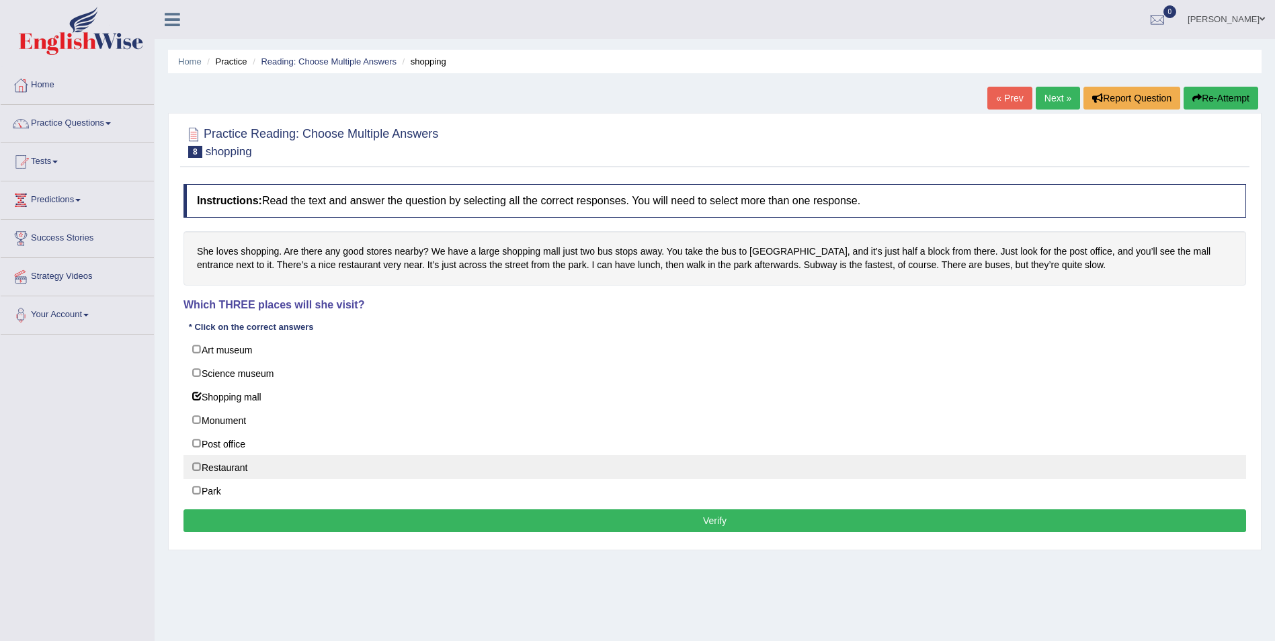
click at [199, 471] on label "Restaurant" at bounding box center [715, 467] width 1063 height 24
checkbox input "true"
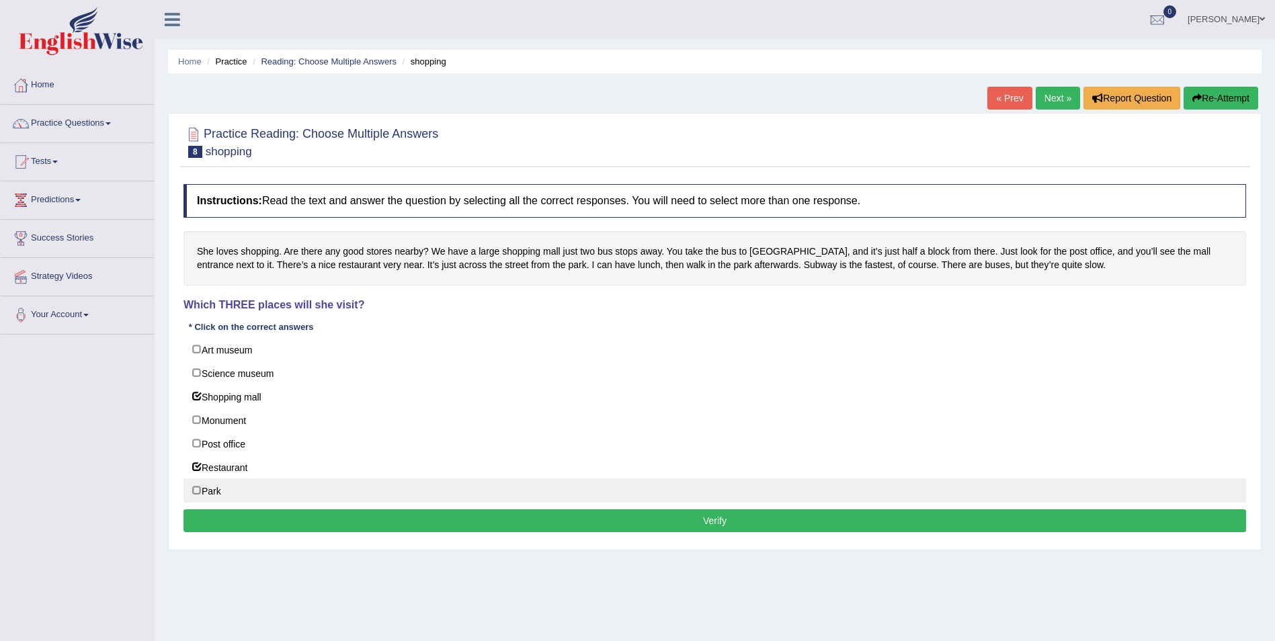
drag, startPoint x: 195, startPoint y: 493, endPoint x: 190, endPoint y: 488, distance: 7.6
click at [194, 493] on label "Park" at bounding box center [715, 491] width 1063 height 24
checkbox input "true"
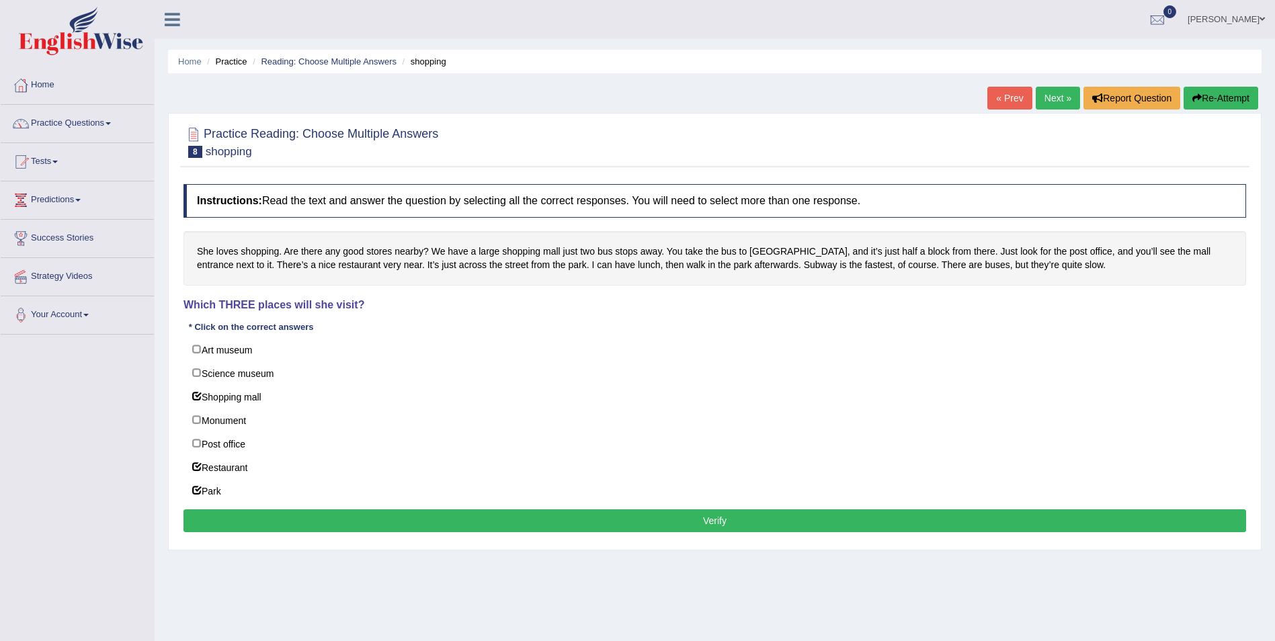
click at [625, 530] on button "Verify" at bounding box center [715, 521] width 1063 height 23
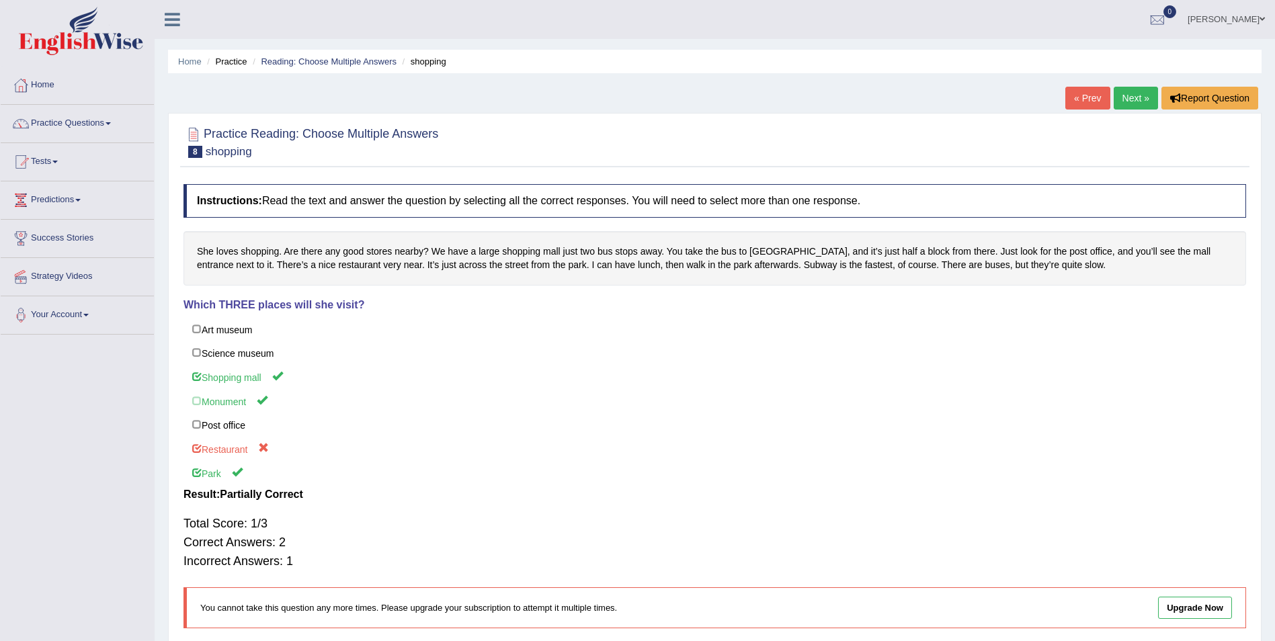
click at [1134, 95] on link "Next »" at bounding box center [1136, 98] width 44 height 23
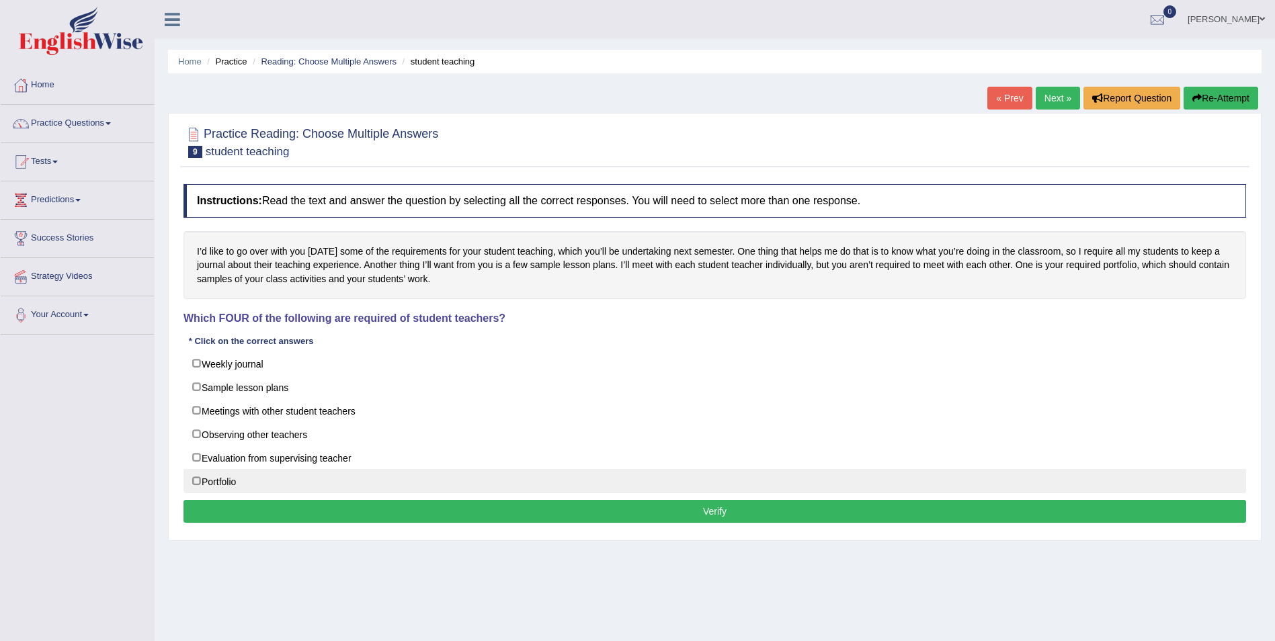
click at [197, 483] on label "Portfolio" at bounding box center [715, 481] width 1063 height 24
checkbox input "true"
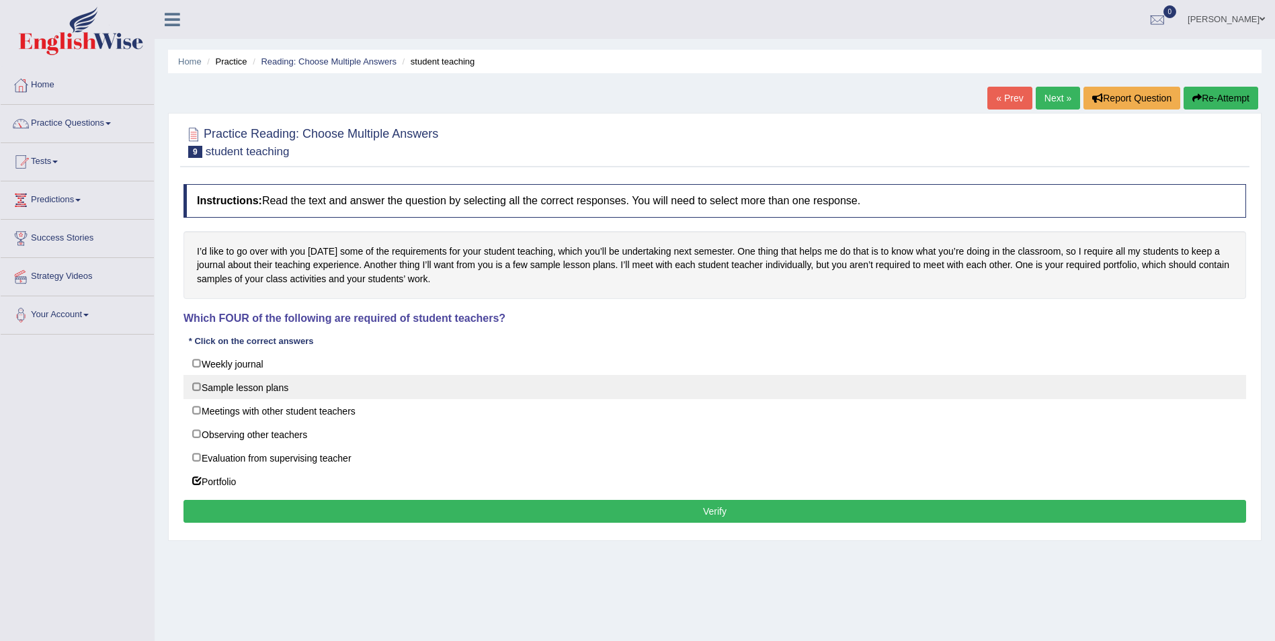
click at [188, 385] on label "Sample lesson plans" at bounding box center [715, 387] width 1063 height 24
checkbox input "true"
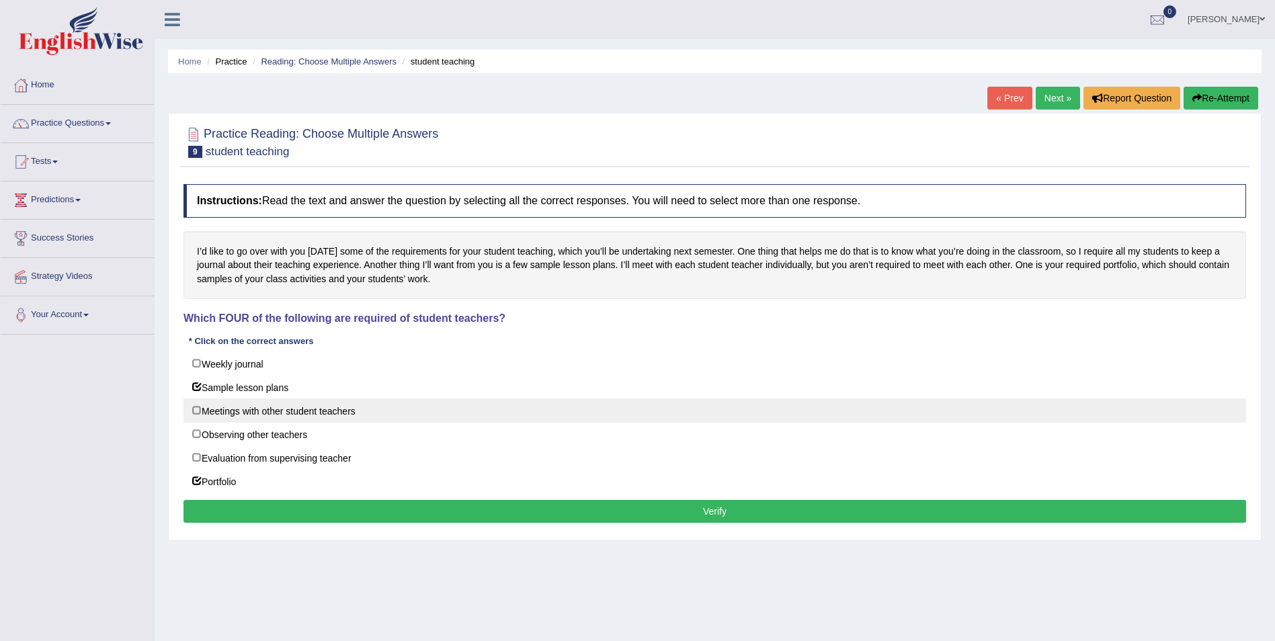
click at [198, 415] on label "Meetings with other student teachers" at bounding box center [715, 411] width 1063 height 24
checkbox input "true"
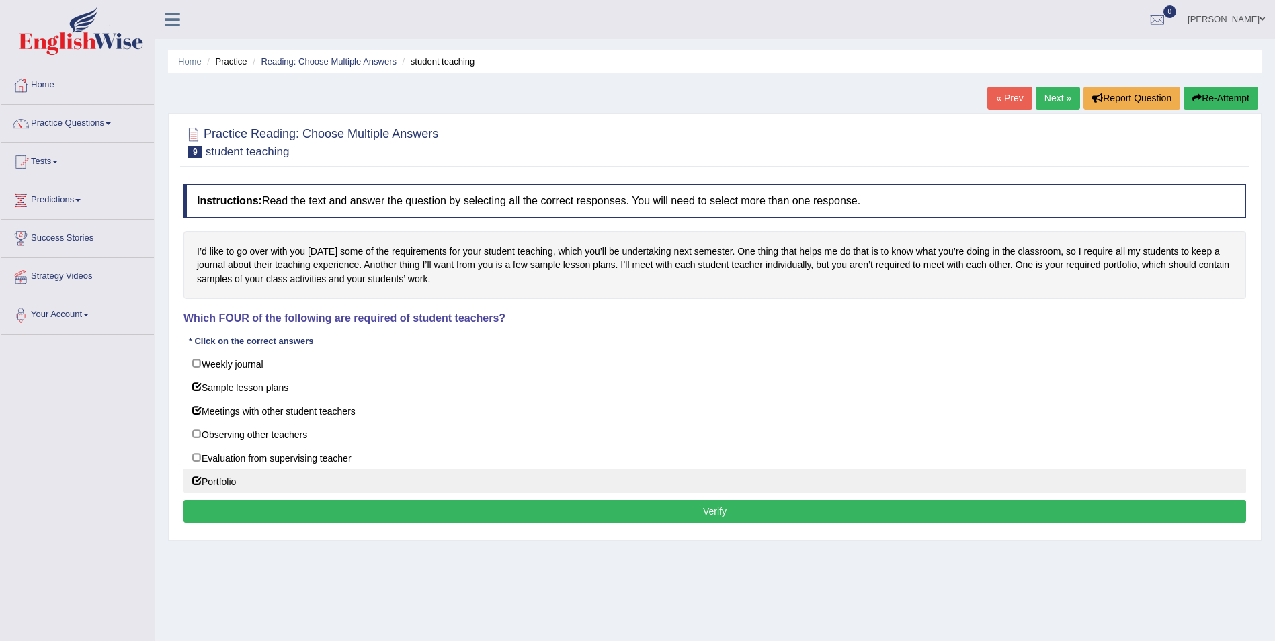
click at [196, 485] on label "Portfolio" at bounding box center [715, 481] width 1063 height 24
checkbox input "false"
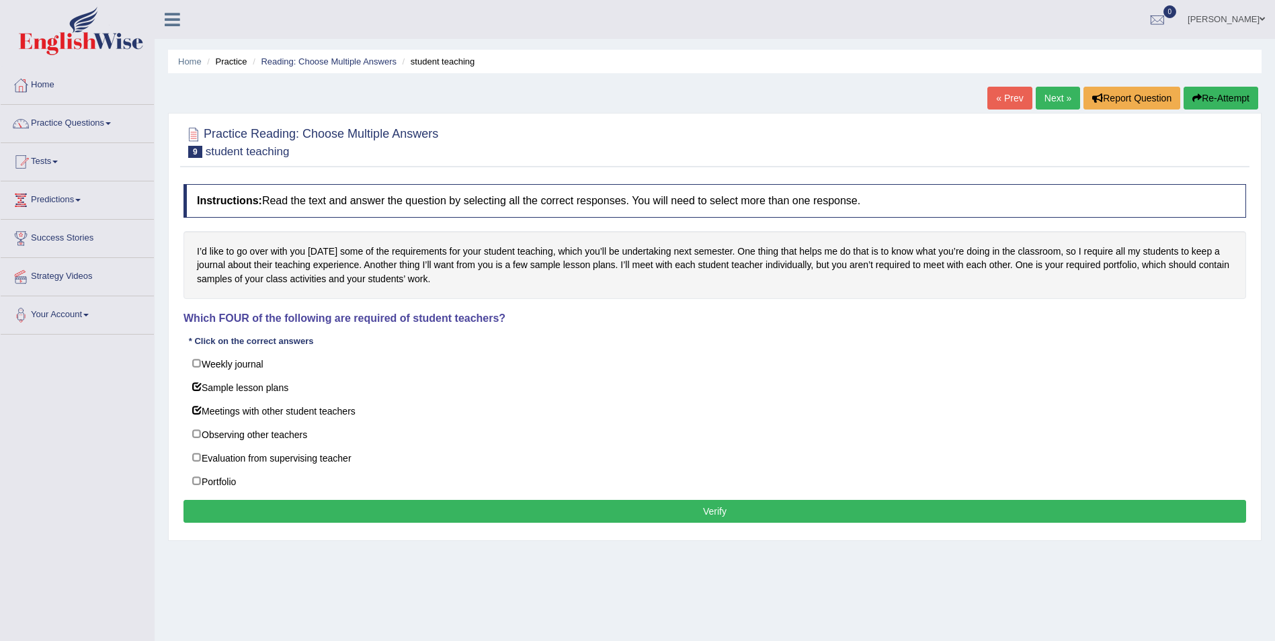
click at [510, 514] on button "Verify" at bounding box center [715, 511] width 1063 height 23
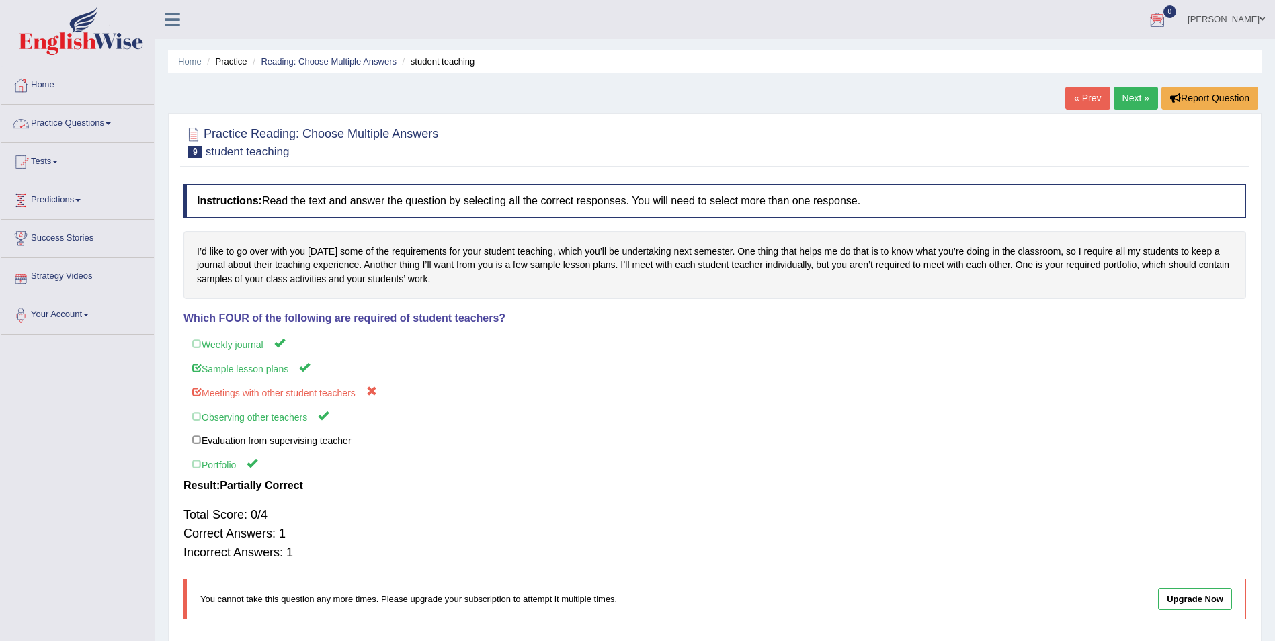
click at [114, 125] on link "Practice Questions" at bounding box center [77, 122] width 153 height 34
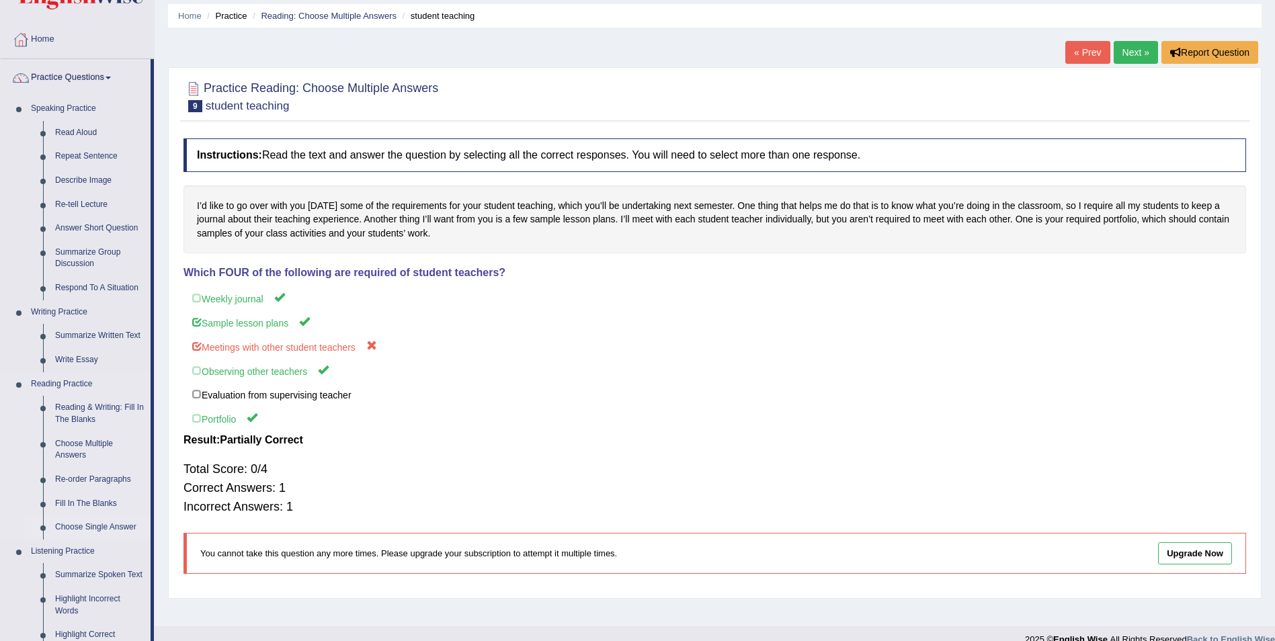
scroll to position [67, 0]
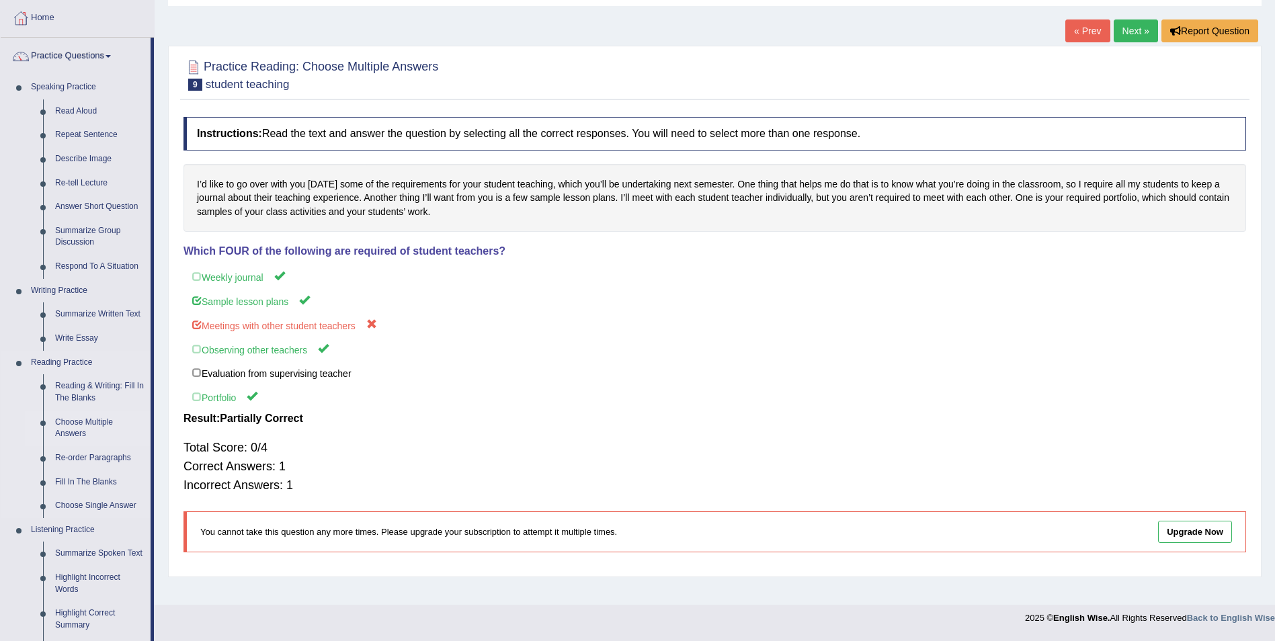
click at [91, 426] on link "Choose Multiple Answers" at bounding box center [100, 429] width 102 height 36
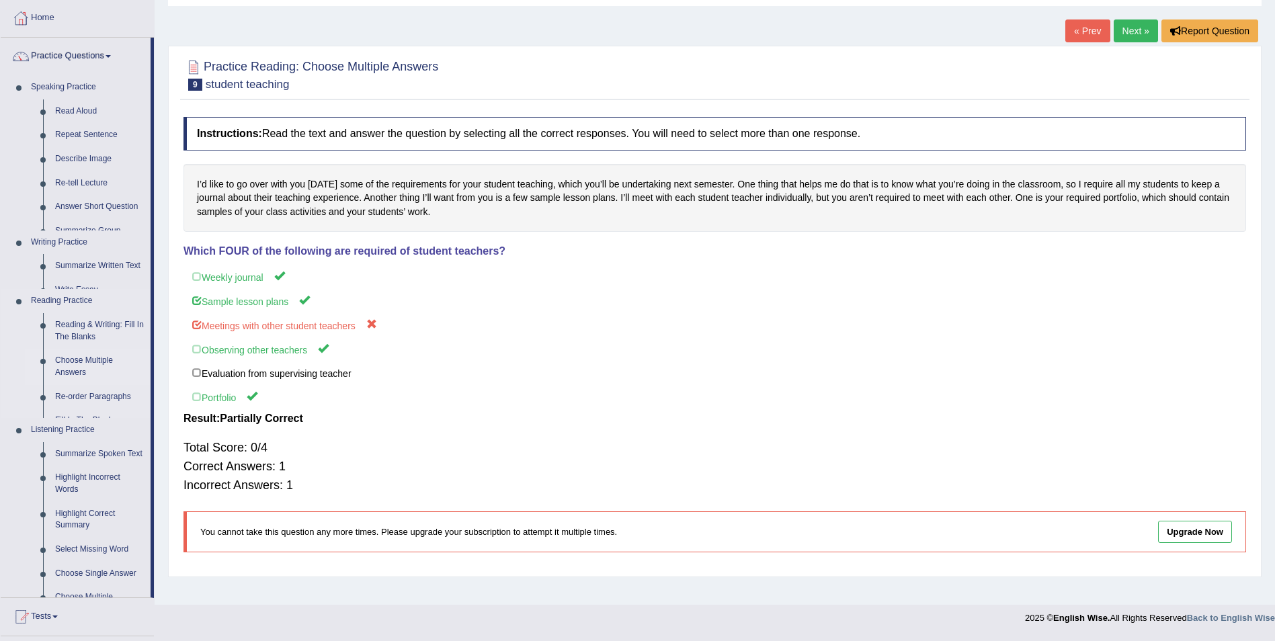
scroll to position [65, 0]
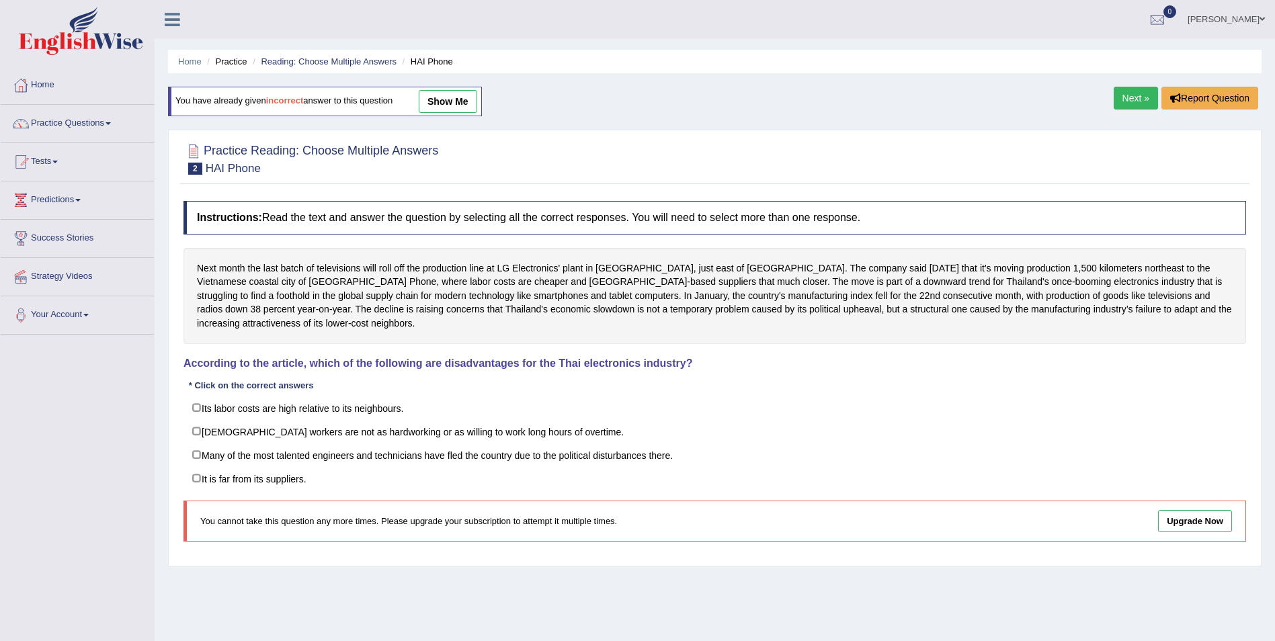
click at [1133, 104] on link "Next »" at bounding box center [1136, 98] width 44 height 23
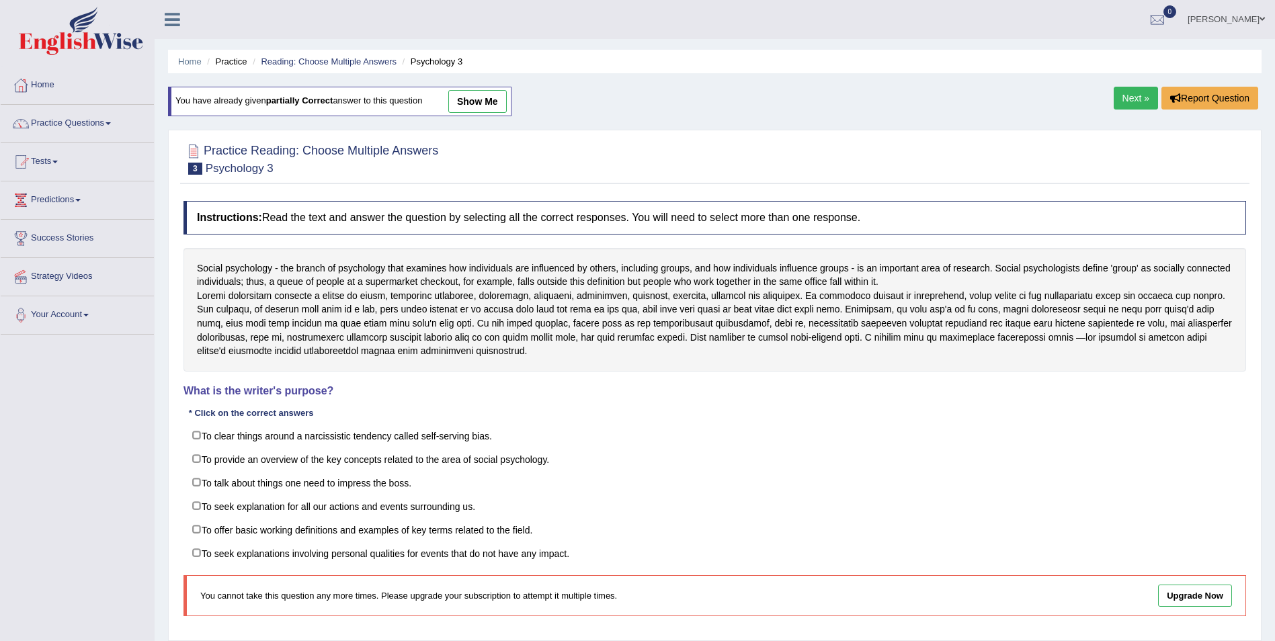
click at [1117, 105] on link "Next »" at bounding box center [1136, 98] width 44 height 23
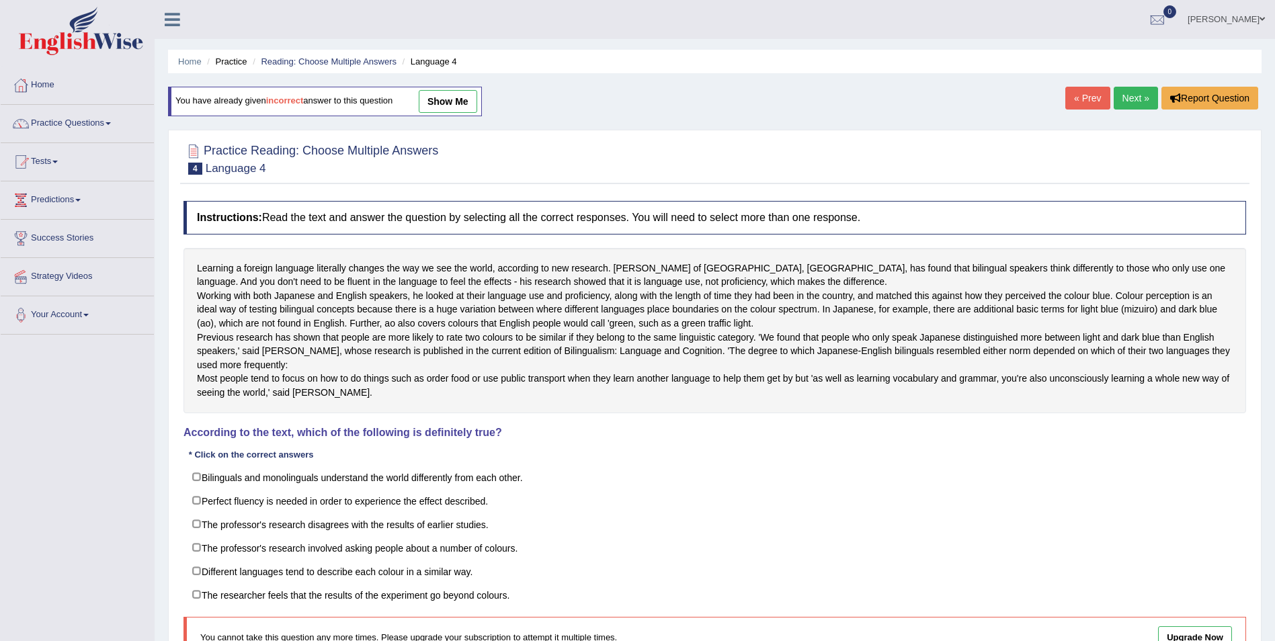
click at [1139, 99] on link "Next »" at bounding box center [1136, 98] width 44 height 23
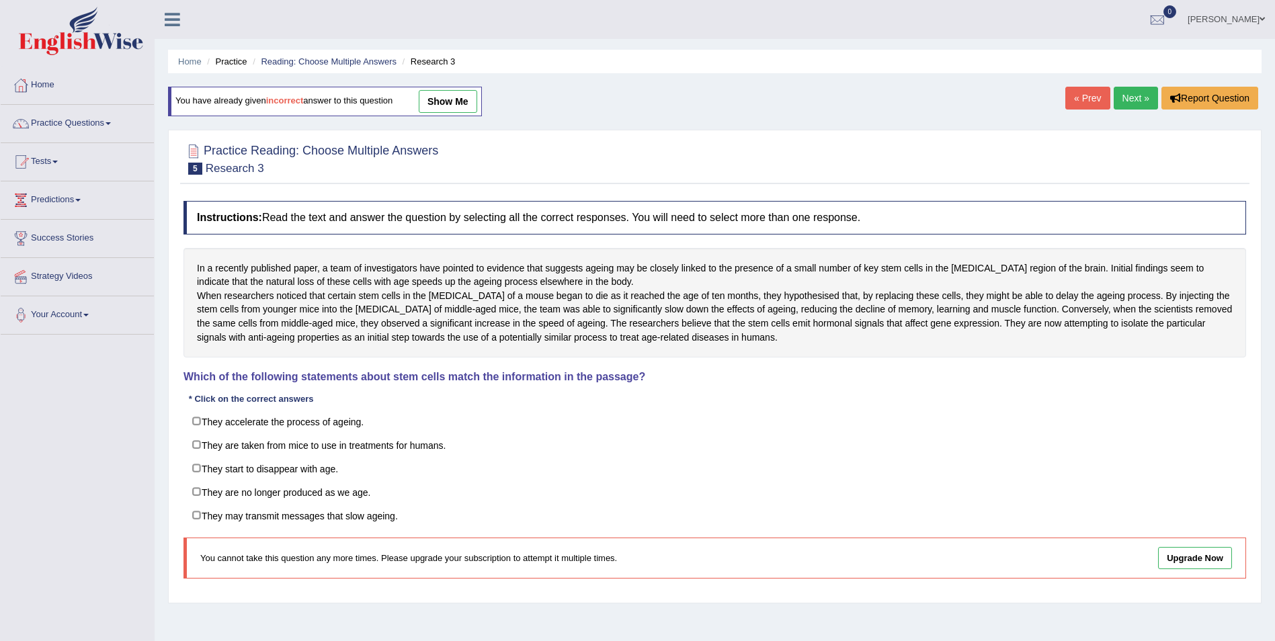
click at [1139, 99] on link "Next »" at bounding box center [1136, 98] width 44 height 23
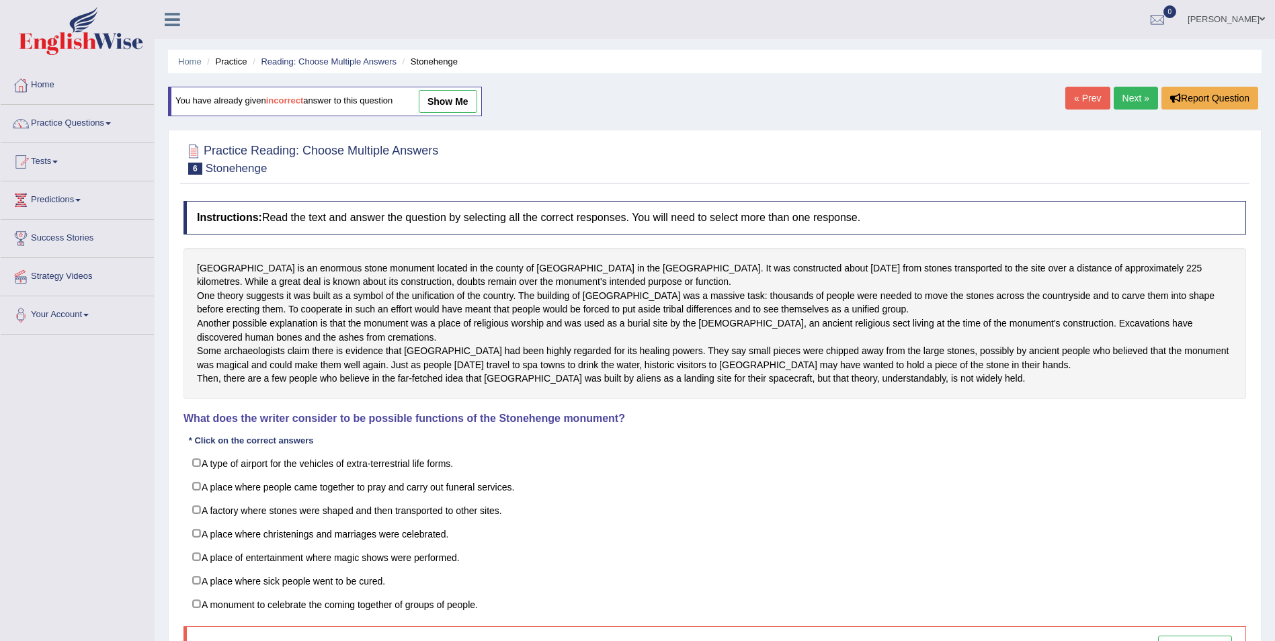
click at [1140, 95] on link "Next »" at bounding box center [1136, 98] width 44 height 23
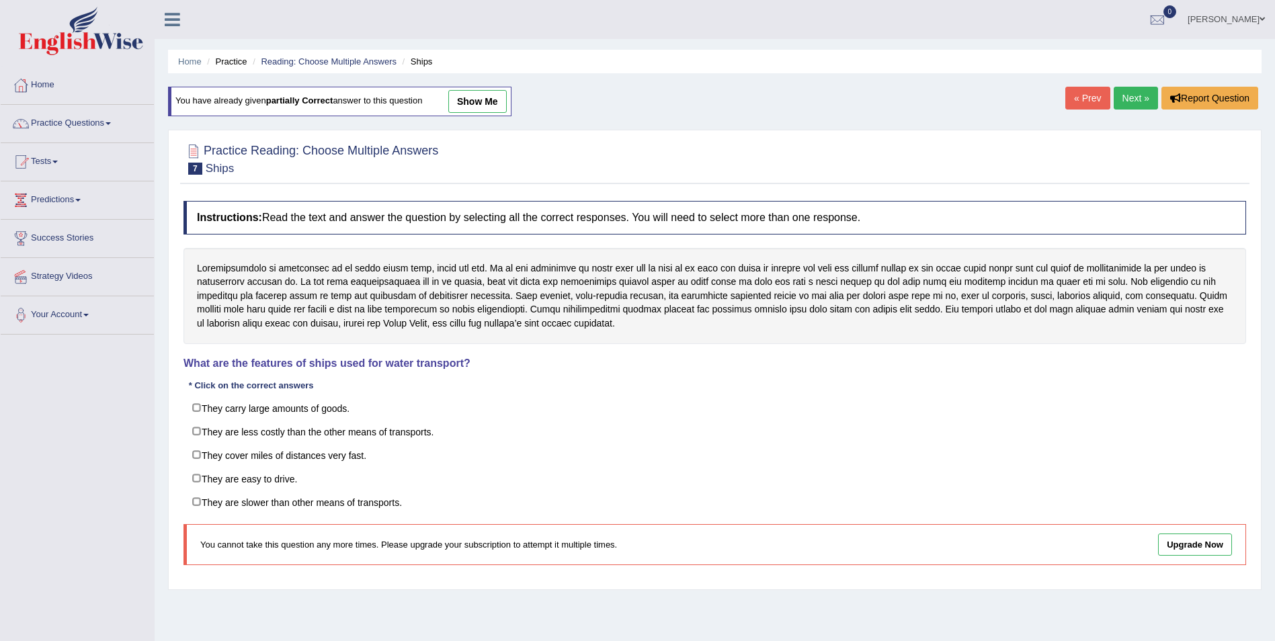
click at [1138, 103] on link "Next »" at bounding box center [1136, 98] width 44 height 23
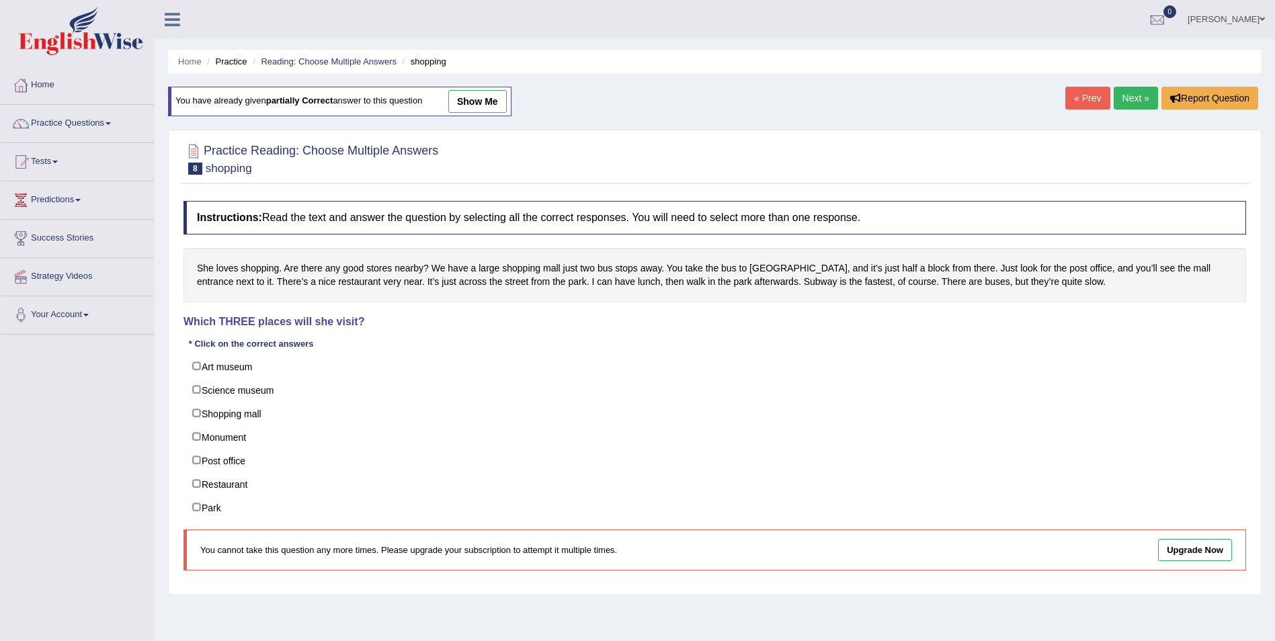
drag, startPoint x: 0, startPoint y: 0, endPoint x: 1138, endPoint y: 102, distance: 1142.6
click at [1138, 102] on link "Next »" at bounding box center [1136, 98] width 44 height 23
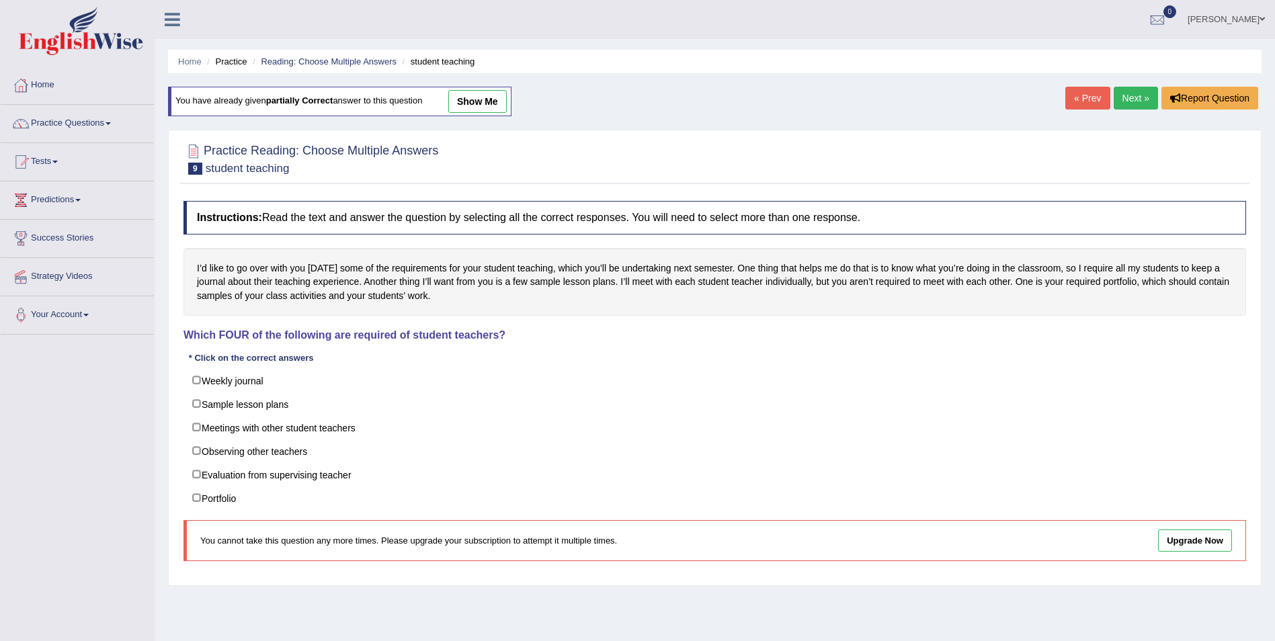
click at [1138, 102] on link "Next »" at bounding box center [1136, 98] width 44 height 23
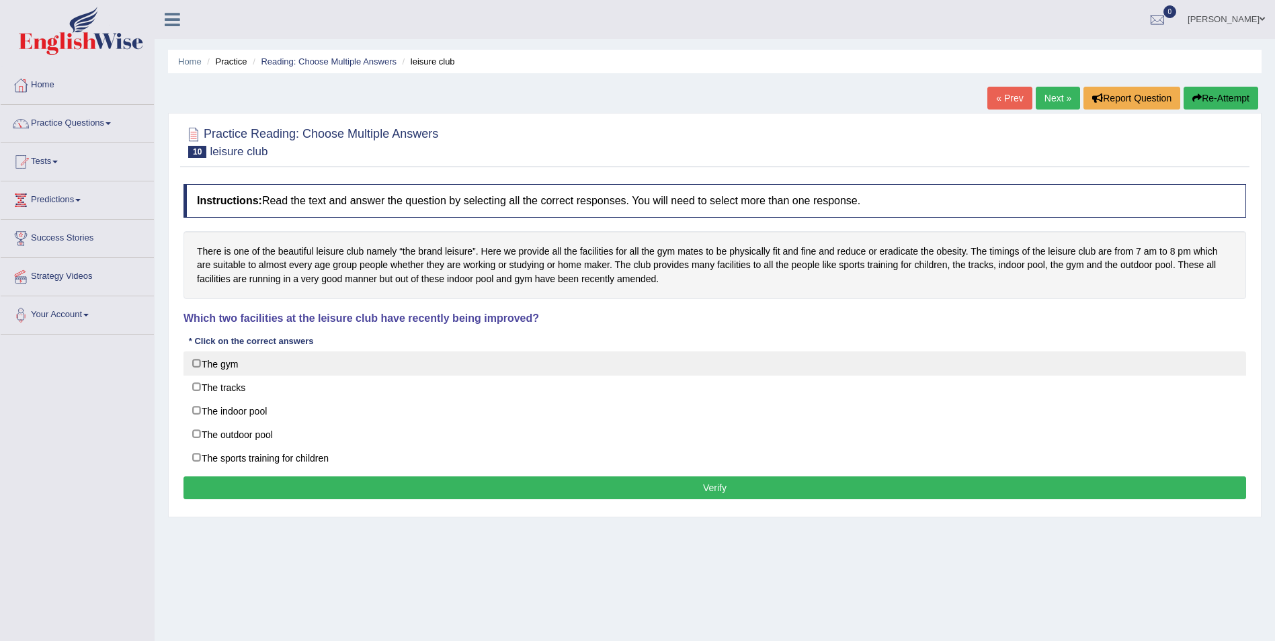
click at [196, 366] on label "The gym" at bounding box center [715, 364] width 1063 height 24
checkbox input "true"
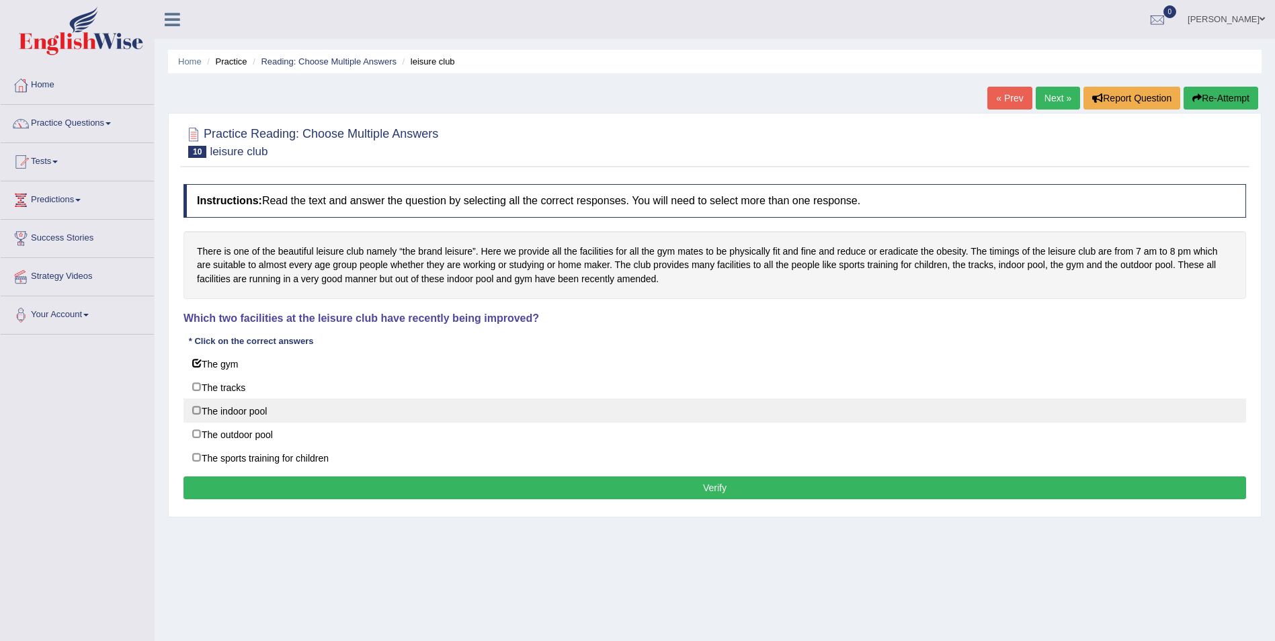
click at [202, 414] on label "The indoor pool" at bounding box center [715, 411] width 1063 height 24
checkbox input "true"
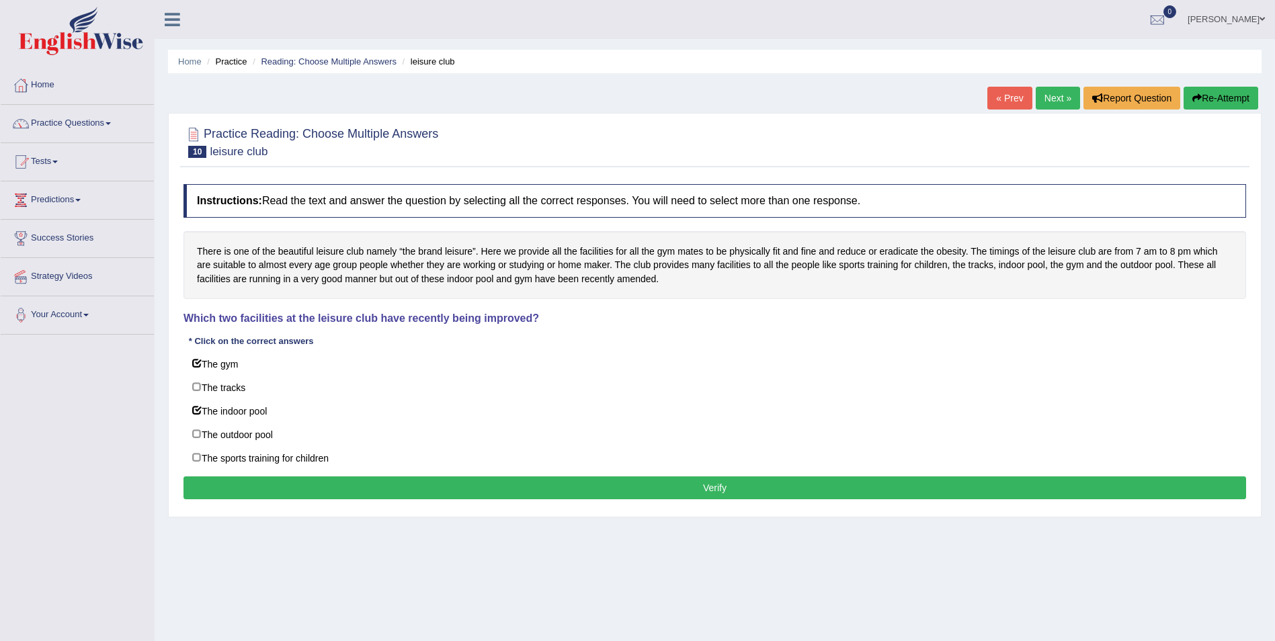
click at [701, 499] on button "Verify" at bounding box center [715, 488] width 1063 height 23
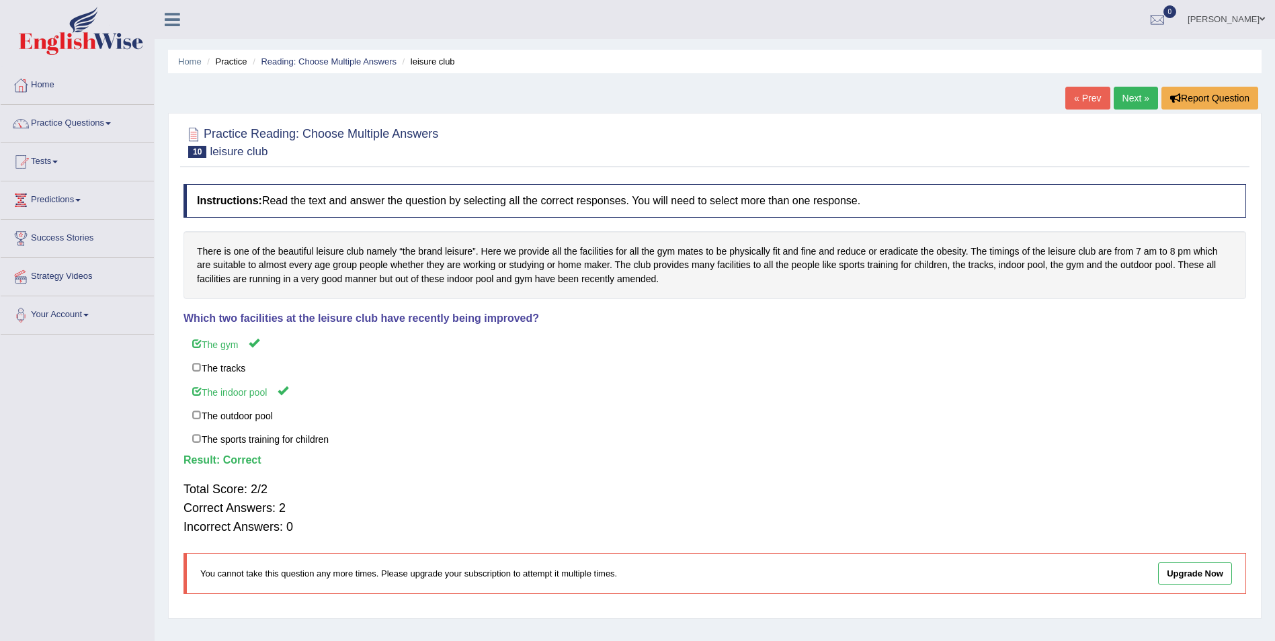
click at [1138, 101] on link "Next »" at bounding box center [1136, 98] width 44 height 23
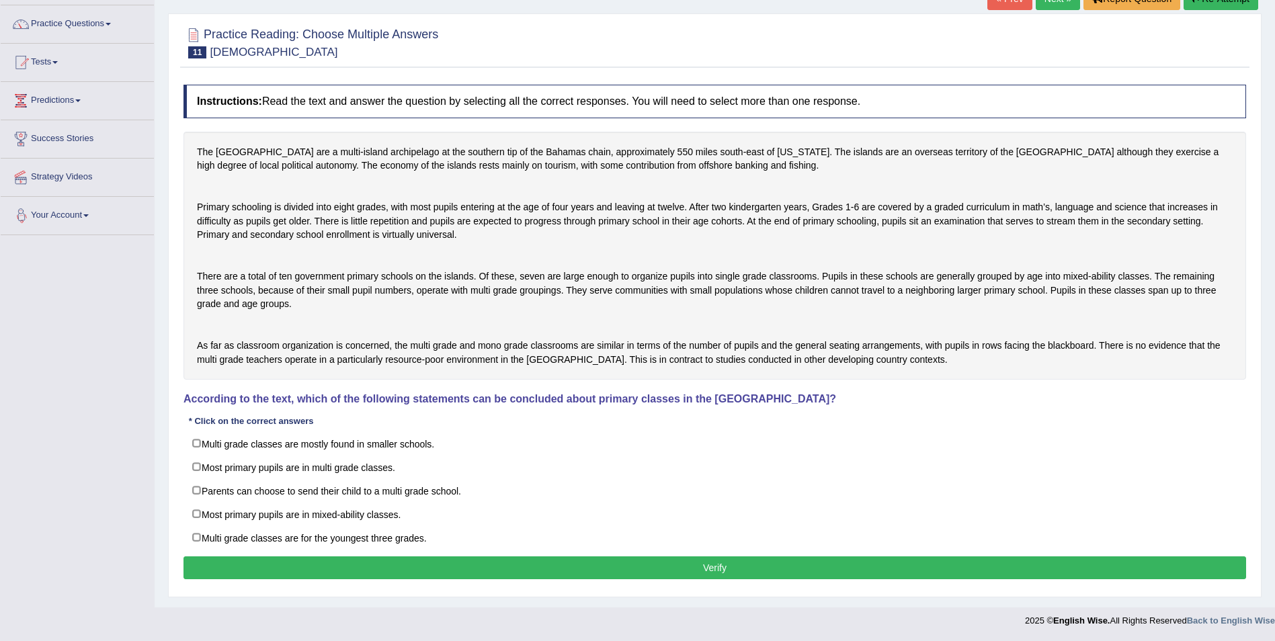
scroll to position [145, 0]
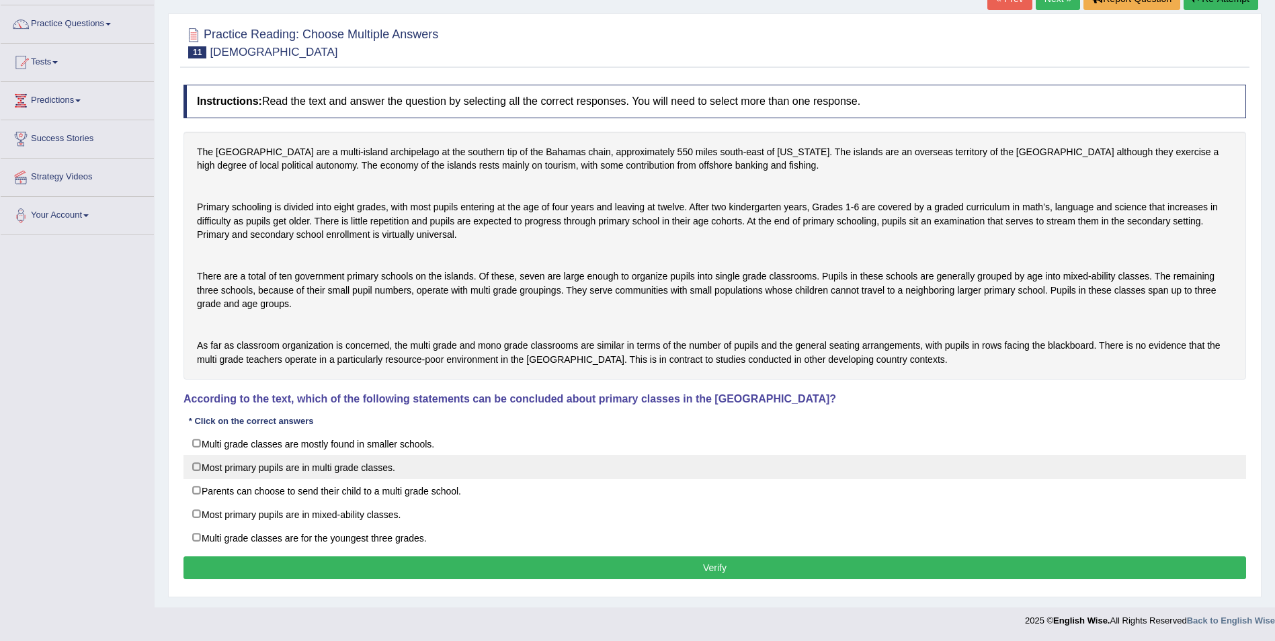
click at [195, 460] on label "Most primary pupils are in multi grade classes." at bounding box center [715, 467] width 1063 height 24
checkbox input "true"
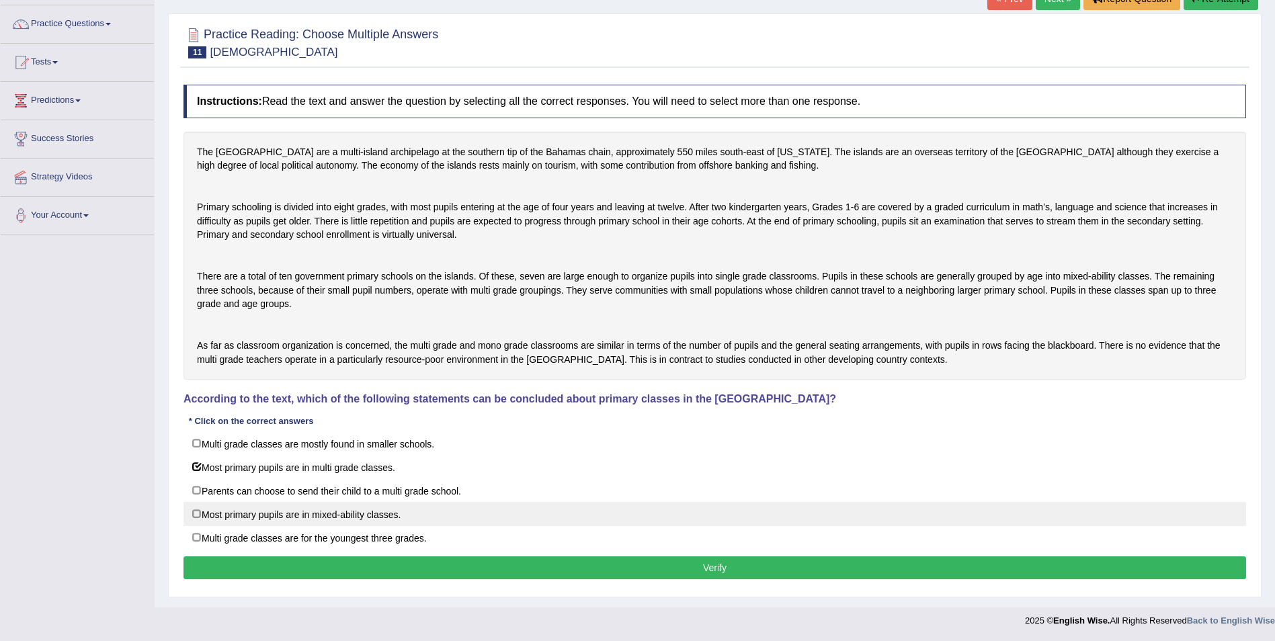
click at [197, 512] on label "Most primary pupils are in mixed-ability classes." at bounding box center [715, 514] width 1063 height 24
checkbox input "true"
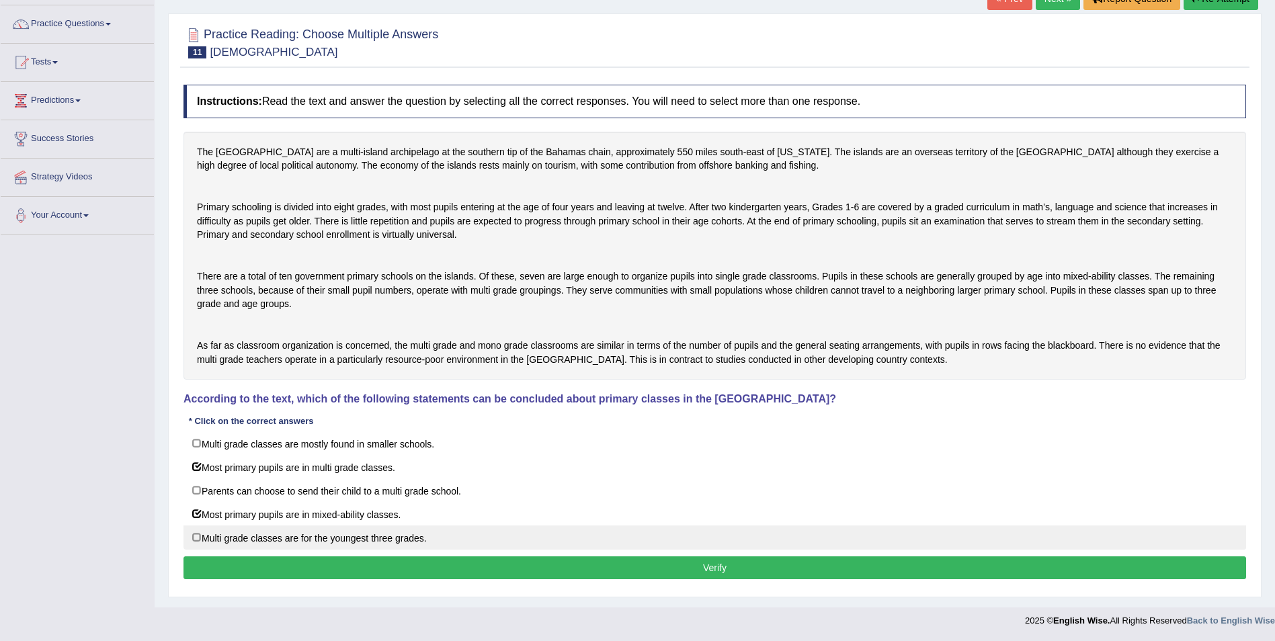
click at [198, 534] on label "Multi grade classes are for the youngest three grades." at bounding box center [715, 538] width 1063 height 24
checkbox input "true"
drag, startPoint x: 651, startPoint y: 567, endPoint x: 508, endPoint y: 562, distance: 142.6
click at [649, 565] on button "Verify" at bounding box center [715, 568] width 1063 height 23
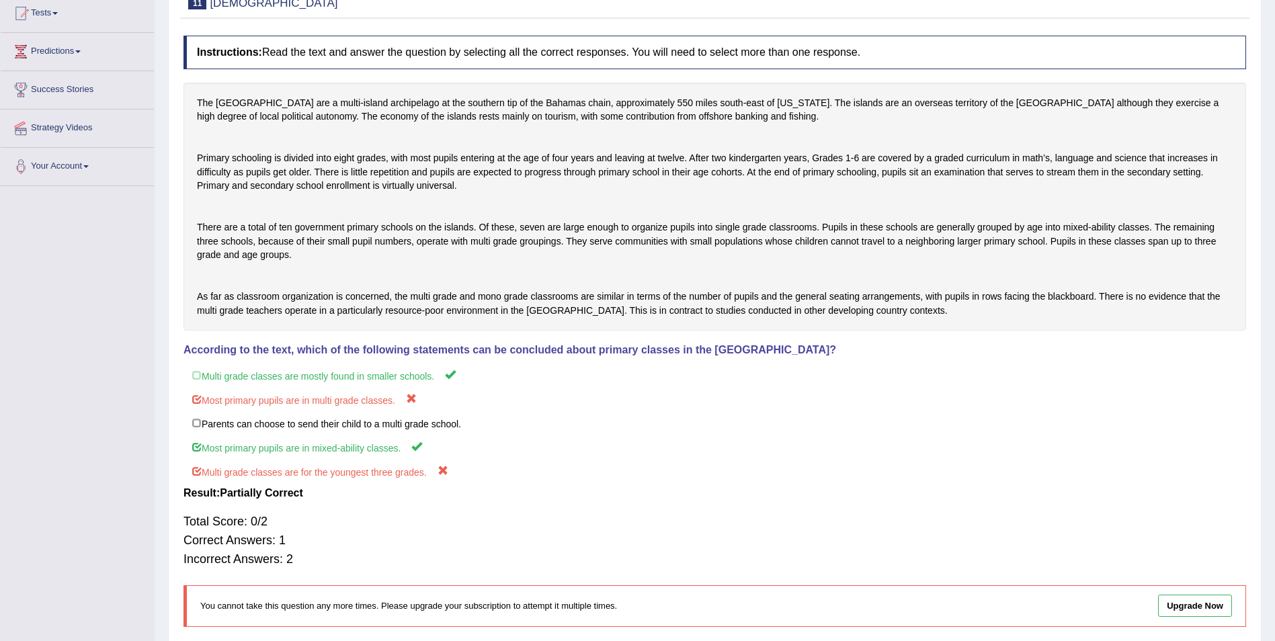
scroll to position [0, 0]
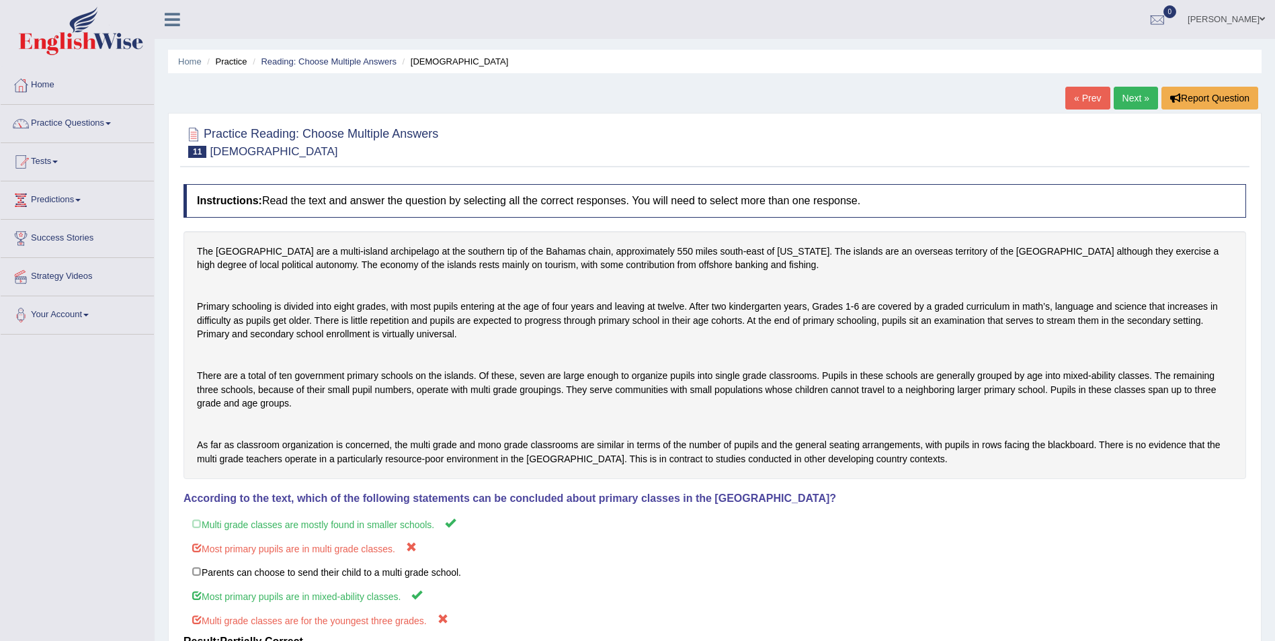
click at [1133, 102] on link "Next »" at bounding box center [1136, 98] width 44 height 23
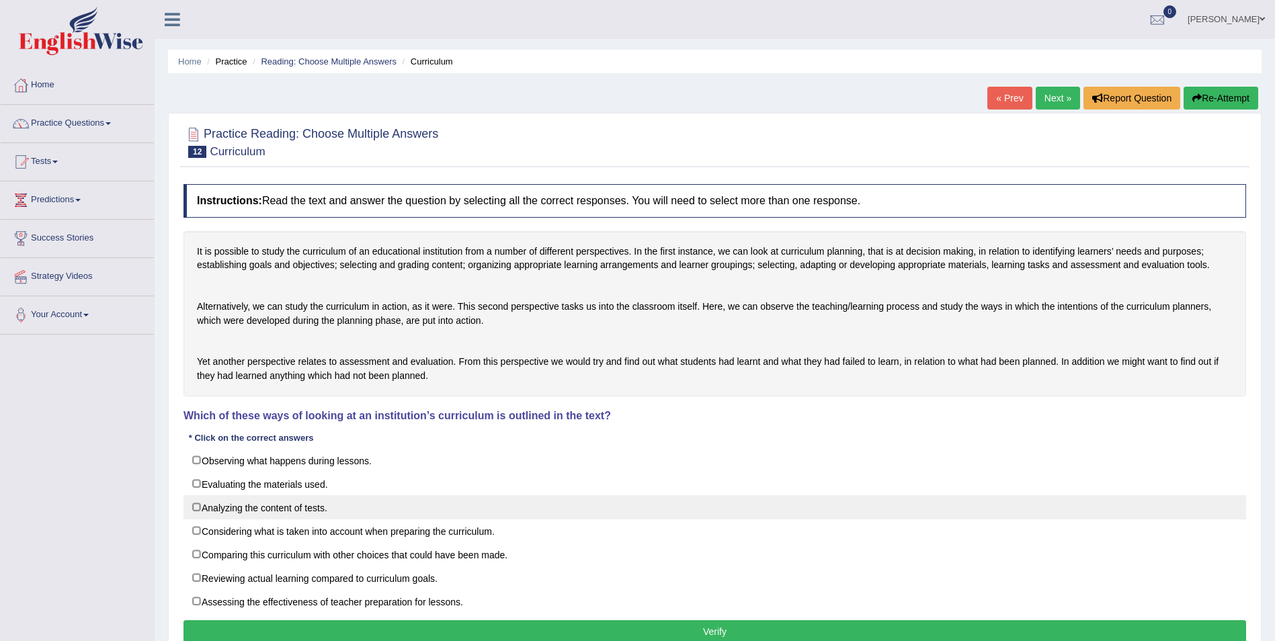
scroll to position [67, 0]
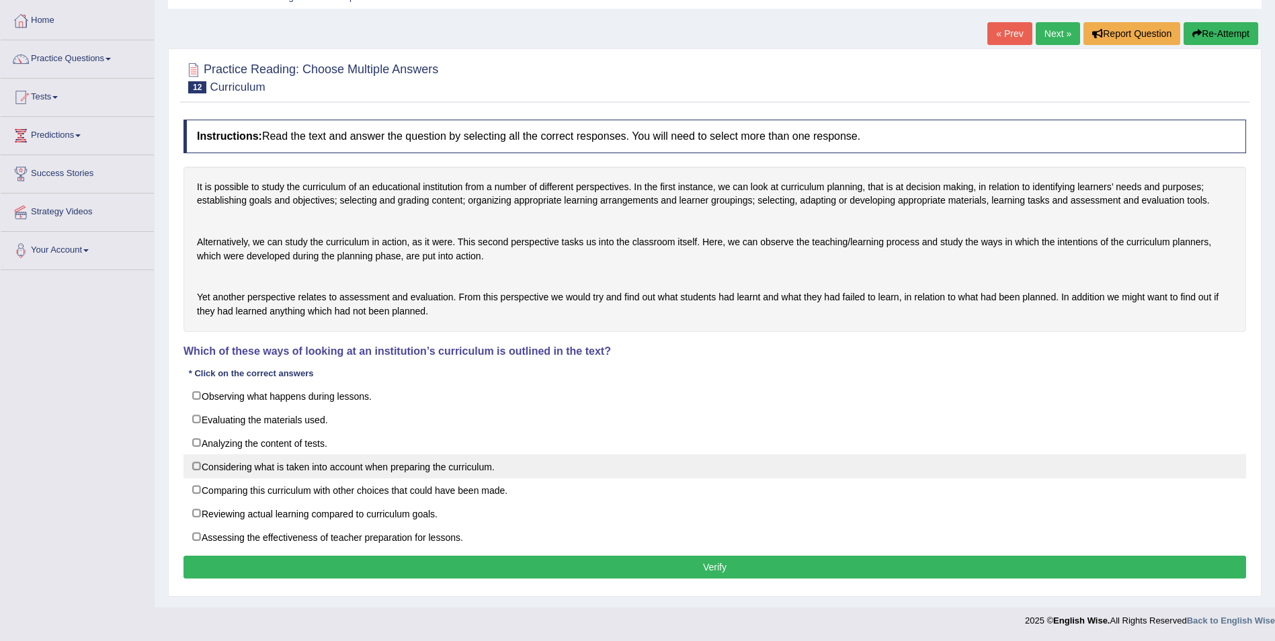
click at [198, 479] on label "Considering what is taken into account when preparing the curriculum." at bounding box center [715, 466] width 1063 height 24
checkbox input "true"
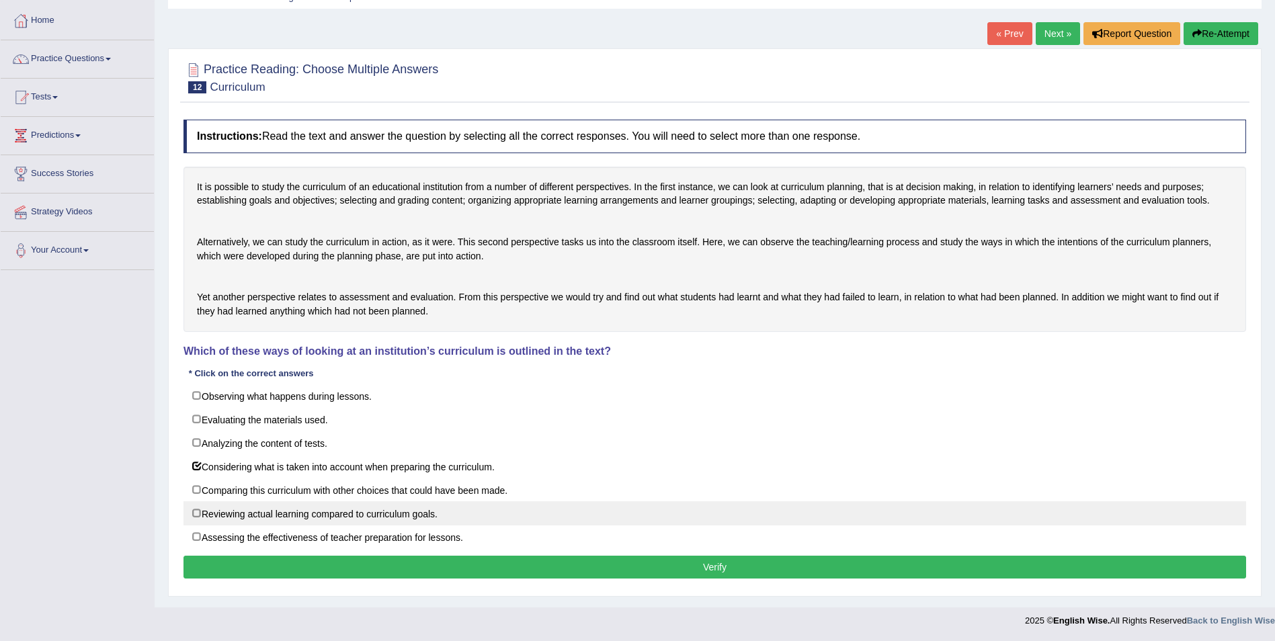
click at [192, 526] on label "Reviewing actual learning compared to curriculum goals." at bounding box center [715, 513] width 1063 height 24
checkbox input "true"
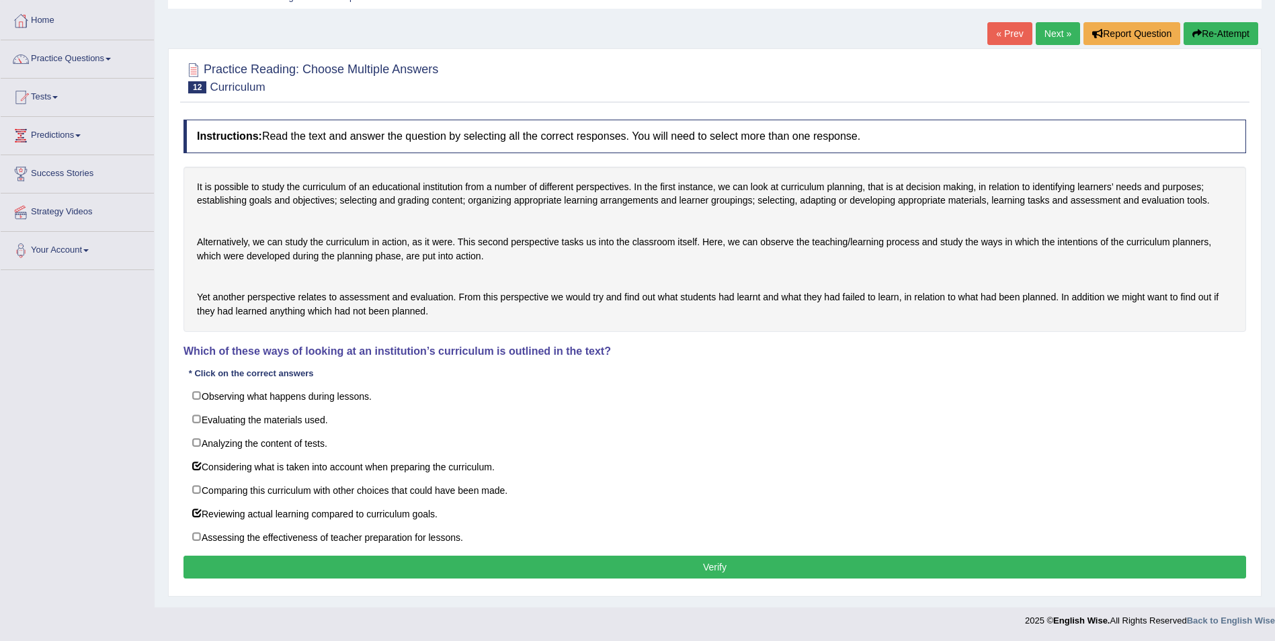
click at [534, 579] on button "Verify" at bounding box center [715, 567] width 1063 height 23
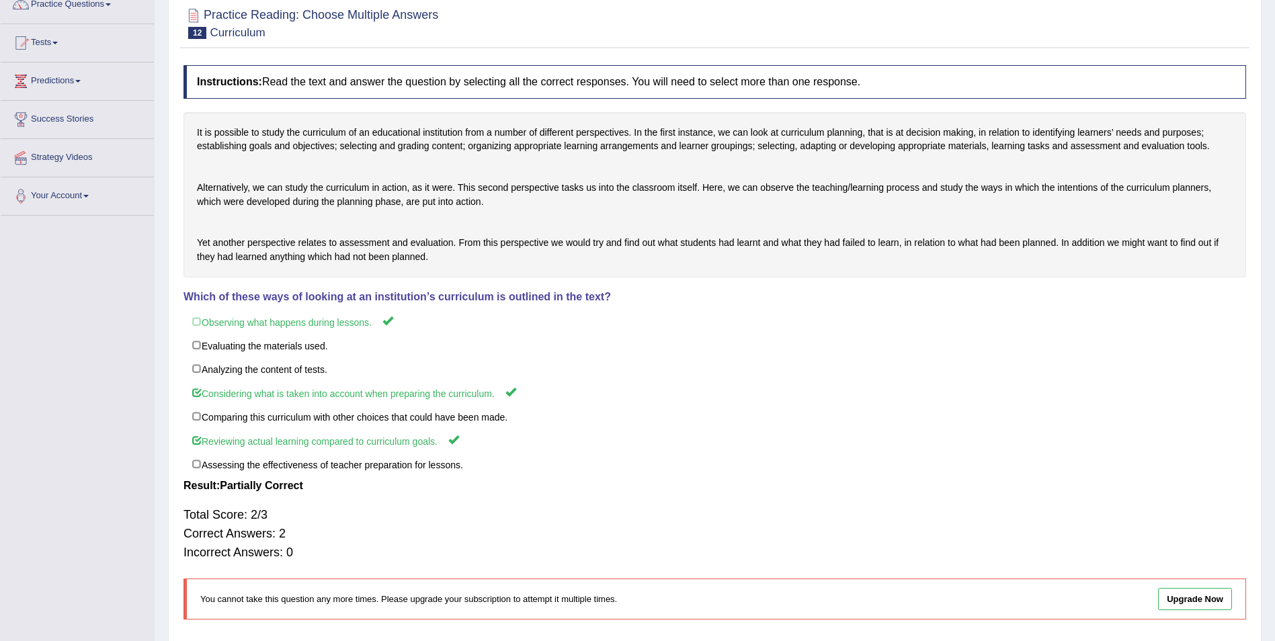
scroll to position [0, 0]
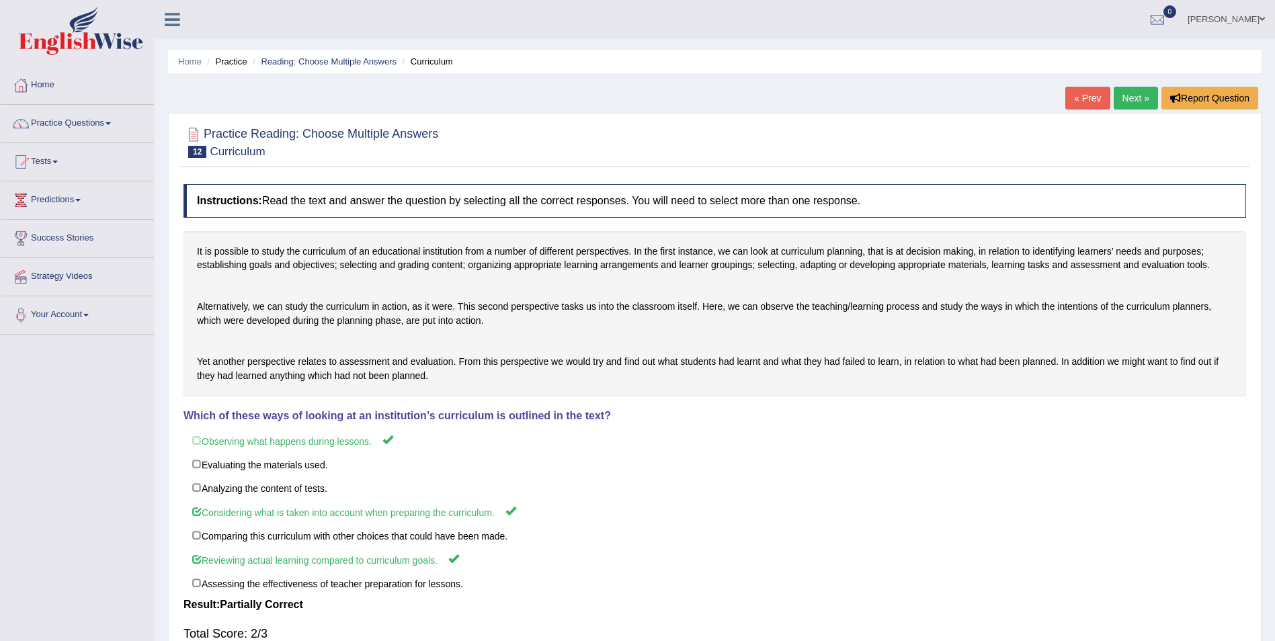
click at [1126, 97] on link "Next »" at bounding box center [1136, 98] width 44 height 23
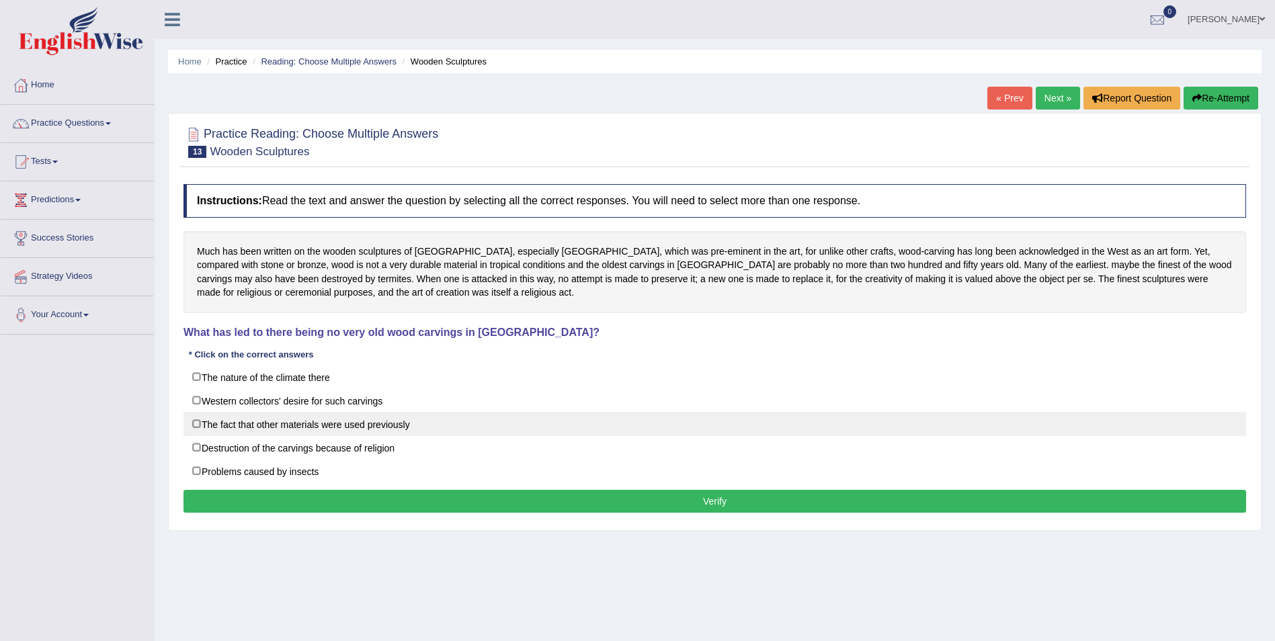
click at [194, 426] on label "The fact that other materials were used previously" at bounding box center [715, 424] width 1063 height 24
checkbox input "true"
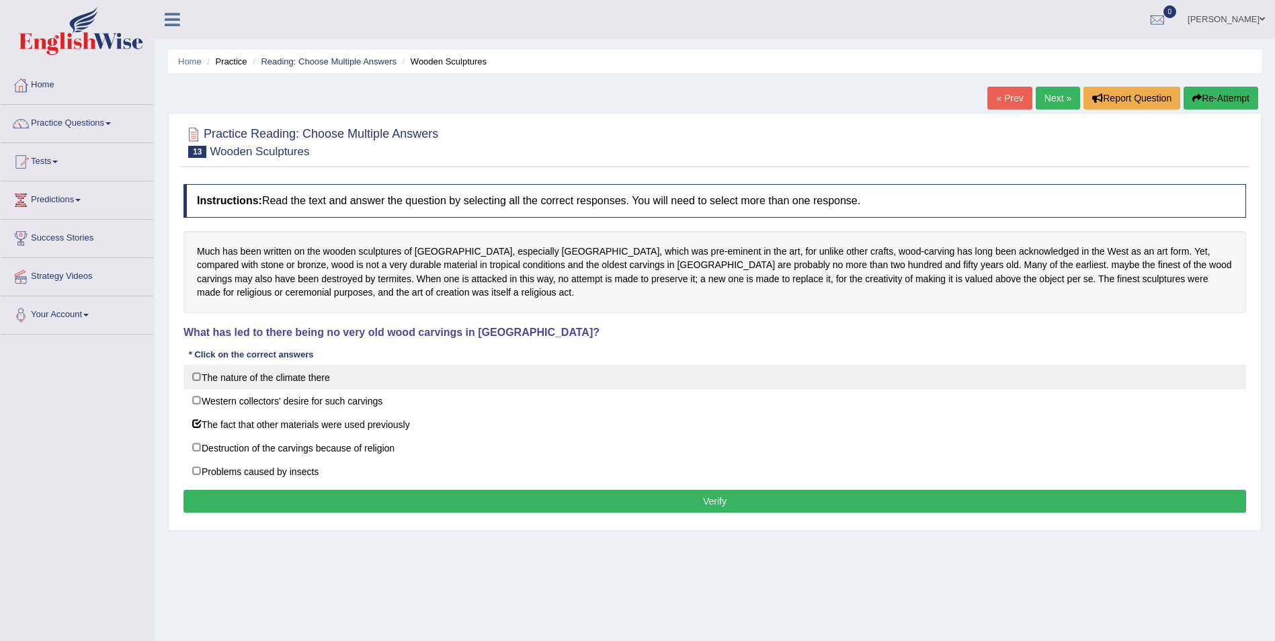
click at [191, 378] on label "The nature of the climate there" at bounding box center [715, 377] width 1063 height 24
checkbox input "true"
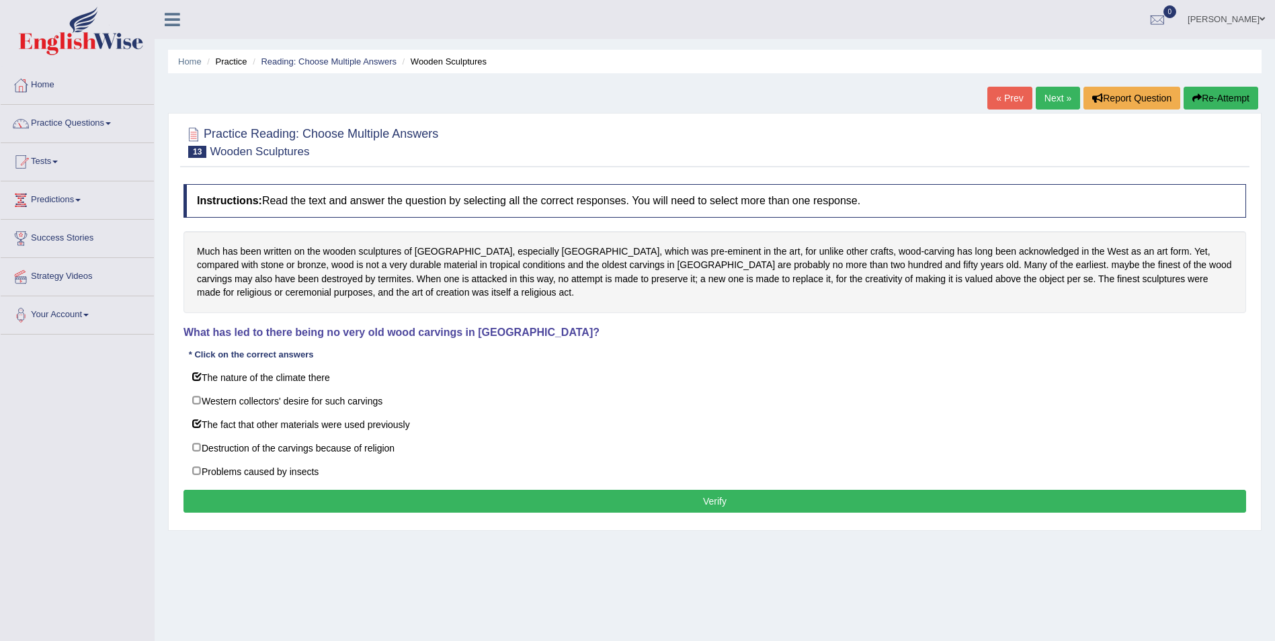
drag, startPoint x: 719, startPoint y: 503, endPoint x: 709, endPoint y: 508, distance: 11.7
click at [720, 503] on button "Verify" at bounding box center [715, 501] width 1063 height 23
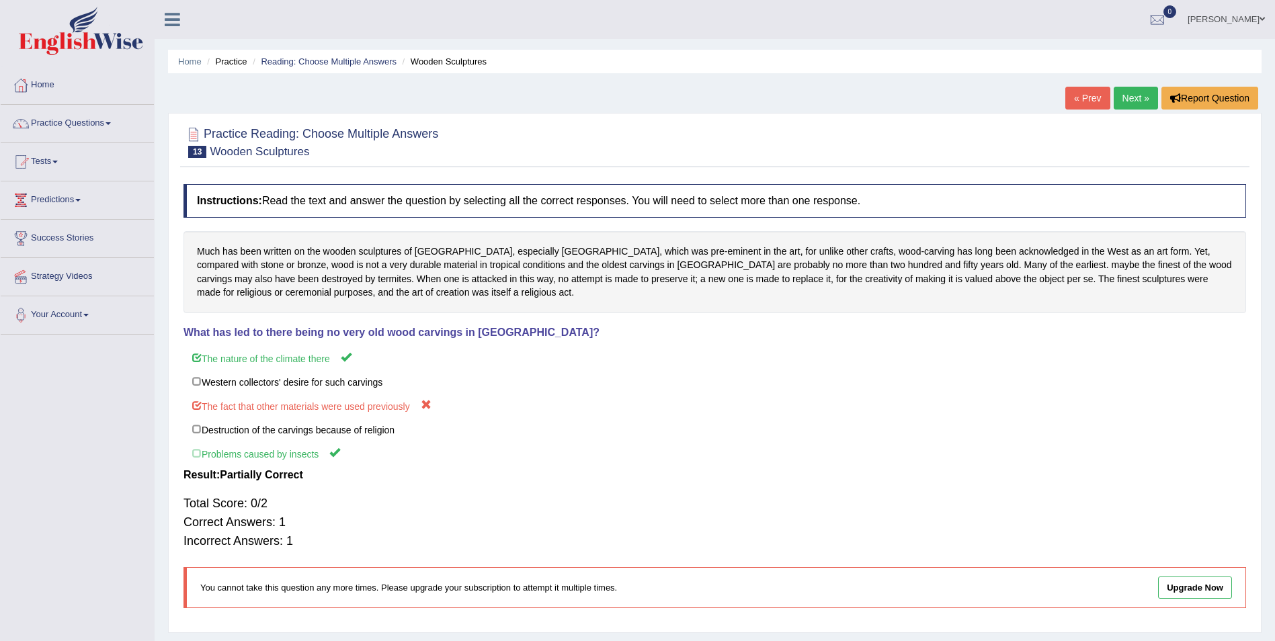
click at [1128, 101] on link "Next »" at bounding box center [1136, 98] width 44 height 23
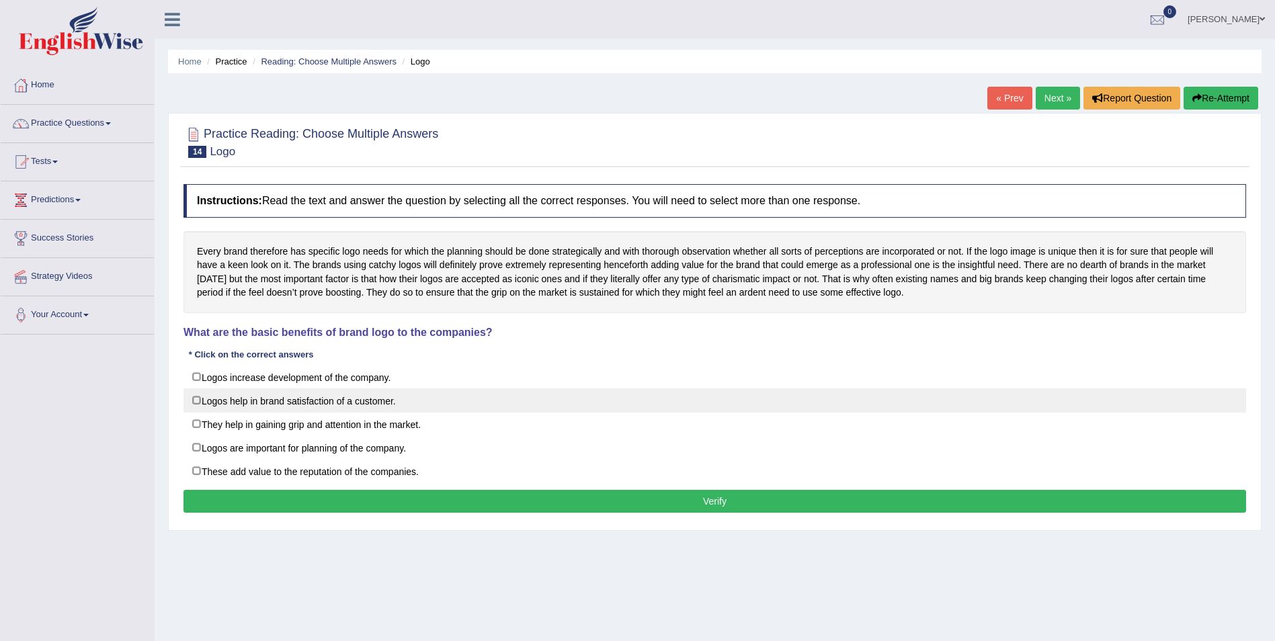
click at [194, 403] on label "Logos help in brand satisfaction of a customer." at bounding box center [715, 401] width 1063 height 24
checkbox input "true"
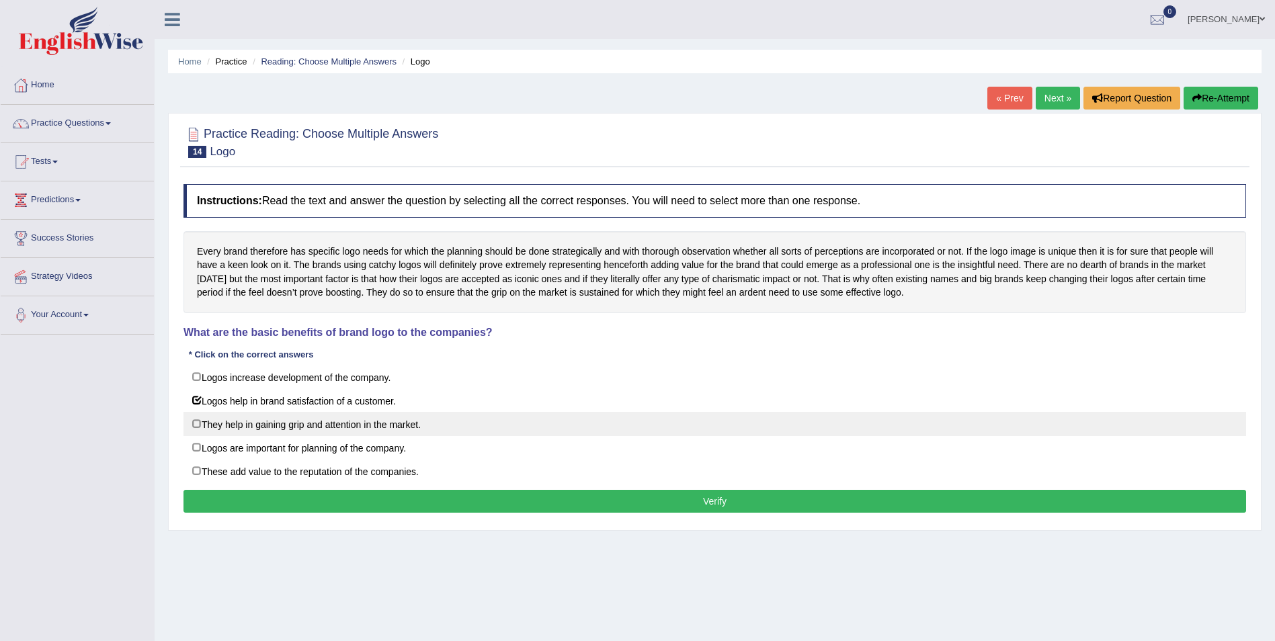
click at [195, 419] on label "They help in gaining grip and attention in the market." at bounding box center [715, 424] width 1063 height 24
checkbox input "true"
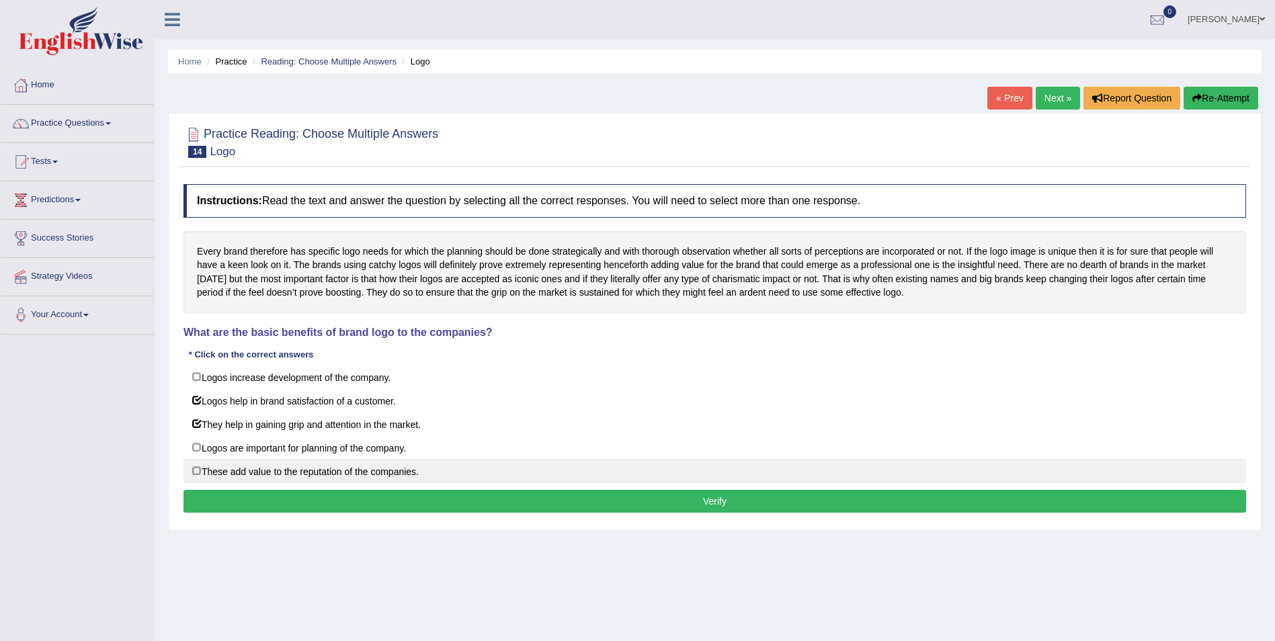
click at [197, 470] on label "These add value to the reputation of the companies." at bounding box center [715, 471] width 1063 height 24
checkbox input "true"
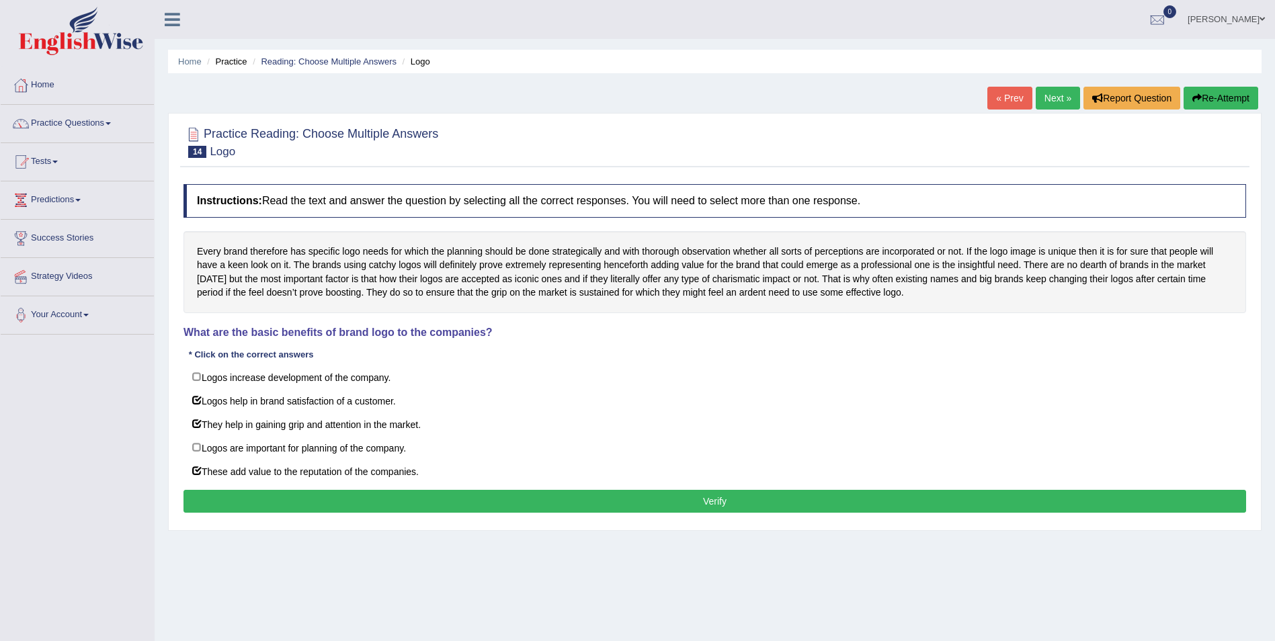
click at [629, 499] on button "Verify" at bounding box center [715, 501] width 1063 height 23
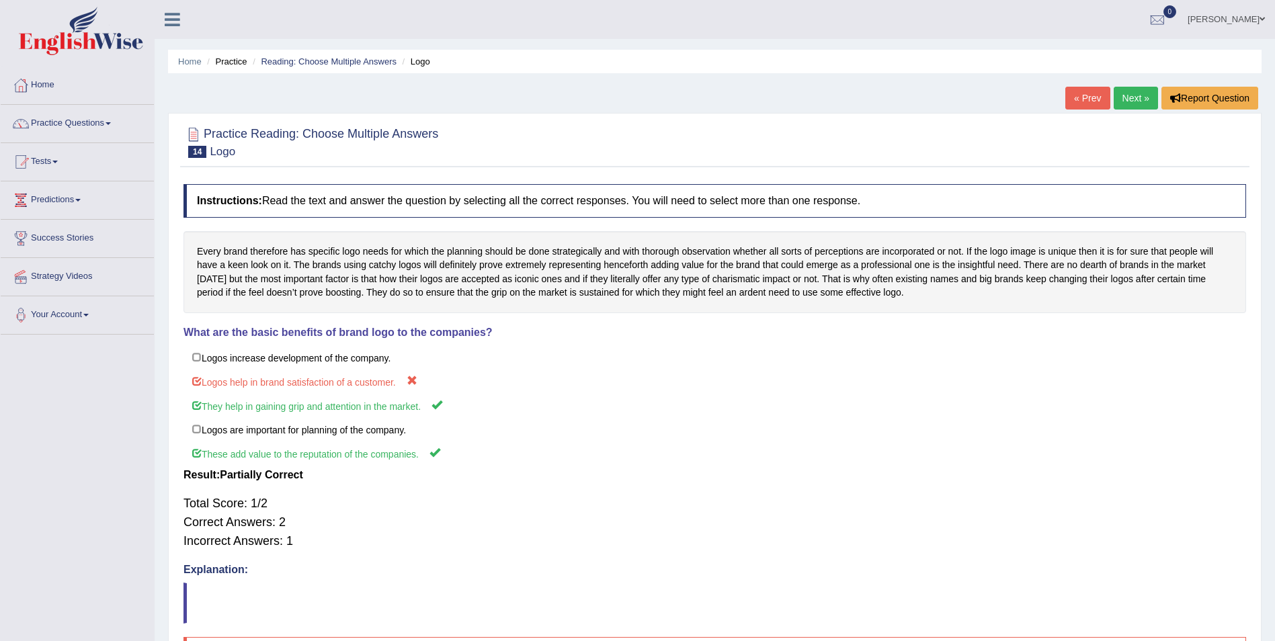
click at [1135, 95] on link "Next »" at bounding box center [1136, 98] width 44 height 23
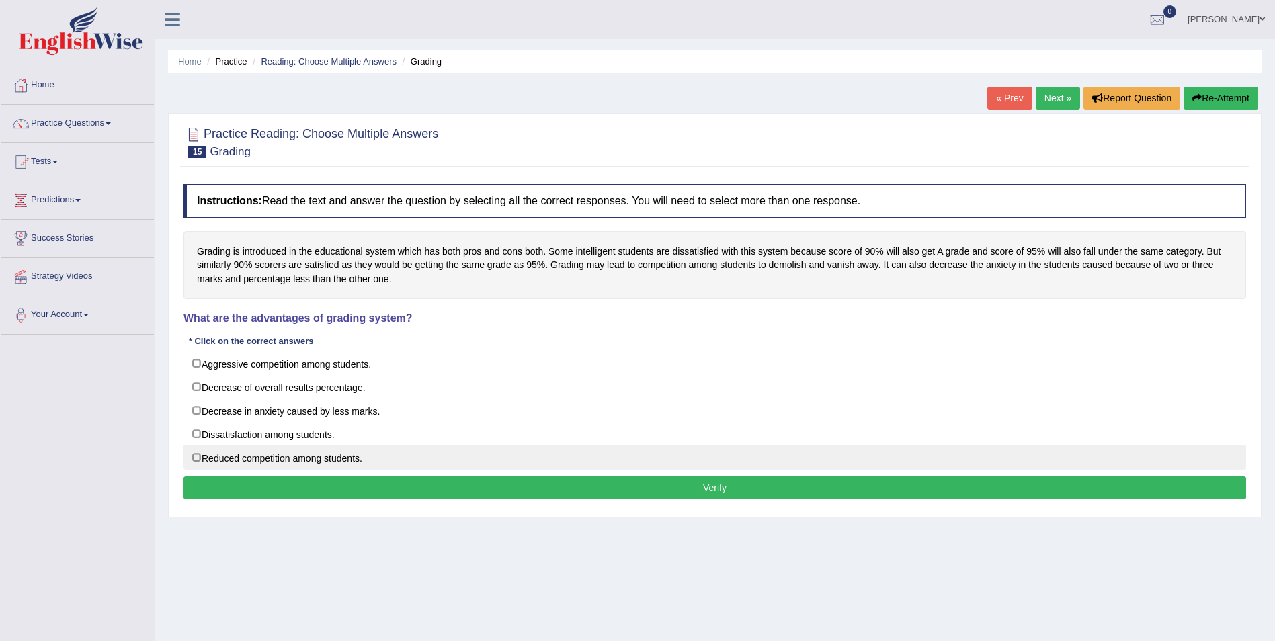
click at [192, 463] on label "Reduced competition among students." at bounding box center [715, 458] width 1063 height 24
checkbox input "true"
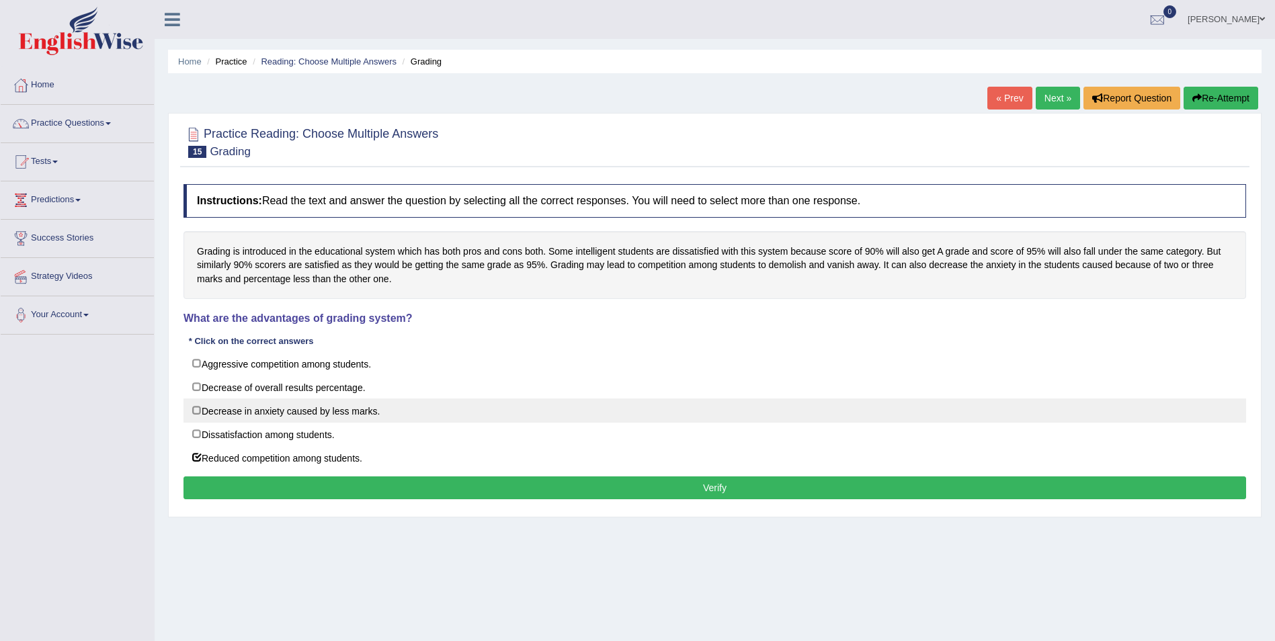
click at [198, 407] on label "Decrease in anxiety caused by less marks." at bounding box center [715, 411] width 1063 height 24
checkbox input "true"
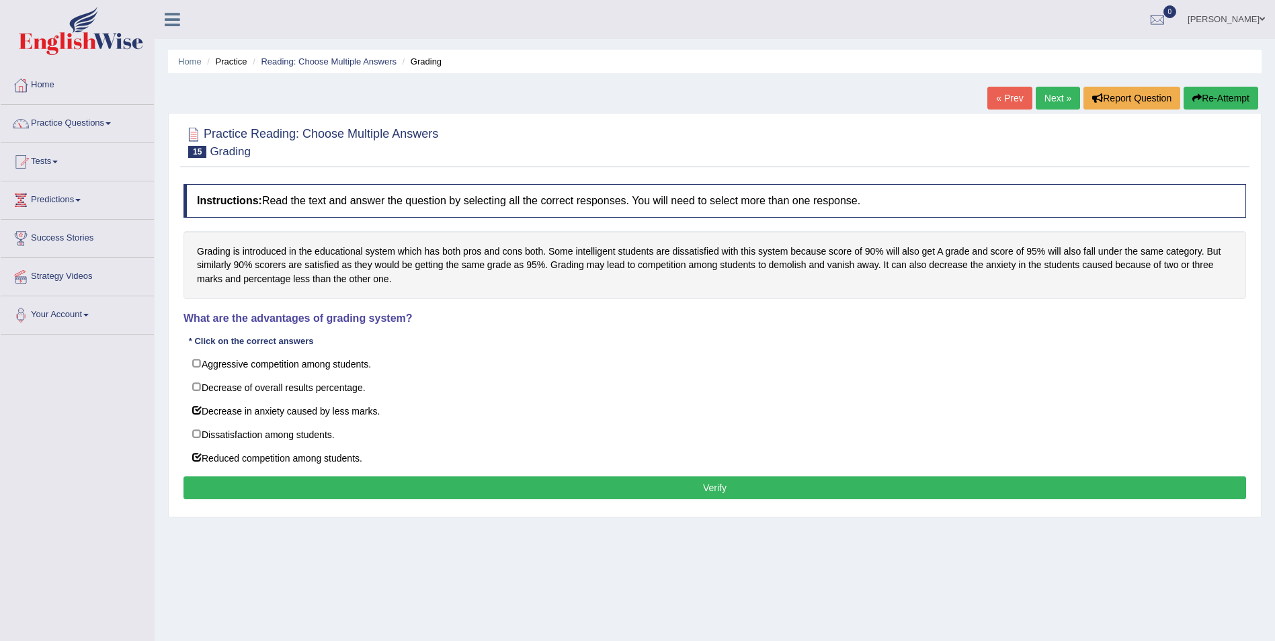
click at [738, 499] on button "Verify" at bounding box center [715, 488] width 1063 height 23
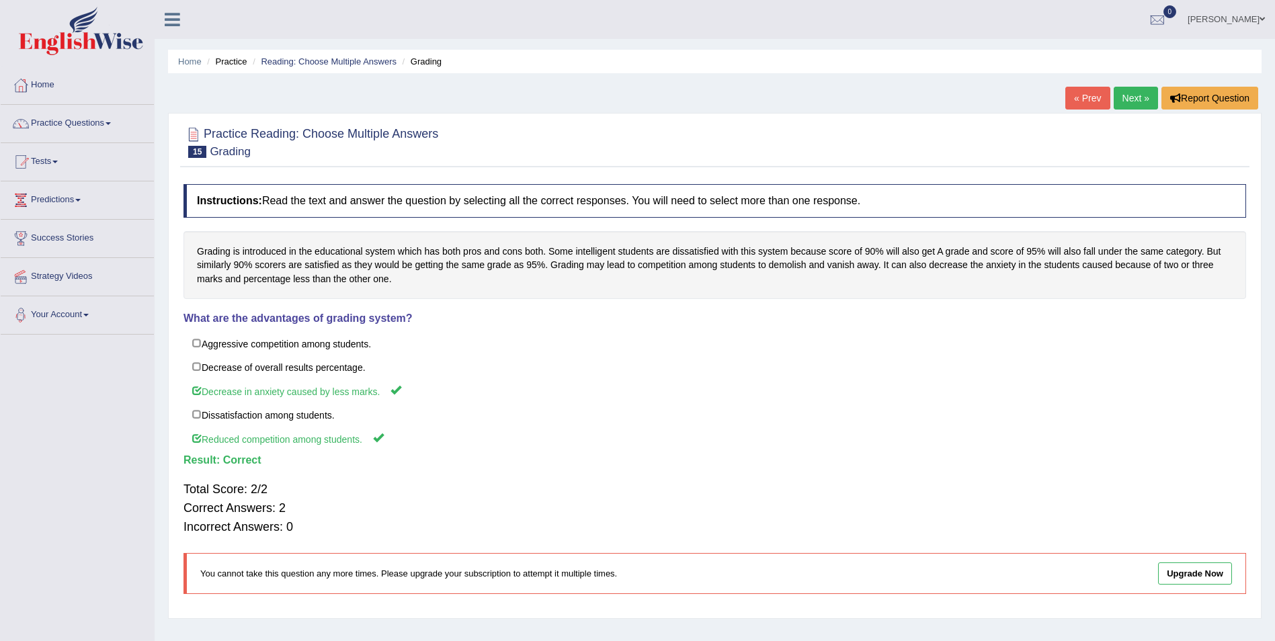
click at [1136, 93] on link "Next »" at bounding box center [1136, 98] width 44 height 23
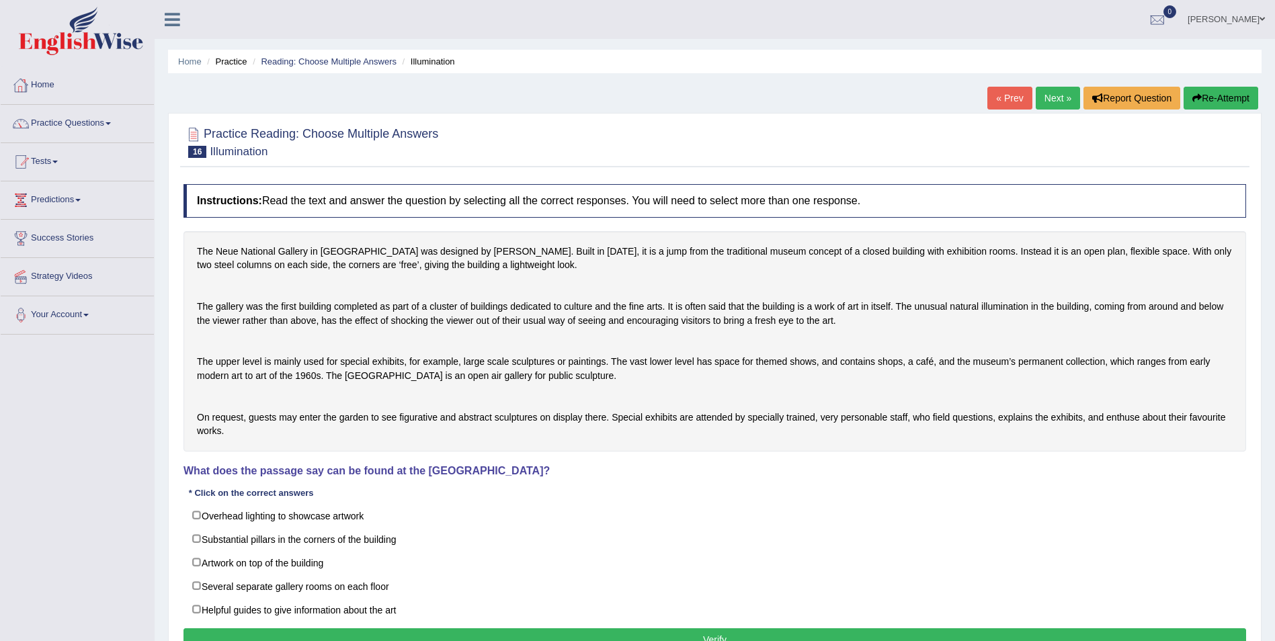
drag, startPoint x: 95, startPoint y: 433, endPoint x: 33, endPoint y: 676, distance: 250.4
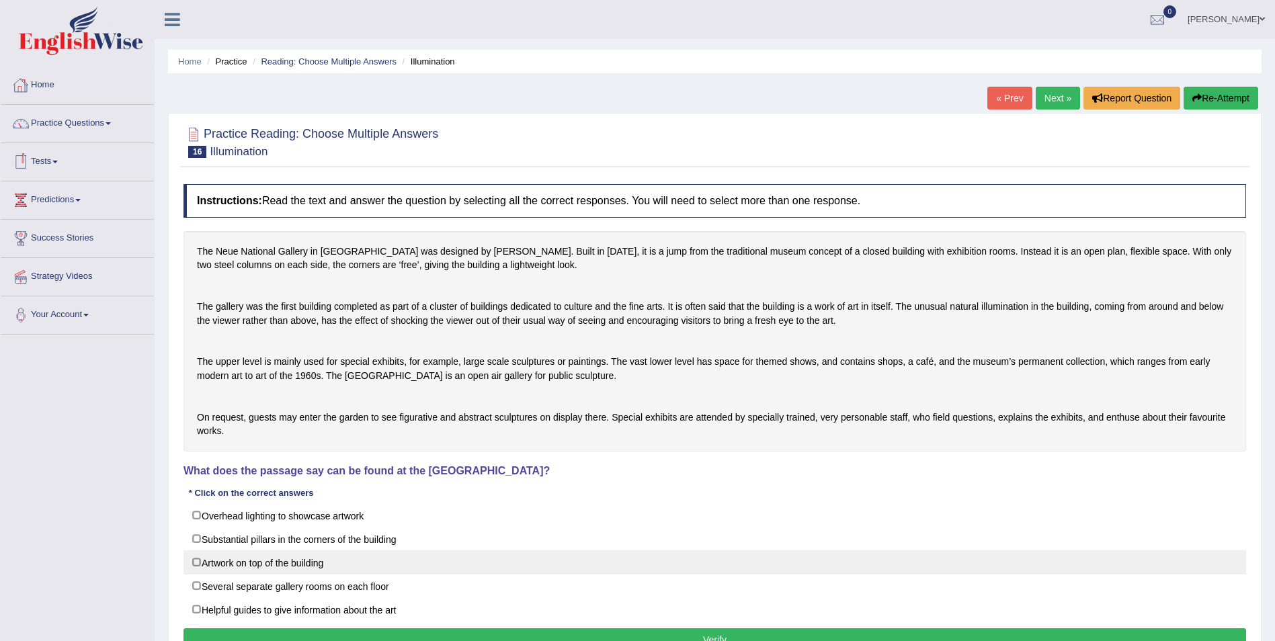
drag, startPoint x: 33, startPoint y: 676, endPoint x: 714, endPoint y: 606, distance: 684.5
click at [714, 575] on label "Artwork on top of the building" at bounding box center [715, 563] width 1063 height 24
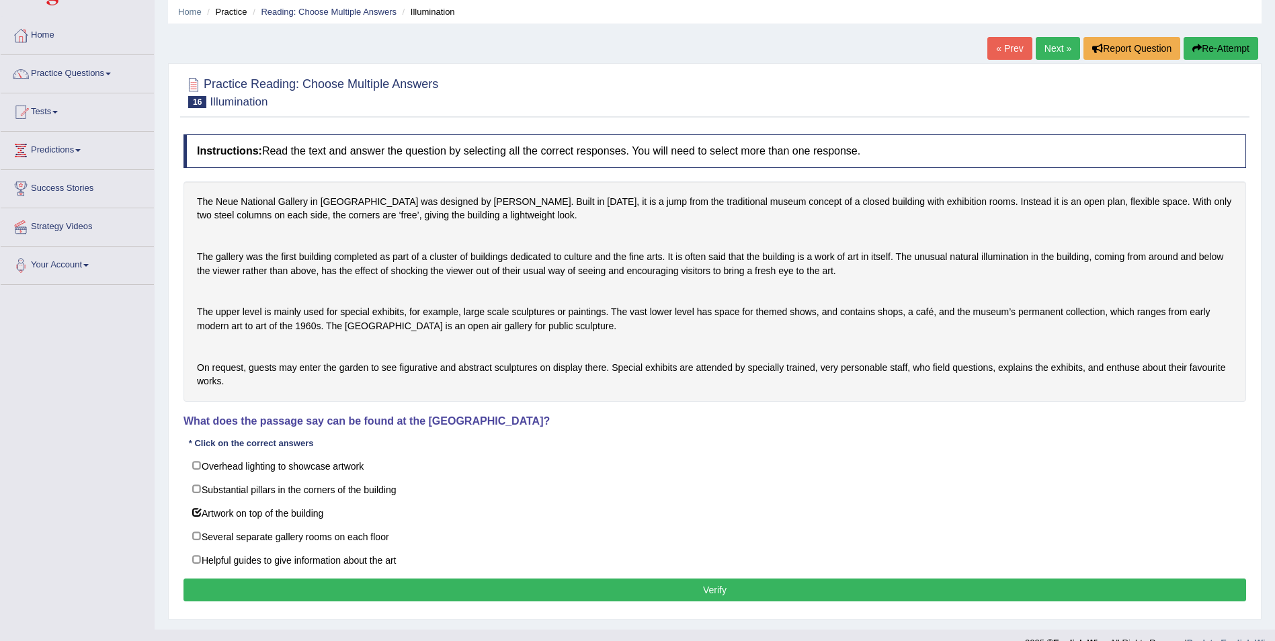
scroll to position [117, 0]
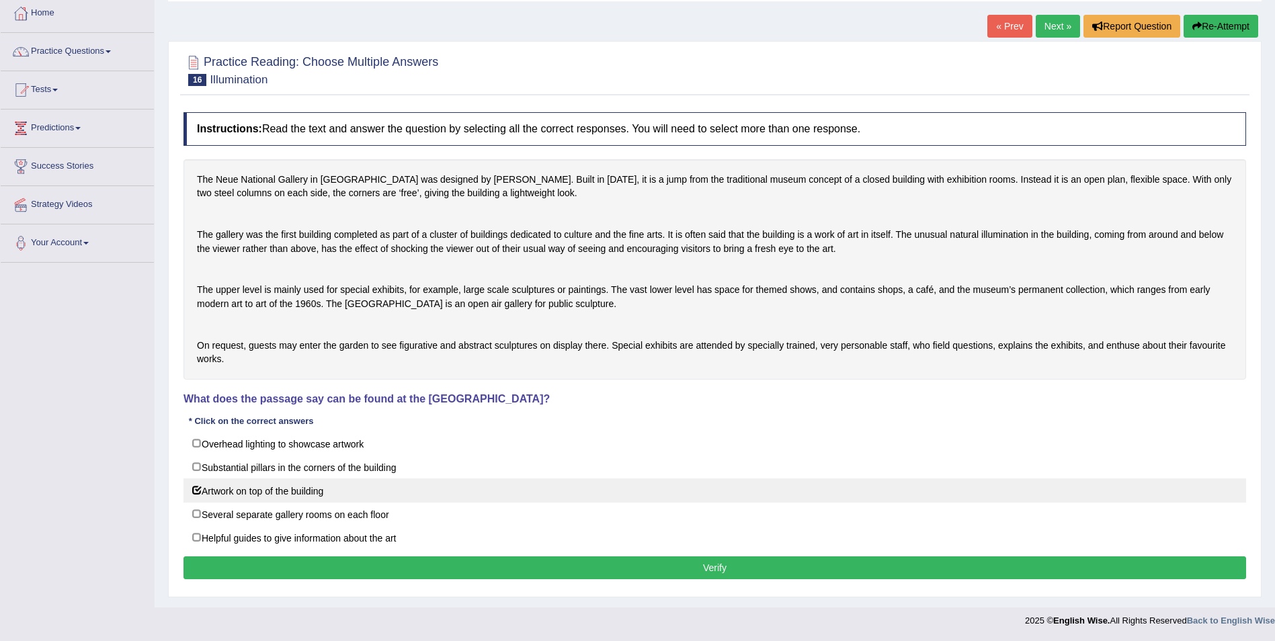
click at [196, 481] on label "Artwork on top of the building" at bounding box center [715, 491] width 1063 height 24
checkbox input "false"
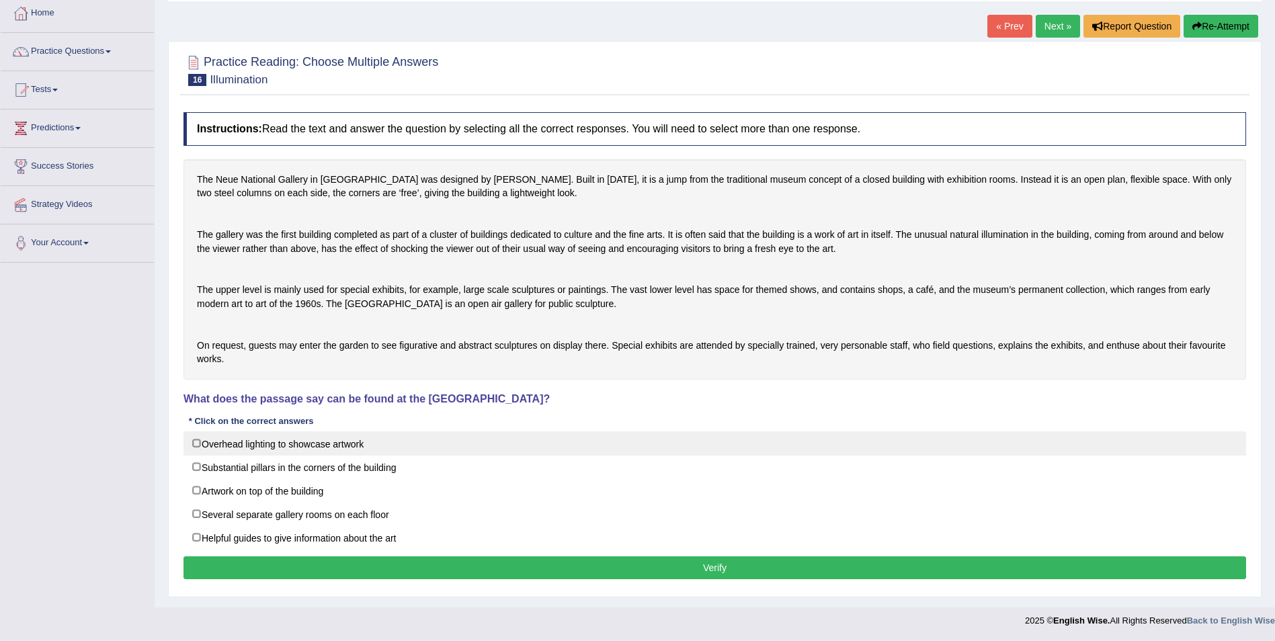
click at [196, 442] on label "Overhead lighting to showcase artwork" at bounding box center [715, 444] width 1063 height 24
checkbox input "true"
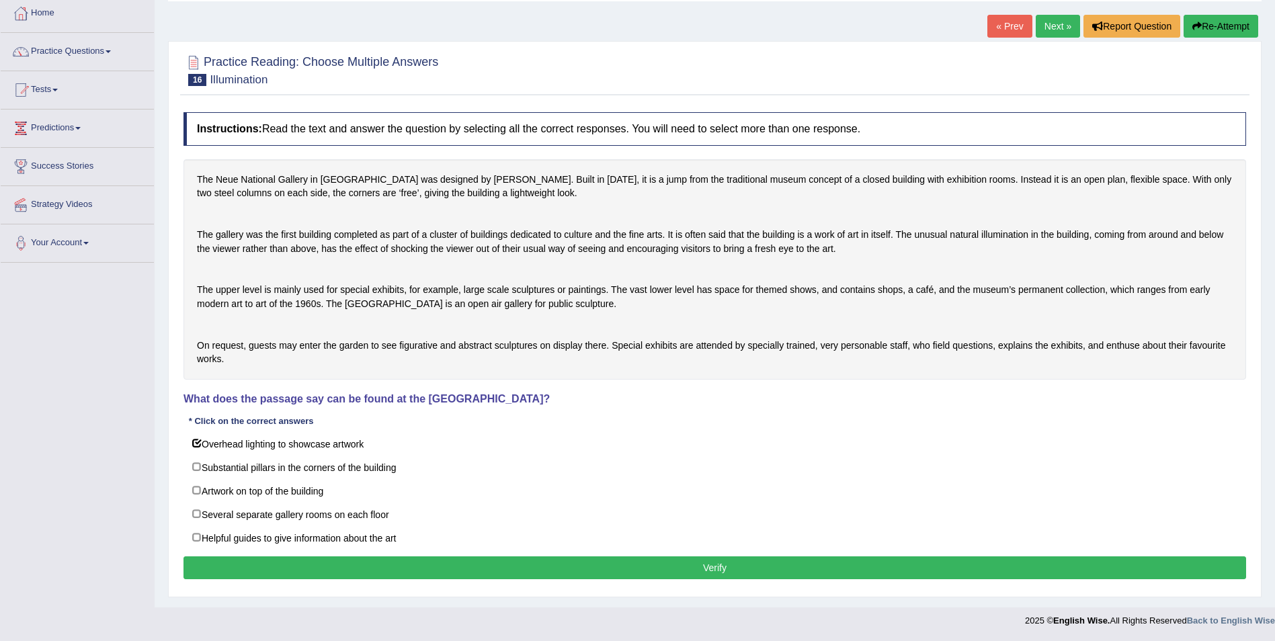
click at [608, 563] on button "Verify" at bounding box center [715, 568] width 1063 height 23
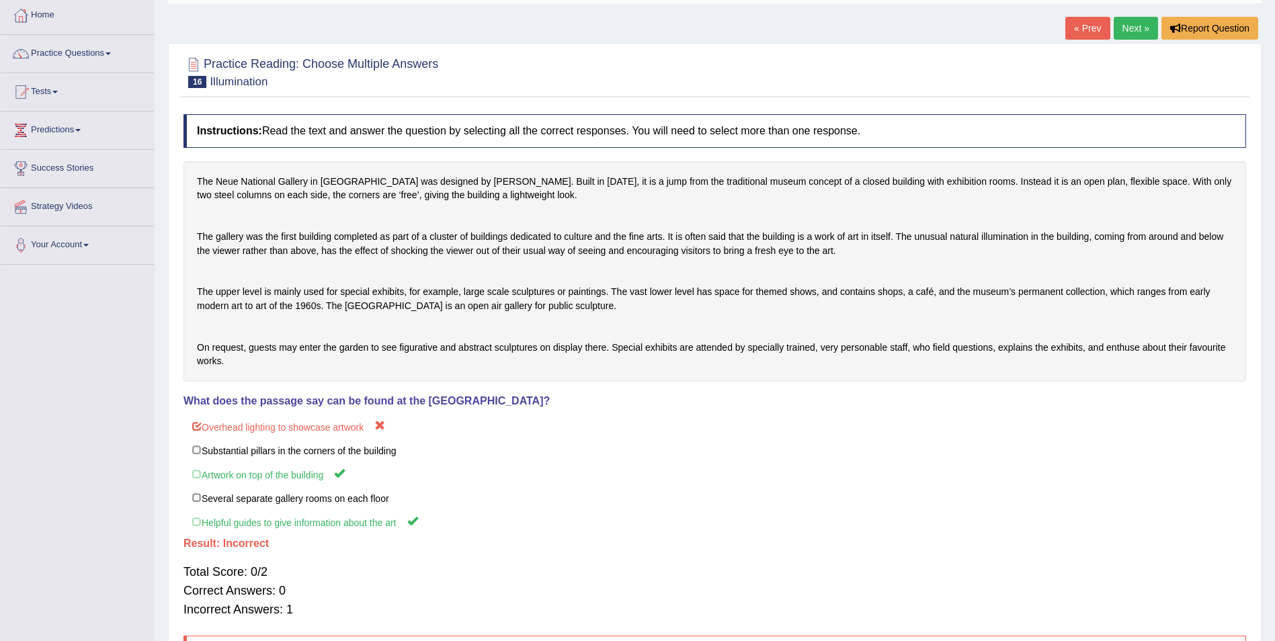
scroll to position [0, 0]
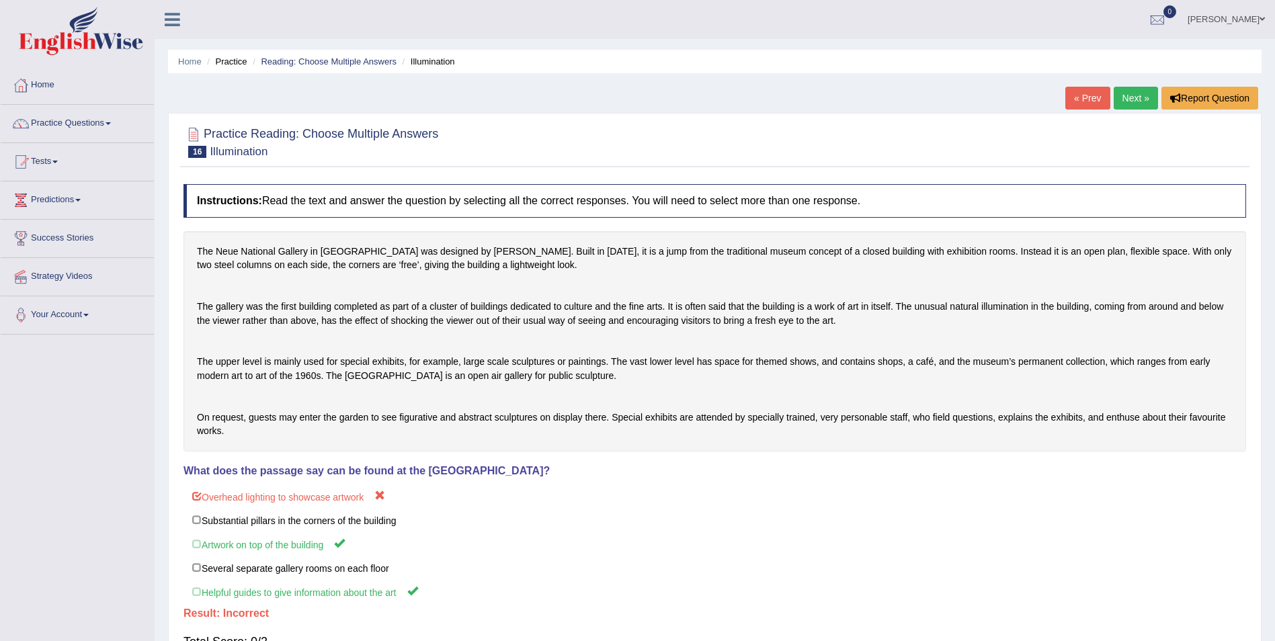
click at [1134, 93] on link "Next »" at bounding box center [1136, 98] width 44 height 23
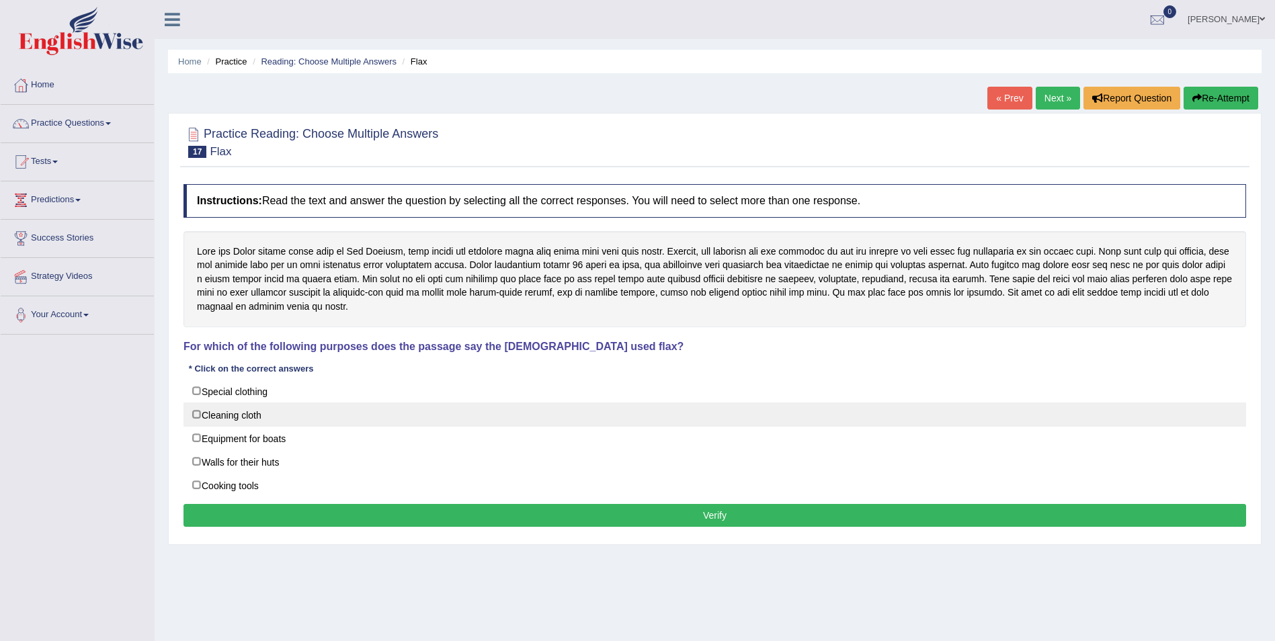
click at [198, 420] on label "Cleaning cloth" at bounding box center [715, 415] width 1063 height 24
checkbox input "true"
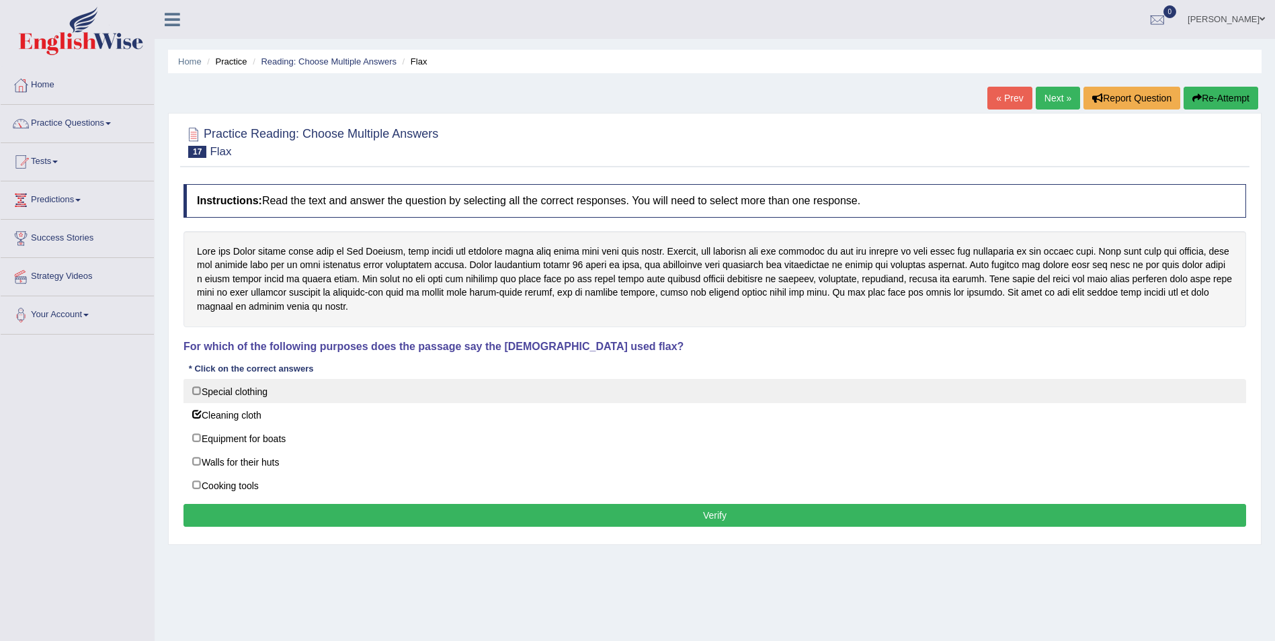
click at [200, 392] on label "Special clothing" at bounding box center [715, 391] width 1063 height 24
checkbox input "true"
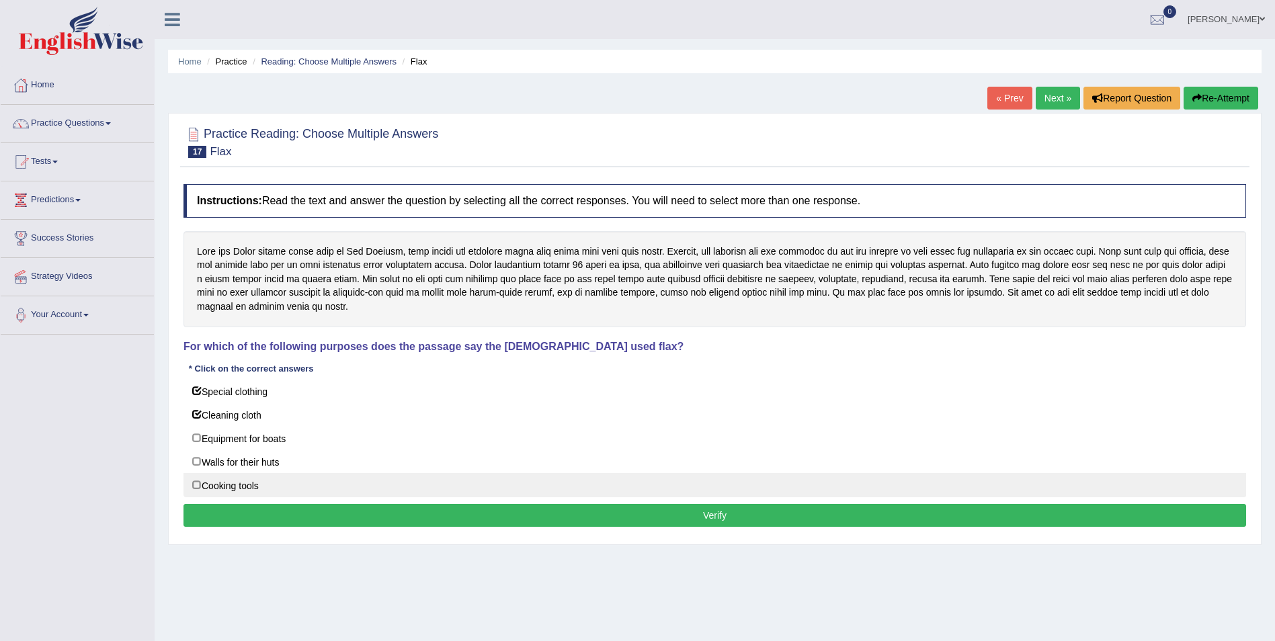
click at [203, 491] on label "Cooking tools" at bounding box center [715, 485] width 1063 height 24
checkbox input "true"
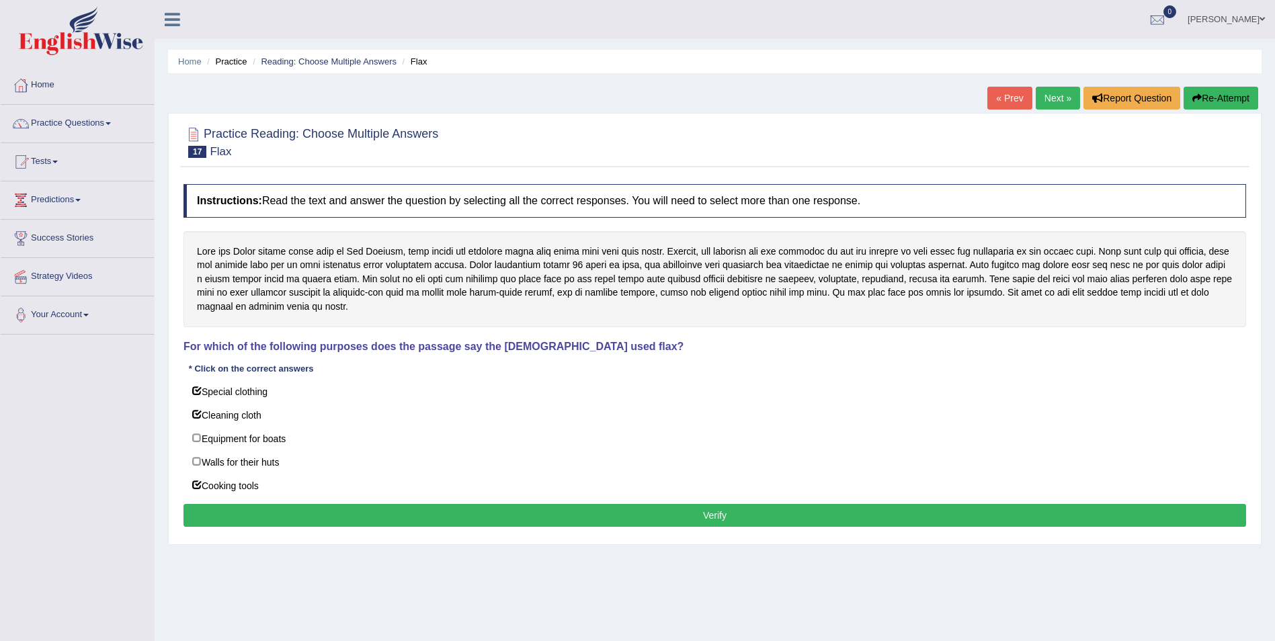
click at [462, 510] on button "Verify" at bounding box center [715, 515] width 1063 height 23
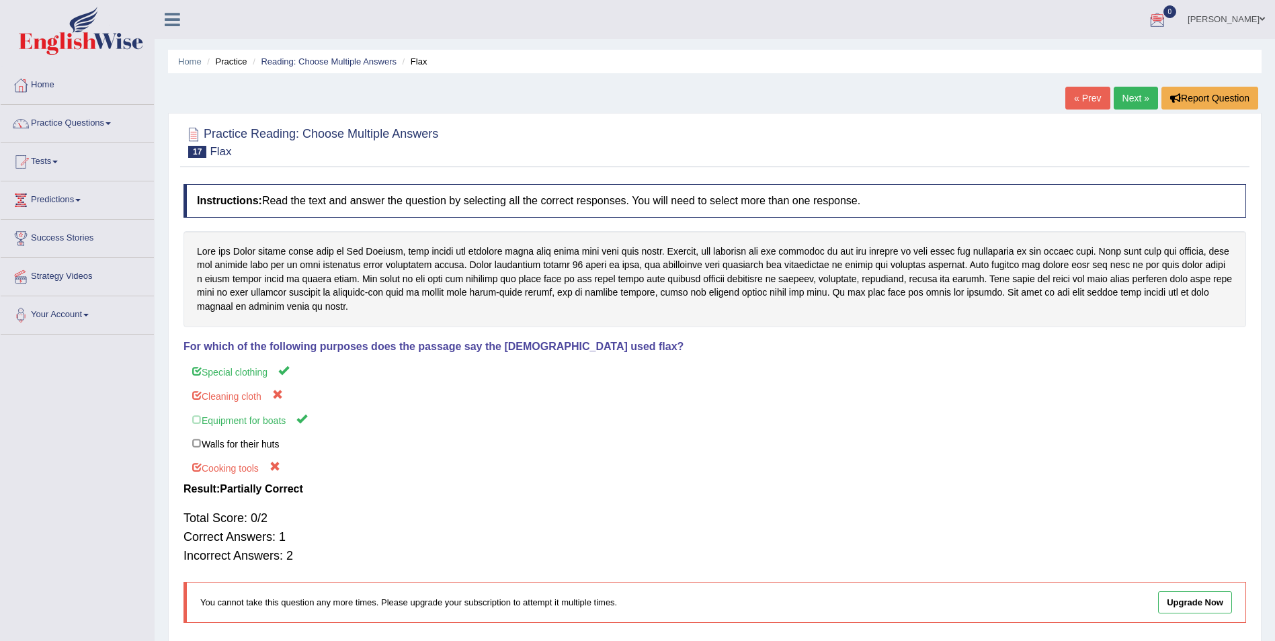
click at [1143, 106] on link "Next »" at bounding box center [1136, 98] width 44 height 23
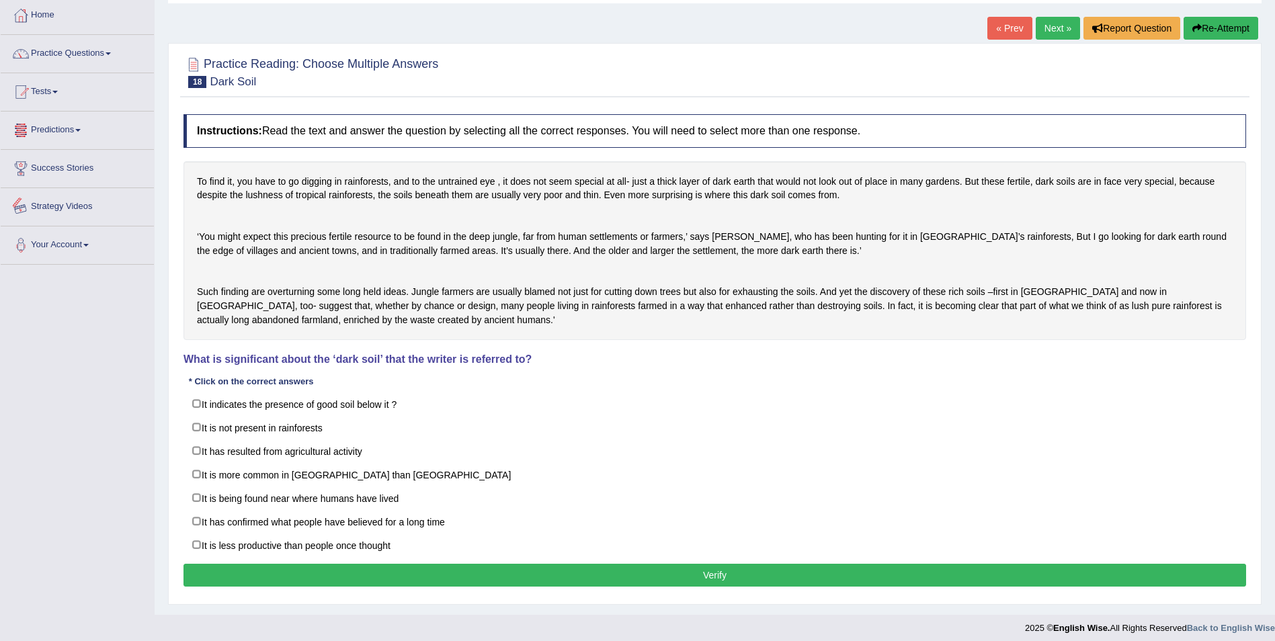
scroll to position [110, 0]
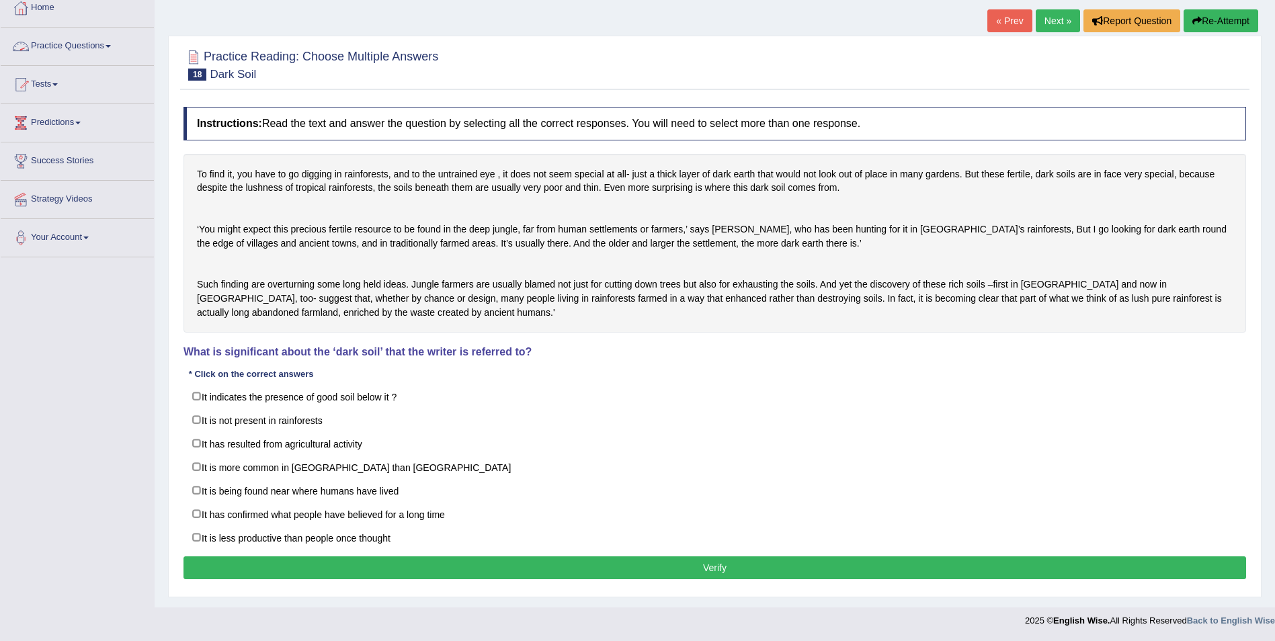
click at [114, 28] on link "Practice Questions" at bounding box center [77, 45] width 153 height 34
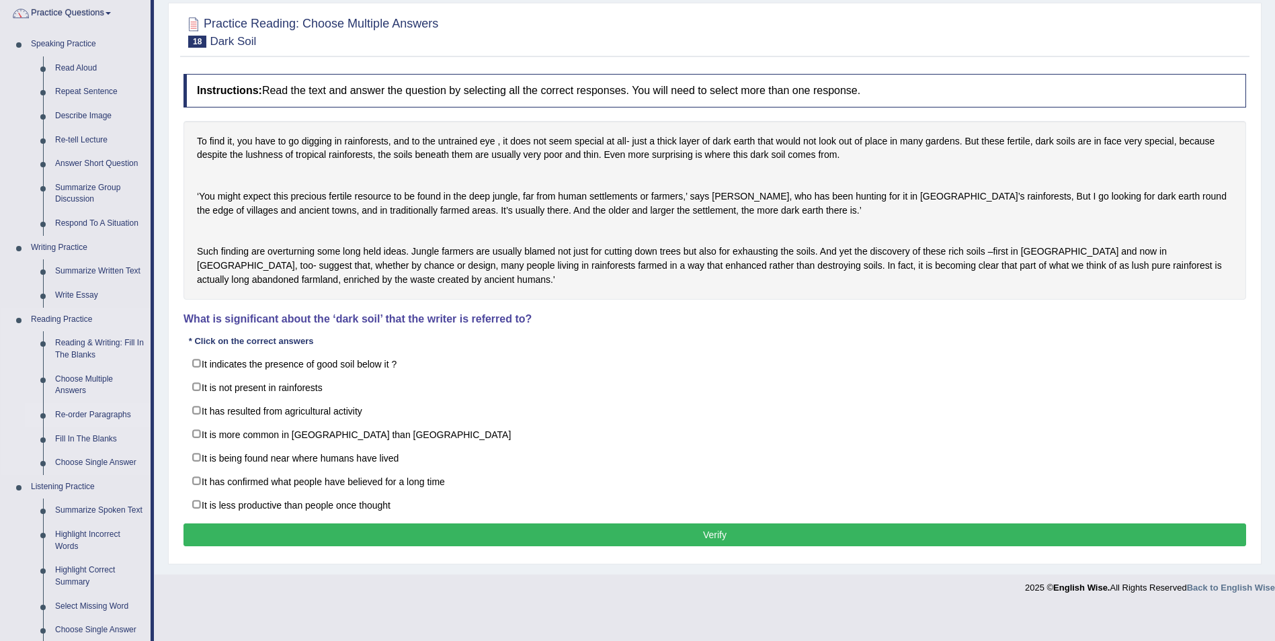
click at [77, 419] on link "Re-order Paragraphs" at bounding box center [100, 415] width 102 height 24
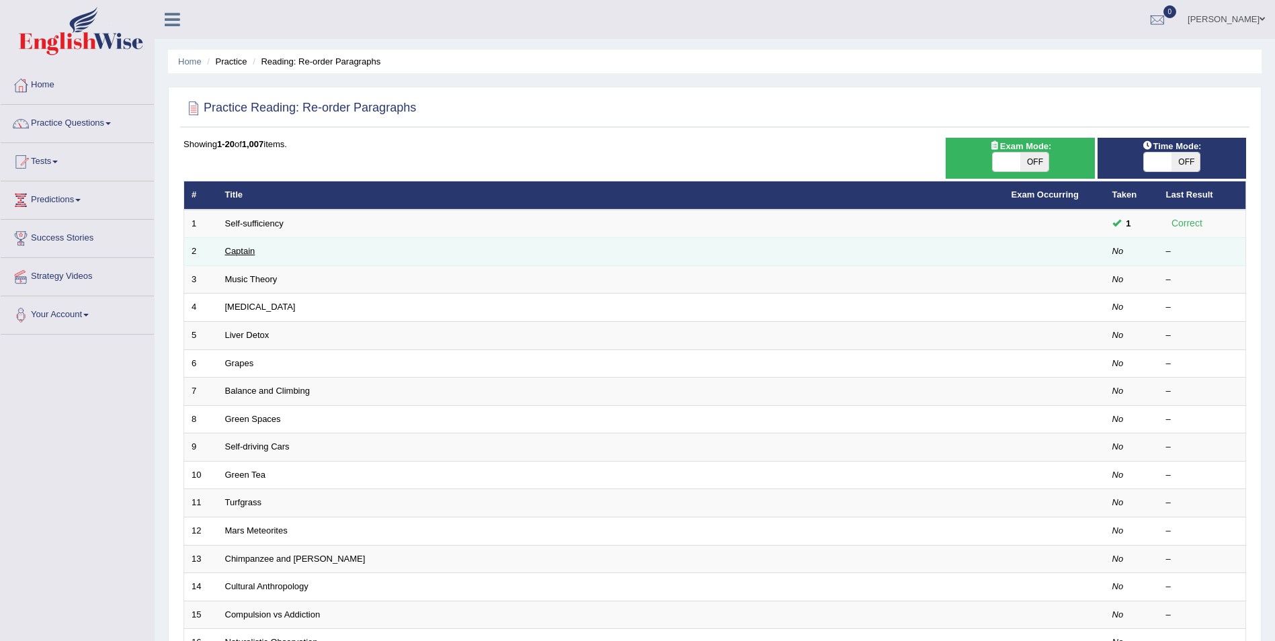
drag, startPoint x: 230, startPoint y: 248, endPoint x: 238, endPoint y: 250, distance: 8.3
click at [231, 248] on link "Captain" at bounding box center [240, 251] width 30 height 10
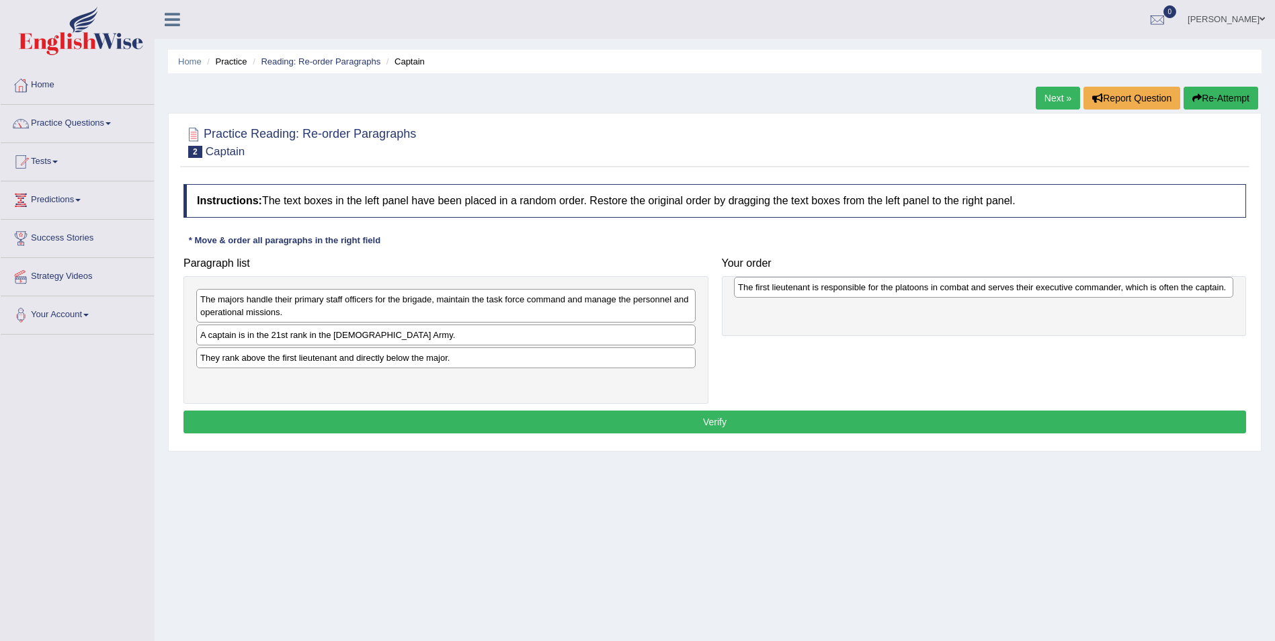
drag, startPoint x: 417, startPoint y: 386, endPoint x: 955, endPoint y: 292, distance: 545.8
click at [955, 292] on div "The first lieutenant is responsible for the platoons in combat and serves their…" at bounding box center [983, 287] width 499 height 21
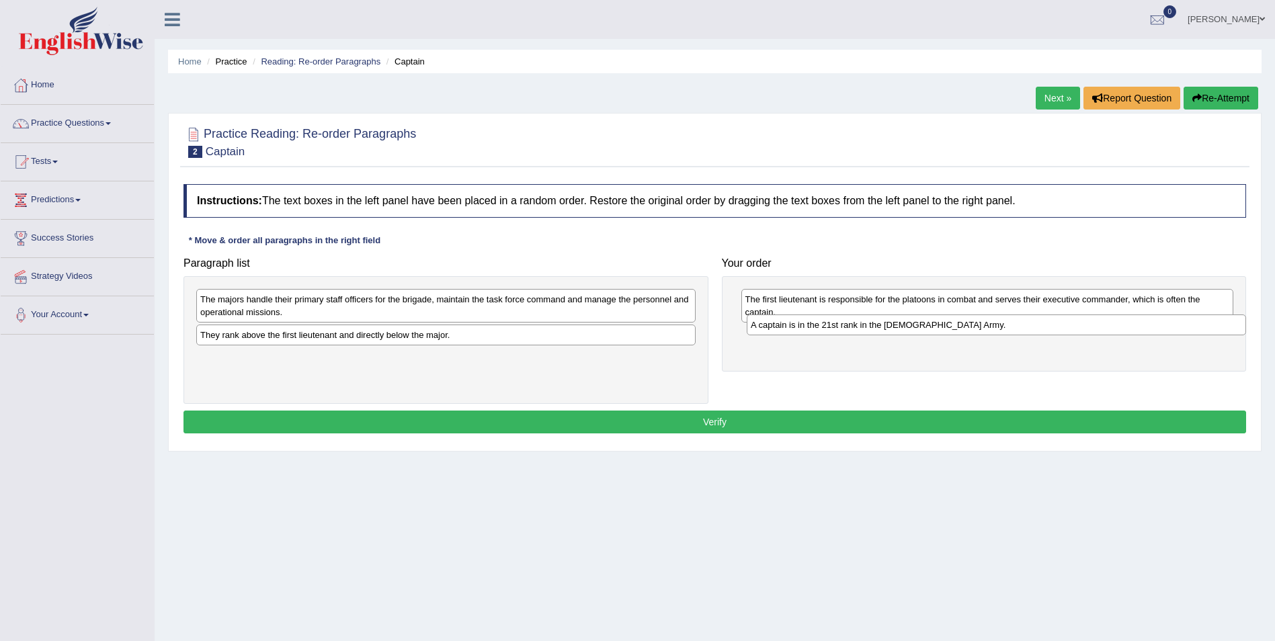
drag, startPoint x: 349, startPoint y: 331, endPoint x: 899, endPoint y: 321, distance: 550.6
click at [899, 321] on div "A captain is in the 21st rank in the US Army." at bounding box center [996, 325] width 499 height 21
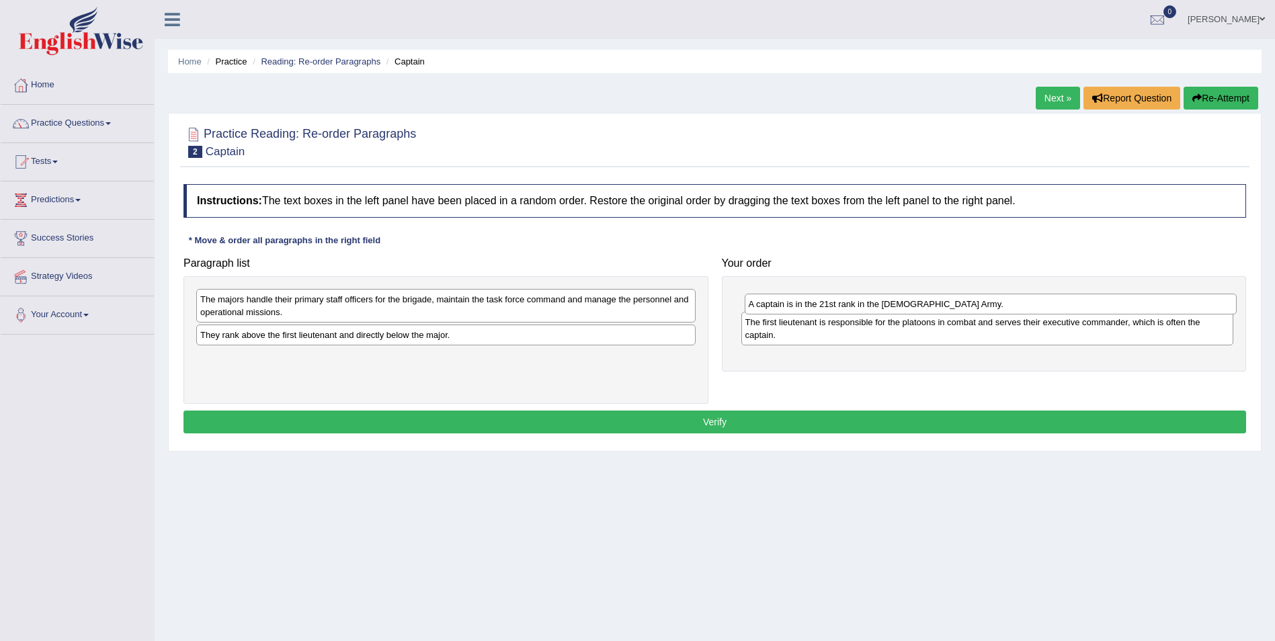
drag, startPoint x: 786, startPoint y: 341, endPoint x: 789, endPoint y: 311, distance: 31.1
click at [789, 311] on div "A captain is in the 21st rank in the US Army." at bounding box center [991, 304] width 493 height 21
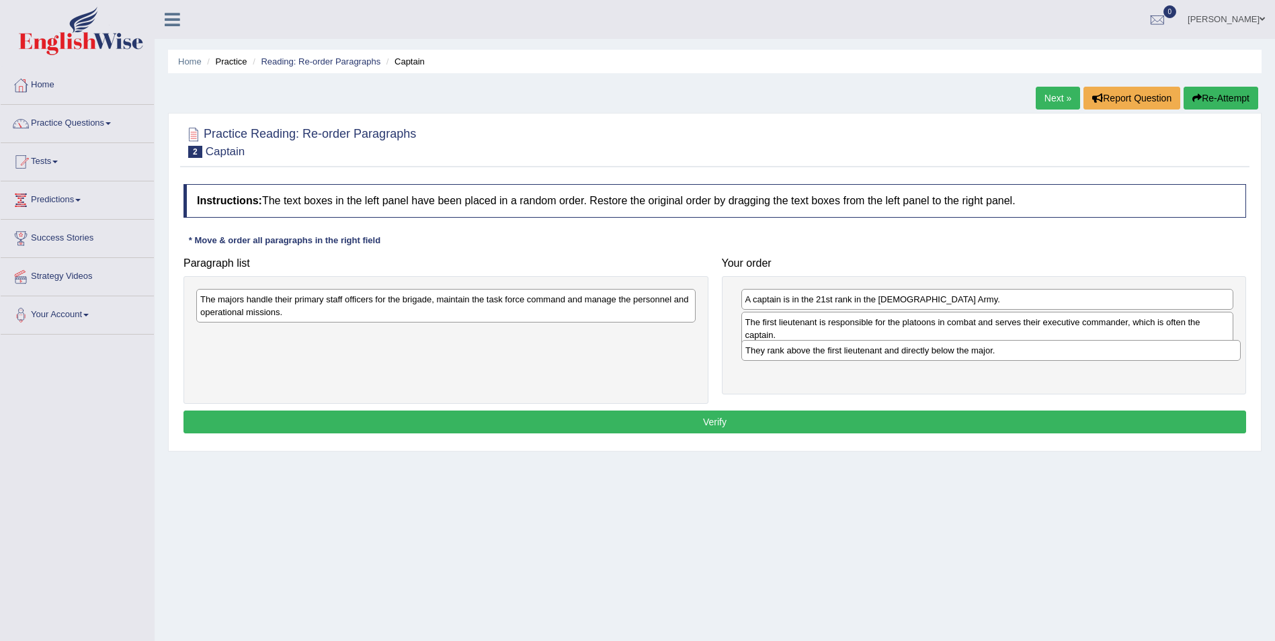
drag, startPoint x: 364, startPoint y: 344, endPoint x: 909, endPoint y: 360, distance: 545.4
click at [909, 360] on div "They rank above the first lieutenant and directly below the major." at bounding box center [990, 350] width 499 height 21
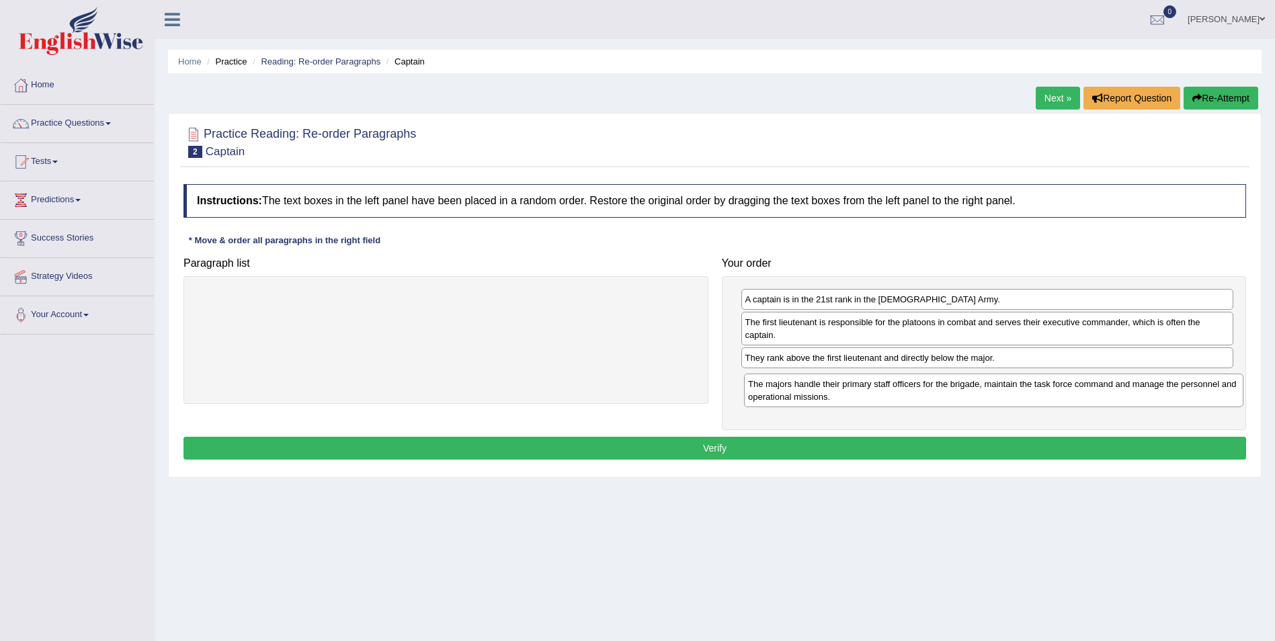
drag, startPoint x: 605, startPoint y: 314, endPoint x: 1154, endPoint y: 397, distance: 554.7
click at [1154, 399] on div "The majors handle their primary staff officers for the brigade, maintain the ta…" at bounding box center [993, 391] width 499 height 34
click at [696, 455] on button "Verify" at bounding box center [715, 448] width 1063 height 23
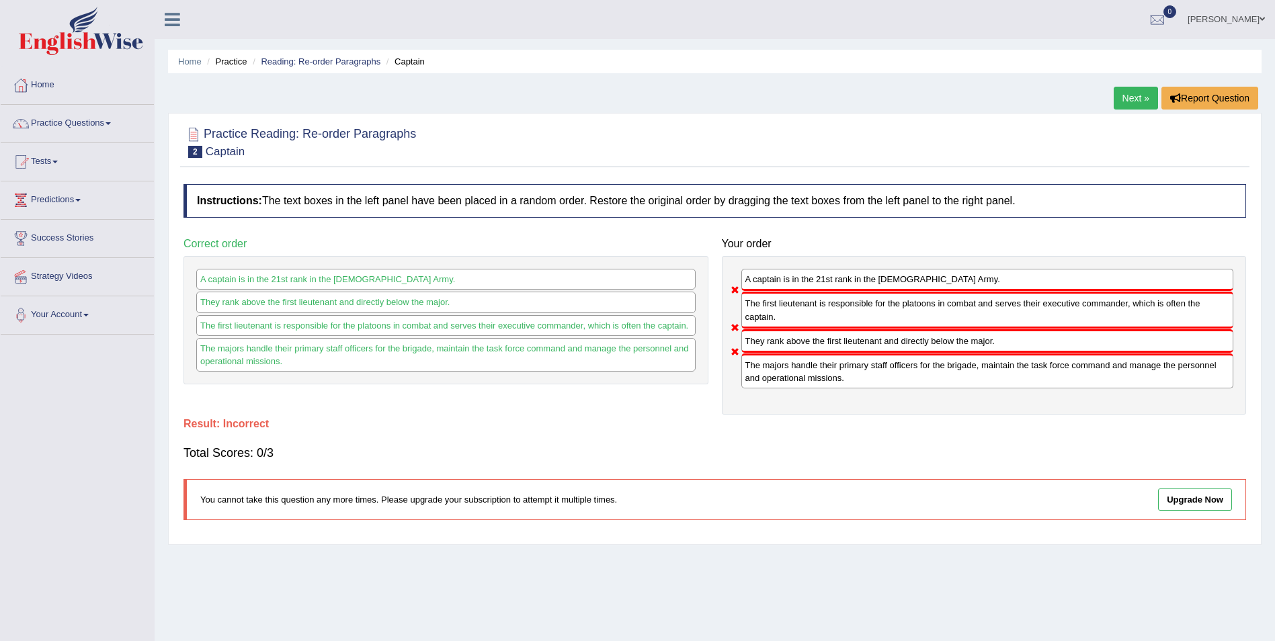
click at [1129, 99] on link "Next »" at bounding box center [1136, 98] width 44 height 23
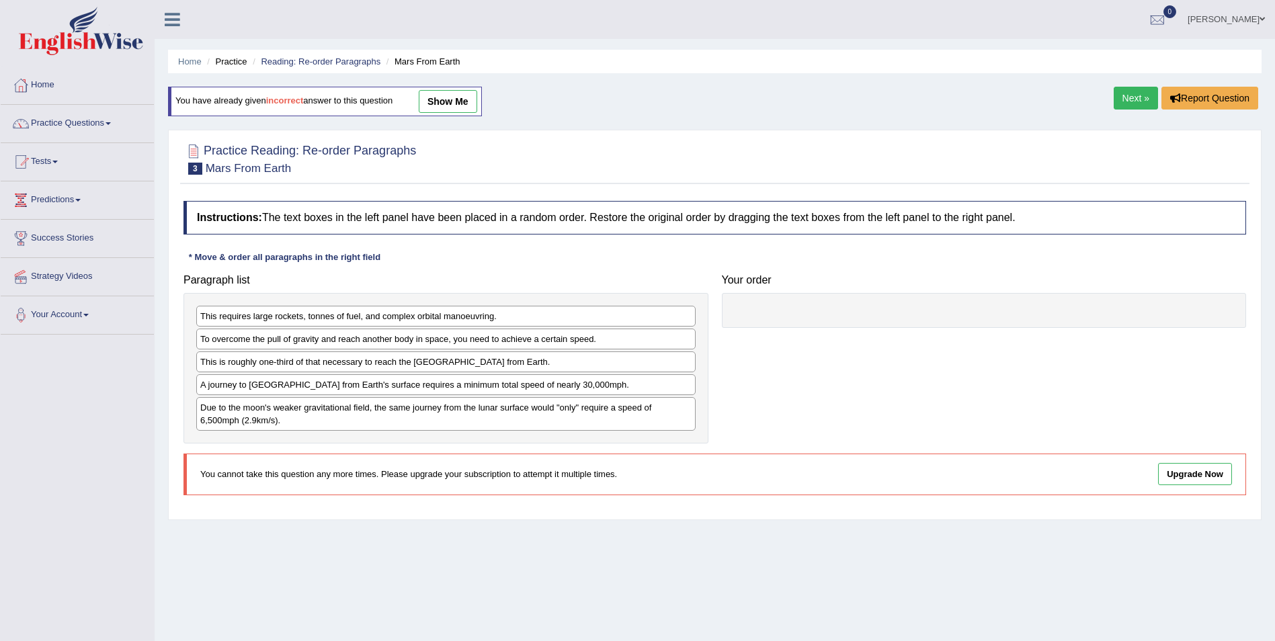
click at [1133, 95] on link "Next »" at bounding box center [1136, 98] width 44 height 23
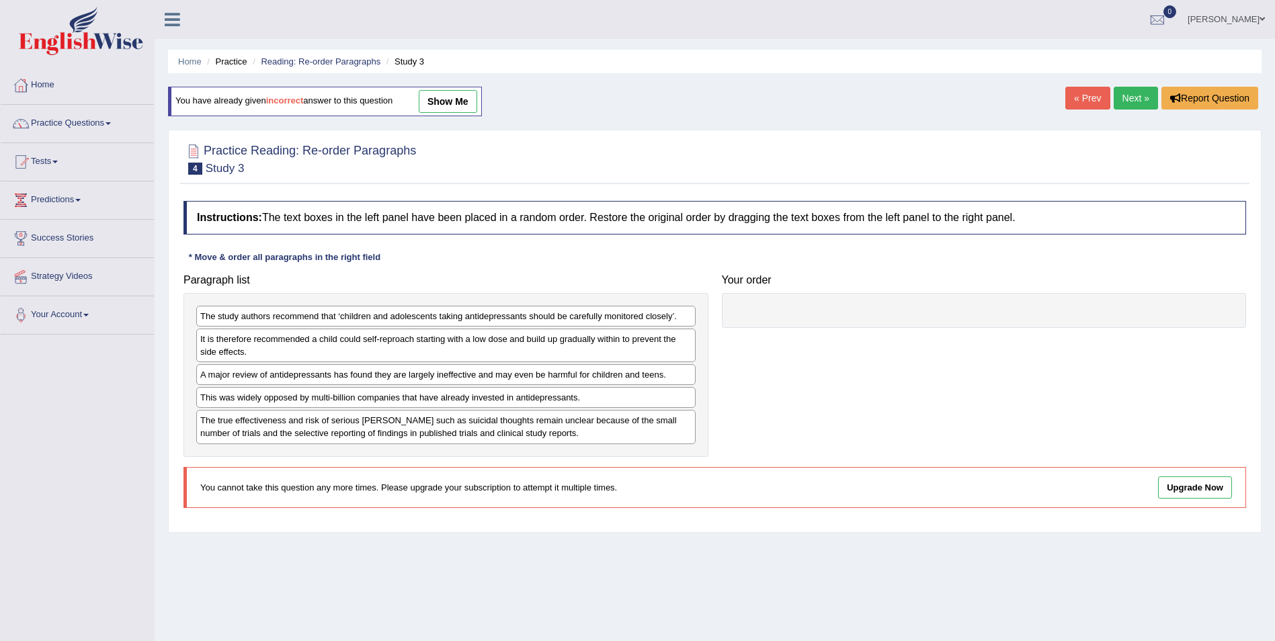
drag, startPoint x: 0, startPoint y: 0, endPoint x: 1130, endPoint y: 99, distance: 1134.4
click at [1129, 97] on link "Next »" at bounding box center [1136, 98] width 44 height 23
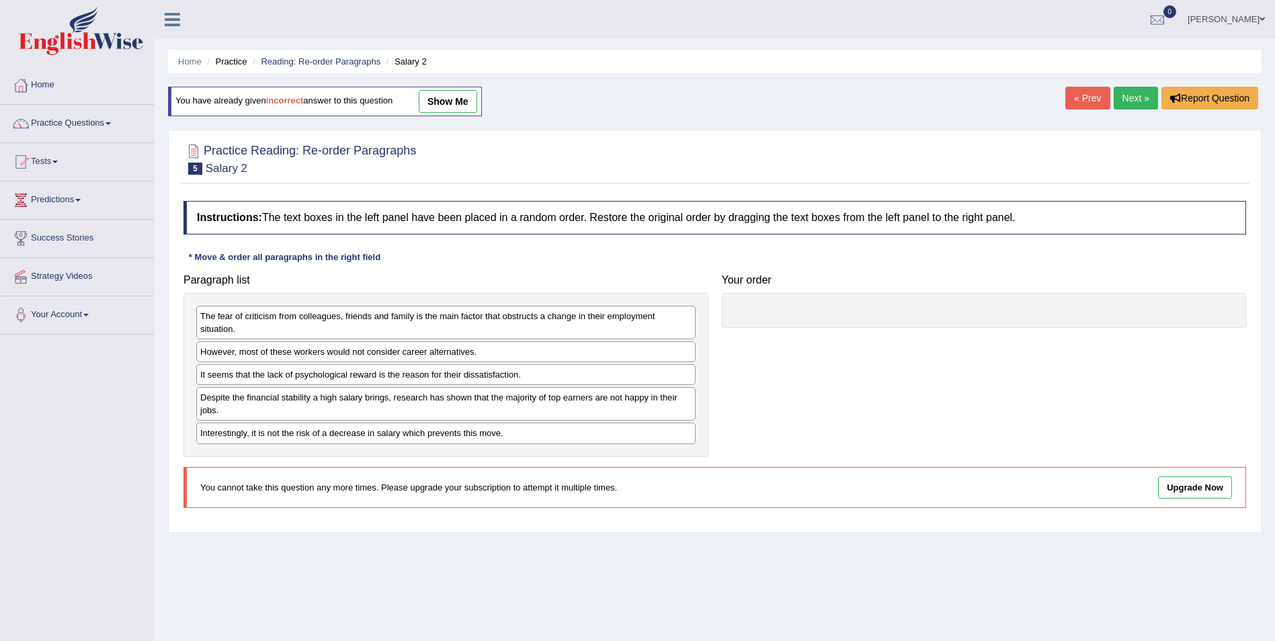
click at [1128, 104] on link "Next »" at bounding box center [1136, 98] width 44 height 23
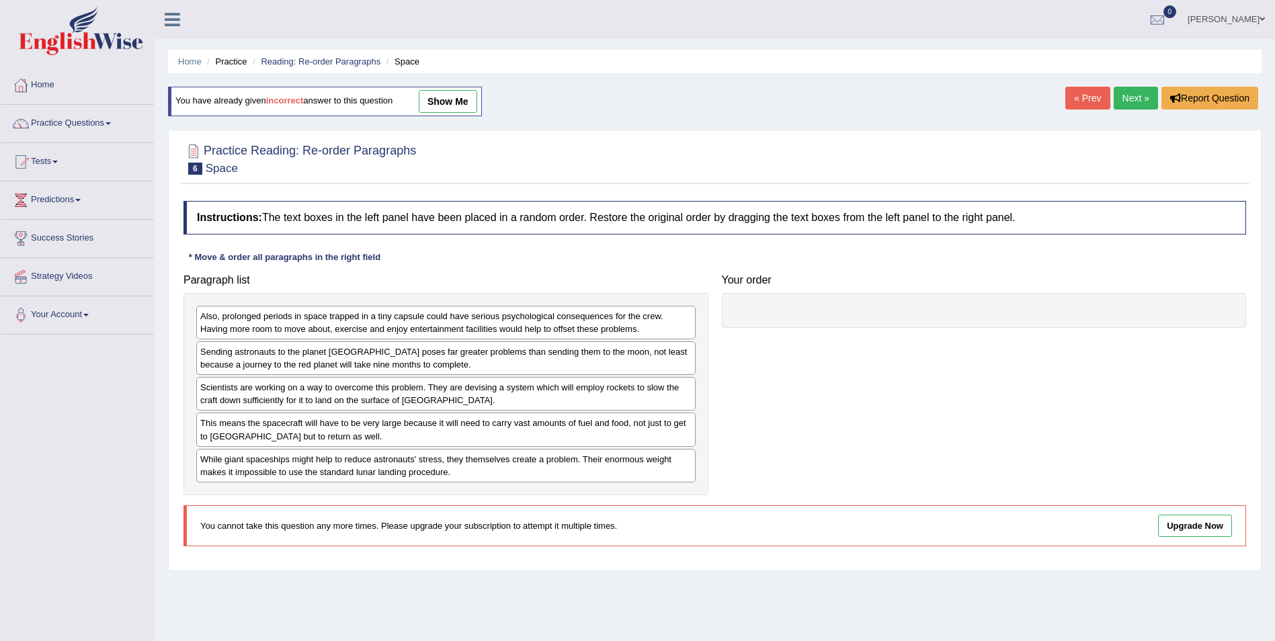
click at [443, 106] on link "show me" at bounding box center [448, 101] width 58 height 23
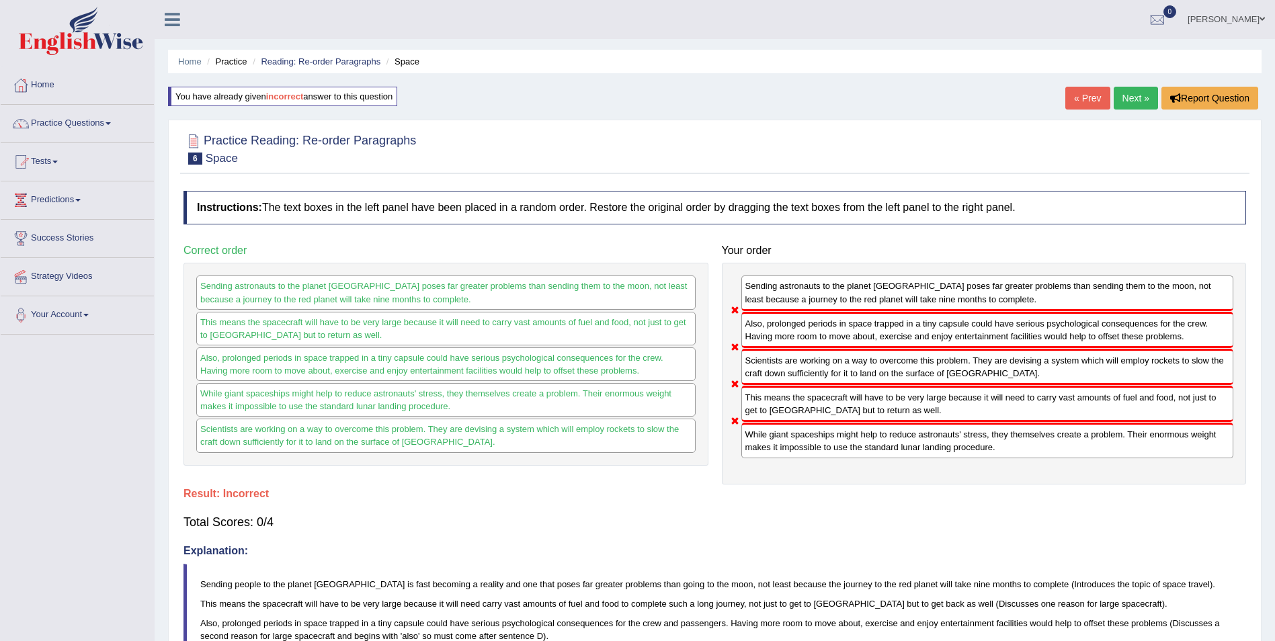
click at [1131, 95] on link "Next »" at bounding box center [1136, 98] width 44 height 23
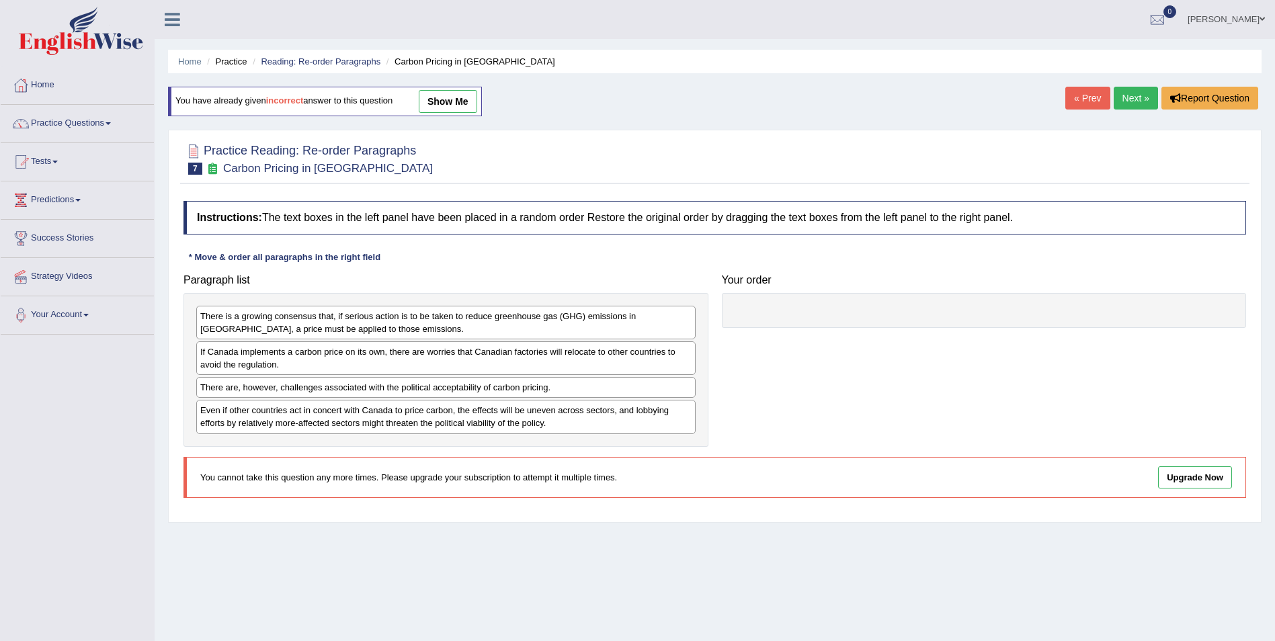
click at [464, 102] on link "show me" at bounding box center [448, 101] width 58 height 23
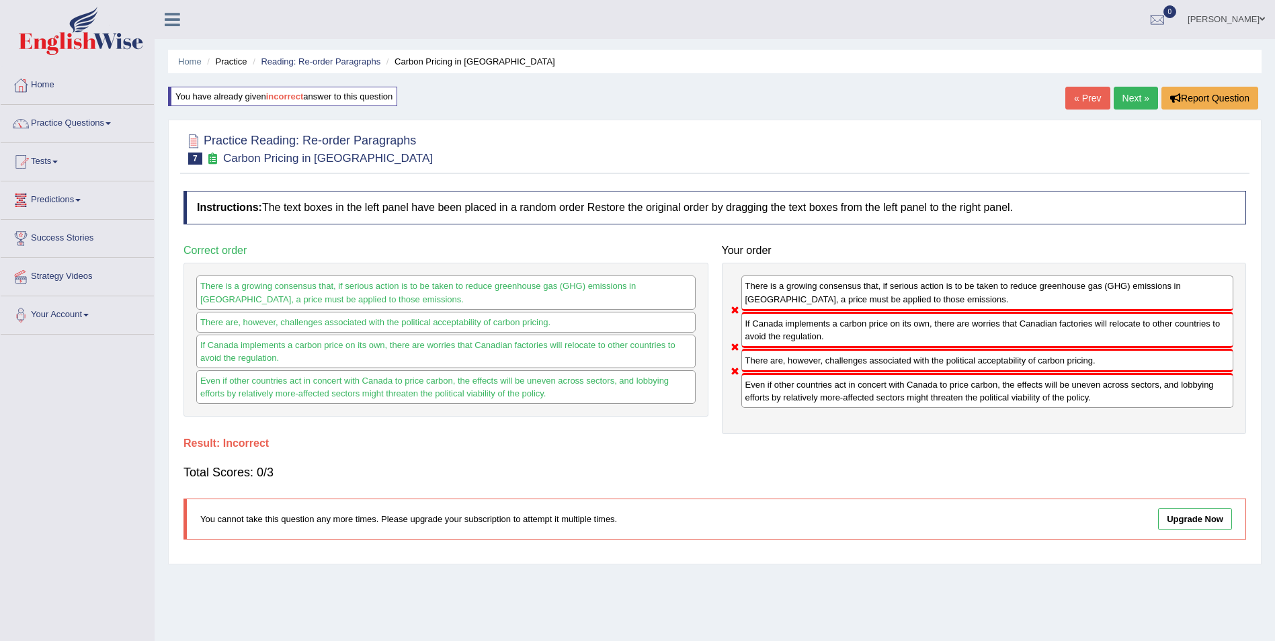
click at [1132, 99] on link "Next »" at bounding box center [1136, 98] width 44 height 23
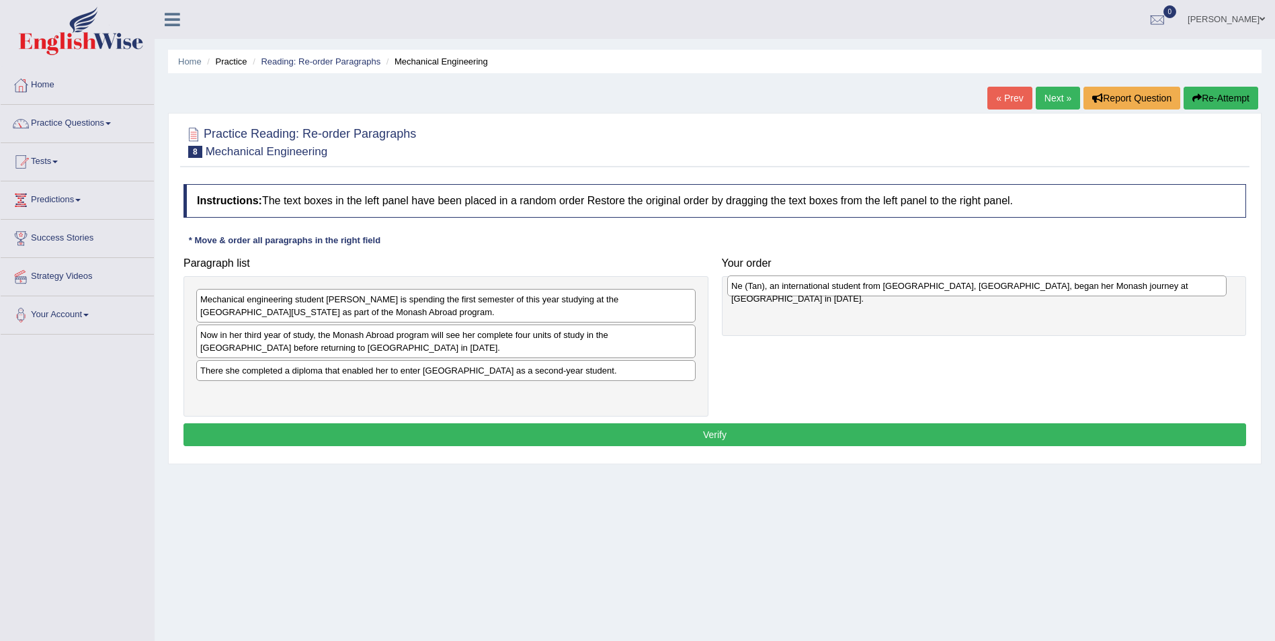
drag, startPoint x: 259, startPoint y: 346, endPoint x: 793, endPoint y: 296, distance: 536.1
click at [791, 296] on div "Ne (Tan), an international student from [GEOGRAPHIC_DATA], [GEOGRAPHIC_DATA], b…" at bounding box center [976, 286] width 499 height 21
